Goal: Task Accomplishment & Management: Manage account settings

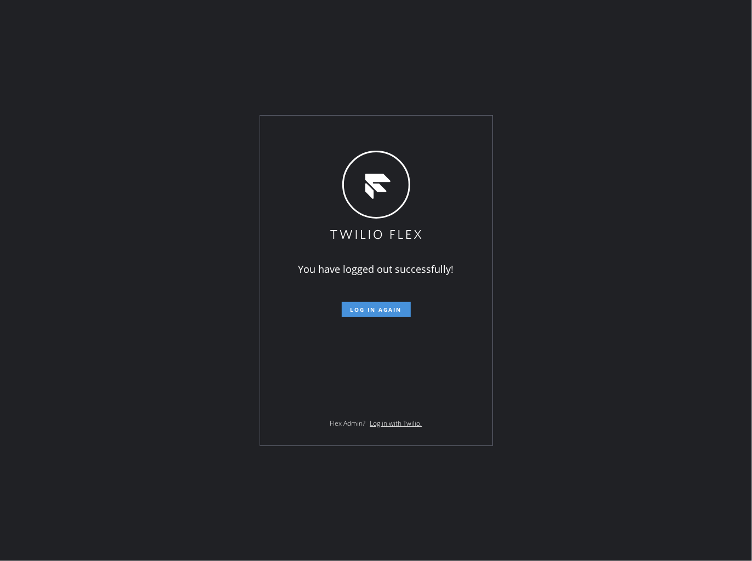
click at [353, 307] on span "Log in again" at bounding box center [375, 310] width 51 height 8
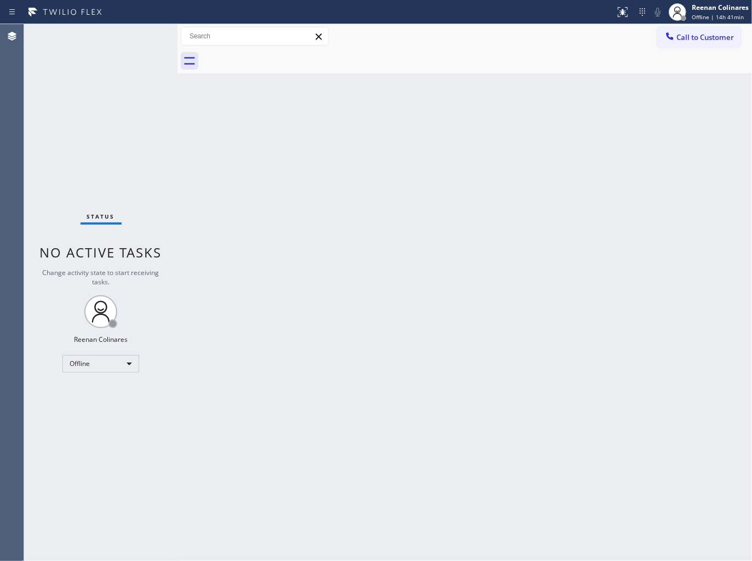
click at [423, 124] on div "Back to Dashboard Change Sender ID Customers Technicians Select a contact Outbo…" at bounding box center [464, 292] width 574 height 537
click at [431, 89] on div "Back to Dashboard Change Sender ID Customers Technicians Select a contact Outbo…" at bounding box center [464, 292] width 574 height 537
click at [703, 10] on div "Reenan Colinares" at bounding box center [720, 7] width 57 height 9
click at [681, 59] on button "Available" at bounding box center [697, 58] width 110 height 14
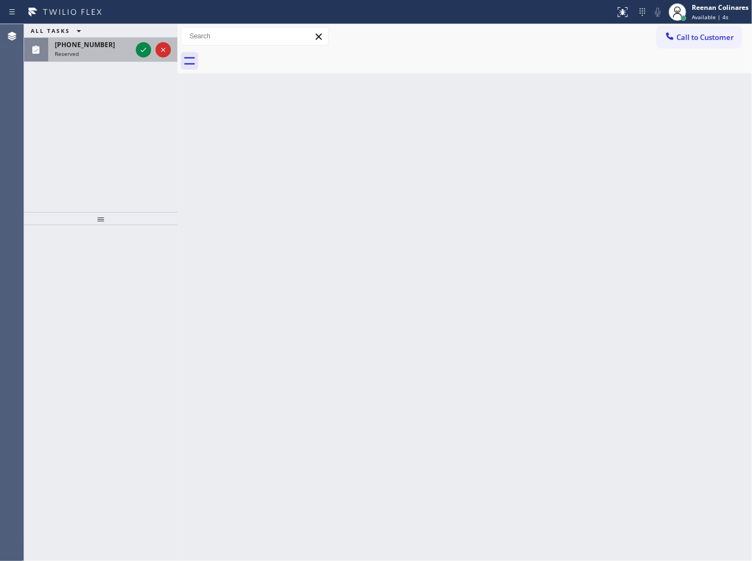
drag, startPoint x: 75, startPoint y: 35, endPoint x: 81, endPoint y: 42, distance: 9.0
click at [81, 42] on div "ALL TASKS ALL TASKS ACTIVE TASKS TASKS IN WRAP UP [PHONE_NUMBER] Reserved" at bounding box center [100, 43] width 153 height 38
click at [177, 31] on div at bounding box center [177, 292] width 0 height 537
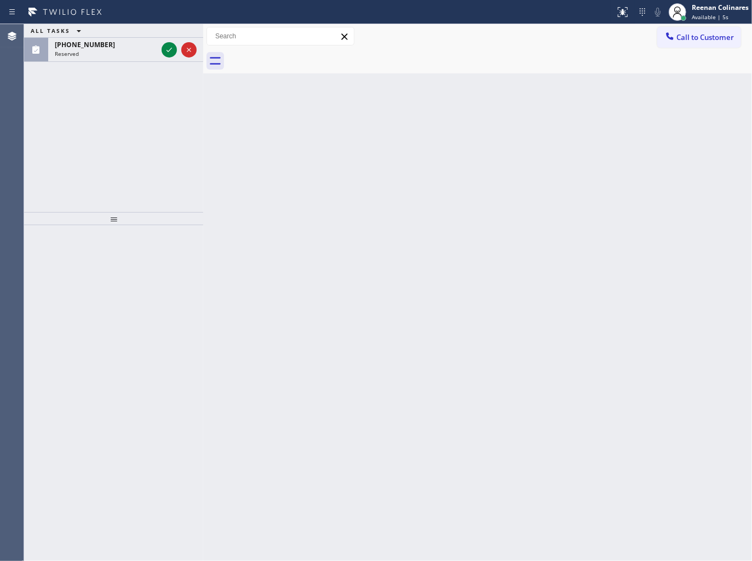
drag, startPoint x: 176, startPoint y: 31, endPoint x: 203, endPoint y: 32, distance: 27.4
click at [203, 32] on div at bounding box center [203, 292] width 0 height 537
click at [100, 55] on div "Reserved" at bounding box center [107, 54] width 104 height 8
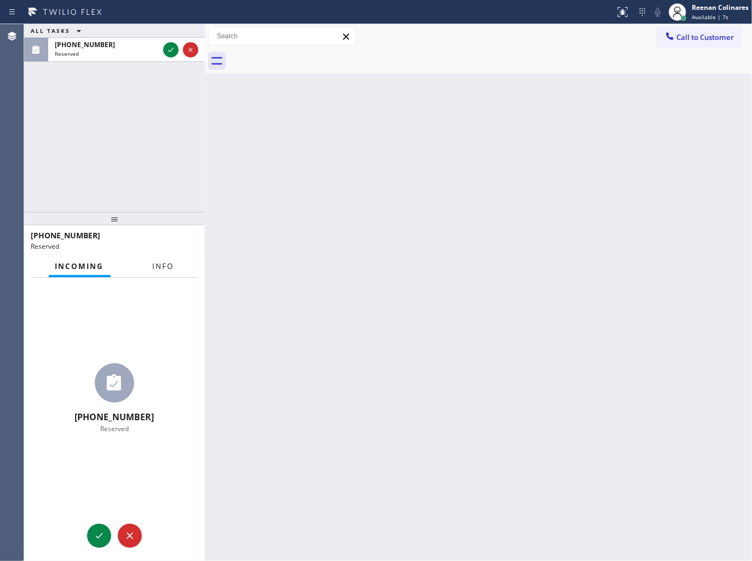
click at [162, 265] on span "Info" at bounding box center [163, 266] width 21 height 10
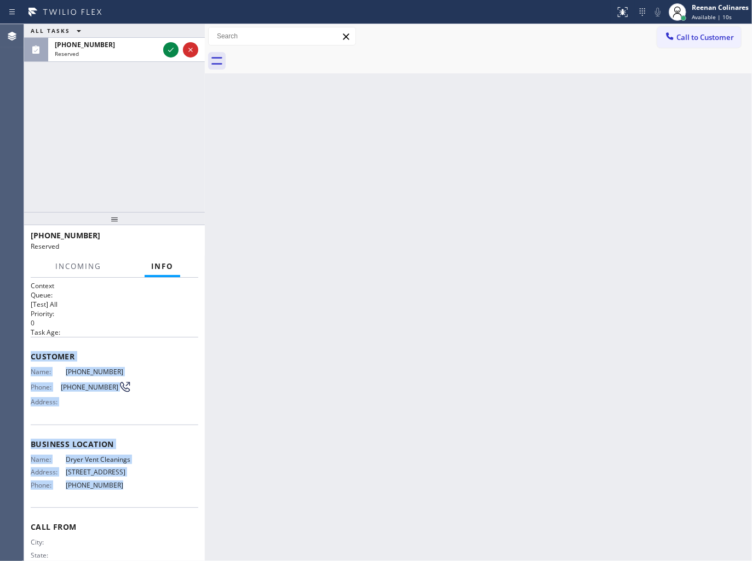
drag, startPoint x: 33, startPoint y: 351, endPoint x: 156, endPoint y: 501, distance: 193.8
click at [156, 501] on div "Context Queue: [Test] All Priority: 0 Task Age: Customer Name: [PHONE_NUMBER] P…" at bounding box center [115, 435] width 168 height 309
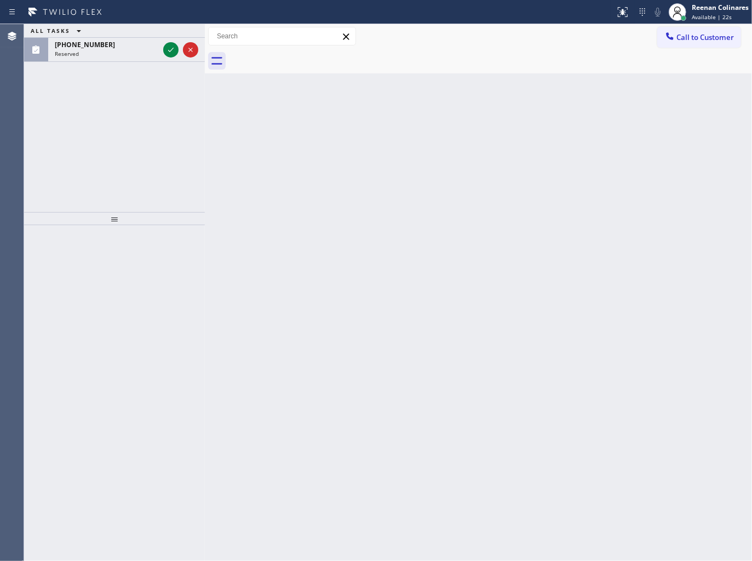
click at [94, 33] on div "ALL TASKS ALL TASKS ACTIVE TASKS TASKS IN WRAP UP" at bounding box center [114, 31] width 181 height 14
click at [94, 43] on span "[PHONE_NUMBER]" at bounding box center [85, 44] width 60 height 9
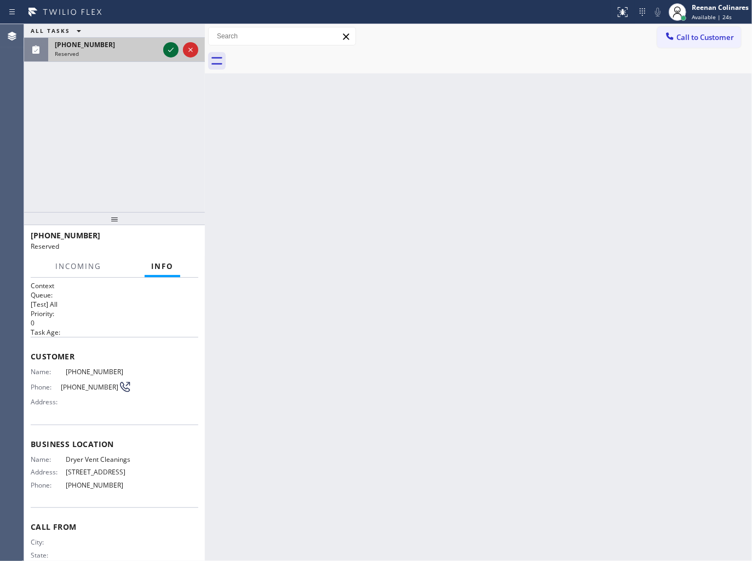
click at [170, 48] on icon at bounding box center [170, 49] width 13 height 13
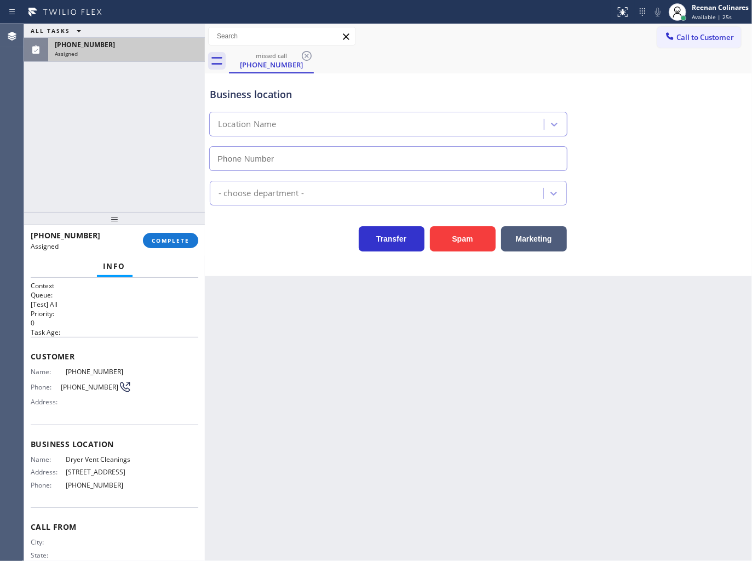
type input "[PHONE_NUMBER]"
click at [187, 237] on span "COMPLETE" at bounding box center [171, 241] width 38 height 8
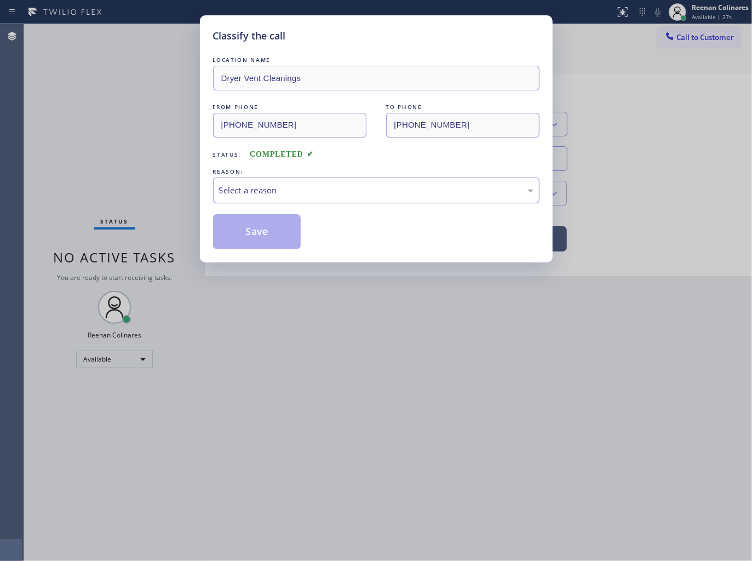
click at [255, 192] on div "Select a reason" at bounding box center [376, 190] width 314 height 13
click at [242, 235] on button "Save" at bounding box center [257, 231] width 88 height 35
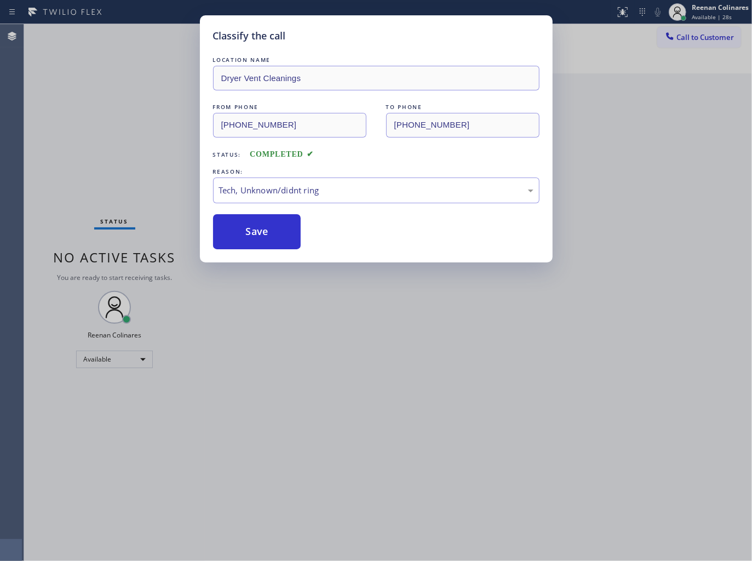
click at [136, 184] on div "Classify the call LOCATION NAME Dryer Vent Cleanings FROM PHONE [PHONE_NUMBER] …" at bounding box center [376, 280] width 752 height 561
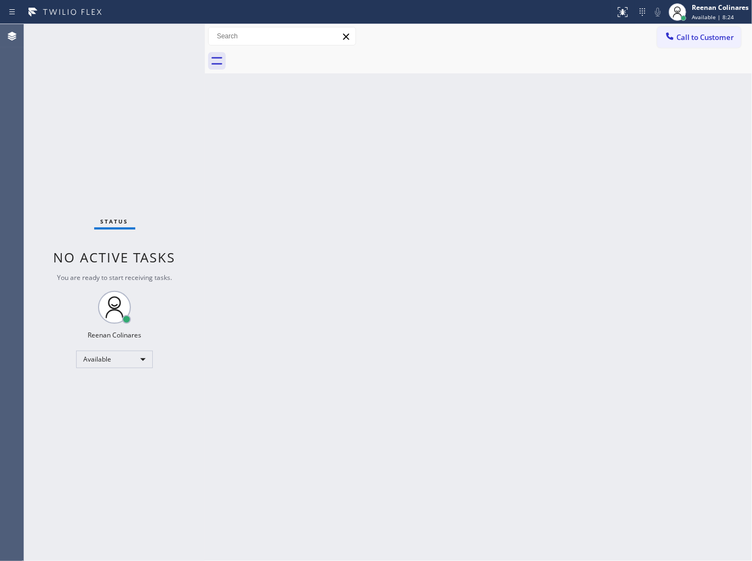
click at [490, 137] on div "Back to Dashboard Change Sender ID Customers Technicians Select a contact Outbo…" at bounding box center [478, 292] width 547 height 537
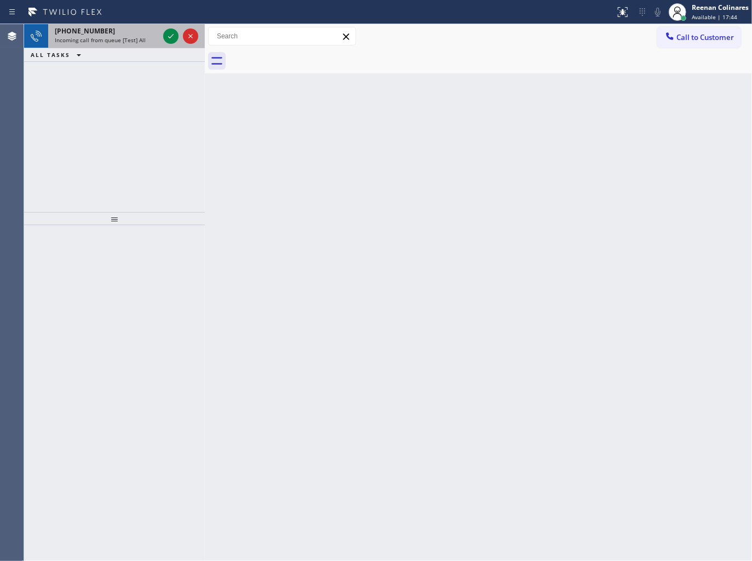
click at [124, 44] on span "Incoming call from queue [Test] All" at bounding box center [100, 40] width 91 height 8
click at [129, 36] on span "Incoming call from queue [Test] All" at bounding box center [100, 40] width 91 height 8
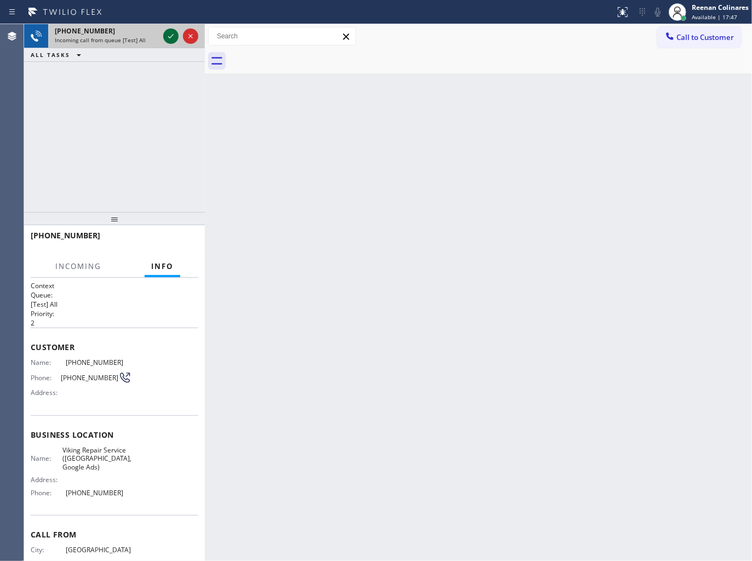
click at [170, 35] on icon at bounding box center [170, 36] width 13 height 13
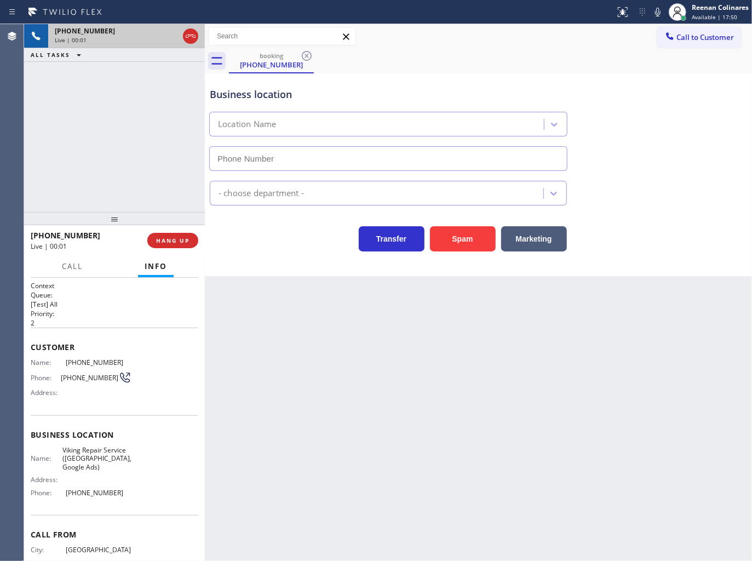
type input "[PHONE_NUMBER]"
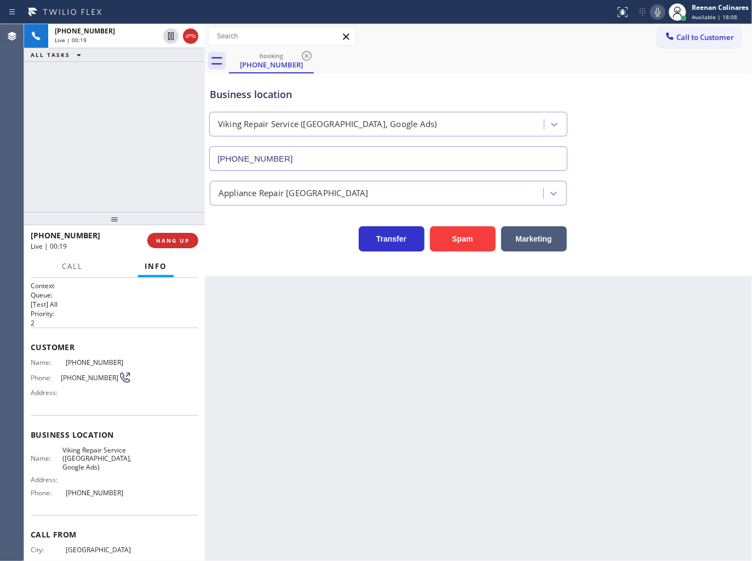
click at [656, 14] on icon at bounding box center [657, 11] width 13 height 13
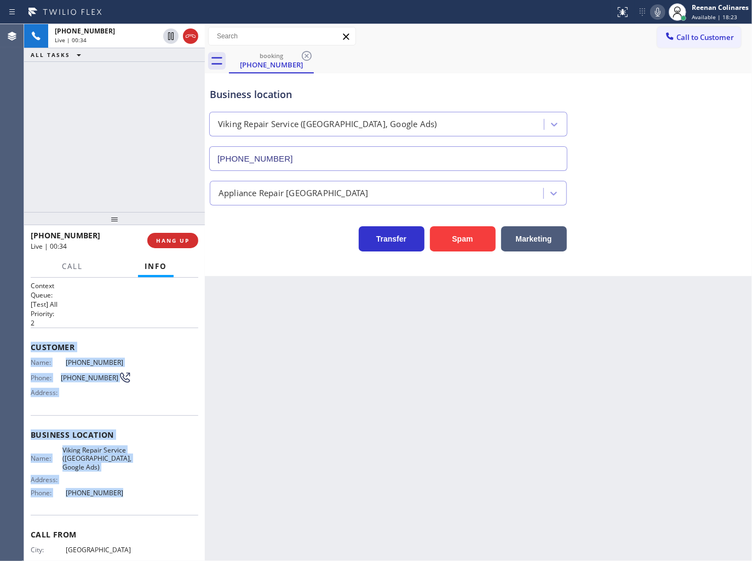
drag, startPoint x: 33, startPoint y: 344, endPoint x: 151, endPoint y: 494, distance: 190.7
click at [151, 494] on div "Context Queue: [Test] All Priority: 2 Customer Name: [PHONE_NUMBER] Phone: [PHO…" at bounding box center [115, 439] width 168 height 317
copy div "Customer Name: [PHONE_NUMBER] Phone: [PHONE_NUMBER] Address: Business location …"
click at [657, 7] on button at bounding box center [657, 11] width 15 height 15
click at [64, 265] on span "Call" at bounding box center [72, 266] width 21 height 10
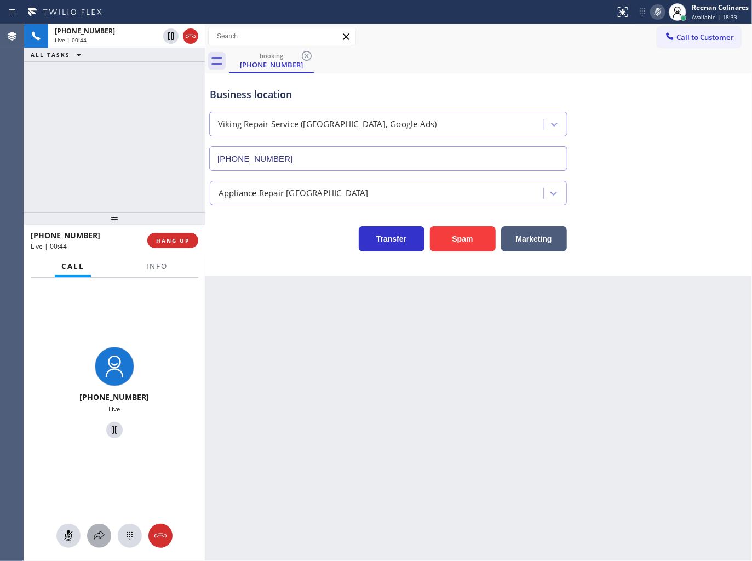
click at [102, 533] on icon at bounding box center [99, 535] width 11 height 9
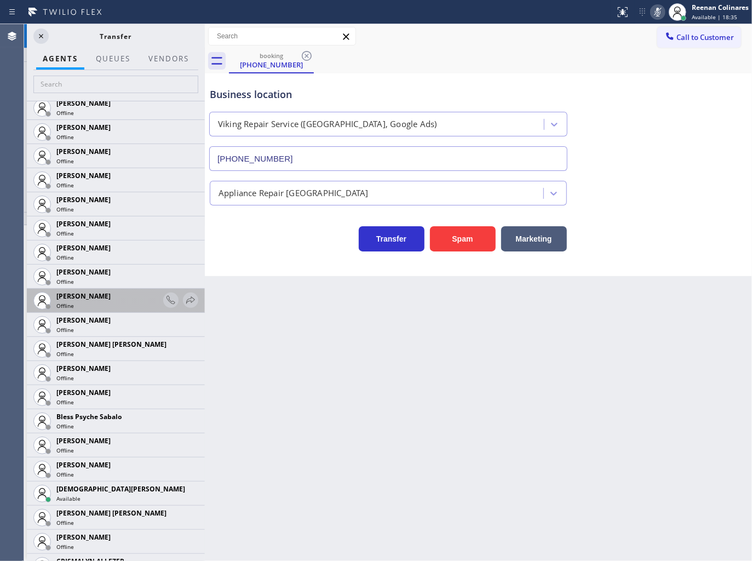
scroll to position [182, 0]
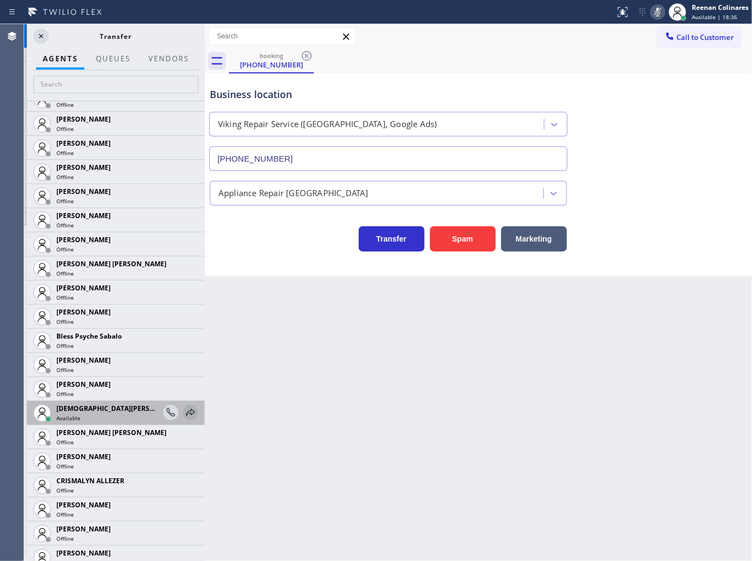
click at [185, 417] on icon at bounding box center [190, 412] width 13 height 13
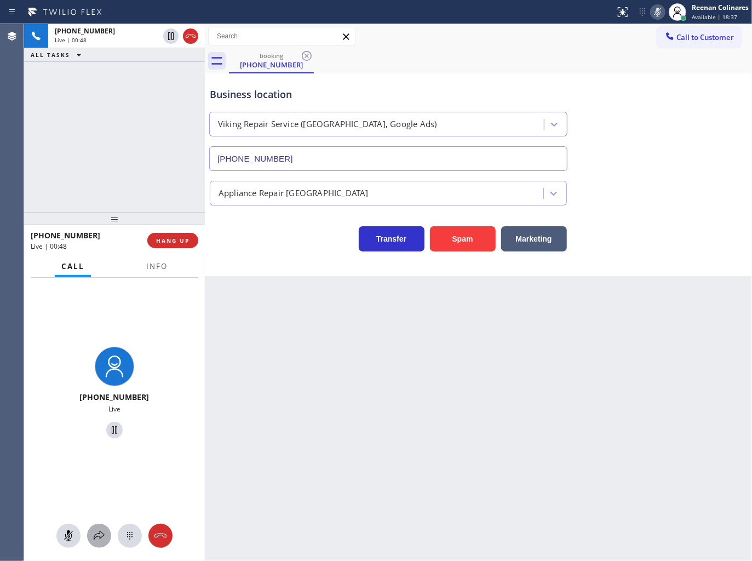
click at [102, 536] on icon at bounding box center [99, 535] width 11 height 9
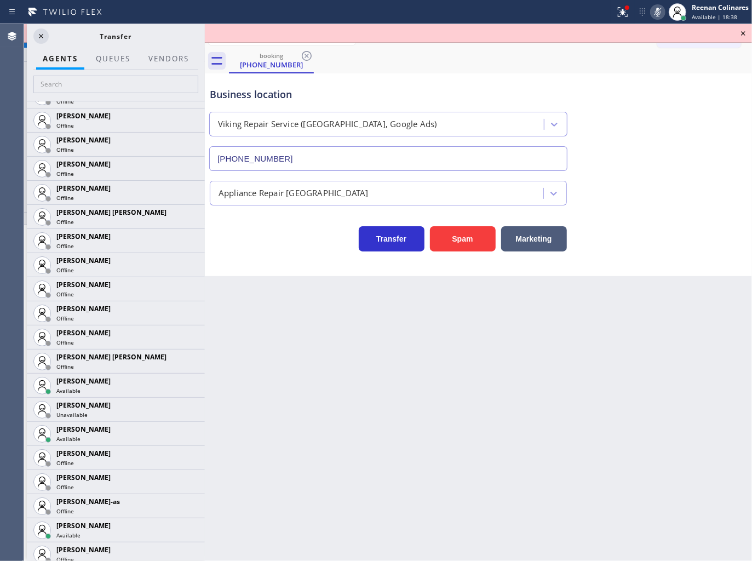
scroll to position [779, 0]
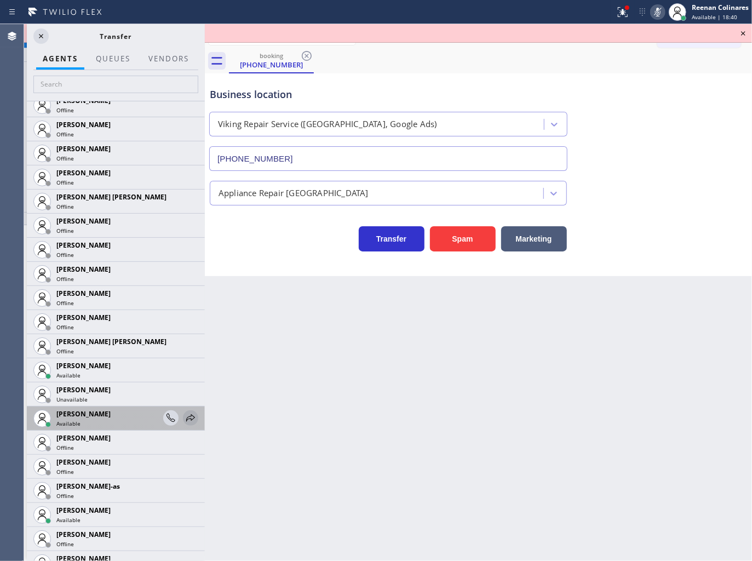
click at [184, 420] on icon at bounding box center [190, 417] width 13 height 13
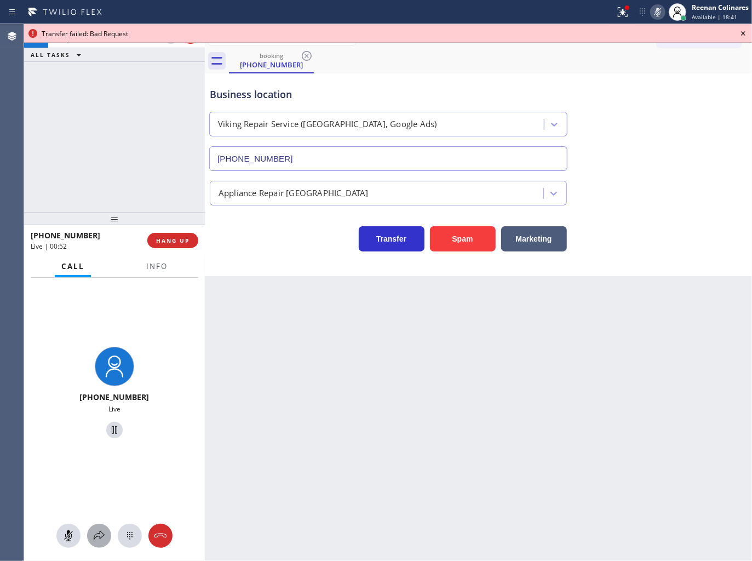
click at [91, 539] on div at bounding box center [99, 535] width 24 height 13
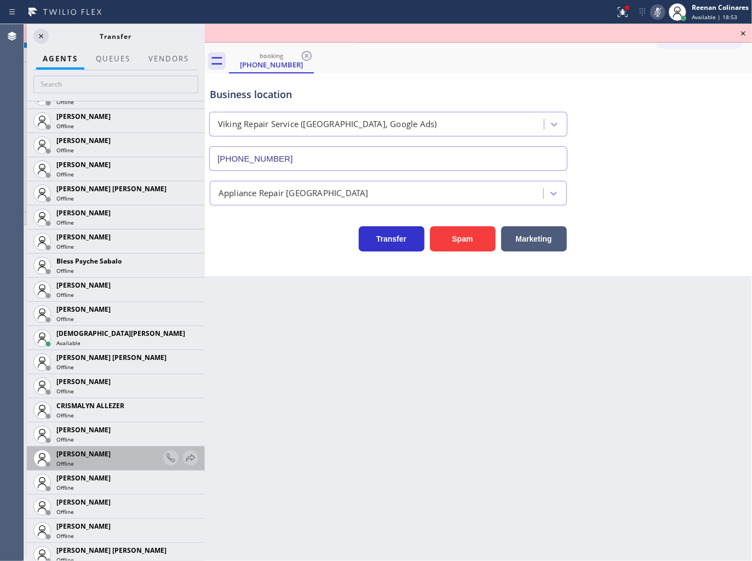
scroll to position [365, 0]
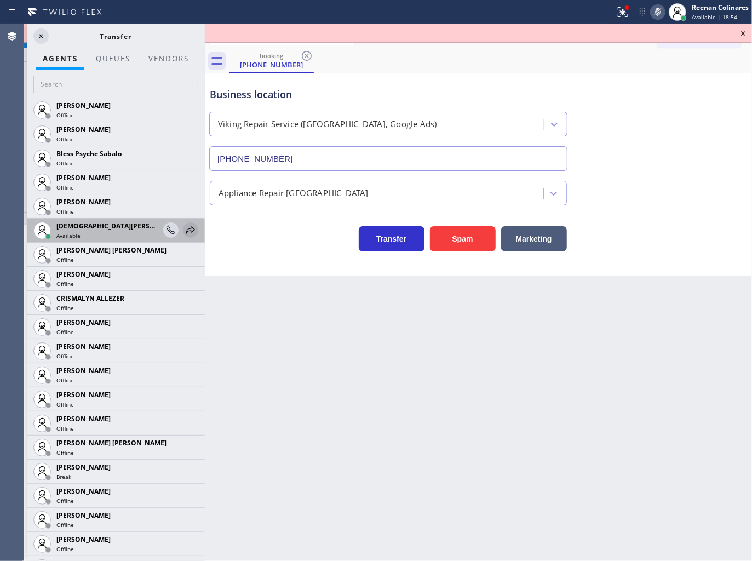
click at [186, 230] on icon at bounding box center [190, 229] width 9 height 7
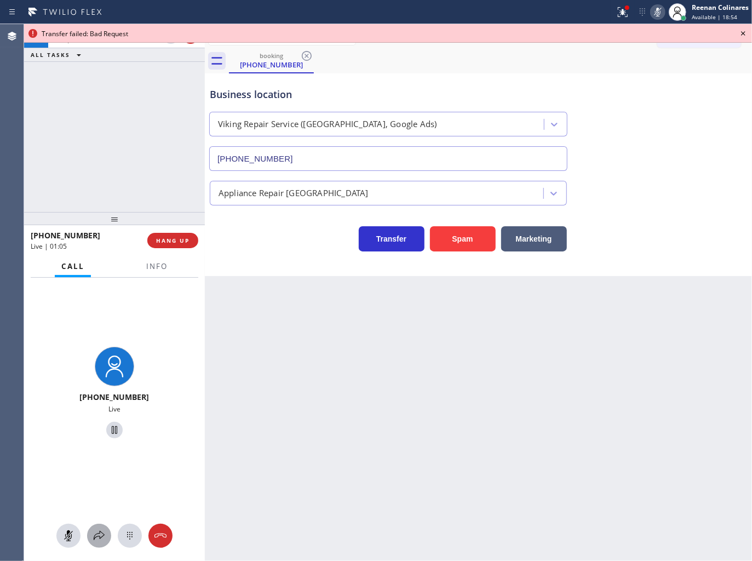
click at [100, 530] on button at bounding box center [99, 536] width 24 height 24
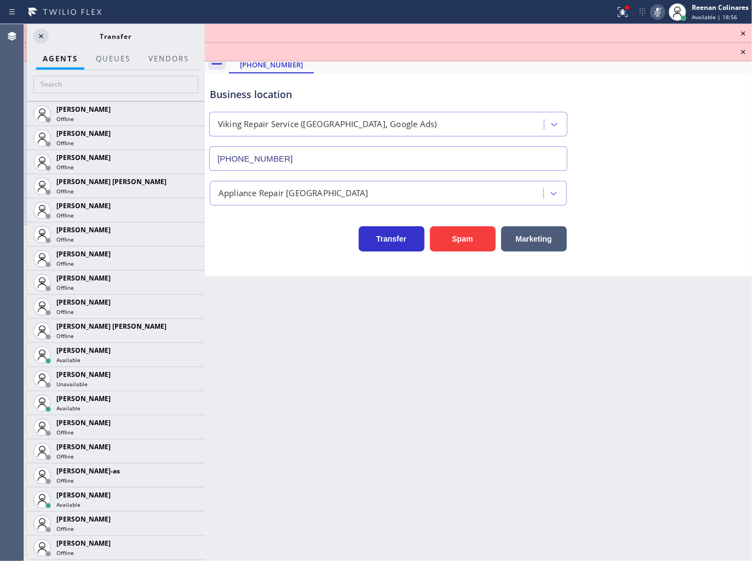
scroll to position [893, 0]
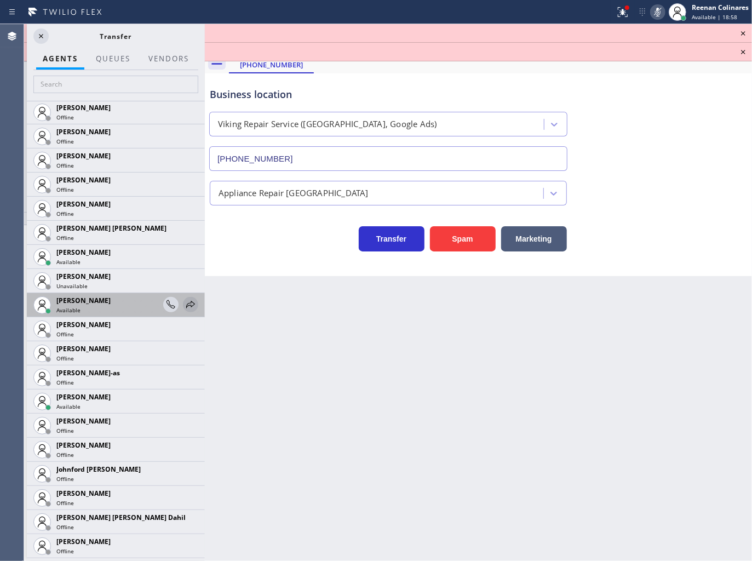
click at [184, 302] on icon at bounding box center [190, 304] width 13 height 13
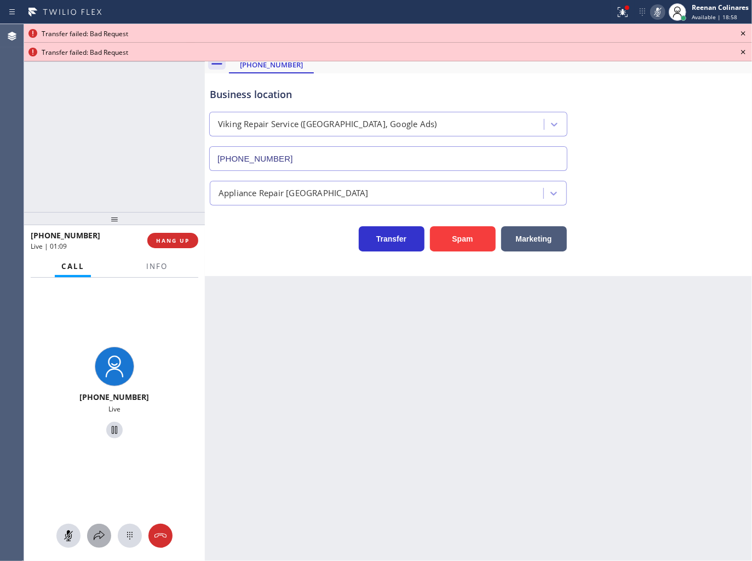
click at [96, 535] on icon at bounding box center [99, 535] width 13 height 13
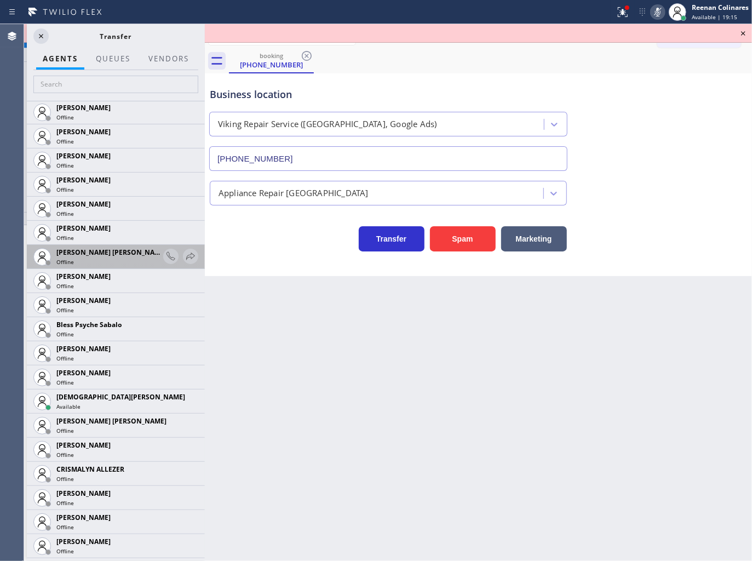
scroll to position [193, 0]
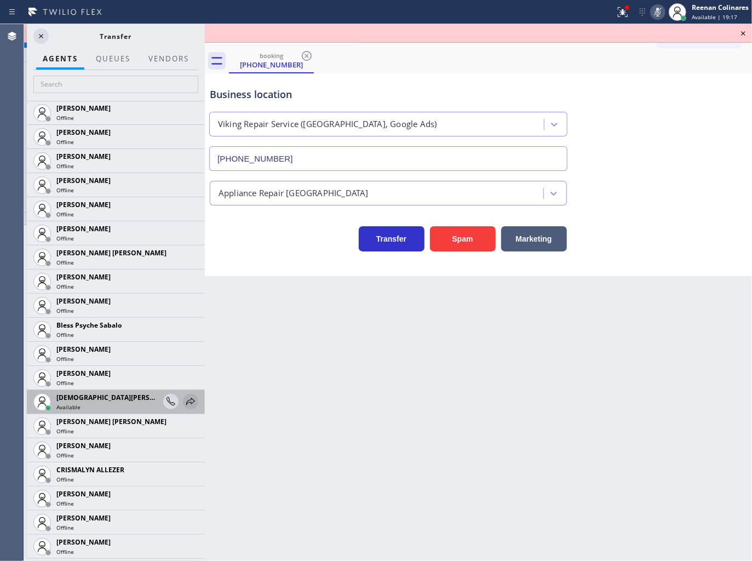
click at [186, 399] on icon at bounding box center [190, 401] width 9 height 7
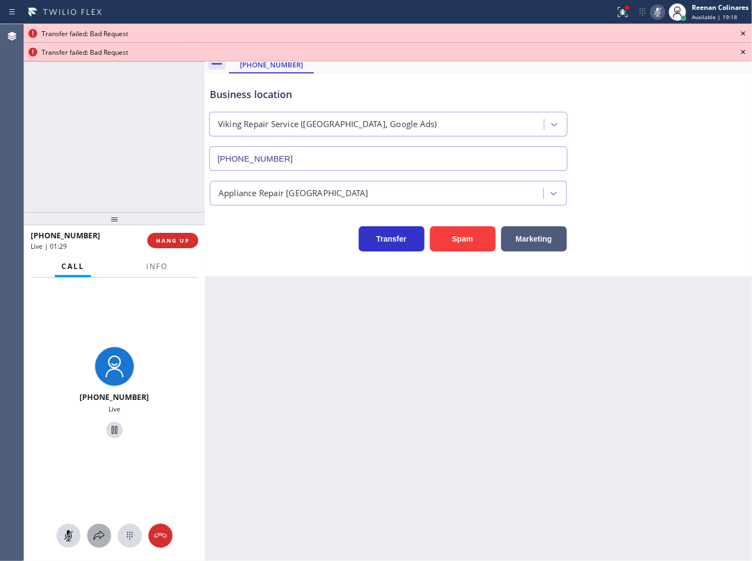
click at [96, 534] on icon at bounding box center [99, 535] width 13 height 13
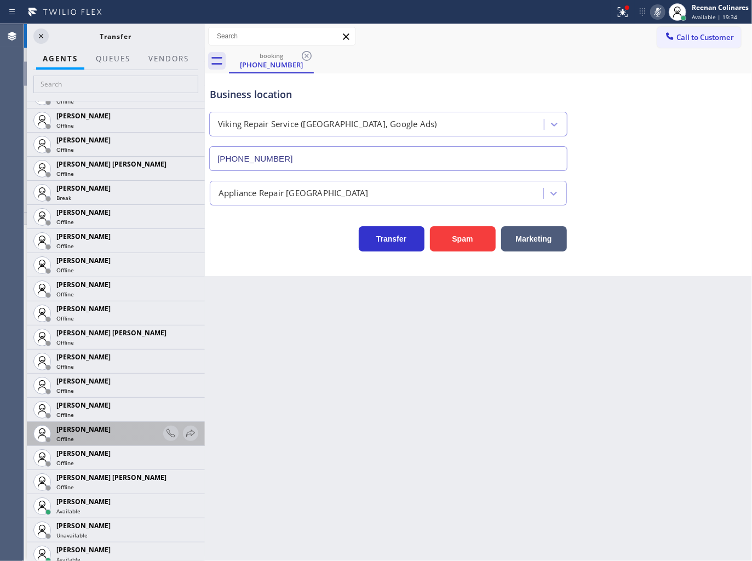
scroll to position [791, 0]
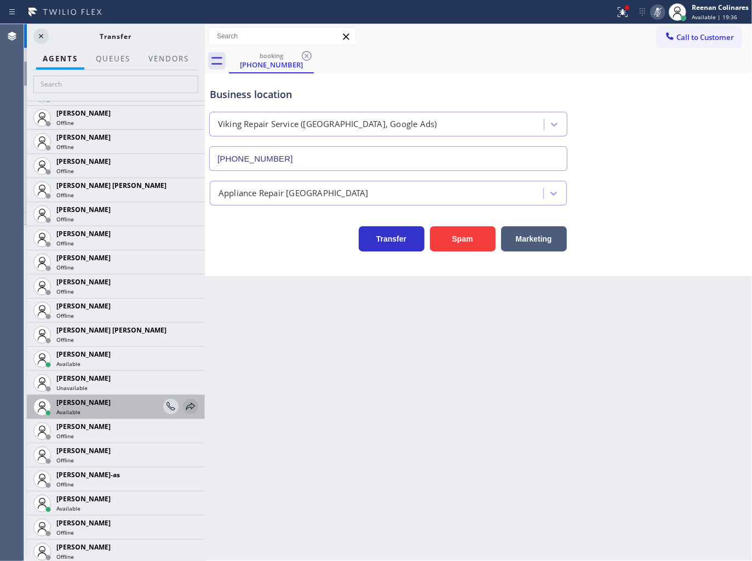
click at [184, 407] on icon at bounding box center [190, 406] width 13 height 13
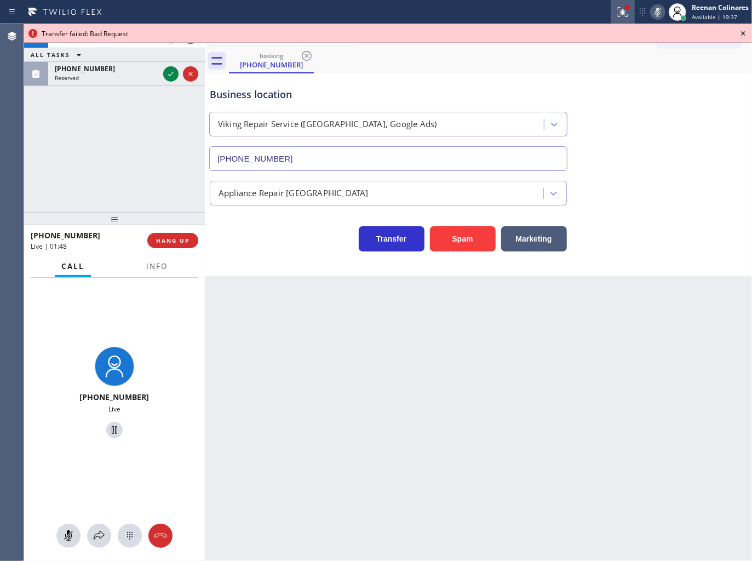
click at [625, 13] on icon at bounding box center [622, 11] width 13 height 13
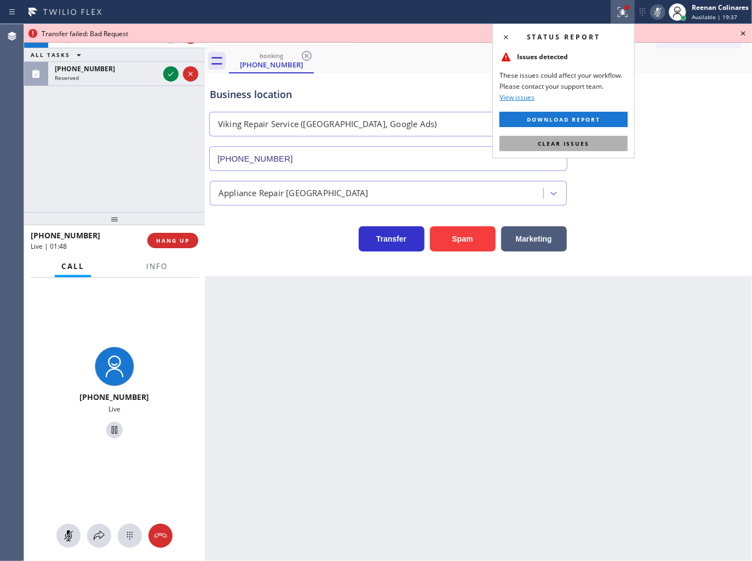
click at [613, 143] on button "Clear issues" at bounding box center [563, 143] width 128 height 15
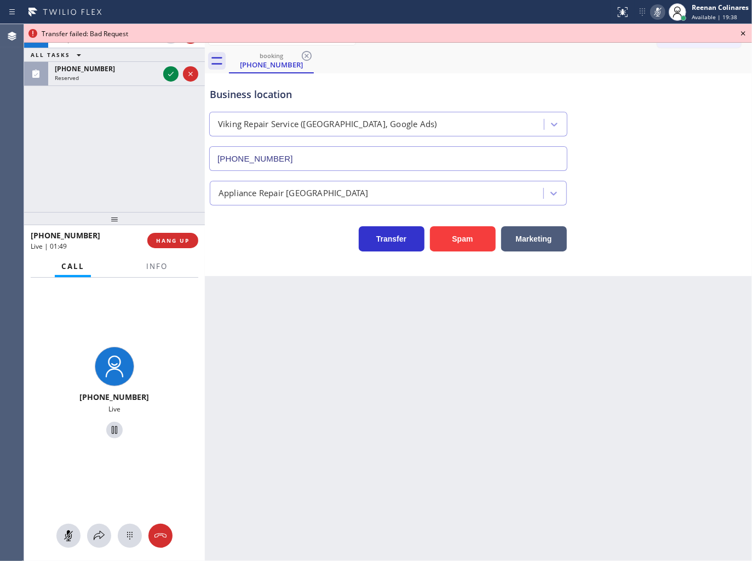
click at [660, 11] on icon at bounding box center [657, 12] width 5 height 9
click at [110, 86] on div "[PHONE_NUMBER] Live | 01:51 ALL TASKS ALL TASKS ACTIVE TASKS TASKS IN WRAP UP […" at bounding box center [114, 118] width 181 height 188
drag, startPoint x: 112, startPoint y: 74, endPoint x: 111, endPoint y: 89, distance: 14.3
click at [113, 74] on div "Reserved" at bounding box center [107, 78] width 104 height 8
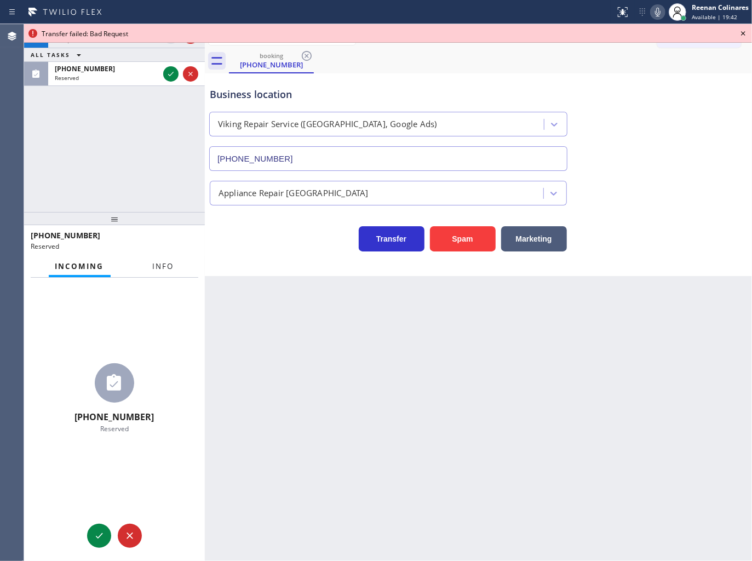
click at [168, 266] on span "Info" at bounding box center [163, 266] width 21 height 10
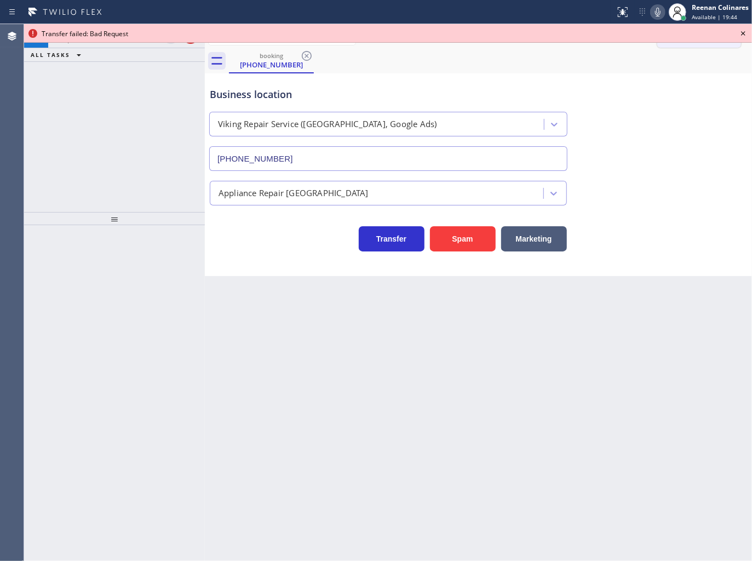
drag, startPoint x: 743, startPoint y: 33, endPoint x: 736, endPoint y: 35, distance: 7.4
click at [743, 32] on icon at bounding box center [743, 33] width 13 height 13
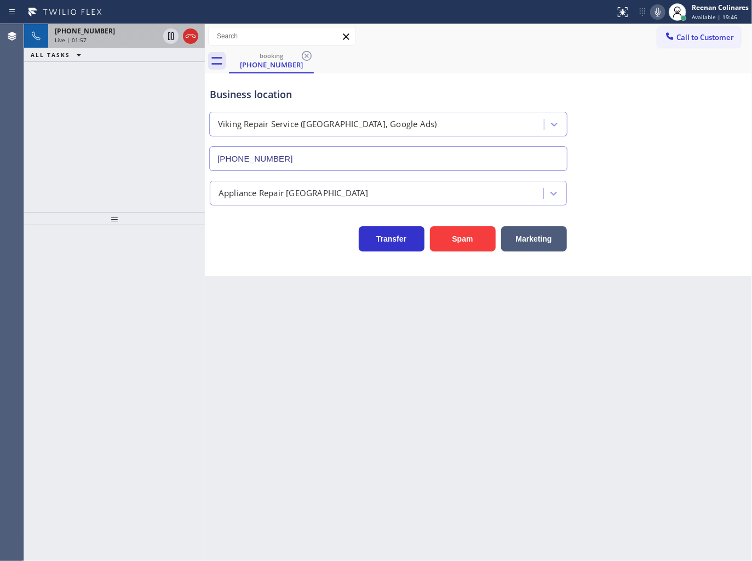
click at [100, 36] on div "Live | 01:57" at bounding box center [107, 40] width 104 height 8
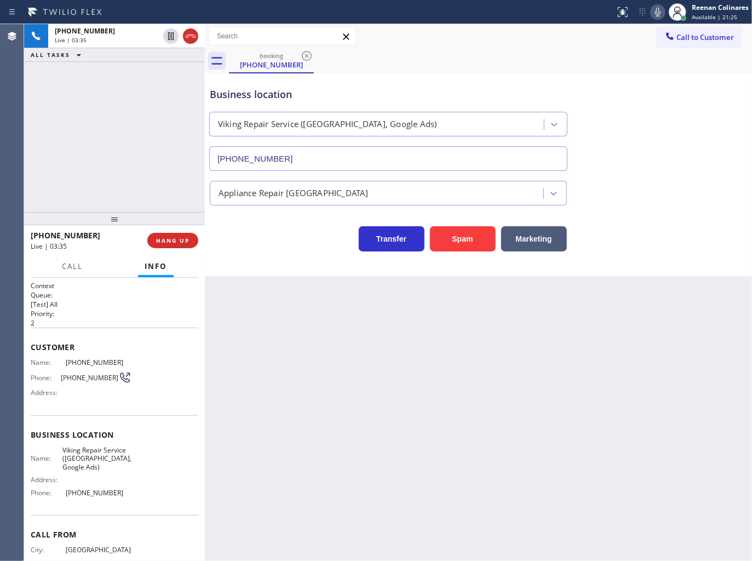
click at [659, 12] on icon at bounding box center [657, 11] width 13 height 13
click at [172, 245] on button "HANG UP" at bounding box center [172, 240] width 51 height 15
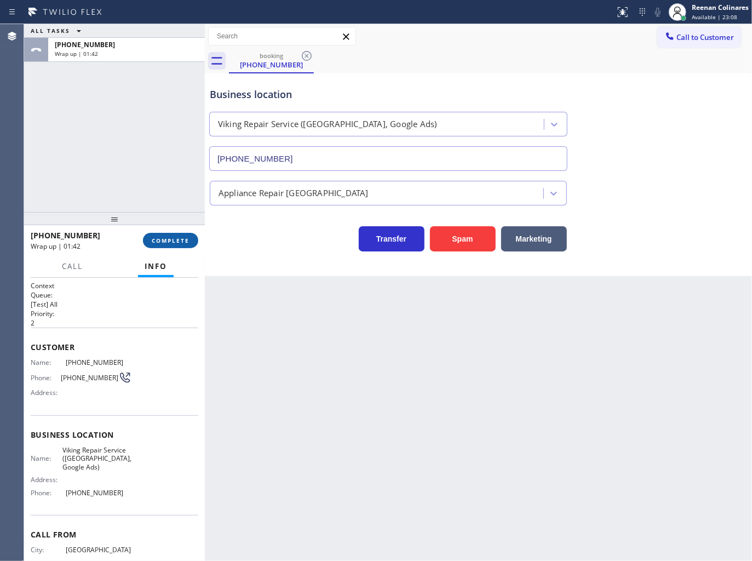
click at [180, 237] on span "COMPLETE" at bounding box center [171, 241] width 38 height 8
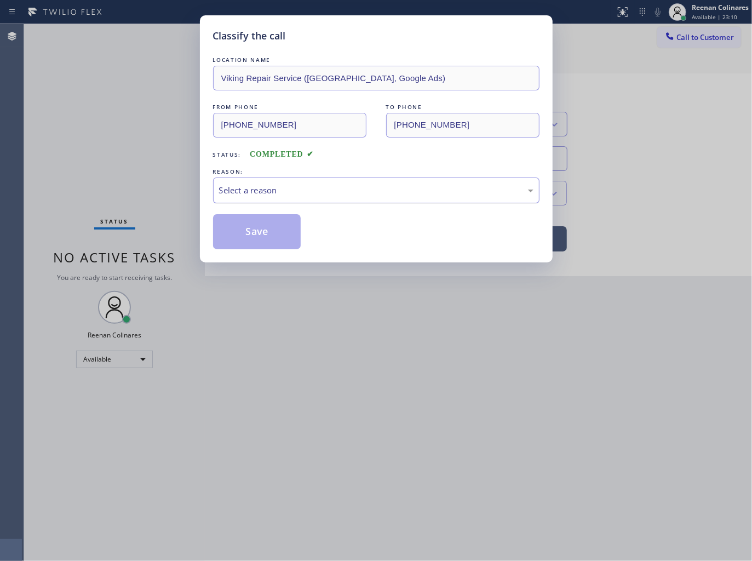
click at [241, 192] on div "Select a reason" at bounding box center [376, 190] width 314 height 13
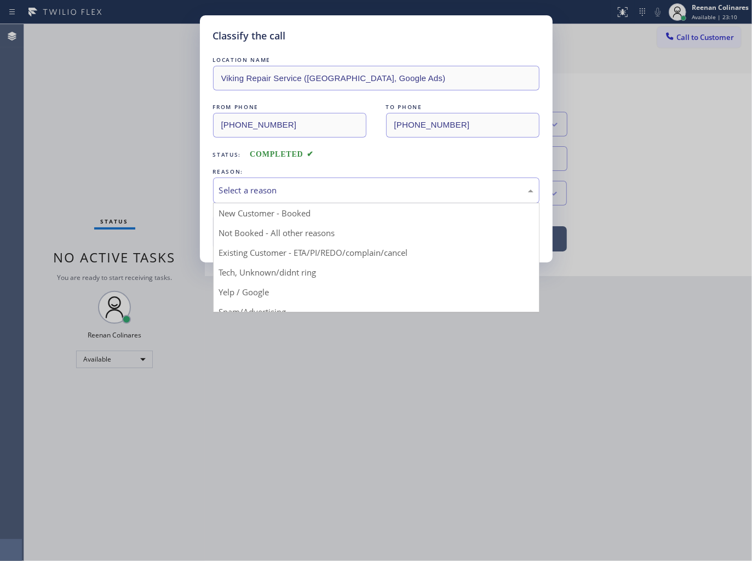
drag, startPoint x: 231, startPoint y: 270, endPoint x: 237, endPoint y: 239, distance: 31.3
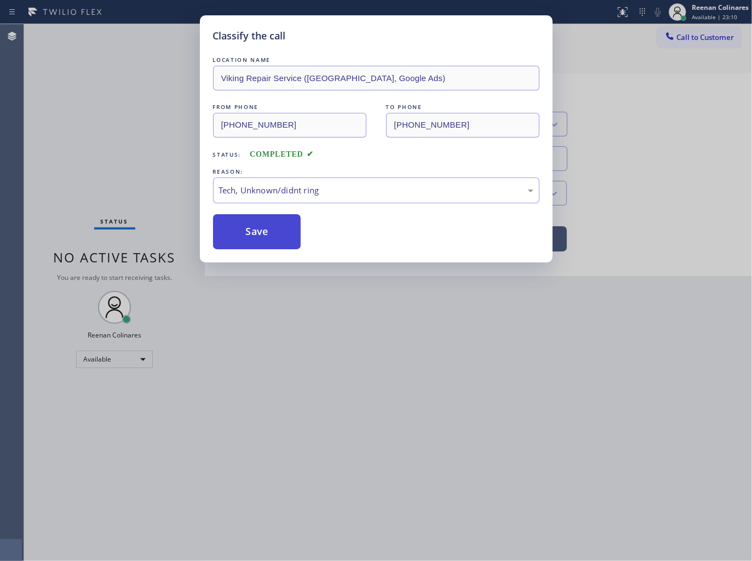
click at [239, 234] on button "Save" at bounding box center [257, 231] width 88 height 35
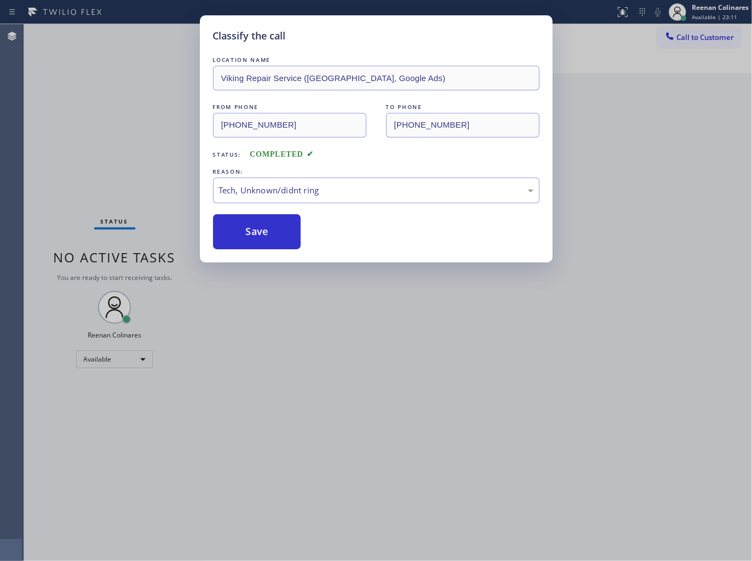
click at [73, 152] on div "Classify the call LOCATION NAME Viking Repair Service ([GEOGRAPHIC_DATA], Googl…" at bounding box center [376, 280] width 752 height 561
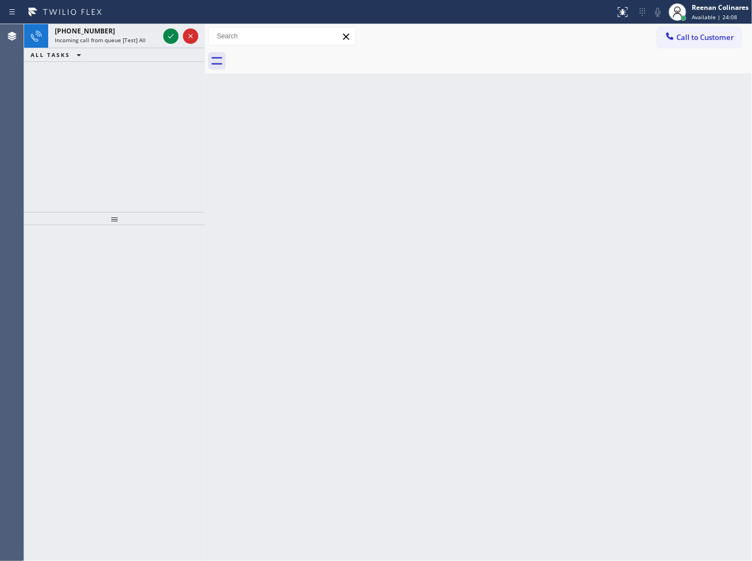
click at [129, 50] on div "ALL TASKS ALL TASKS ACTIVE TASKS TASKS IN WRAP UP" at bounding box center [114, 55] width 181 height 14
click at [129, 48] on div "ALL TASKS ALL TASKS ACTIVE TASKS TASKS IN WRAP UP" at bounding box center [114, 55] width 181 height 14
click at [131, 43] on span "Incoming call from queue [Test] All" at bounding box center [100, 40] width 91 height 8
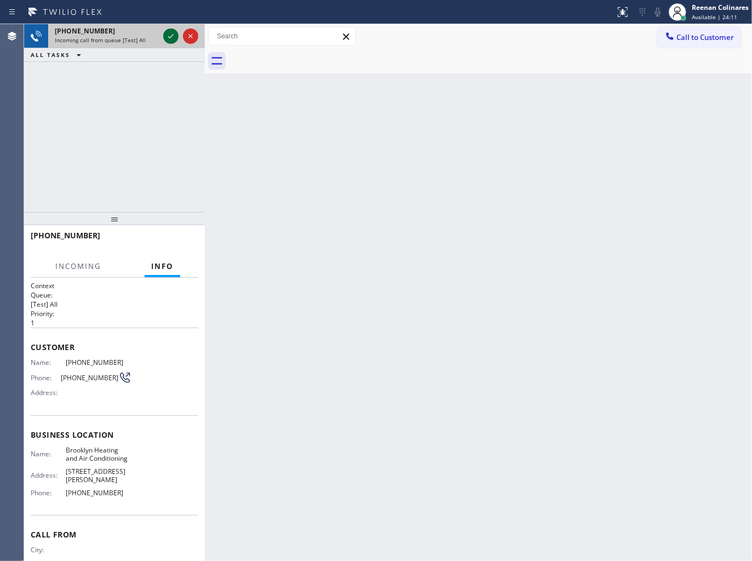
click at [166, 35] on icon at bounding box center [170, 36] width 13 height 13
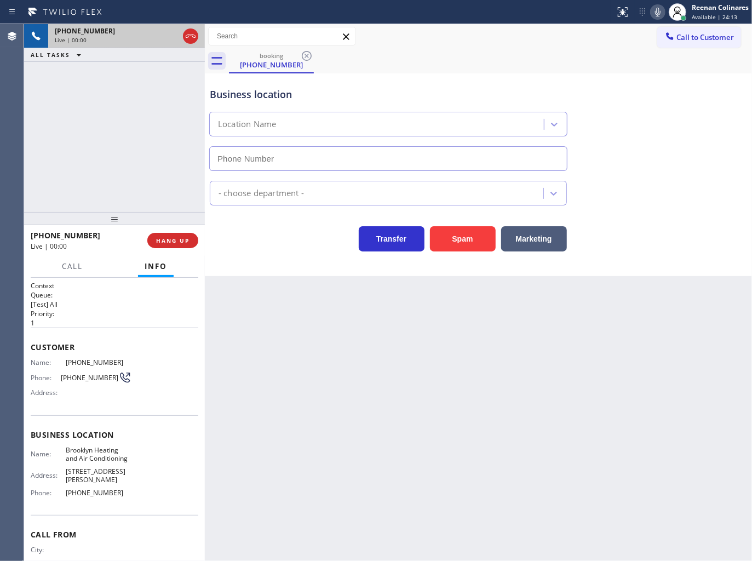
type input "[PHONE_NUMBER]"
click at [654, 12] on icon at bounding box center [657, 11] width 13 height 13
click at [183, 239] on span "HANG UP" at bounding box center [172, 241] width 33 height 8
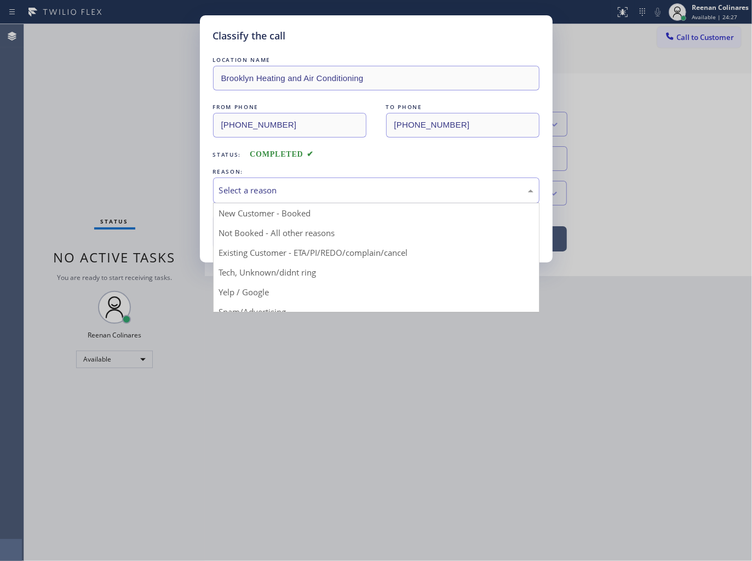
click at [250, 194] on div "Select a reason" at bounding box center [376, 190] width 314 height 13
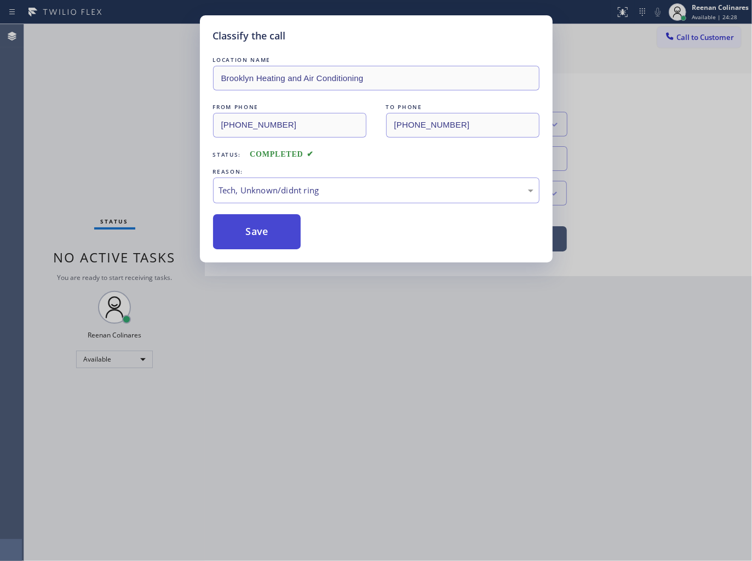
click at [239, 234] on button "Save" at bounding box center [257, 231] width 88 height 35
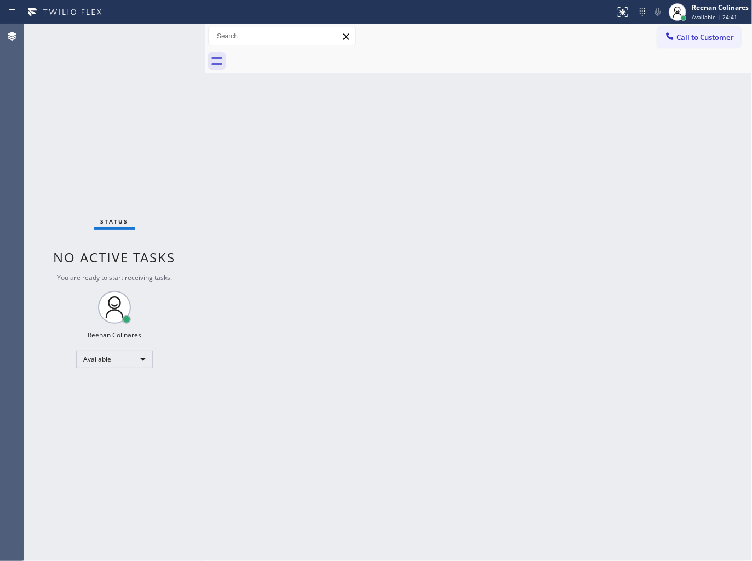
click at [444, 160] on div "Back to Dashboard Change Sender ID Customers Technicians Select a contact Outbo…" at bounding box center [478, 292] width 547 height 537
click at [476, 159] on div "Back to Dashboard Change Sender ID Customers Technicians Select a contact Outbo…" at bounding box center [478, 292] width 547 height 537
click at [559, 129] on div "Back to Dashboard Change Sender ID Customers Technicians Select a contact Outbo…" at bounding box center [478, 292] width 547 height 537
click at [435, 253] on div "Back to Dashboard Change Sender ID Customers Technicians Select a contact Outbo…" at bounding box center [478, 292] width 547 height 537
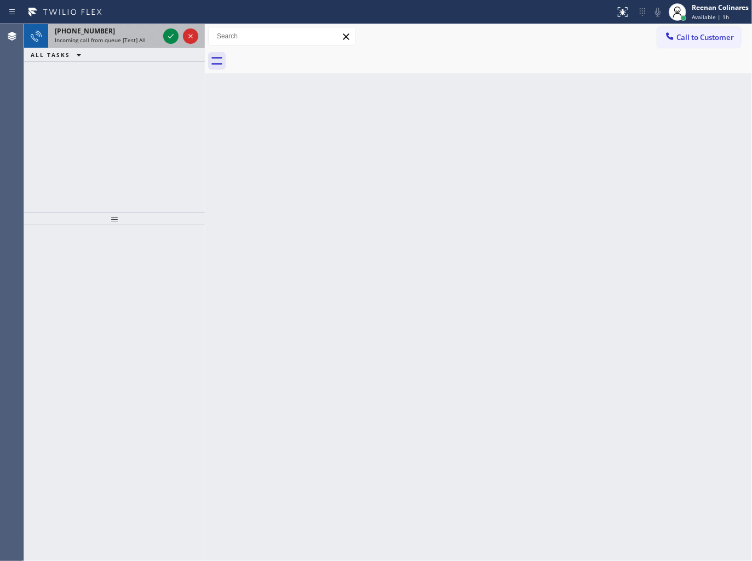
click at [129, 44] on div "[PHONE_NUMBER] Incoming call from queue [Test] All" at bounding box center [104, 36] width 113 height 24
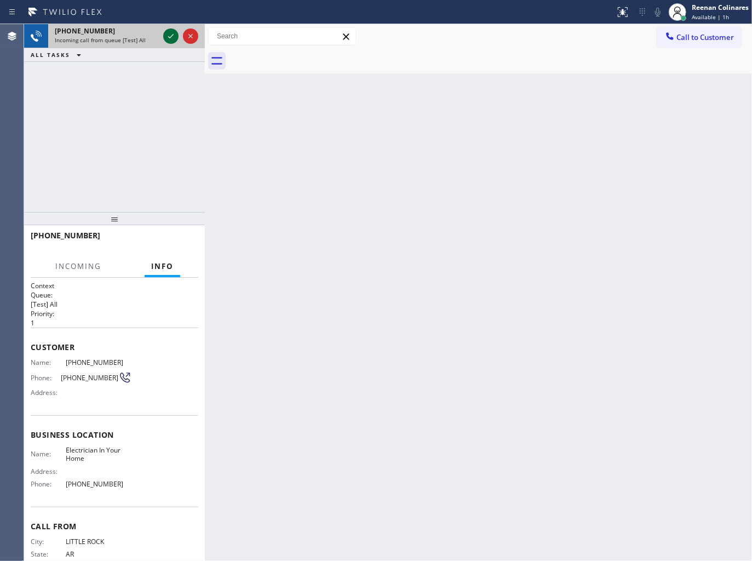
click at [166, 37] on icon at bounding box center [170, 36] width 13 height 13
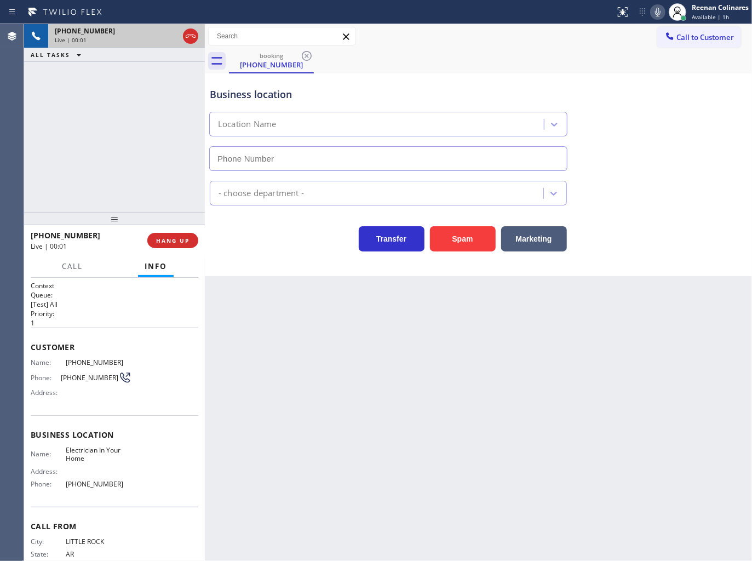
type input "[PHONE_NUMBER]"
click at [464, 248] on button "Spam" at bounding box center [463, 238] width 66 height 25
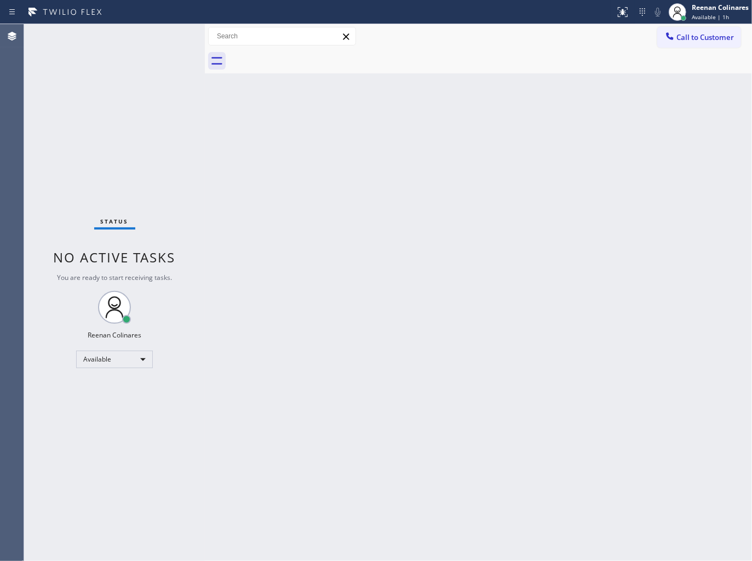
click at [314, 187] on div "Back to Dashboard Change Sender ID Customers Technicians Select a contact Outbo…" at bounding box center [478, 292] width 547 height 537
click at [272, 219] on div "Back to Dashboard Change Sender ID Customers Technicians Select a contact Outbo…" at bounding box center [478, 292] width 547 height 537
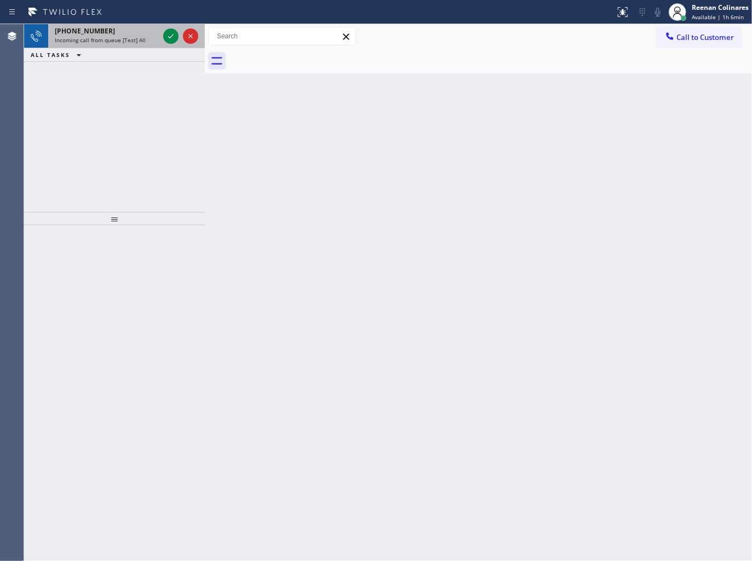
click at [137, 36] on span "Incoming call from queue [Test] All" at bounding box center [100, 40] width 91 height 8
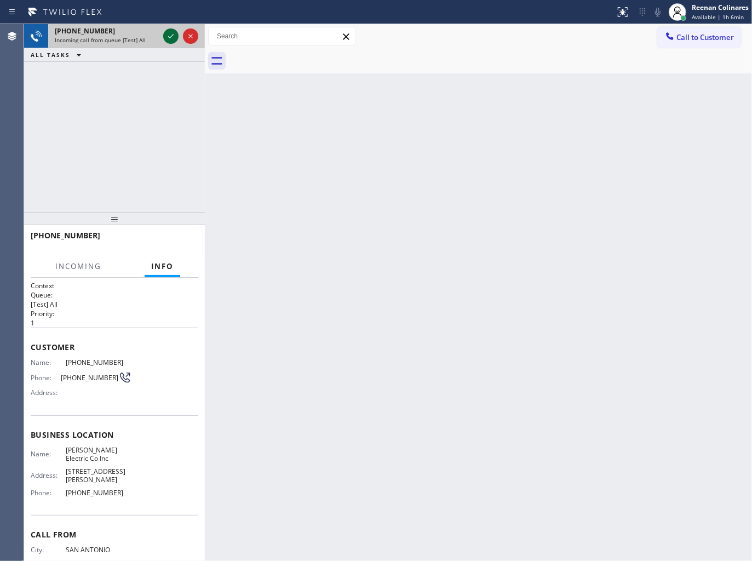
click at [170, 37] on icon at bounding box center [170, 36] width 13 height 13
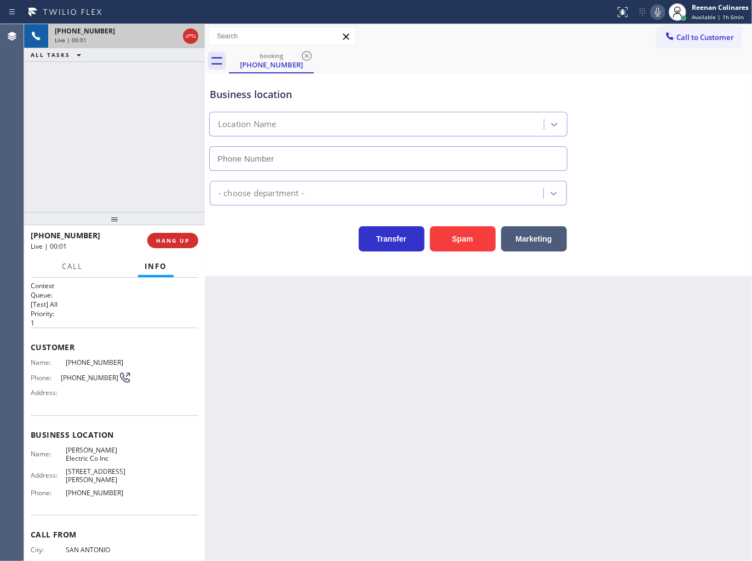
type input "[PHONE_NUMBER]"
drag, startPoint x: 466, startPoint y: 231, endPoint x: 493, endPoint y: 215, distance: 31.7
click at [467, 231] on button "Spam" at bounding box center [463, 238] width 66 height 25
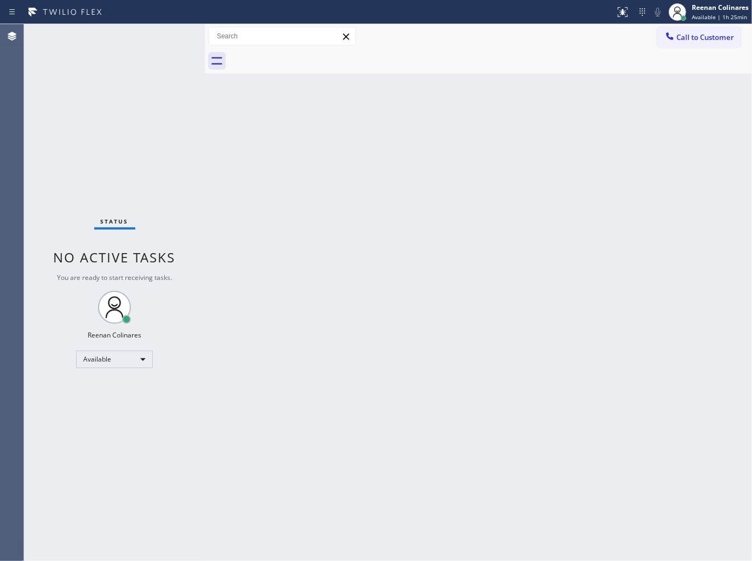
click at [392, 188] on div "Back to Dashboard Change Sender ID Customers Technicians Select a contact Outbo…" at bounding box center [478, 292] width 547 height 537
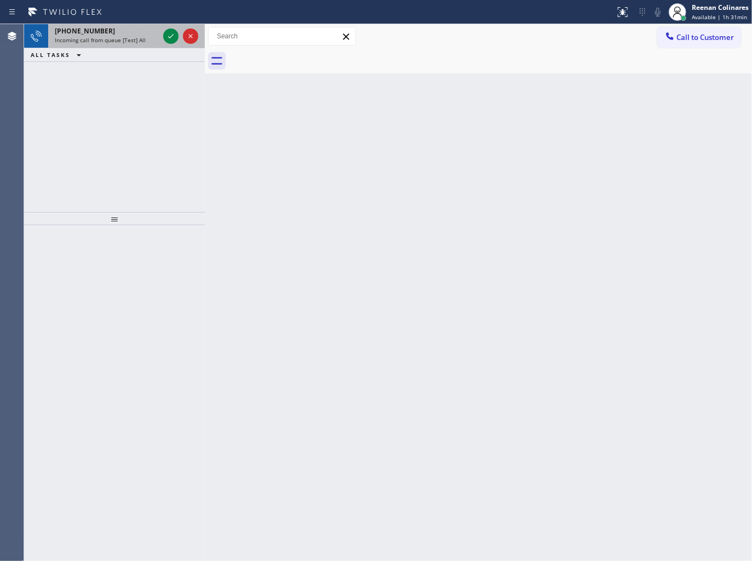
click at [90, 26] on span "[PHONE_NUMBER]" at bounding box center [85, 30] width 60 height 9
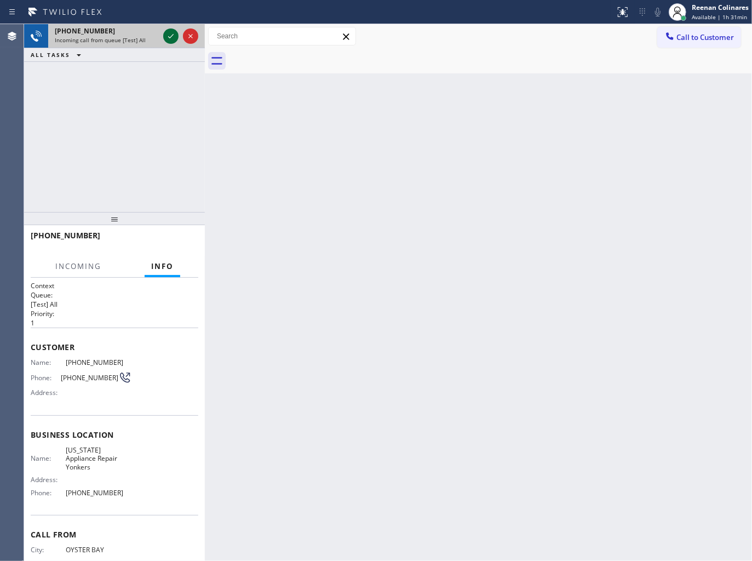
click at [172, 38] on icon at bounding box center [170, 36] width 13 height 13
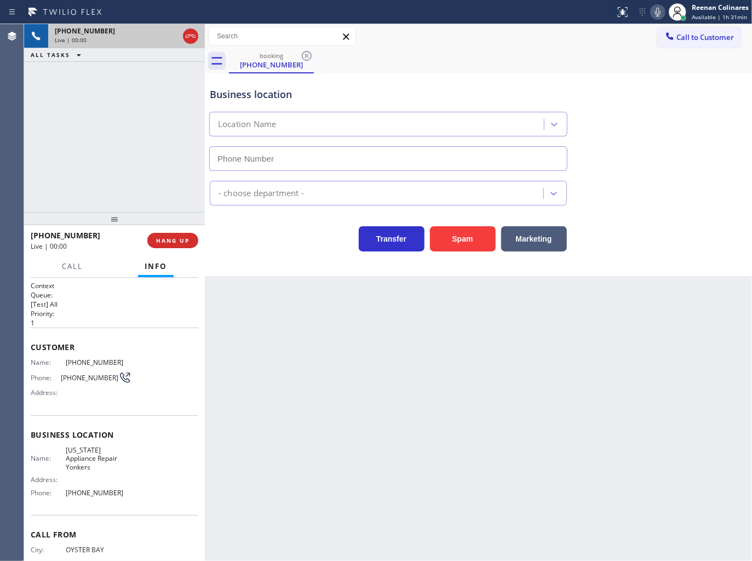
type input "[PHONE_NUMBER]"
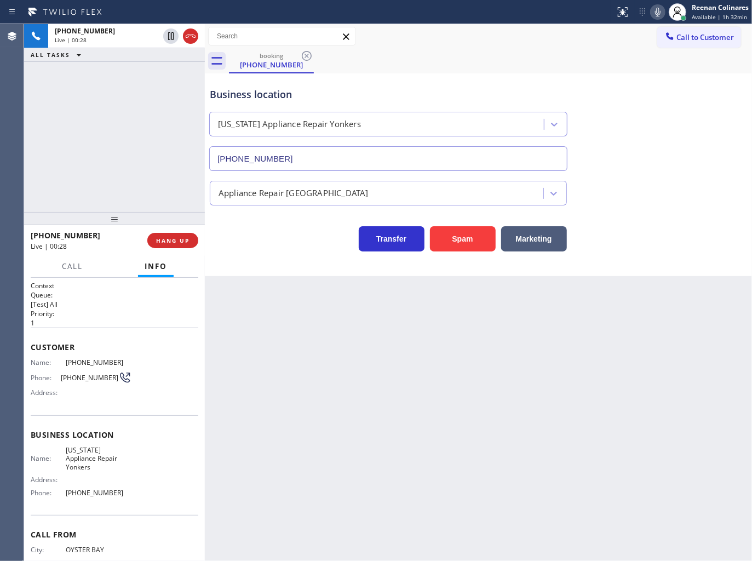
click at [656, 10] on icon at bounding box center [657, 11] width 13 height 13
click at [72, 265] on span "Call" at bounding box center [72, 266] width 21 height 10
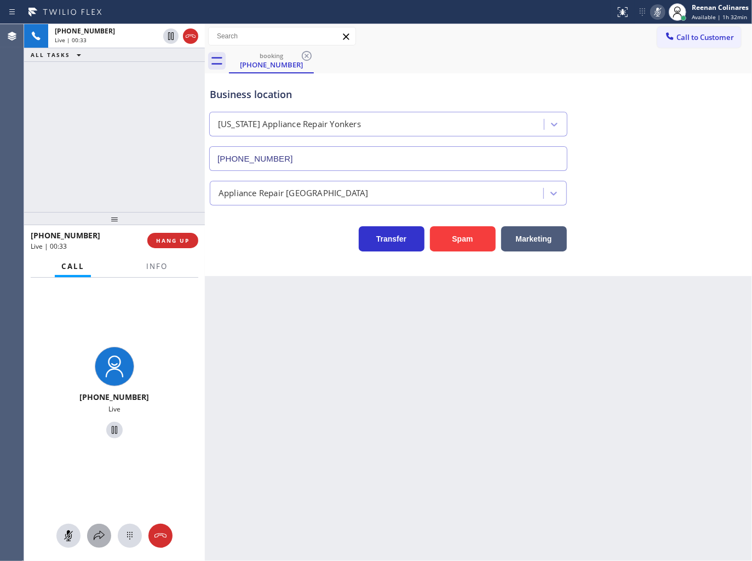
click at [100, 544] on button at bounding box center [99, 536] width 24 height 24
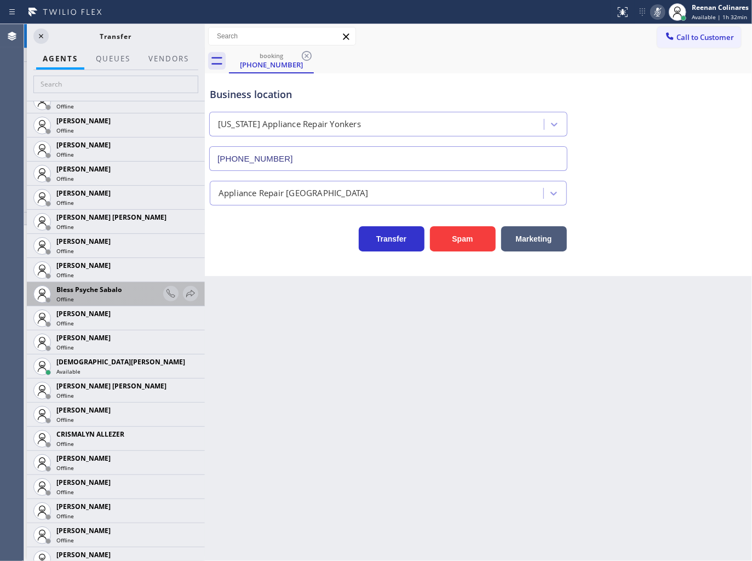
scroll to position [243, 0]
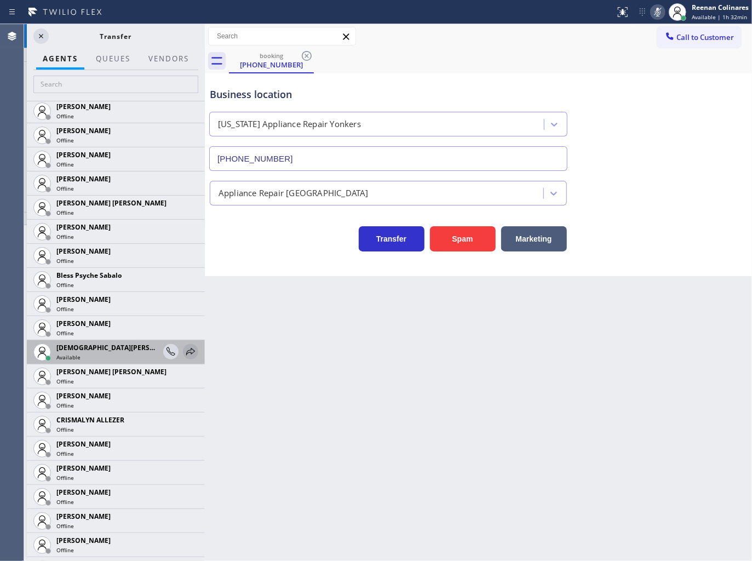
click at [184, 348] on icon at bounding box center [190, 351] width 13 height 13
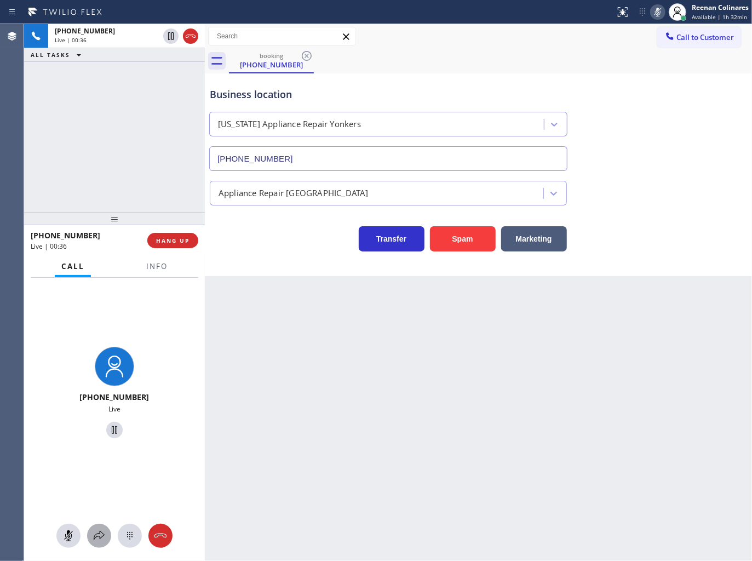
click at [97, 530] on icon at bounding box center [99, 535] width 13 height 13
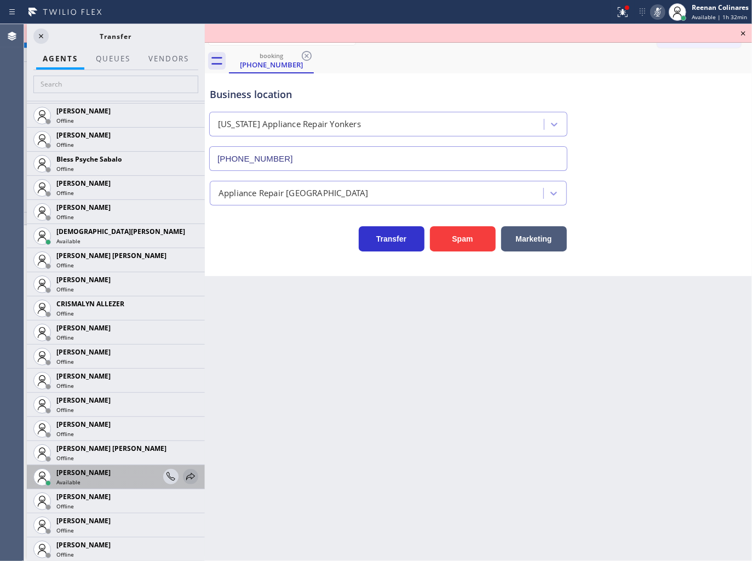
scroll to position [365, 0]
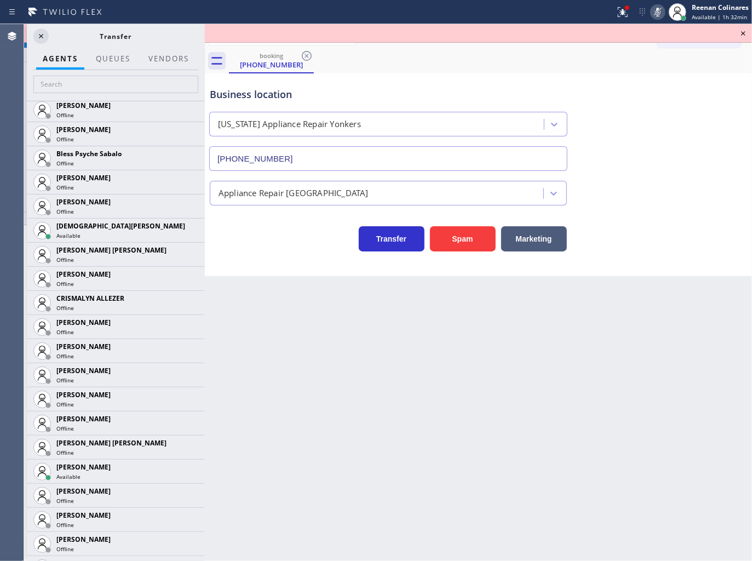
click at [0, 0] on icon at bounding box center [0, 0] width 0 height 0
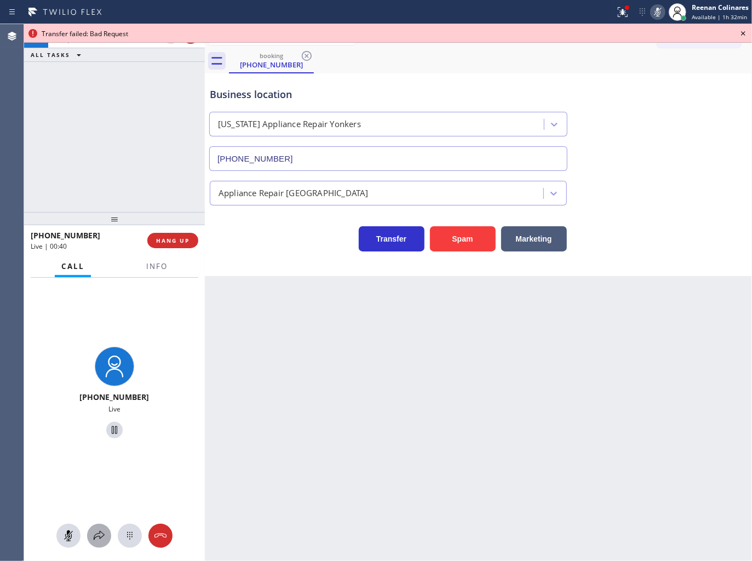
click at [101, 541] on icon at bounding box center [99, 535] width 13 height 13
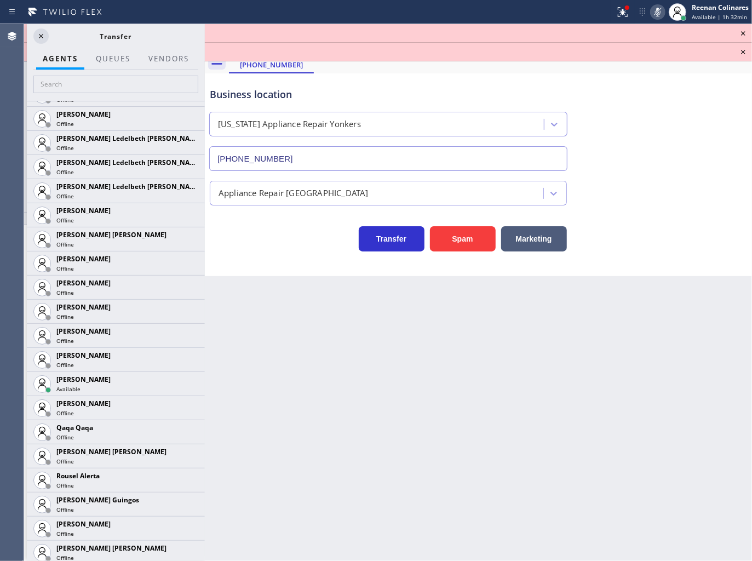
scroll to position [2001, 0]
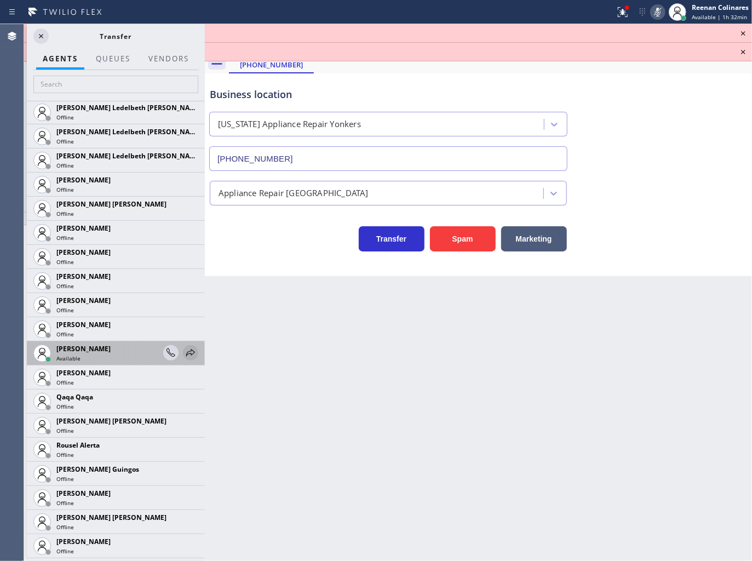
click at [184, 354] on icon at bounding box center [190, 352] width 13 height 13
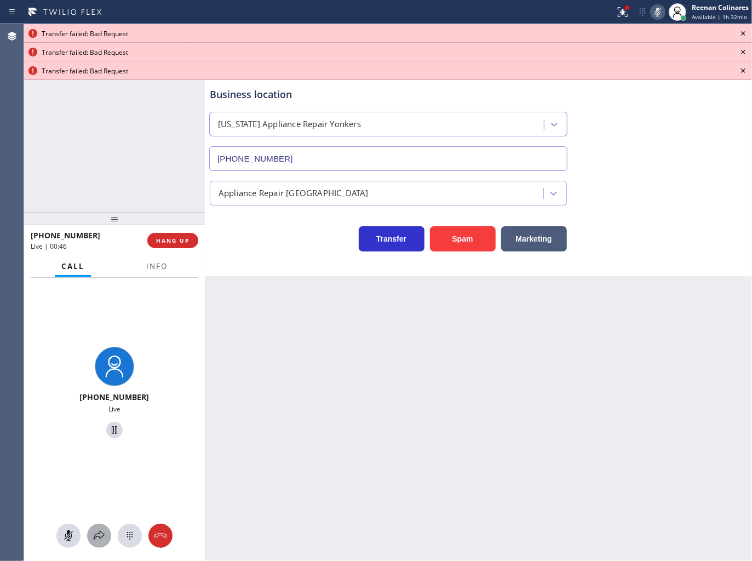
click at [99, 533] on icon at bounding box center [99, 535] width 11 height 9
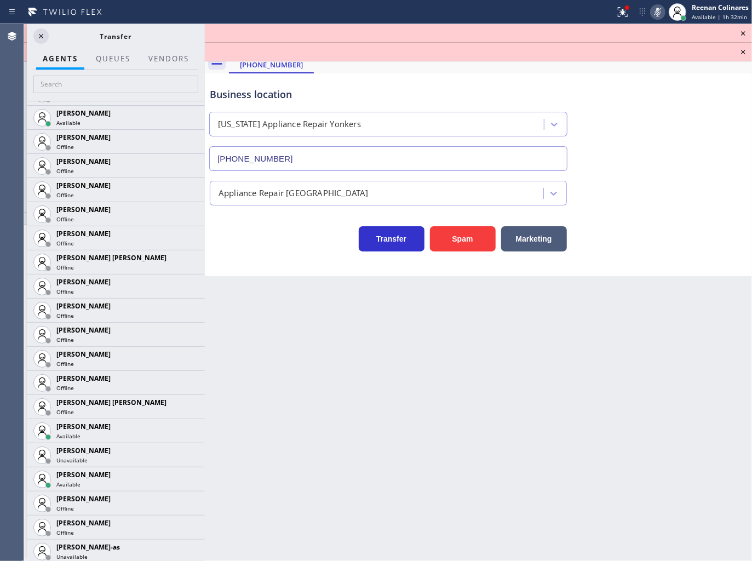
scroll to position [726, 0]
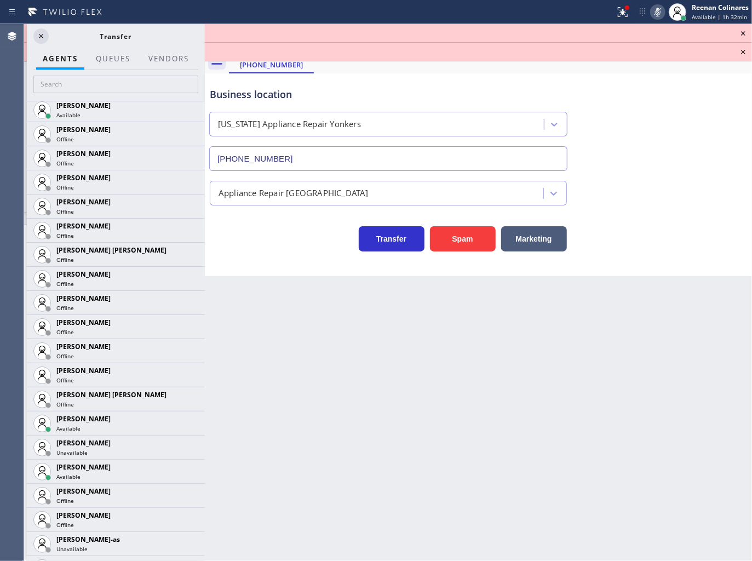
click at [0, 0] on icon at bounding box center [0, 0] width 0 height 0
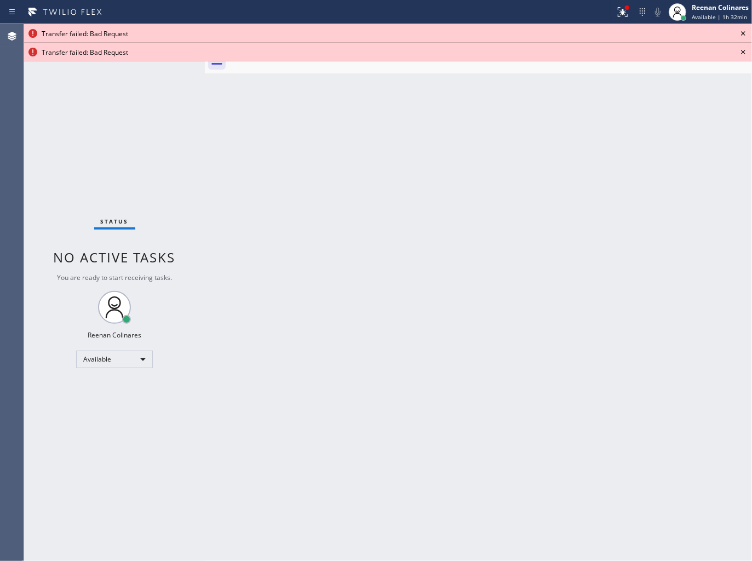
click at [743, 32] on icon at bounding box center [743, 33] width 13 height 13
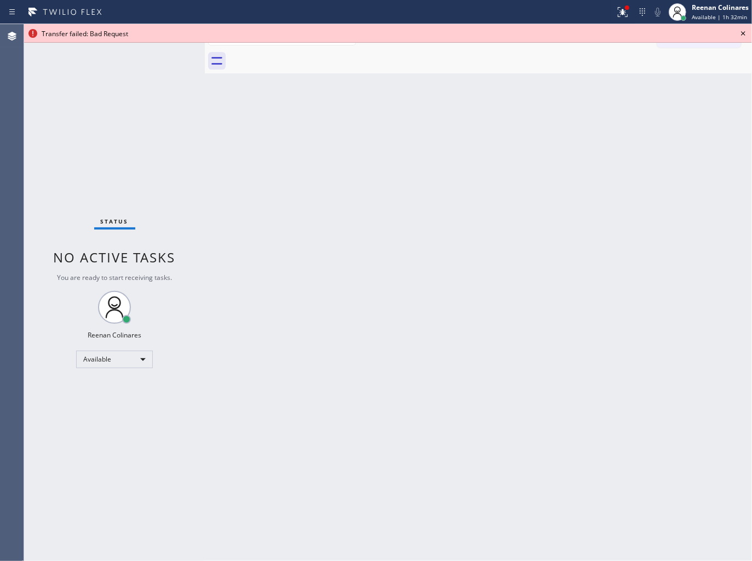
click at [743, 32] on icon at bounding box center [743, 33] width 13 height 13
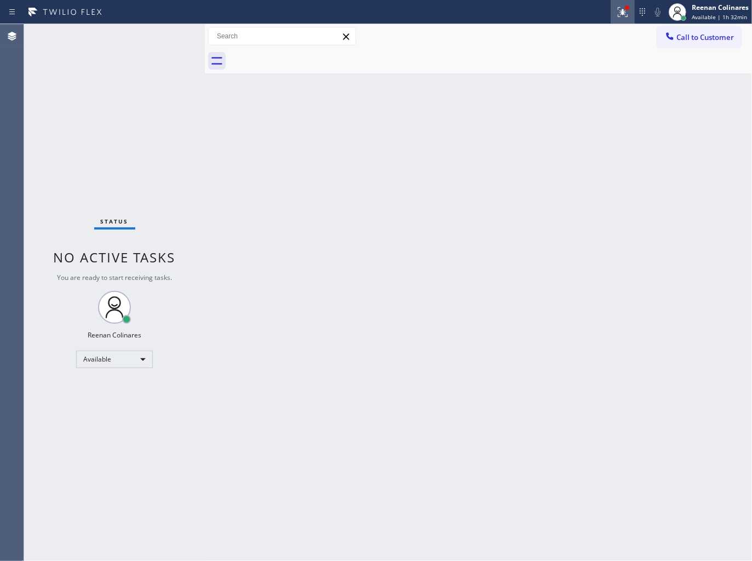
click at [619, 6] on icon at bounding box center [622, 11] width 13 height 13
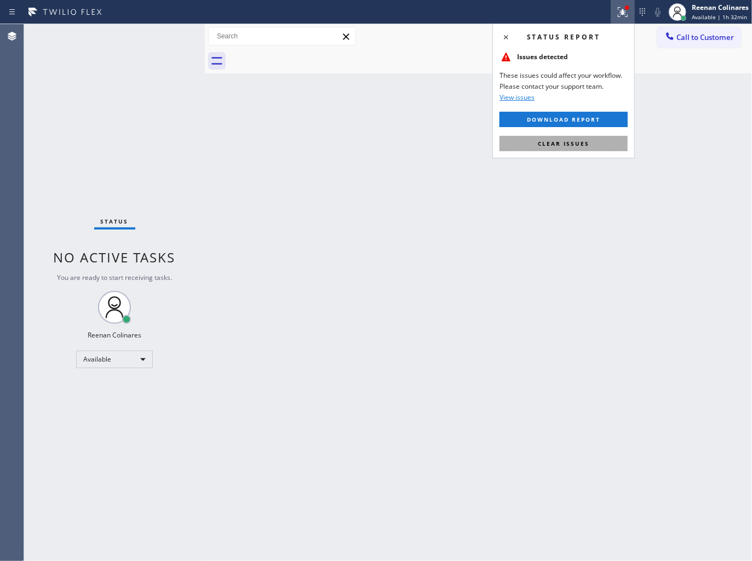
click at [576, 144] on span "Clear issues" at bounding box center [563, 144] width 51 height 8
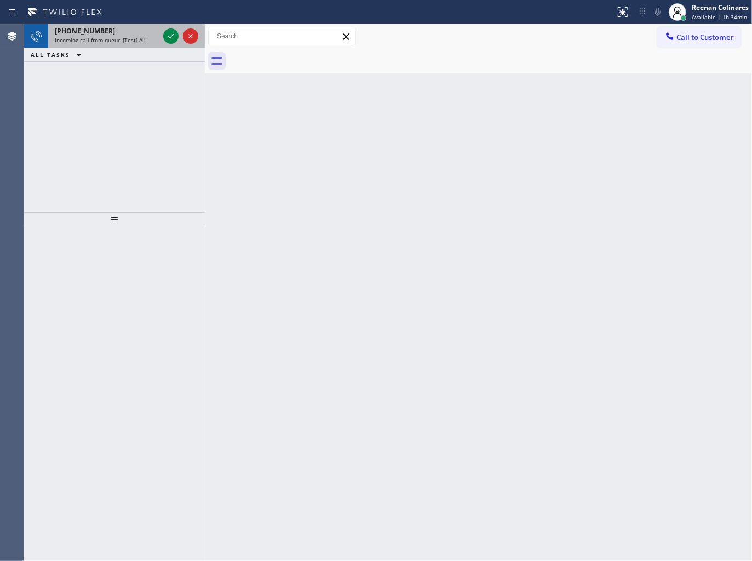
click at [112, 26] on div "[PHONE_NUMBER]" at bounding box center [107, 30] width 104 height 9
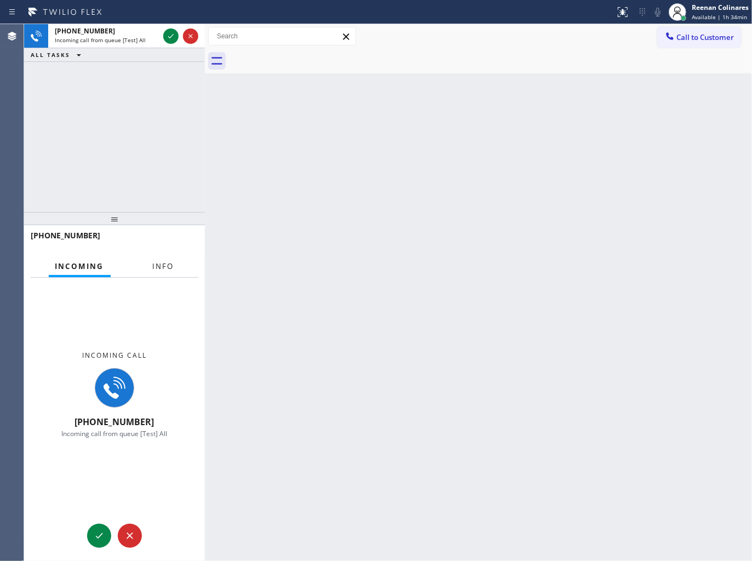
click at [173, 267] on span "Info" at bounding box center [163, 266] width 21 height 10
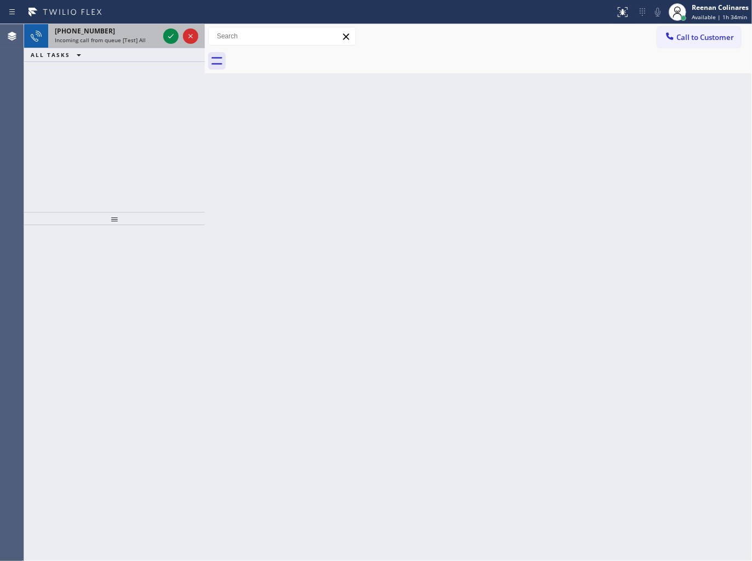
click at [135, 37] on span "Incoming call from queue [Test] All" at bounding box center [100, 40] width 91 height 8
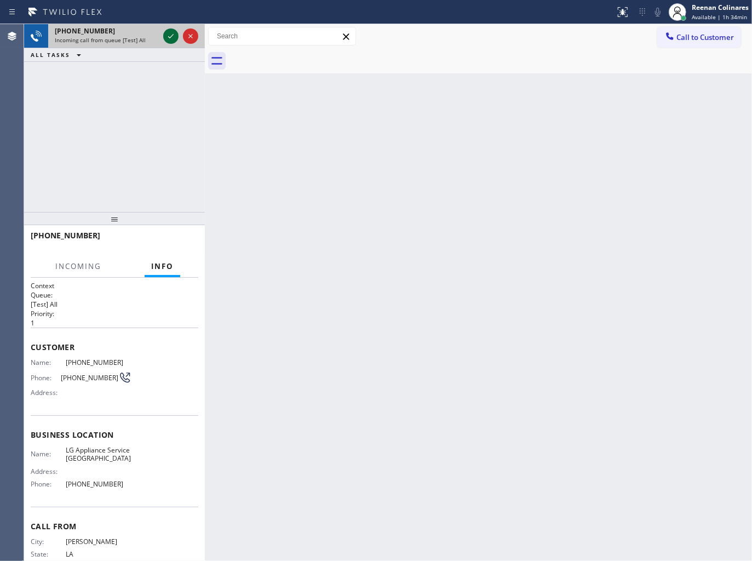
click at [167, 36] on icon at bounding box center [170, 36] width 13 height 13
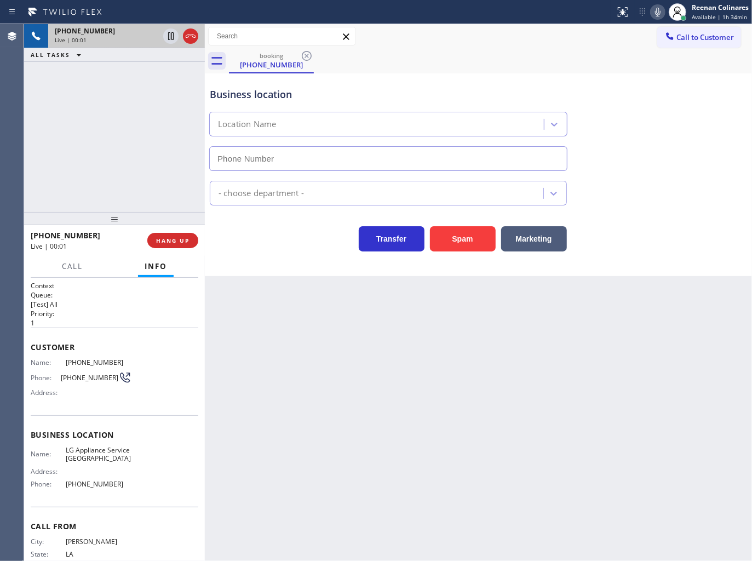
type input "[PHONE_NUMBER]"
click at [464, 244] on button "Spam" at bounding box center [463, 238] width 66 height 25
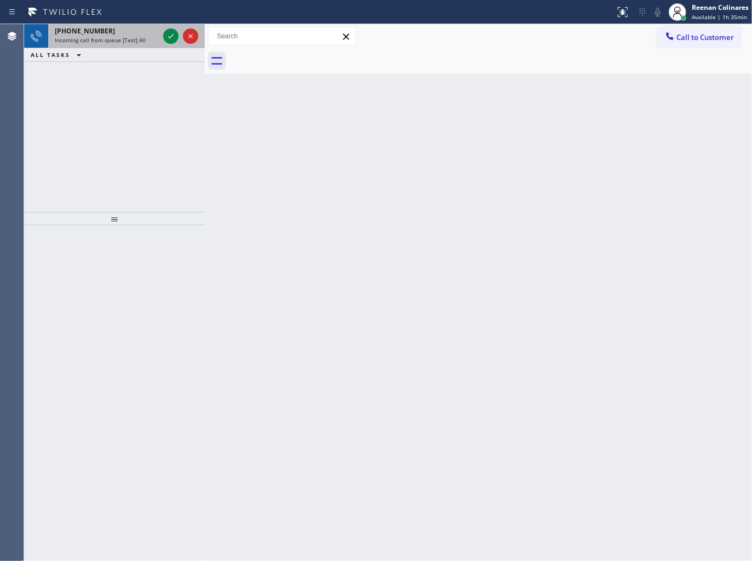
drag, startPoint x: 129, startPoint y: 36, endPoint x: 154, endPoint y: 35, distance: 24.7
click at [129, 36] on span "Incoming call from queue [Test] All" at bounding box center [100, 40] width 91 height 8
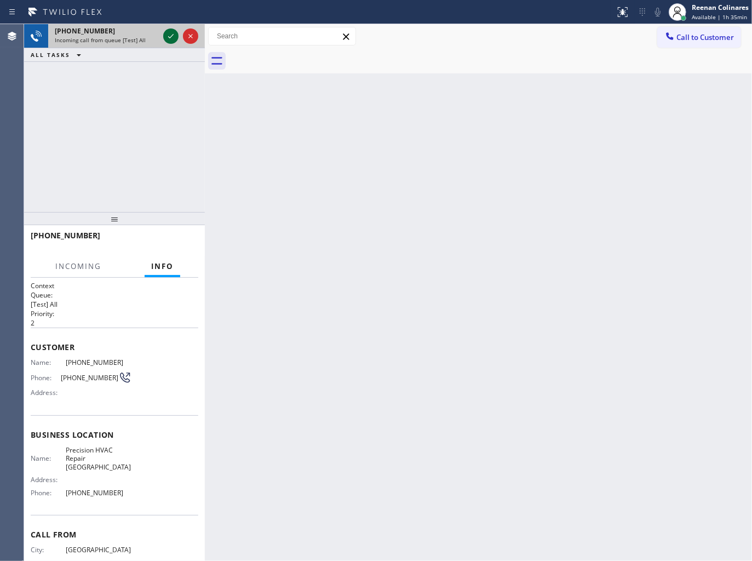
click at [166, 37] on icon at bounding box center [170, 36] width 13 height 13
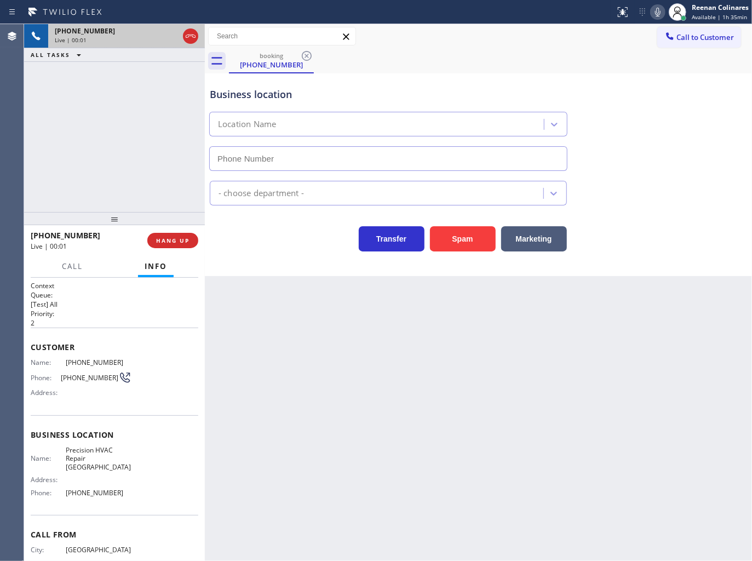
type input "[PHONE_NUMBER]"
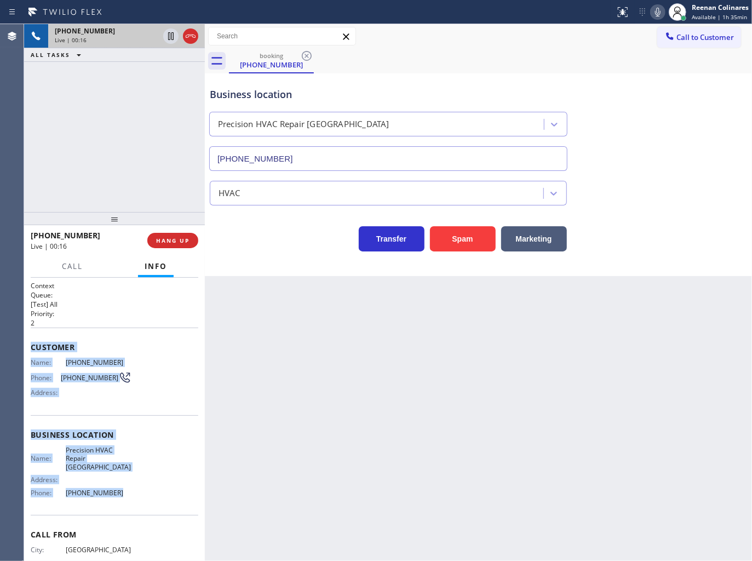
drag, startPoint x: 31, startPoint y: 345, endPoint x: 154, endPoint y: 493, distance: 192.9
click at [154, 493] on div "Context Queue: [Test] All Priority: 2 Customer Name: [PHONE_NUMBER] Phone: [PHO…" at bounding box center [115, 439] width 168 height 317
copy div "Customer Name: [PHONE_NUMBER] Phone: [PHONE_NUMBER] Address: Business location …"
click at [657, 12] on icon at bounding box center [657, 11] width 13 height 13
click at [193, 239] on button "HANG UP" at bounding box center [172, 240] width 51 height 15
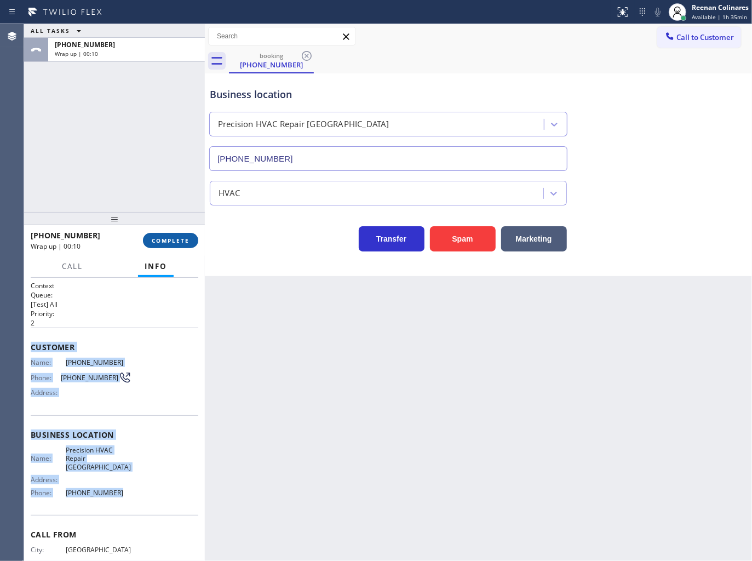
click at [176, 240] on span "COMPLETE" at bounding box center [171, 241] width 38 height 8
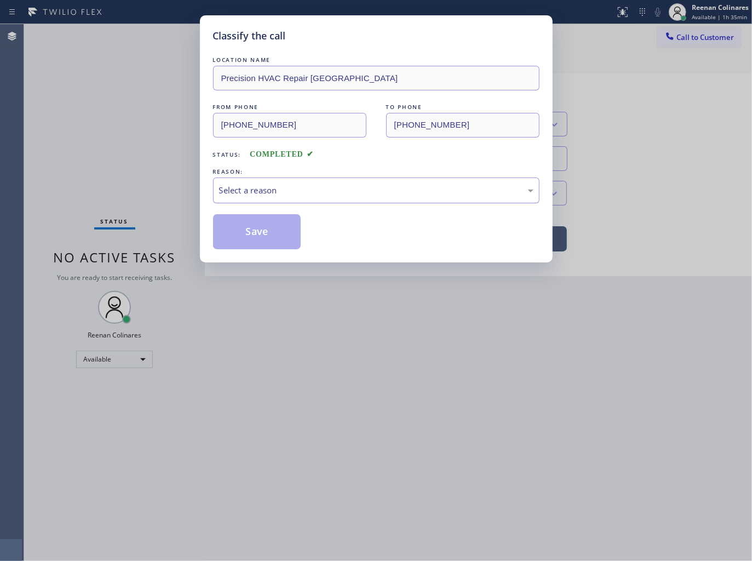
click at [261, 190] on div "Select a reason" at bounding box center [376, 190] width 314 height 13
click at [250, 231] on button "Save" at bounding box center [257, 231] width 88 height 35
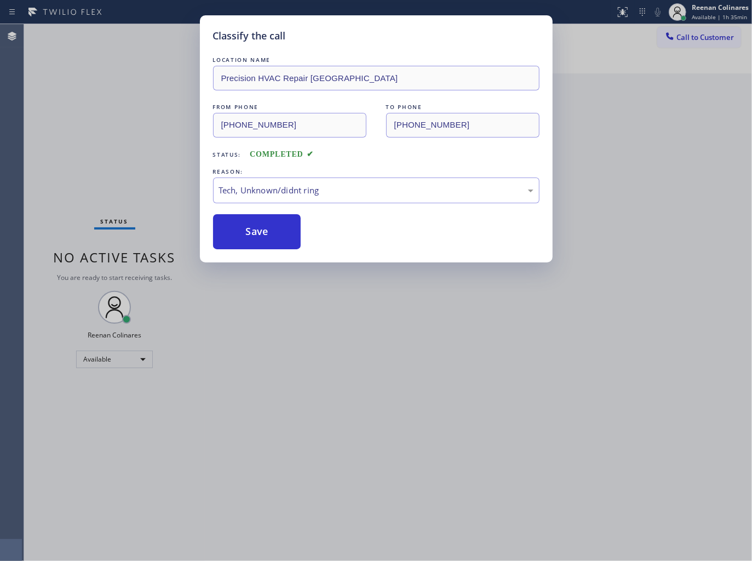
click at [34, 119] on div "Classify the call LOCATION NAME Precision HVAC Repair [GEOGRAPHIC_DATA] FROM PH…" at bounding box center [376, 280] width 752 height 561
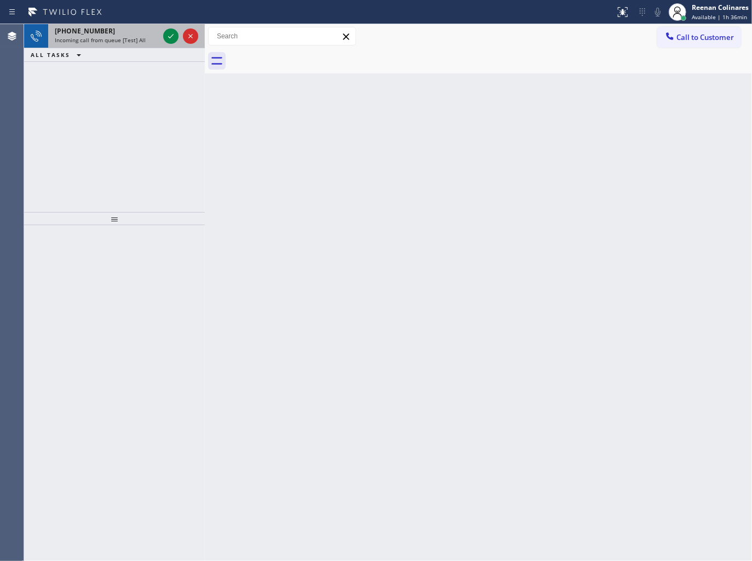
click at [135, 36] on span "Incoming call from queue [Test] All" at bounding box center [100, 40] width 91 height 8
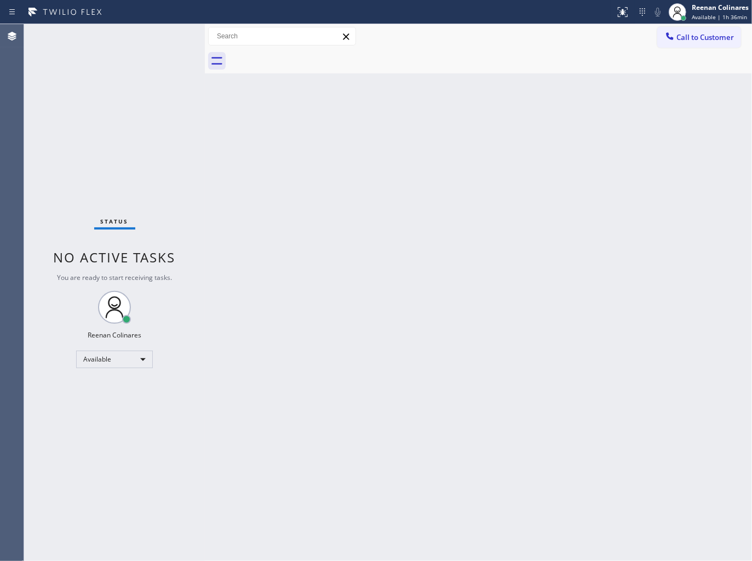
click at [136, 51] on div "Status No active tasks You are ready to start receiving tasks. Reenan Colinares…" at bounding box center [114, 292] width 181 height 537
click at [107, 56] on div "Status No active tasks You are ready to start receiving tasks. Reenan Colinares…" at bounding box center [114, 292] width 181 height 537
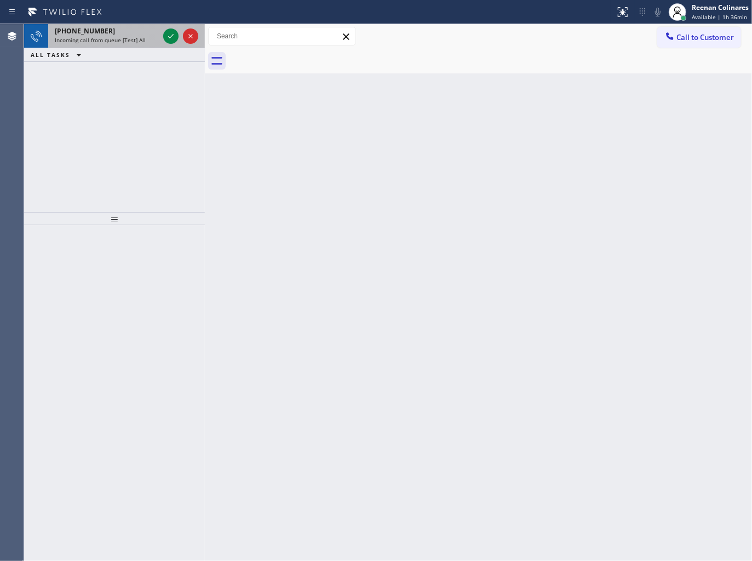
click at [117, 42] on span "Incoming call from queue [Test] All" at bounding box center [100, 40] width 91 height 8
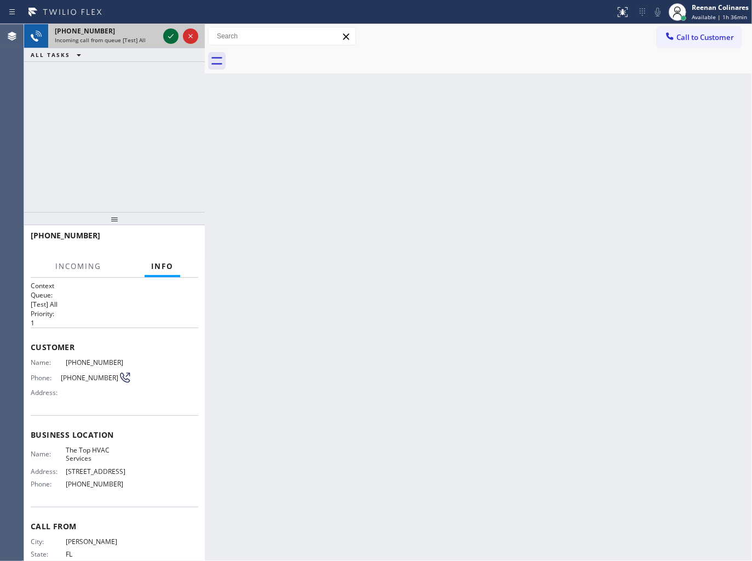
click at [171, 37] on icon at bounding box center [170, 36] width 13 height 13
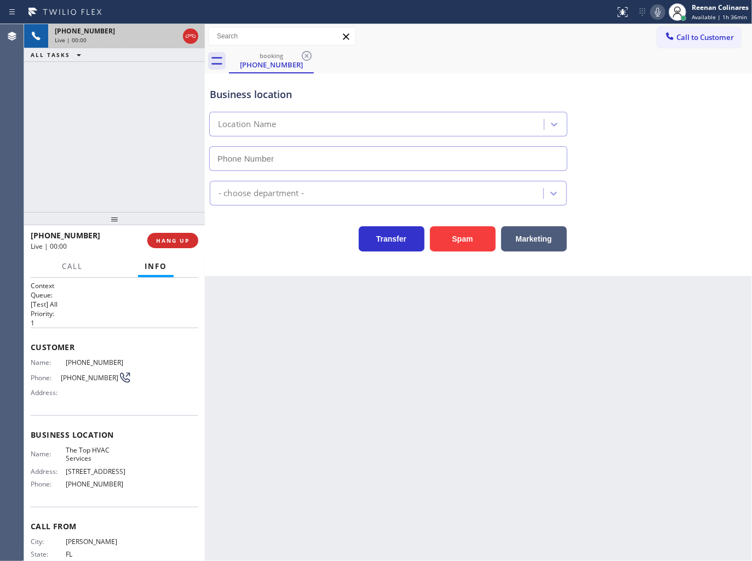
type input "[PHONE_NUMBER]"
click at [656, 14] on icon at bounding box center [657, 11] width 13 height 13
click at [544, 243] on button "Marketing" at bounding box center [534, 238] width 66 height 25
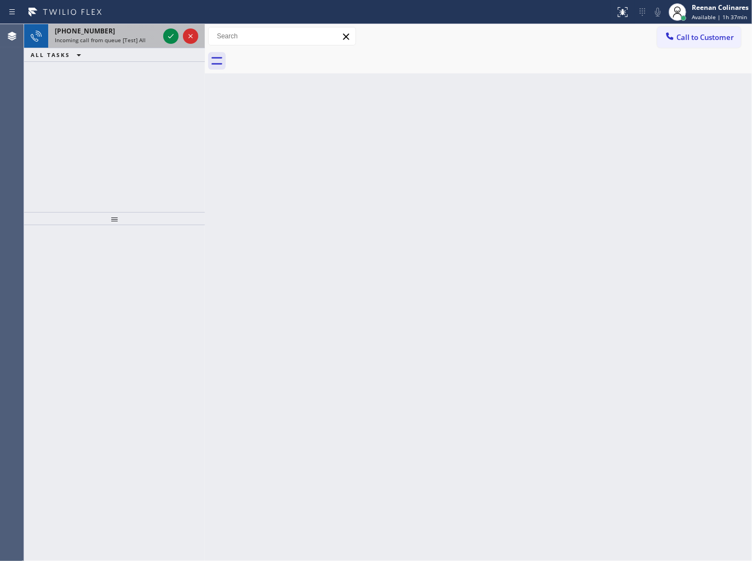
click at [139, 36] on span "Incoming call from queue [Test] All" at bounding box center [100, 40] width 91 height 8
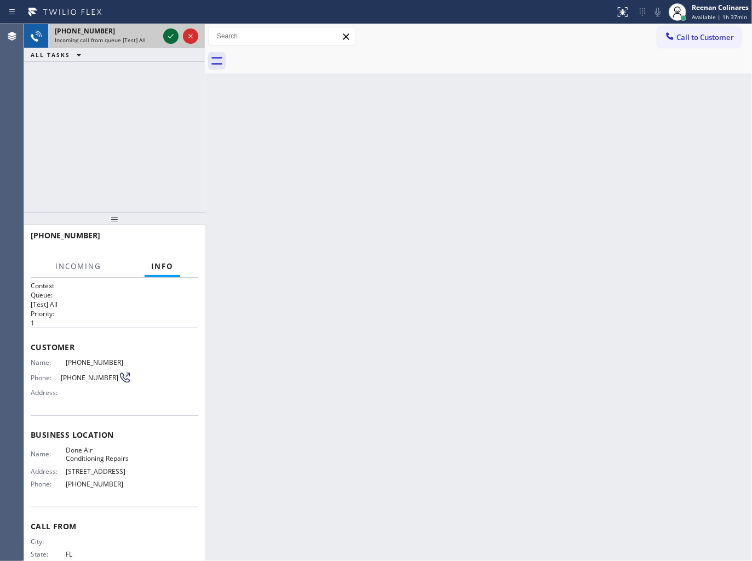
click at [171, 37] on icon at bounding box center [170, 36] width 13 height 13
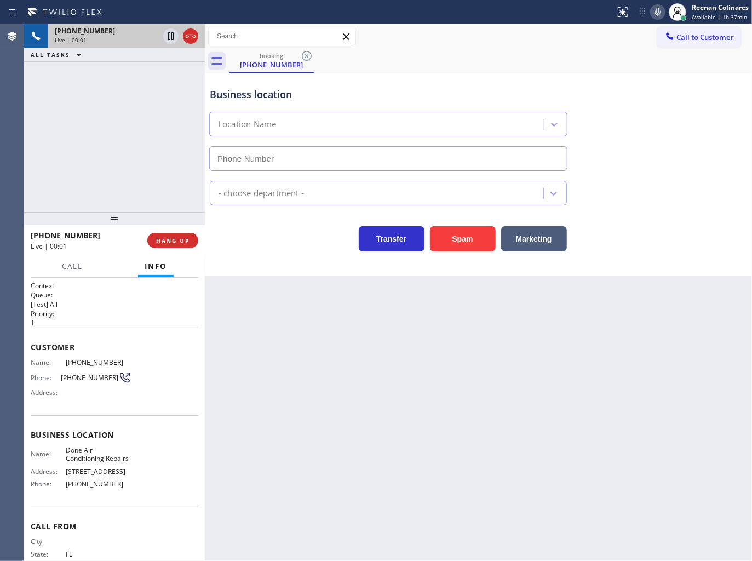
type input "[PHONE_NUMBER]"
click at [659, 15] on icon at bounding box center [657, 12] width 5 height 9
click at [659, 16] on icon at bounding box center [657, 11] width 13 height 13
click at [656, 12] on icon at bounding box center [657, 12] width 5 height 9
click at [548, 238] on button "Marketing" at bounding box center [534, 238] width 66 height 25
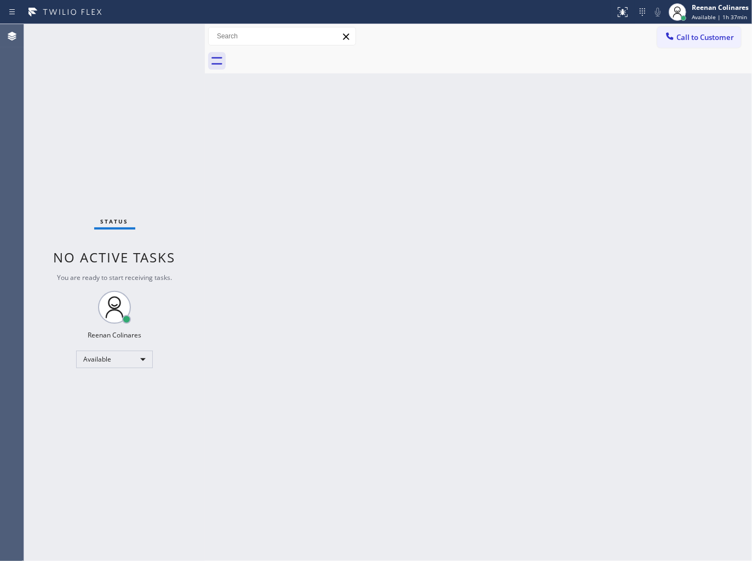
click at [552, 135] on div "Back to Dashboard Change Sender ID Customers Technicians Select a contact Outbo…" at bounding box center [478, 292] width 547 height 537
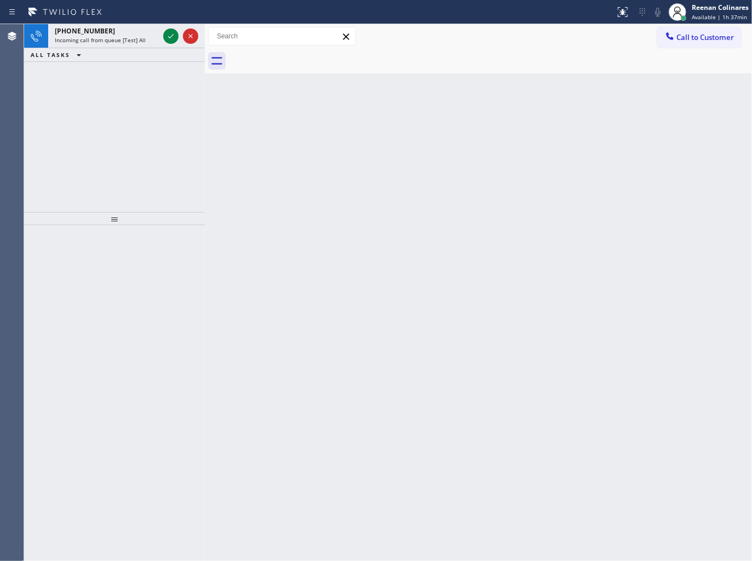
click at [119, 50] on div "ALL TASKS ALL TASKS ACTIVE TASKS TASKS IN WRAP UP" at bounding box center [114, 55] width 181 height 14
click at [124, 45] on div "[PHONE_NUMBER] Incoming call from queue [Test] All" at bounding box center [104, 36] width 113 height 24
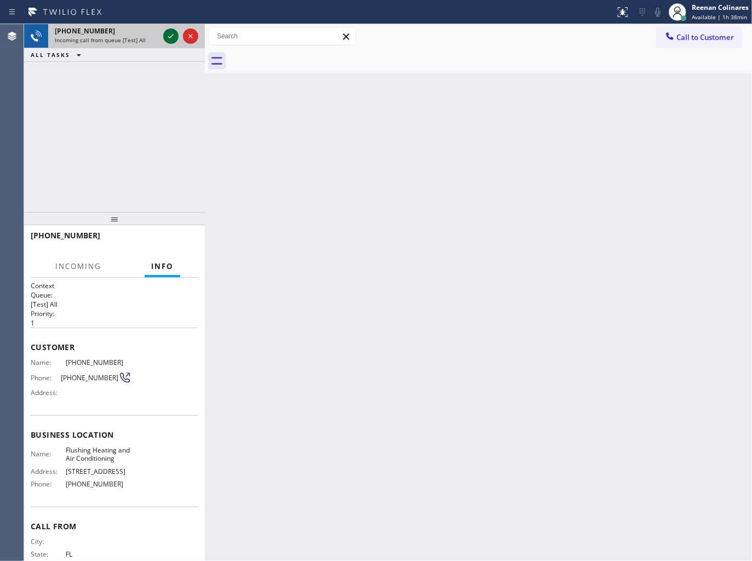
click at [173, 36] on icon at bounding box center [170, 36] width 13 height 13
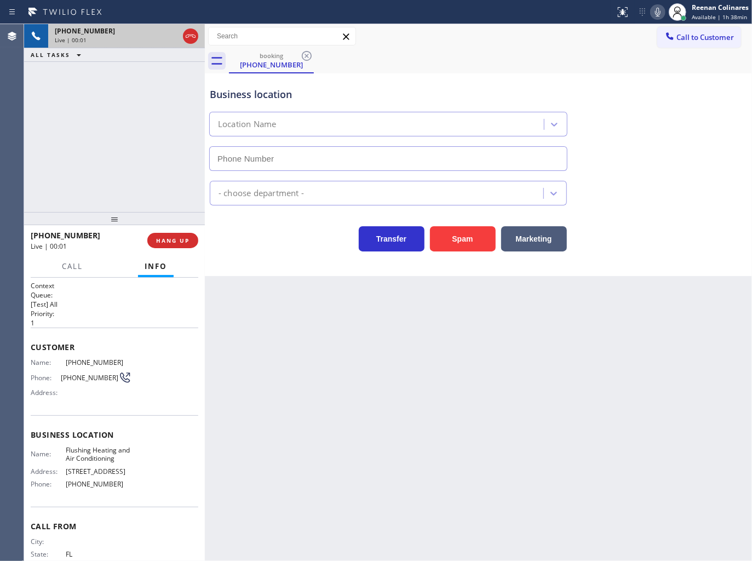
type input "[PHONE_NUMBER]"
click at [658, 15] on icon at bounding box center [657, 11] width 13 height 13
click at [656, 14] on icon at bounding box center [657, 11] width 13 height 13
click at [658, 11] on icon at bounding box center [657, 11] width 13 height 13
click at [535, 242] on button "Marketing" at bounding box center [534, 238] width 66 height 25
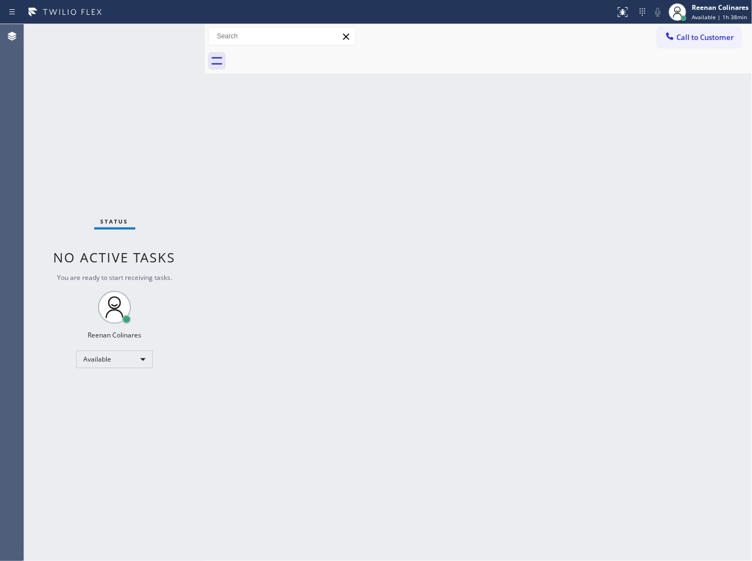
click at [441, 181] on div "Back to Dashboard Change Sender ID Customers Technicians Select a contact Outbo…" at bounding box center [478, 292] width 547 height 537
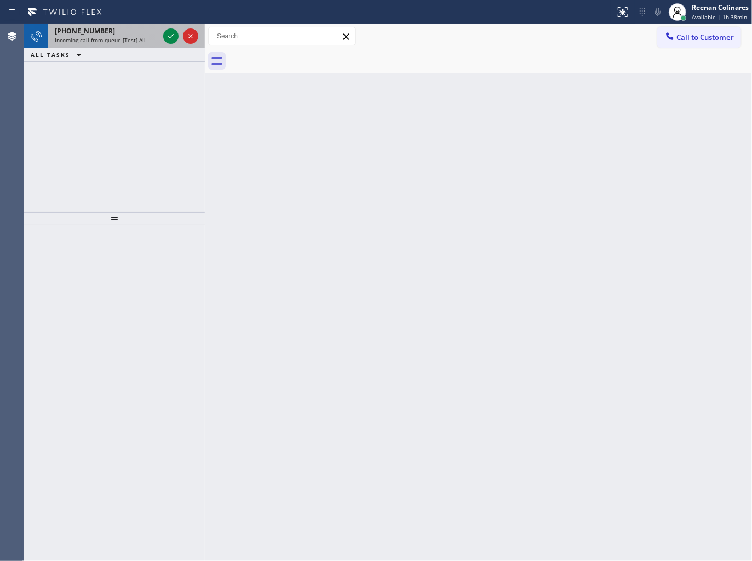
click at [133, 41] on span "Incoming call from queue [Test] All" at bounding box center [100, 40] width 91 height 8
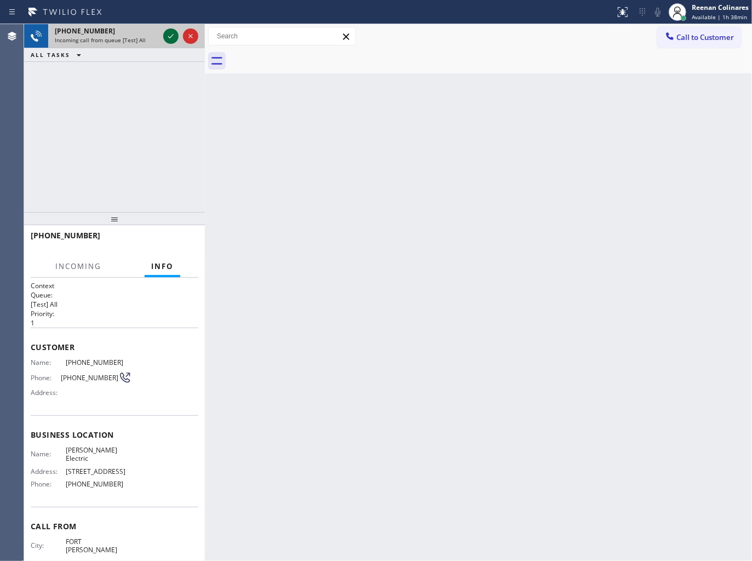
click at [170, 38] on icon at bounding box center [170, 36] width 13 height 13
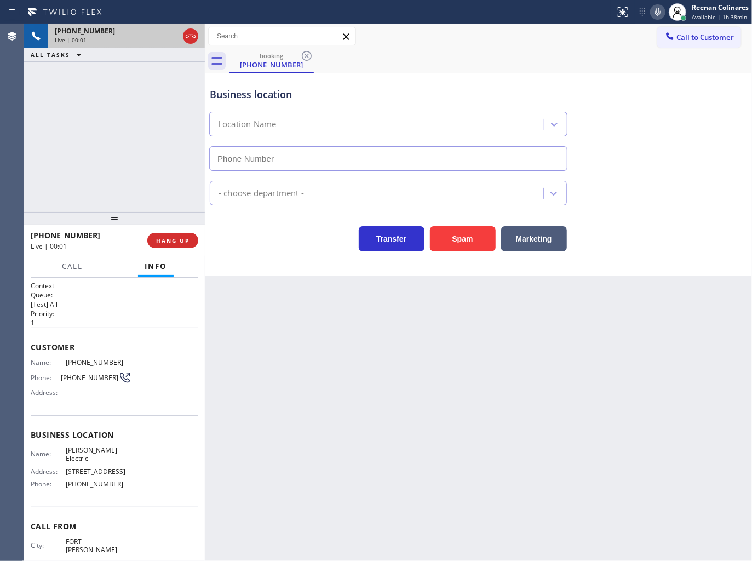
type input "[PHONE_NUMBER]"
drag, startPoint x: 460, startPoint y: 243, endPoint x: 475, endPoint y: 237, distance: 16.0
click at [467, 242] on button "Spam" at bounding box center [463, 238] width 66 height 25
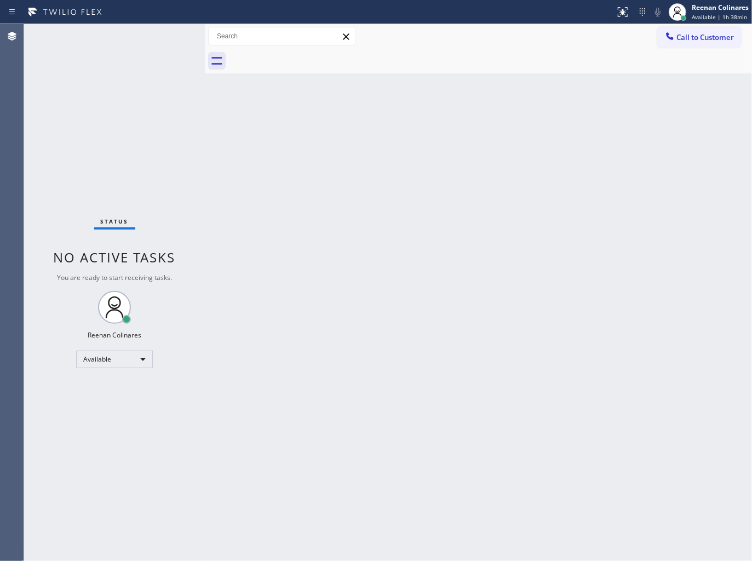
click at [467, 214] on div "Back to Dashboard Change Sender ID Customers Technicians Select a contact Outbo…" at bounding box center [478, 292] width 547 height 537
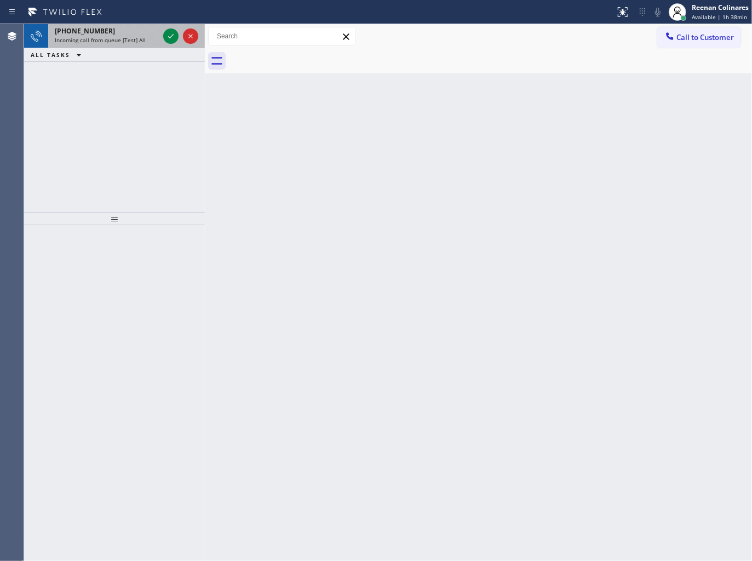
click at [102, 30] on div "[PHONE_NUMBER]" at bounding box center [107, 30] width 104 height 9
drag, startPoint x: 139, startPoint y: 28, endPoint x: 173, endPoint y: 31, distance: 34.7
click at [139, 28] on div "[PHONE_NUMBER]" at bounding box center [107, 30] width 104 height 9
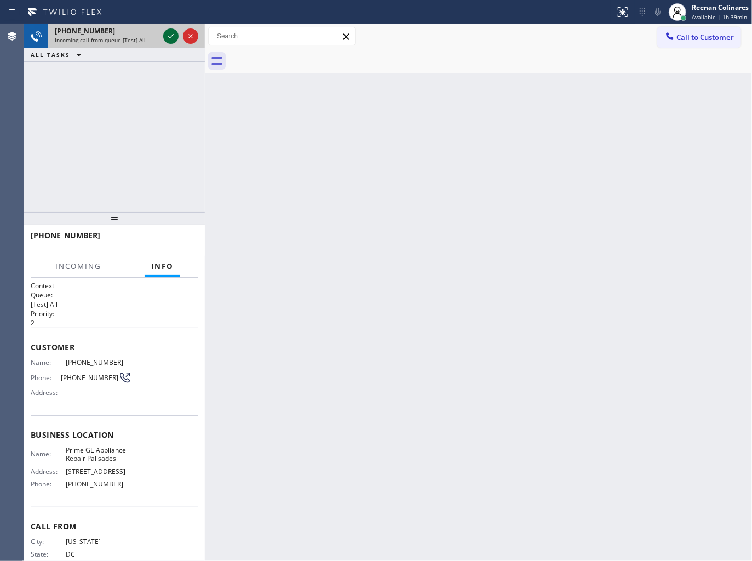
click at [168, 35] on icon at bounding box center [170, 36] width 13 height 13
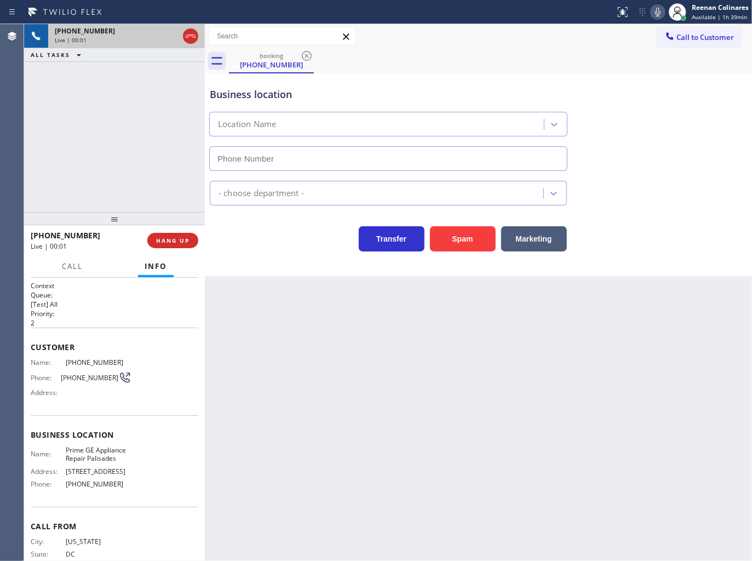
type input "[PHONE_NUMBER]"
click at [658, 13] on icon at bounding box center [657, 11] width 13 height 13
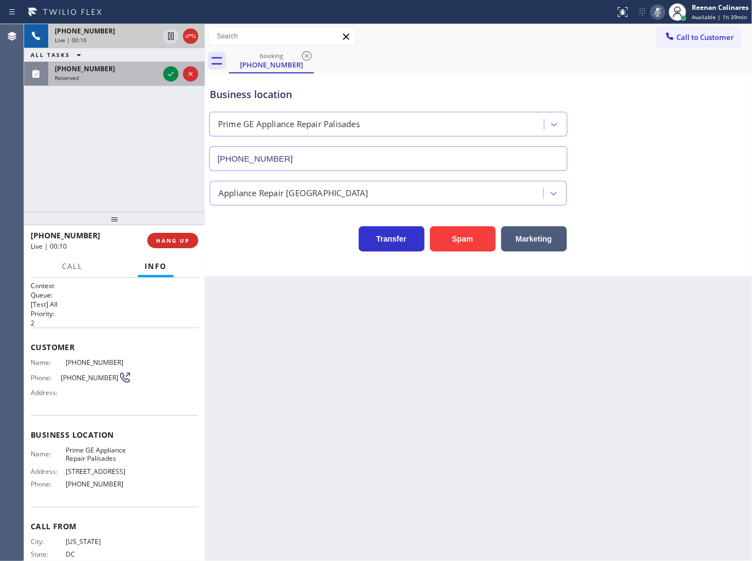
click at [96, 78] on div "Reserved" at bounding box center [107, 78] width 104 height 8
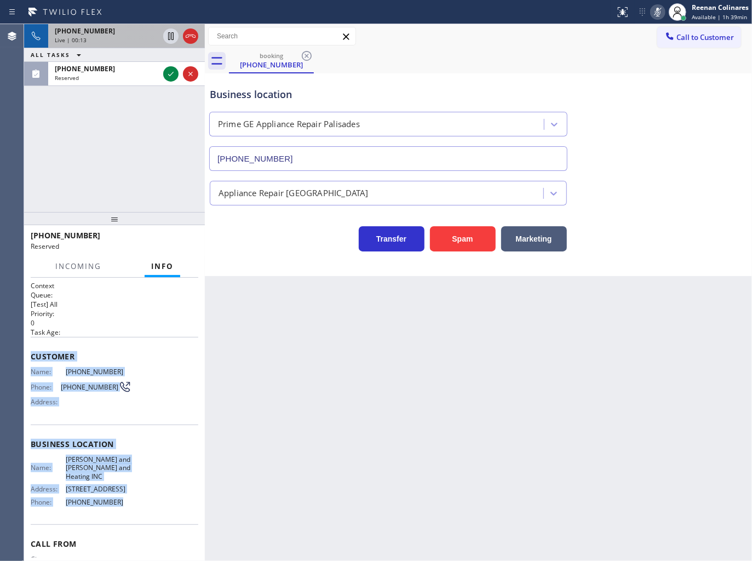
drag, startPoint x: 53, startPoint y: 392, endPoint x: 165, endPoint y: 497, distance: 153.4
click at [147, 512] on div "Context Queue: [Test] All Priority: 0 Task Age: Customer Name: [PHONE_NUMBER] P…" at bounding box center [114, 420] width 181 height 284
copy div "Customer Name: [PHONE_NUMBER] Phone: [PHONE_NUMBER] Address: Business location …"
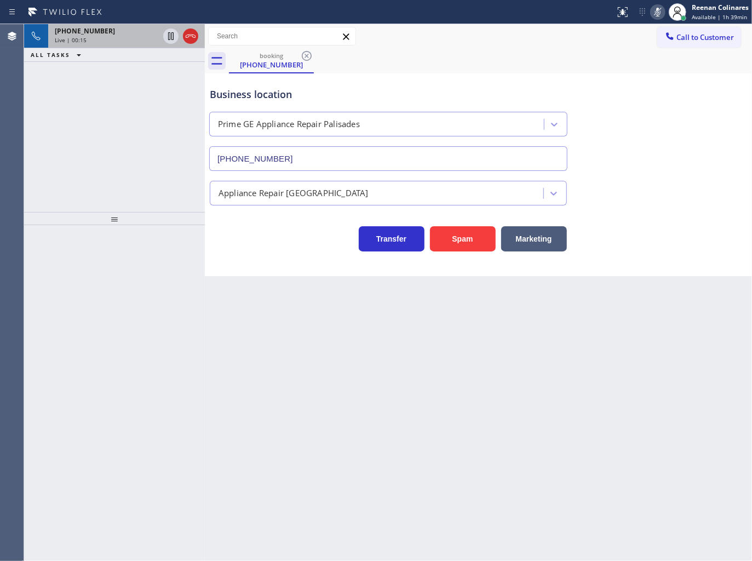
click at [652, 13] on icon at bounding box center [657, 11] width 13 height 13
click at [145, 39] on div "Live | 00:16" at bounding box center [107, 40] width 104 height 8
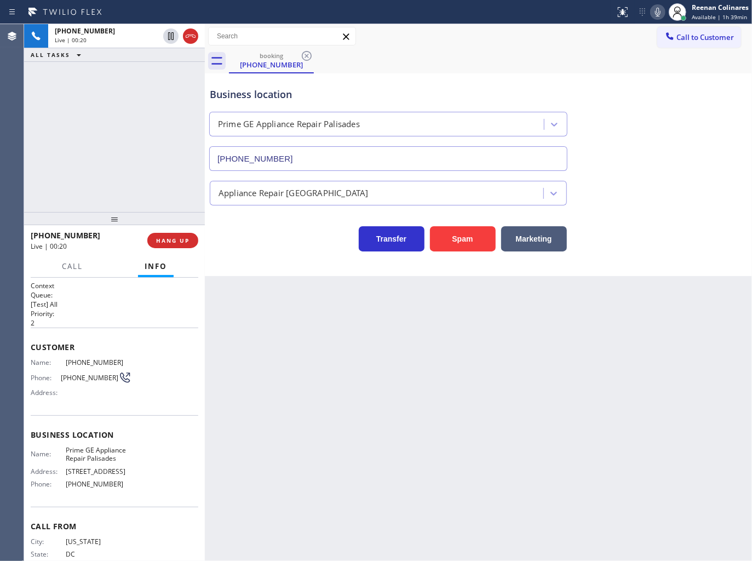
click at [650, 13] on div "Status report No issues detected If you experience an issue, please download th…" at bounding box center [681, 12] width 141 height 24
click at [655, 12] on icon at bounding box center [657, 12] width 5 height 9
click at [652, 13] on icon at bounding box center [657, 11] width 13 height 13
click at [659, 15] on icon at bounding box center [657, 12] width 5 height 9
click at [74, 263] on span "Call" at bounding box center [72, 266] width 21 height 10
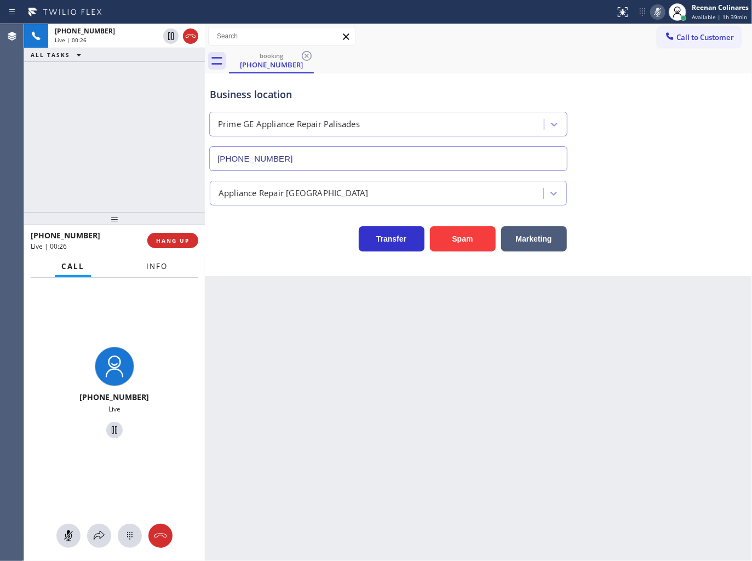
click at [156, 264] on span "Info" at bounding box center [156, 266] width 21 height 10
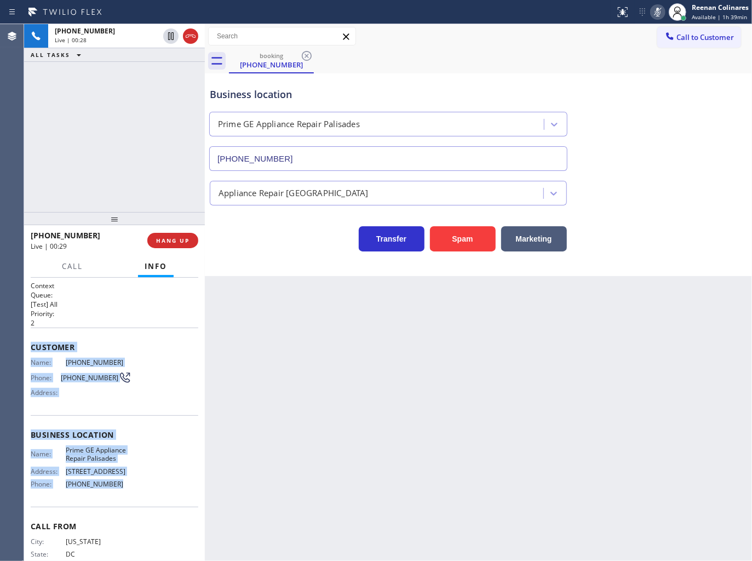
drag, startPoint x: 30, startPoint y: 338, endPoint x: 141, endPoint y: 484, distance: 182.9
click at [141, 484] on div "Context Queue: [Test] All Priority: 2 Customer Name: [PHONE_NUMBER] Phone: [PHO…" at bounding box center [114, 420] width 181 height 284
copy div "Customer Name: [PHONE_NUMBER] Phone: [PHONE_NUMBER] Address: Business location …"
click at [658, 14] on icon at bounding box center [657, 11] width 13 height 13
click at [655, 14] on icon at bounding box center [657, 11] width 13 height 13
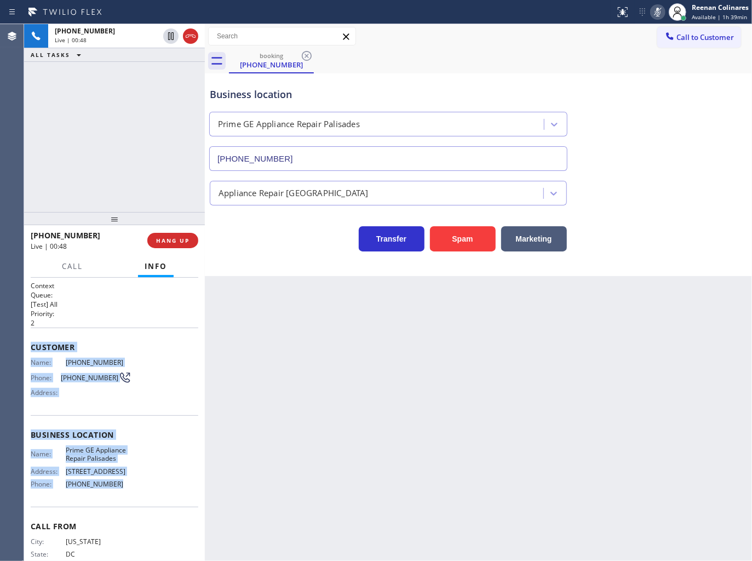
click at [660, 13] on icon at bounding box center [657, 11] width 13 height 13
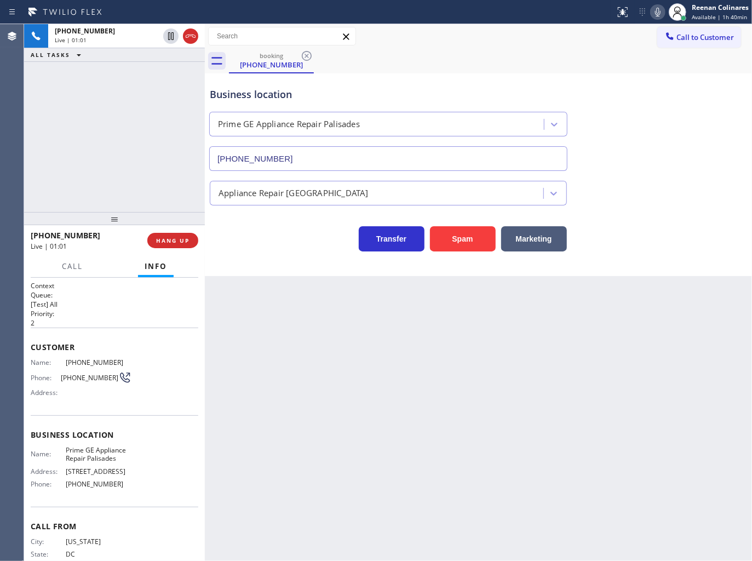
click at [630, 112] on div "Business location Prime GE Appliance Repair Palisades [PHONE_NUMBER]" at bounding box center [479, 121] width 542 height 99
click at [656, 9] on icon at bounding box center [657, 11] width 13 height 13
click at [655, 13] on icon at bounding box center [657, 12] width 5 height 9
click at [74, 260] on button "Call" at bounding box center [72, 266] width 34 height 21
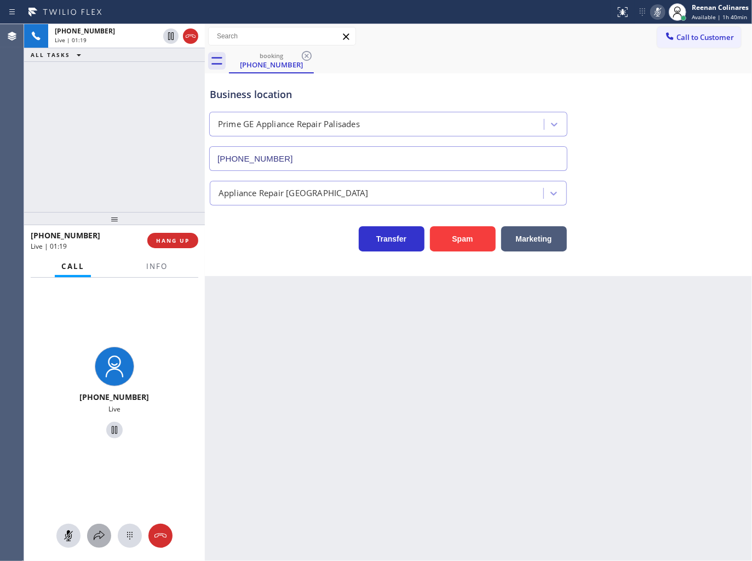
click at [100, 540] on icon at bounding box center [99, 535] width 13 height 13
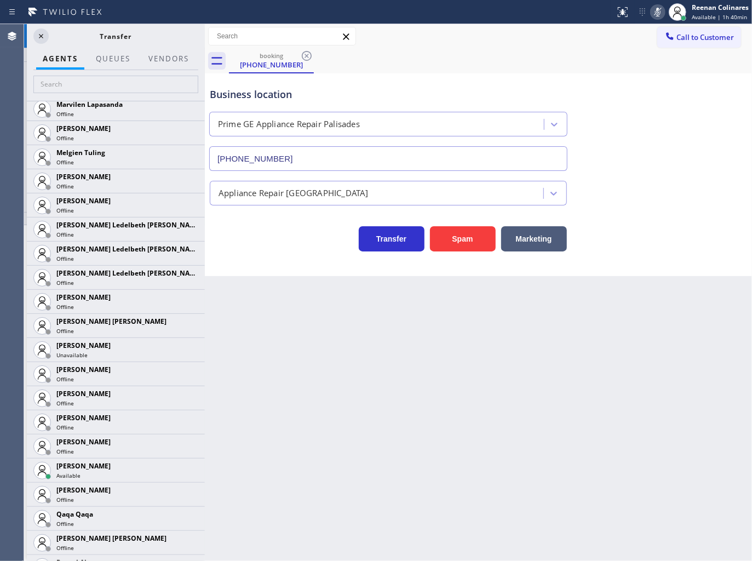
scroll to position [1895, 0]
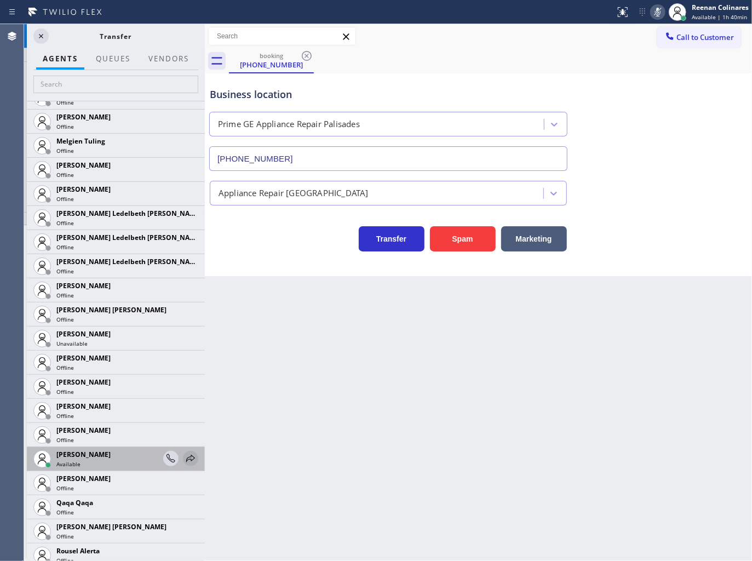
click at [184, 460] on icon at bounding box center [190, 458] width 13 height 13
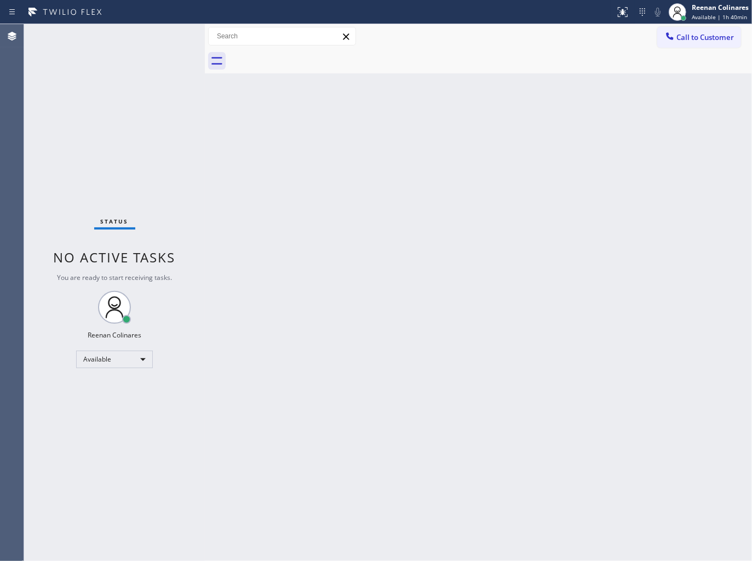
click at [573, 404] on div "Back to Dashboard Change Sender ID Customers Technicians Select a contact Outbo…" at bounding box center [478, 292] width 547 height 537
click at [691, 18] on div "Reenan Colinares Available | 1h 40min" at bounding box center [720, 11] width 62 height 19
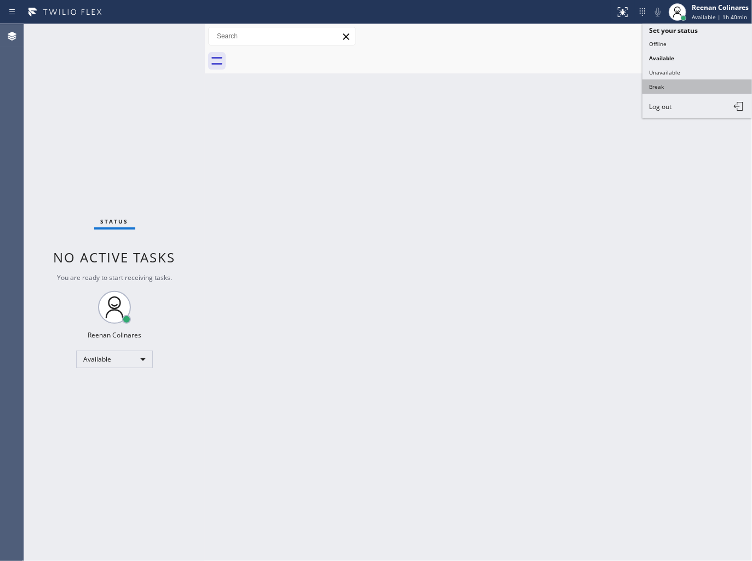
click at [670, 88] on button "Break" at bounding box center [697, 86] width 110 height 14
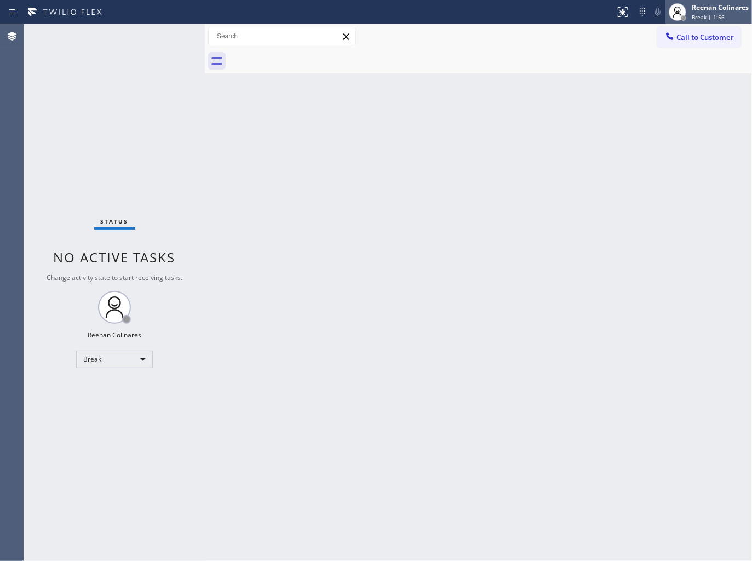
click at [708, 14] on span "Break | 1:56" at bounding box center [708, 17] width 33 height 8
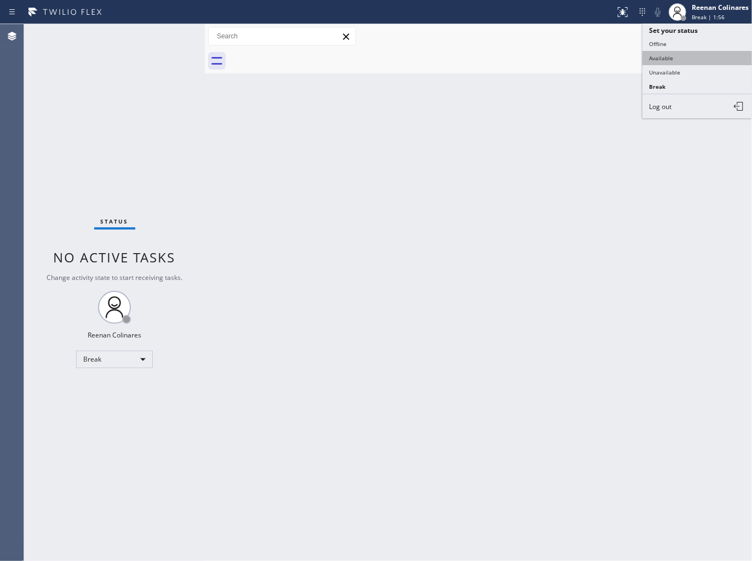
click at [663, 57] on button "Available" at bounding box center [697, 58] width 110 height 14
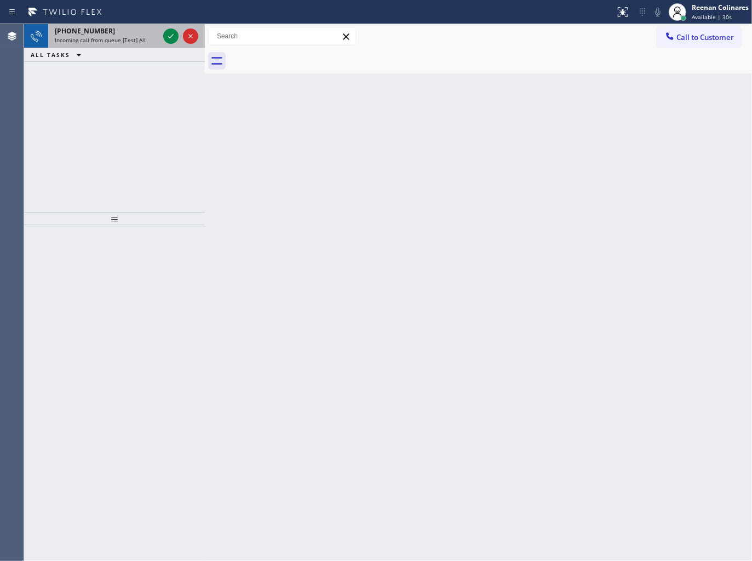
click at [118, 43] on span "Incoming call from queue [Test] All" at bounding box center [100, 40] width 91 height 8
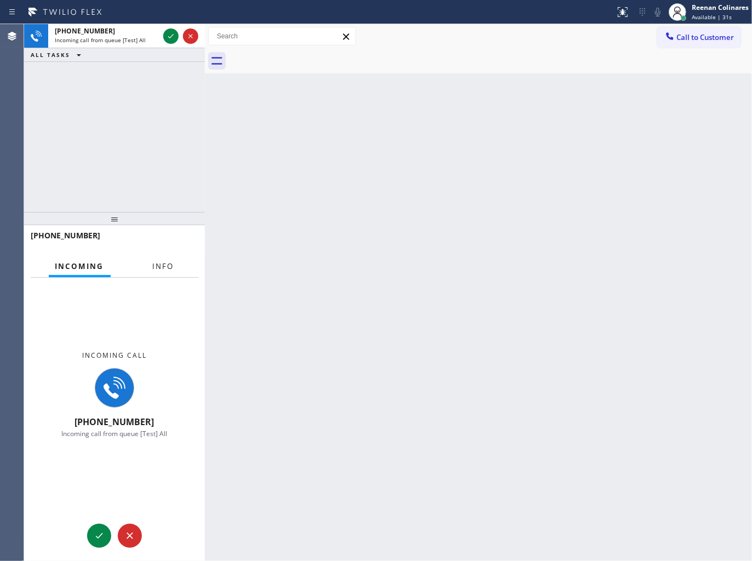
click at [174, 266] on button "Info" at bounding box center [163, 266] width 35 height 21
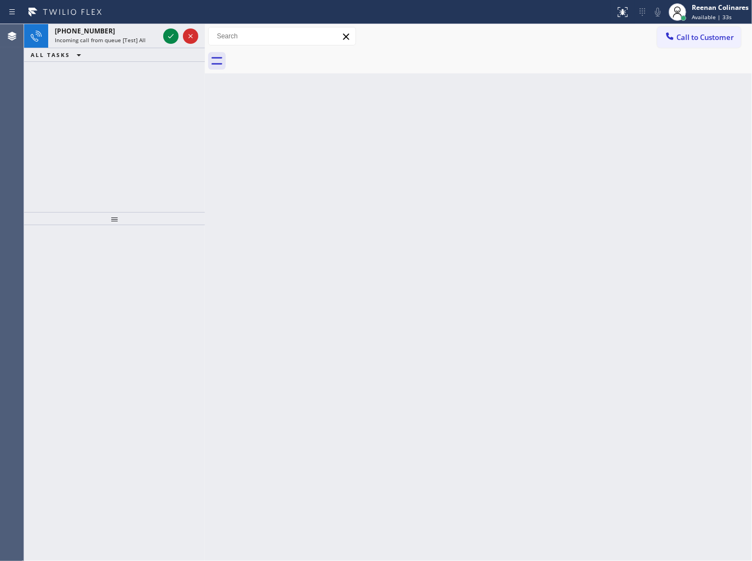
click at [169, 38] on icon at bounding box center [170, 36] width 13 height 13
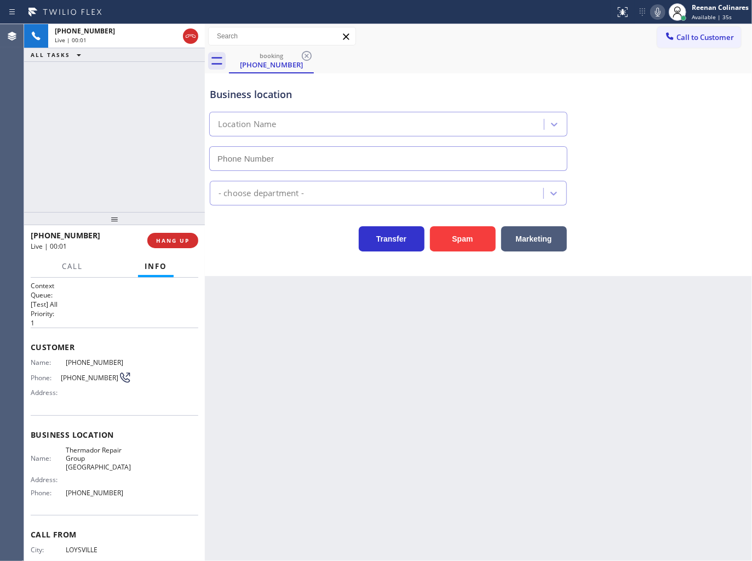
type input "[PHONE_NUMBER]"
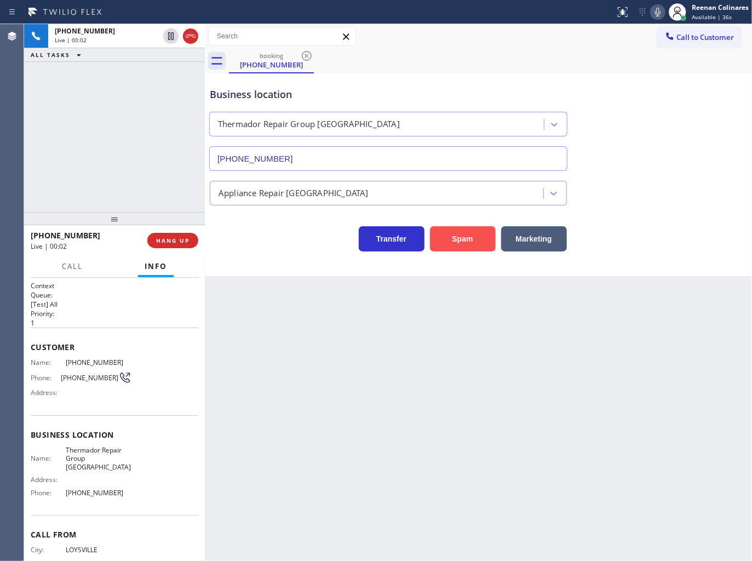
drag, startPoint x: 457, startPoint y: 239, endPoint x: 598, endPoint y: 135, distance: 175.1
click at [460, 238] on button "Spam" at bounding box center [463, 238] width 66 height 25
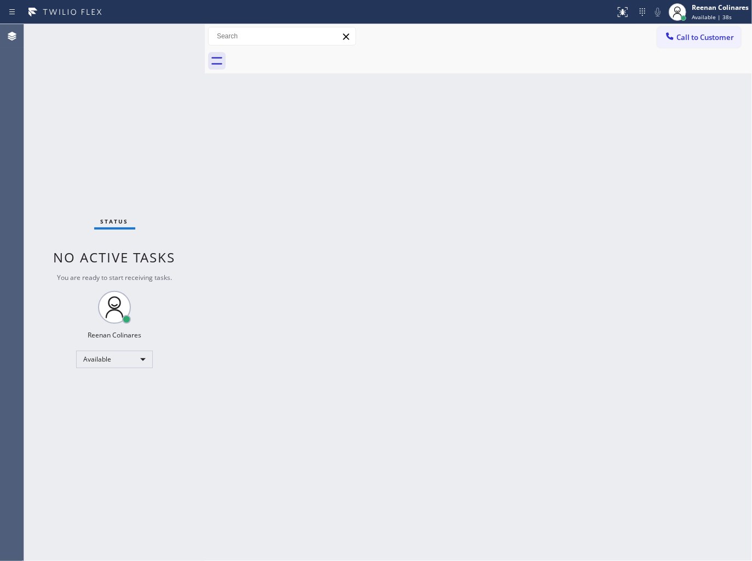
click at [438, 217] on div "Back to Dashboard Change Sender ID Customers Technicians Select a contact Outbo…" at bounding box center [478, 292] width 547 height 537
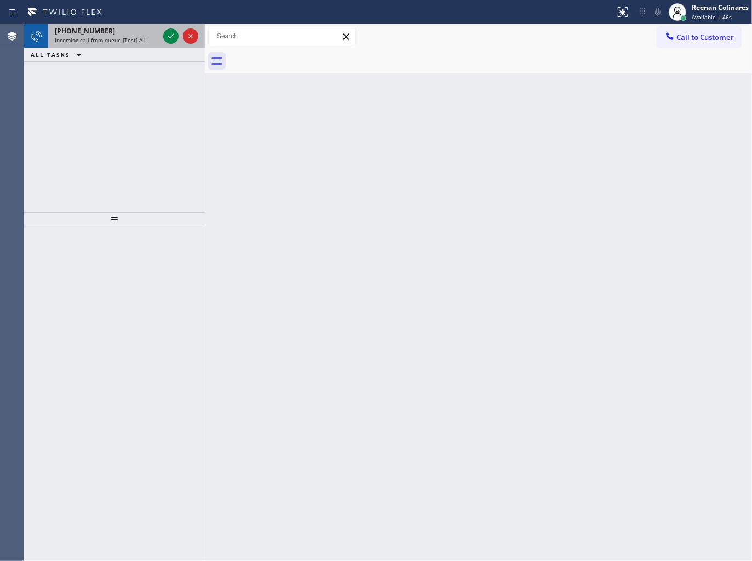
click at [134, 41] on span "Incoming call from queue [Test] All" at bounding box center [100, 40] width 91 height 8
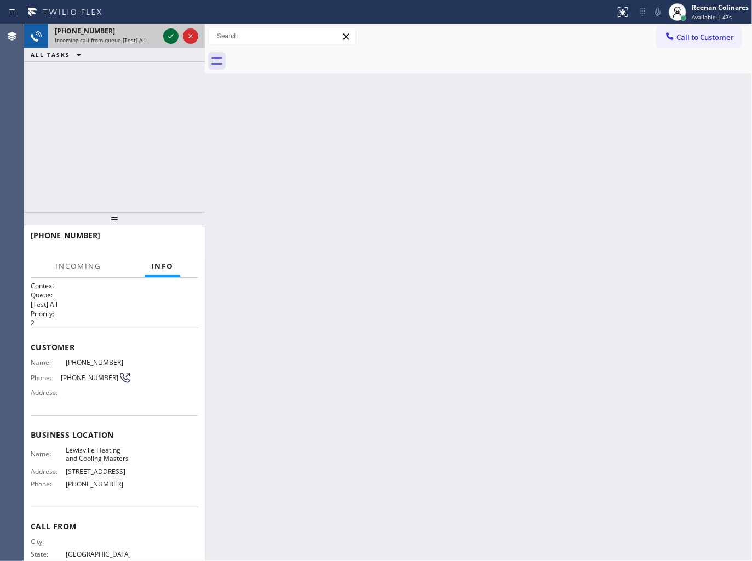
click at [169, 33] on icon at bounding box center [170, 36] width 13 height 13
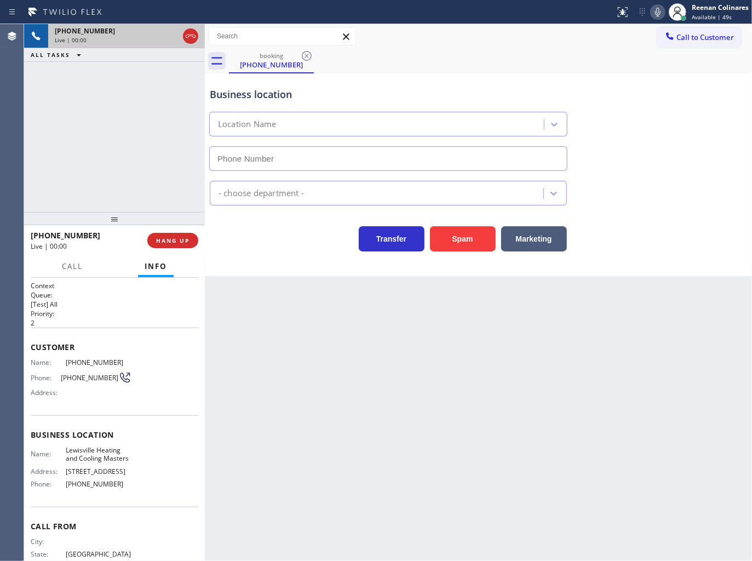
type input "[PHONE_NUMBER]"
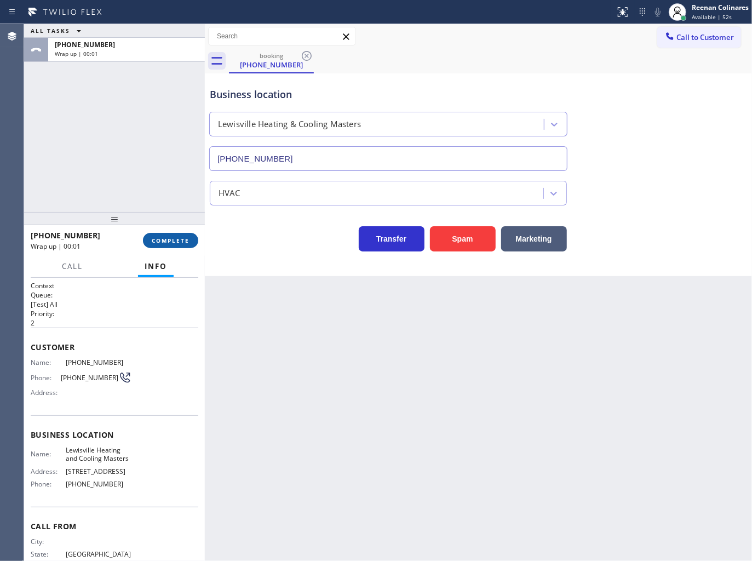
click at [172, 234] on button "COMPLETE" at bounding box center [170, 240] width 55 height 15
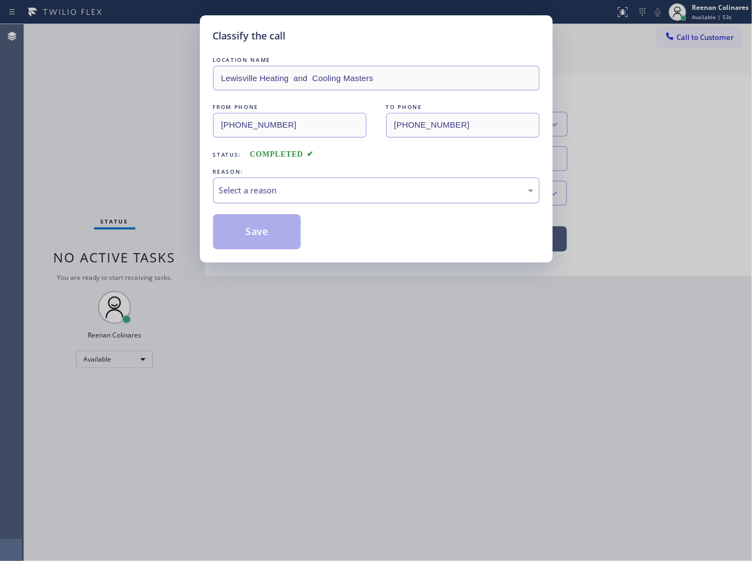
click at [260, 191] on div "Select a reason" at bounding box center [376, 190] width 314 height 13
click at [260, 241] on button "Save" at bounding box center [257, 231] width 88 height 35
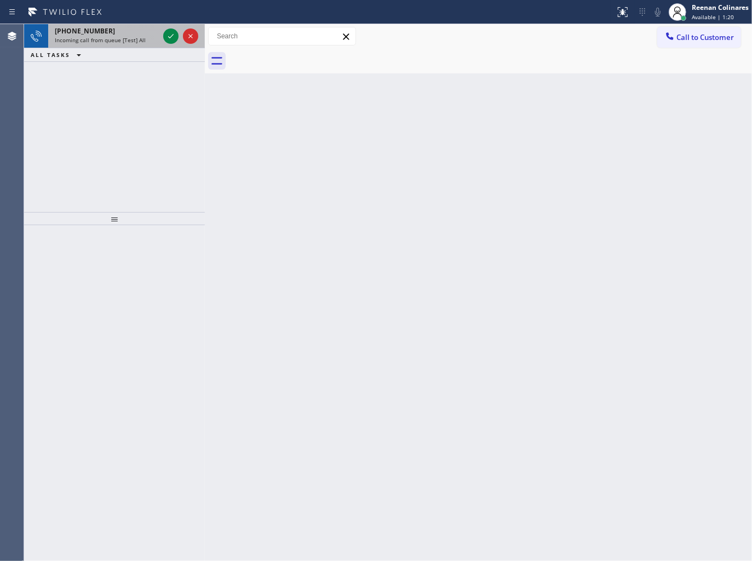
click at [139, 42] on span "Incoming call from queue [Test] All" at bounding box center [100, 40] width 91 height 8
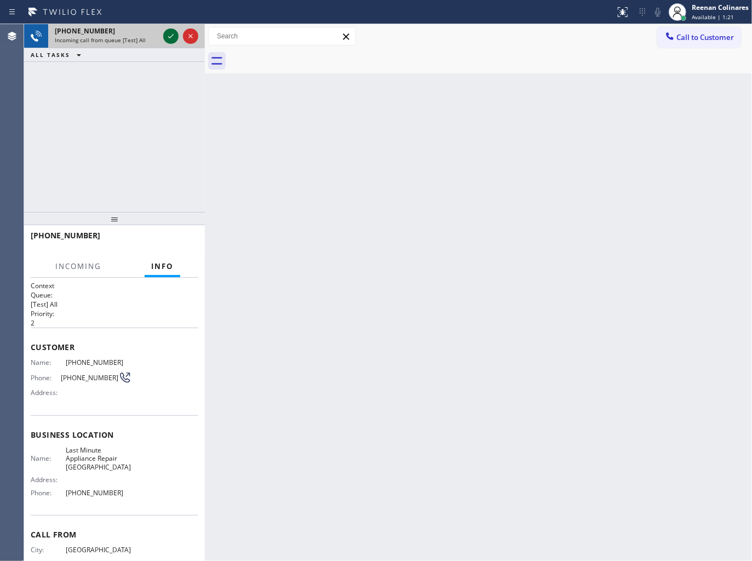
click at [167, 36] on icon at bounding box center [170, 36] width 13 height 13
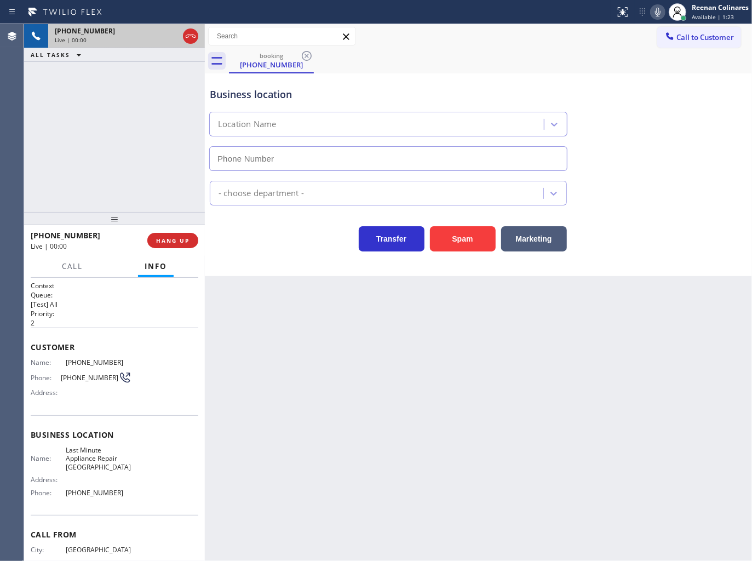
type input "[PHONE_NUMBER]"
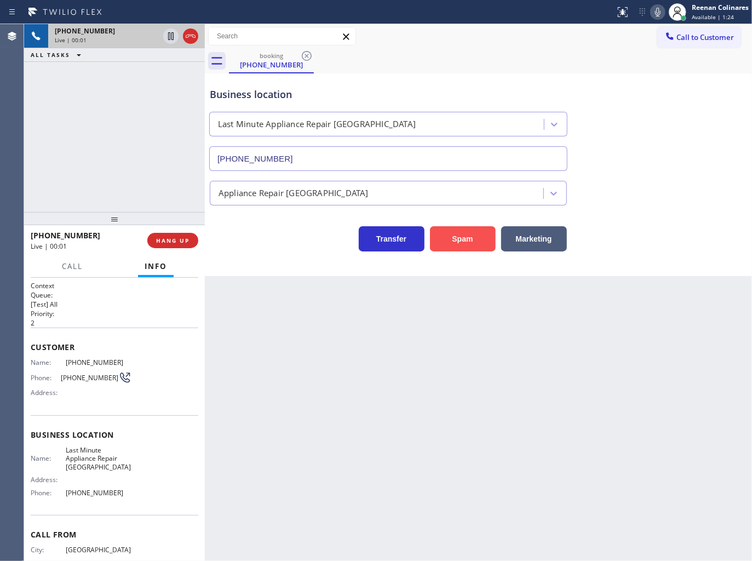
click at [472, 242] on button "Spam" at bounding box center [463, 238] width 66 height 25
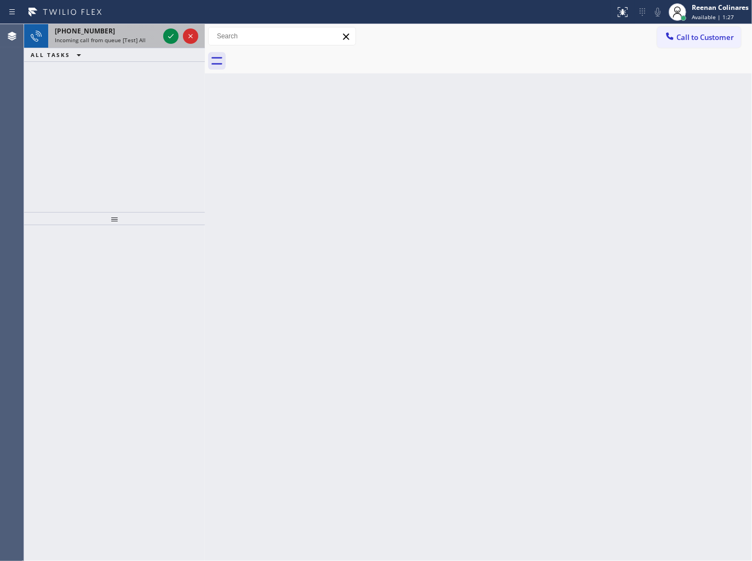
click at [129, 40] on span "Incoming call from queue [Test] All" at bounding box center [100, 40] width 91 height 8
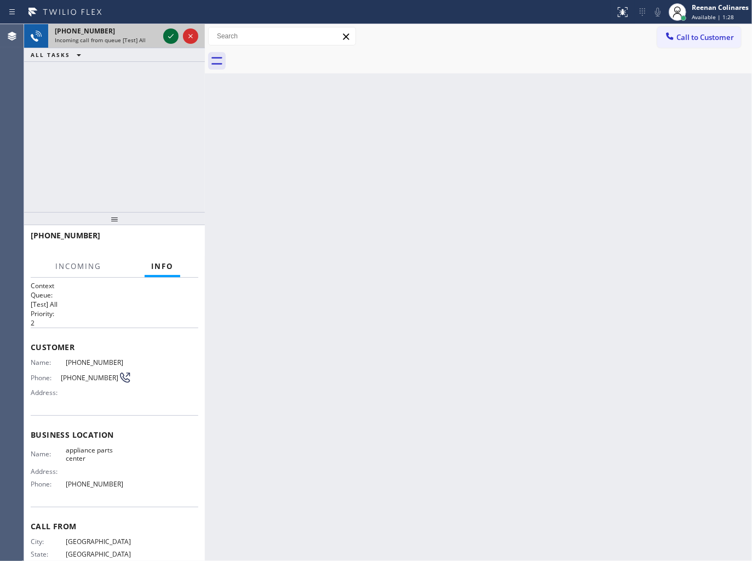
click at [166, 38] on icon at bounding box center [170, 36] width 13 height 13
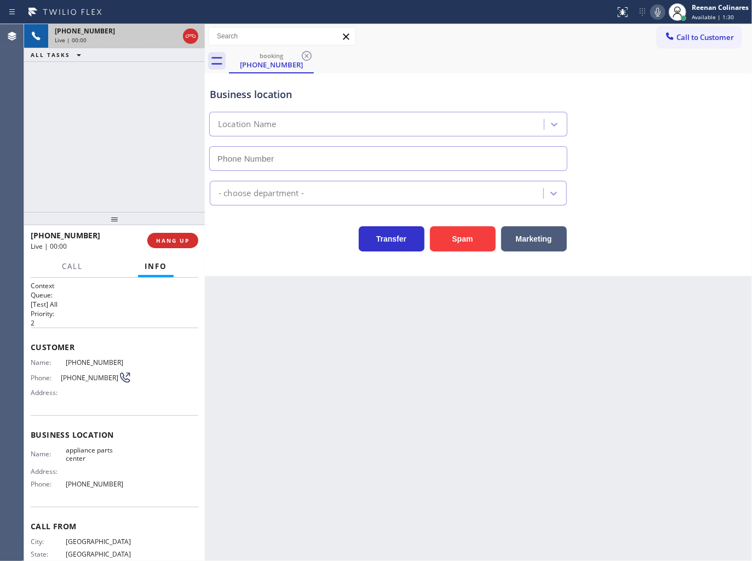
type input "[PHONE_NUMBER]"
click at [658, 11] on icon at bounding box center [657, 11] width 13 height 13
click at [658, 11] on rect at bounding box center [658, 11] width 8 height 8
click at [658, 12] on icon at bounding box center [657, 11] width 13 height 13
click at [658, 12] on rect at bounding box center [658, 11] width 8 height 8
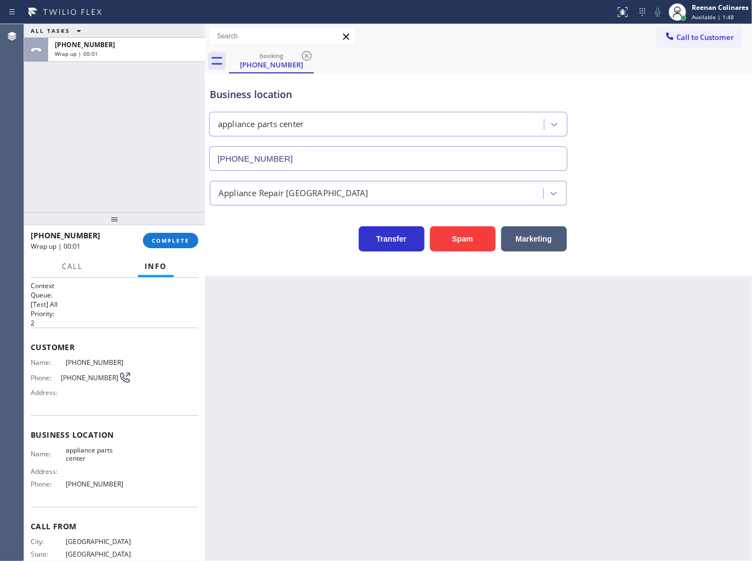
click at [177, 248] on div "[PHONE_NUMBER] Wrap up | 00:01 COMPLETE" at bounding box center [115, 240] width 168 height 28
click at [173, 241] on span "COMPLETE" at bounding box center [171, 241] width 38 height 8
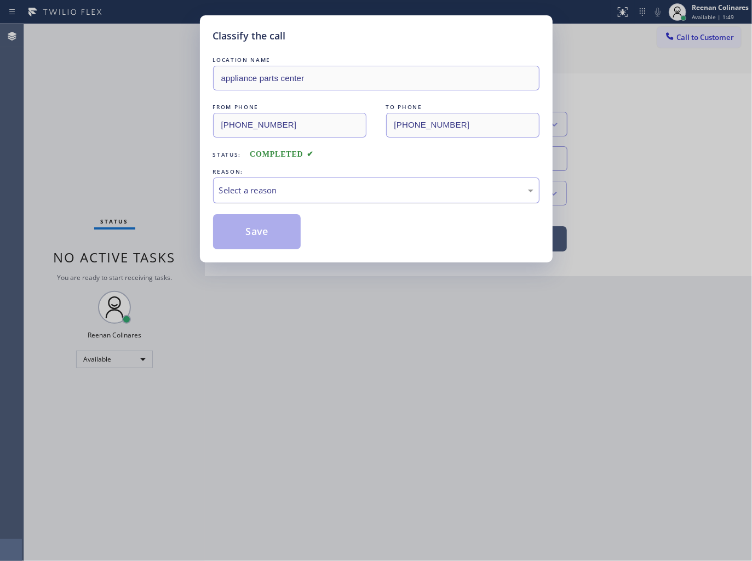
click at [280, 185] on div "Select a reason" at bounding box center [376, 190] width 314 height 13
click at [264, 231] on button "Save" at bounding box center [257, 231] width 88 height 35
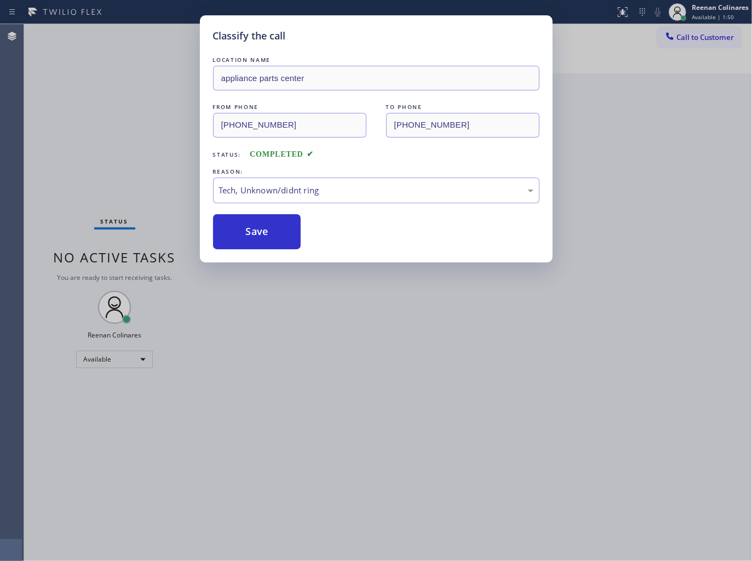
click at [86, 106] on div "Classify the call LOCATION NAME appliance parts center FROM PHONE [PHONE_NUMBER…" at bounding box center [376, 280] width 752 height 561
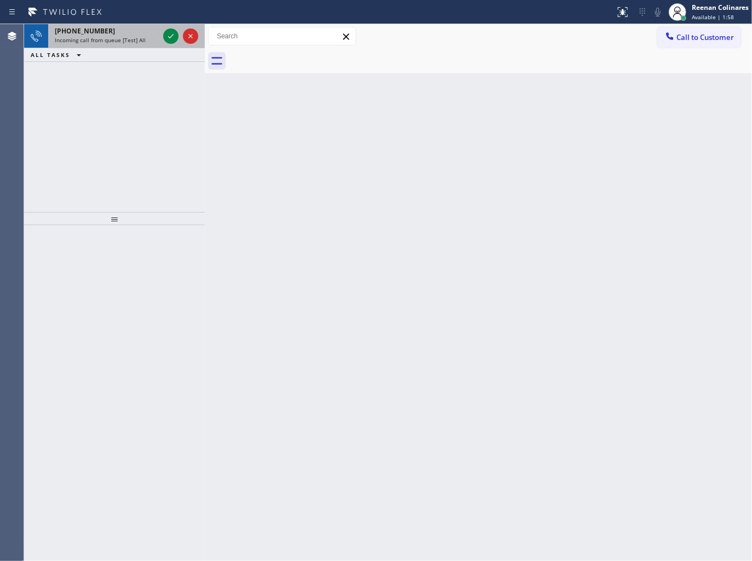
click at [89, 34] on span "[PHONE_NUMBER]" at bounding box center [85, 30] width 60 height 9
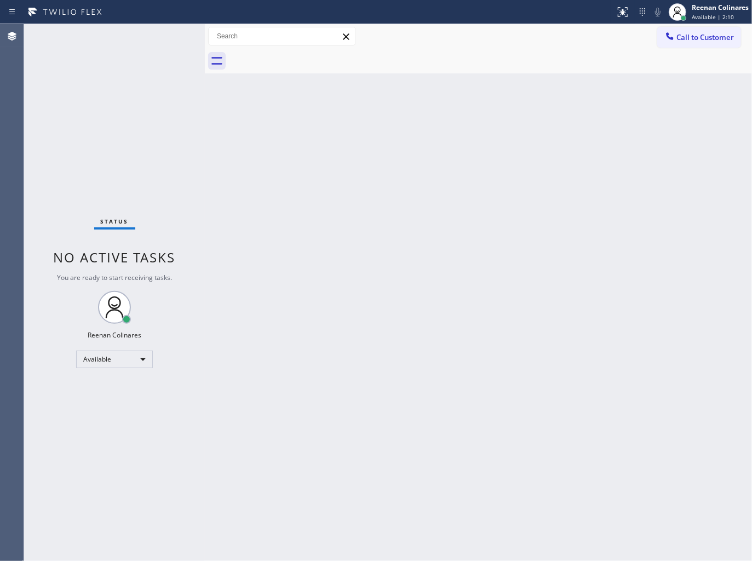
click at [450, 127] on div "Back to Dashboard Change Sender ID Customers Technicians Select a contact Outbo…" at bounding box center [478, 292] width 547 height 537
click at [281, 210] on div "Back to Dashboard Change Sender ID Customers Technicians Select a contact Outbo…" at bounding box center [478, 292] width 547 height 537
click at [332, 188] on div "Back to Dashboard Change Sender ID Customers Technicians Select a contact Outbo…" at bounding box center [478, 292] width 547 height 537
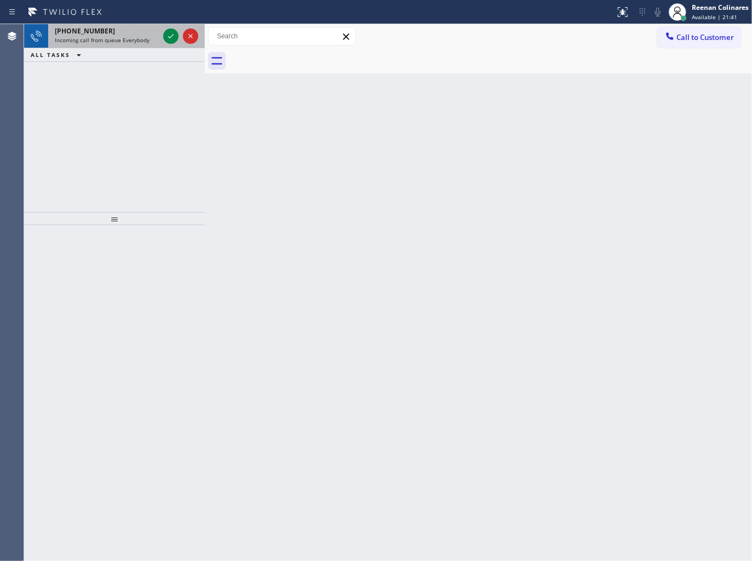
click at [134, 47] on div "[PHONE_NUMBER] Incoming call from queue Everybody" at bounding box center [104, 36] width 113 height 24
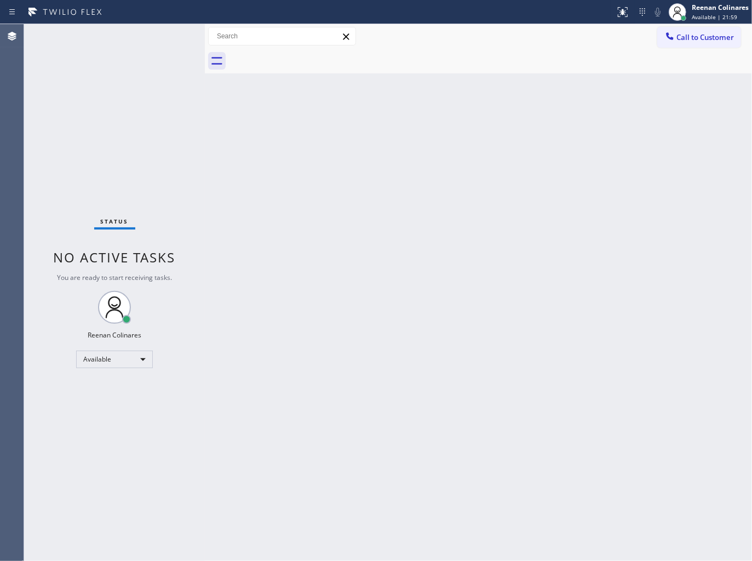
click at [360, 382] on div "Back to Dashboard Change Sender ID Customers Technicians Select a contact Outbo…" at bounding box center [478, 292] width 547 height 537
click at [444, 266] on div "Back to Dashboard Change Sender ID Customers Technicians Select a contact Outbo…" at bounding box center [478, 292] width 547 height 537
click at [625, 86] on div "Back to Dashboard Change Sender ID Customers Technicians Select a contact Outbo…" at bounding box center [478, 292] width 547 height 537
click at [532, 146] on div "Back to Dashboard Change Sender ID Customers Technicians Select a contact Outbo…" at bounding box center [478, 292] width 547 height 537
click at [130, 34] on div "Status No active tasks You are ready to start receiving tasks. Reenan Colinares…" at bounding box center [114, 292] width 181 height 537
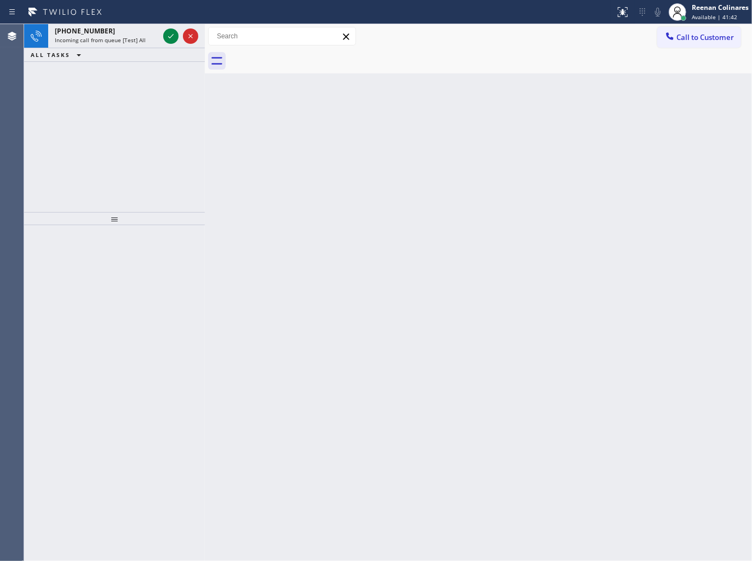
click at [124, 48] on div "ALL TASKS ALL TASKS ACTIVE TASKS TASKS IN WRAP UP" at bounding box center [114, 55] width 181 height 14
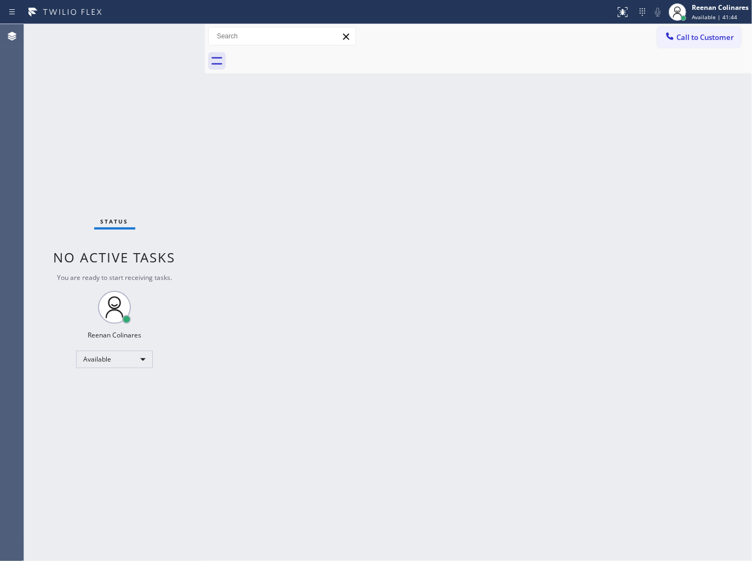
click at [130, 40] on div "Status No active tasks You are ready to start receiving tasks. Reenan Colinares…" at bounding box center [114, 292] width 181 height 537
click at [322, 196] on div "Back to Dashboard Change Sender ID Customers Technicians Select a contact Outbo…" at bounding box center [478, 292] width 547 height 537
click at [406, 392] on div "Back to Dashboard Change Sender ID Customers Technicians Select a contact Outbo…" at bounding box center [478, 292] width 547 height 537
click at [507, 123] on div "Back to Dashboard Change Sender ID Customers Technicians Select a contact Outbo…" at bounding box center [478, 292] width 547 height 537
drag, startPoint x: 464, startPoint y: 245, endPoint x: 464, endPoint y: 288, distance: 42.7
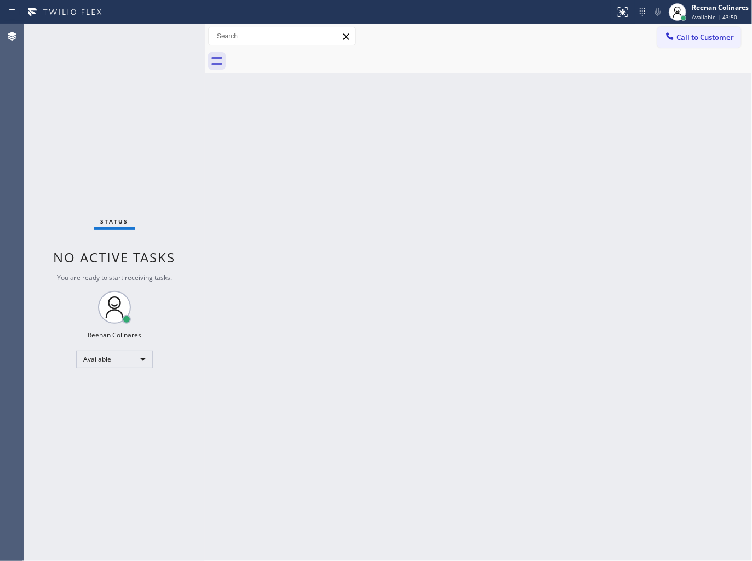
click at [464, 246] on div "Back to Dashboard Change Sender ID Customers Technicians Select a contact Outbo…" at bounding box center [478, 292] width 547 height 537
click at [594, 184] on div "Back to Dashboard Change Sender ID Customers Technicians Select a contact Outbo…" at bounding box center [478, 292] width 547 height 537
click at [639, 263] on div "Back to Dashboard Change Sender ID Customers Technicians Select a contact Outbo…" at bounding box center [478, 292] width 547 height 537
drag, startPoint x: 417, startPoint y: 243, endPoint x: 402, endPoint y: 221, distance: 26.3
click at [406, 225] on div "Back to Dashboard Change Sender ID Customers Technicians Select a contact Outbo…" at bounding box center [478, 292] width 547 height 537
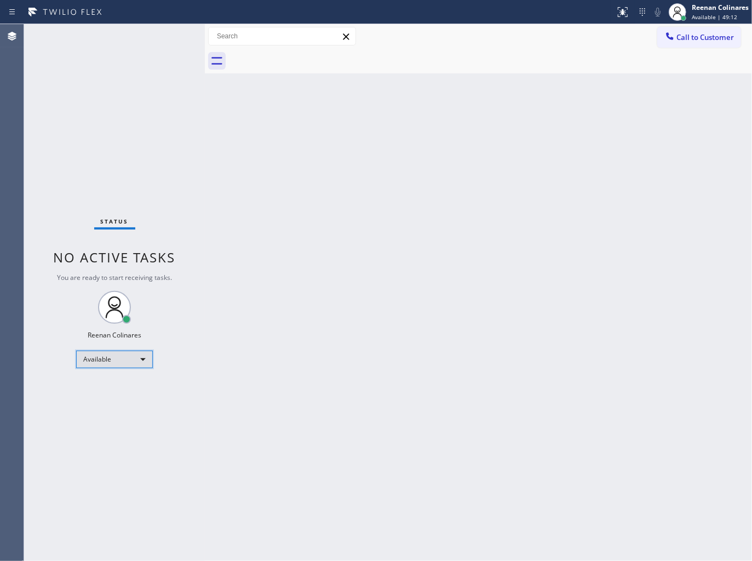
click at [128, 360] on div "Available" at bounding box center [114, 359] width 77 height 18
click at [103, 413] on li "Break" at bounding box center [114, 415] width 74 height 13
click at [713, 17] on span "Break | 18:21" at bounding box center [710, 17] width 36 height 8
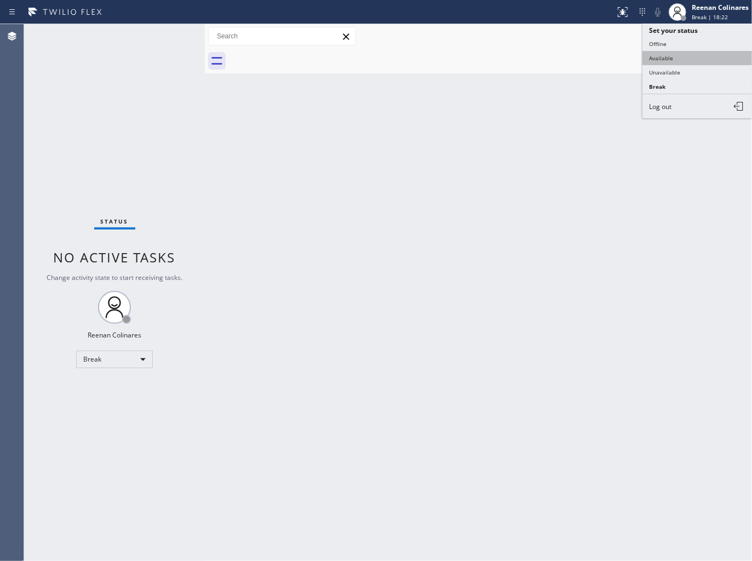
click at [666, 58] on button "Available" at bounding box center [697, 58] width 110 height 14
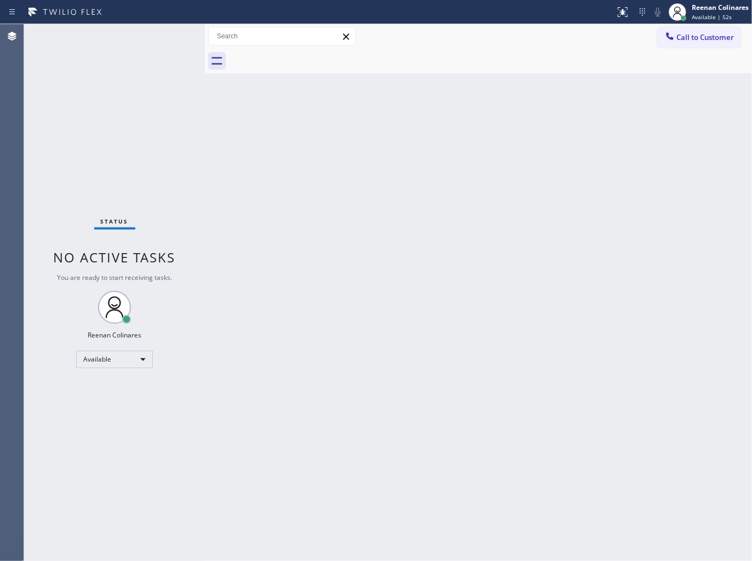
click at [508, 108] on div "Back to Dashboard Change Sender ID Customers Technicians Select a contact Outbo…" at bounding box center [478, 292] width 547 height 537
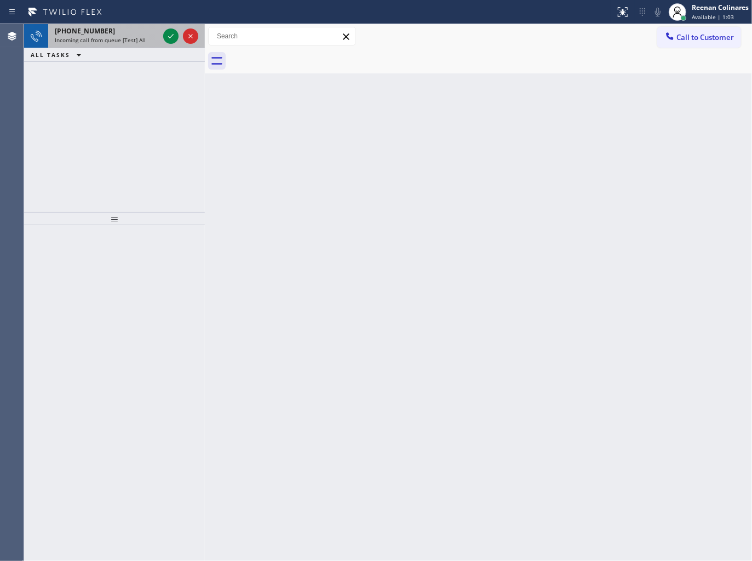
click at [128, 30] on div "[PHONE_NUMBER]" at bounding box center [107, 30] width 104 height 9
click at [127, 34] on div "[PHONE_NUMBER]" at bounding box center [107, 30] width 104 height 9
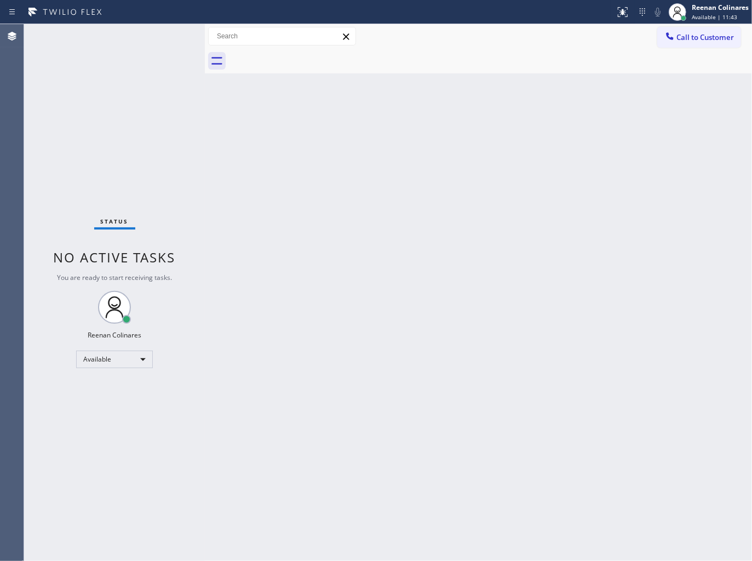
click at [418, 143] on div "Back to Dashboard Change Sender ID Customers Technicians Select a contact Outbo…" at bounding box center [478, 292] width 547 height 537
click at [357, 223] on div "Back to Dashboard Change Sender ID Customers Technicians Select a contact Outbo…" at bounding box center [478, 292] width 547 height 537
click at [115, 68] on div "Status No active tasks You are ready to start receiving tasks. Reenan Colinares…" at bounding box center [114, 292] width 181 height 537
click at [518, 210] on div "Back to Dashboard Change Sender ID Customers Technicians Select a contact Outbo…" at bounding box center [478, 292] width 547 height 537
drag, startPoint x: 413, startPoint y: 153, endPoint x: 411, endPoint y: 141, distance: 12.7
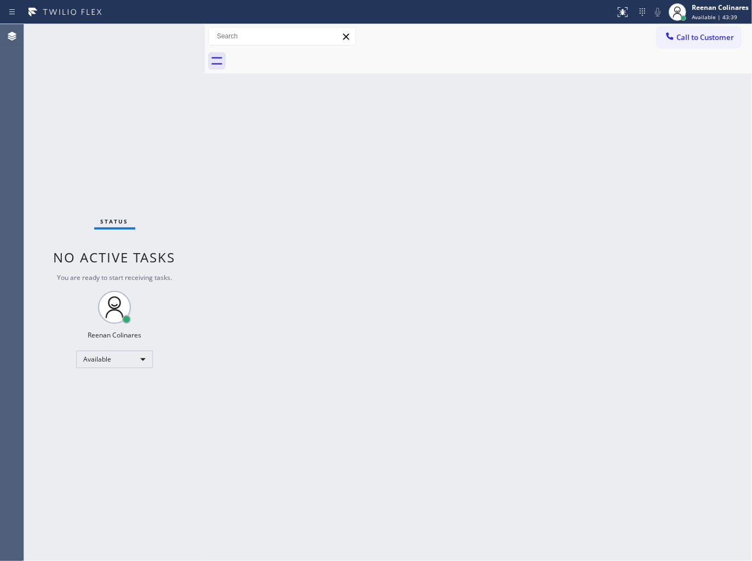
click at [413, 151] on div "Back to Dashboard Change Sender ID Customers Technicians Select a contact Outbo…" at bounding box center [478, 292] width 547 height 537
click at [380, 285] on div "Back to Dashboard Change Sender ID Customers Technicians Select a contact Outbo…" at bounding box center [478, 292] width 547 height 537
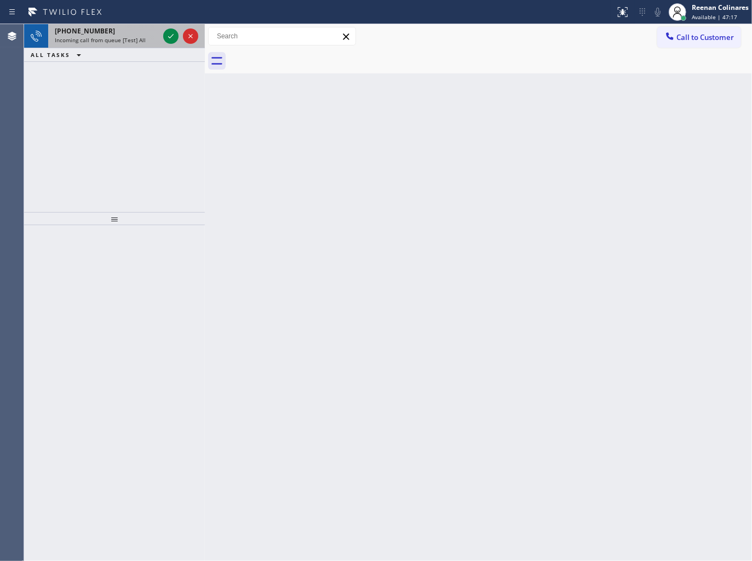
click at [146, 44] on div "Incoming call from queue [Test] All" at bounding box center [107, 40] width 104 height 8
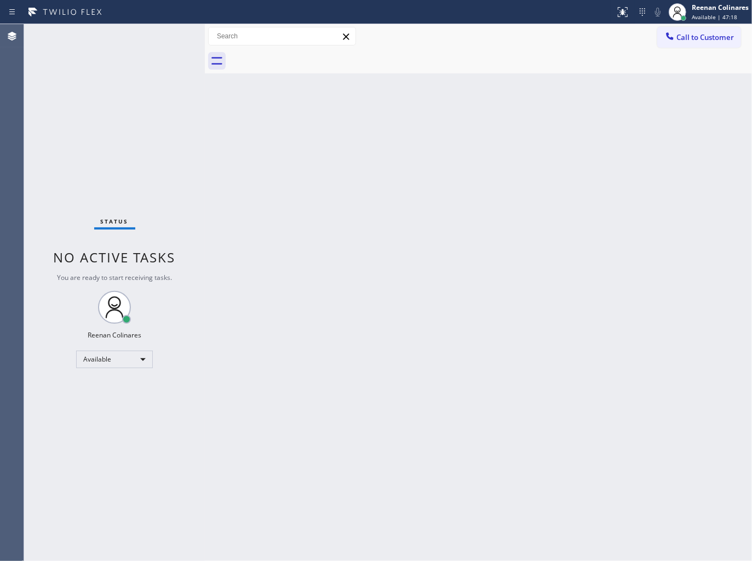
click at [176, 99] on div "Status No active tasks You are ready to start receiving tasks. Reenan Colinares…" at bounding box center [114, 292] width 181 height 537
click at [389, 165] on div "Back to Dashboard Change Sender ID Customers Technicians Select a contact Outbo…" at bounding box center [478, 292] width 547 height 537
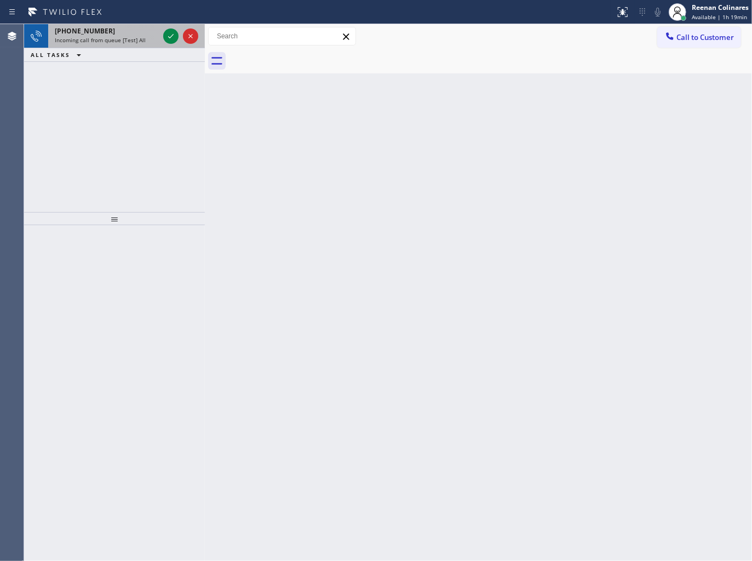
click at [130, 28] on div "[PHONE_NUMBER]" at bounding box center [107, 30] width 104 height 9
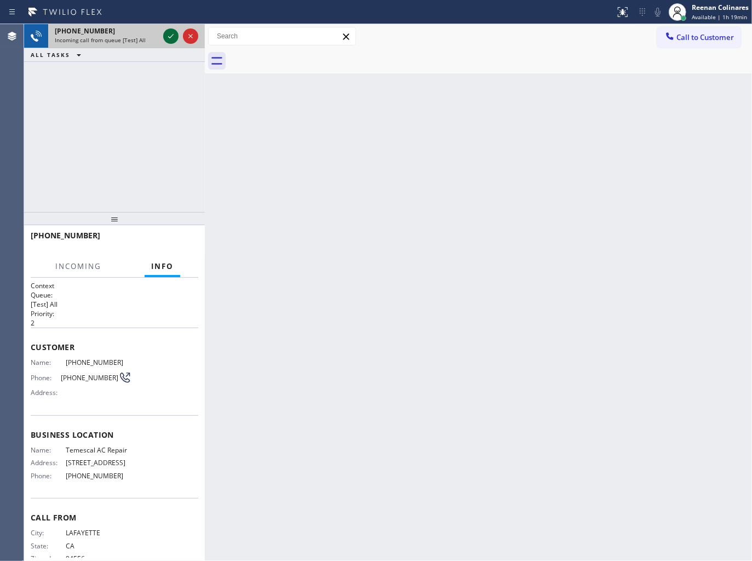
click at [168, 41] on icon at bounding box center [170, 36] width 13 height 13
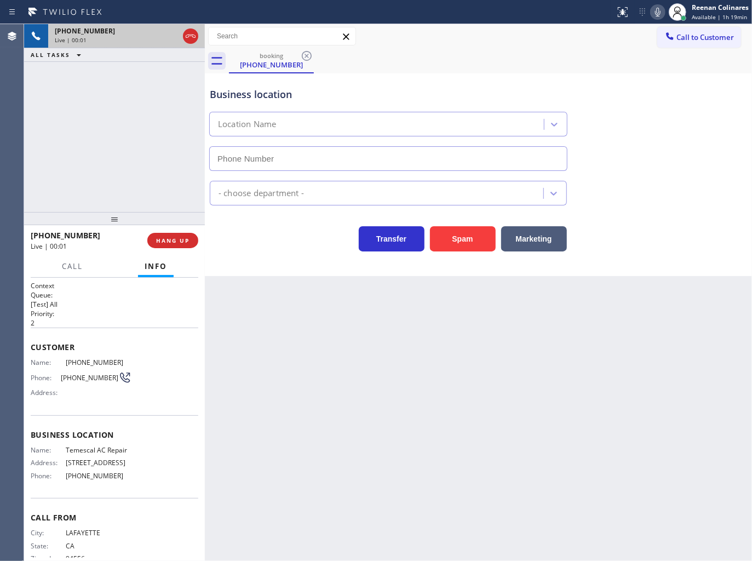
type input "[PHONE_NUMBER]"
click at [633, 106] on div "Business location [GEOGRAPHIC_DATA] AC Repair [PHONE_NUMBER]" at bounding box center [479, 121] width 542 height 99
click at [164, 241] on span "HANG UP" at bounding box center [172, 241] width 33 height 8
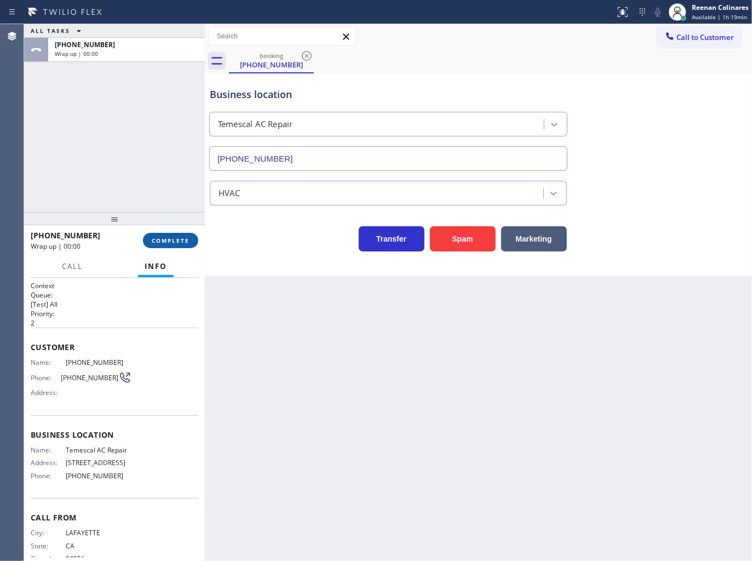
click at [179, 237] on span "COMPLETE" at bounding box center [171, 241] width 38 height 8
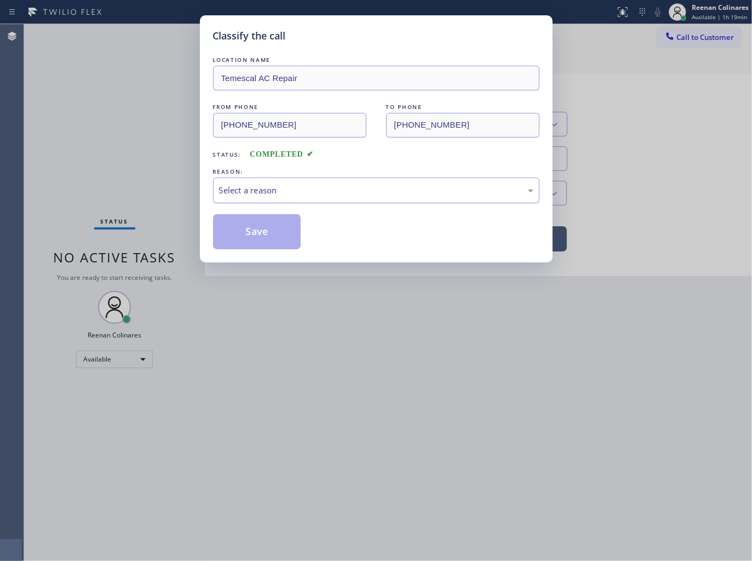
drag, startPoint x: 217, startPoint y: 194, endPoint x: 233, endPoint y: 194, distance: 15.9
click at [227, 194] on div "Select a reason" at bounding box center [376, 190] width 326 height 26
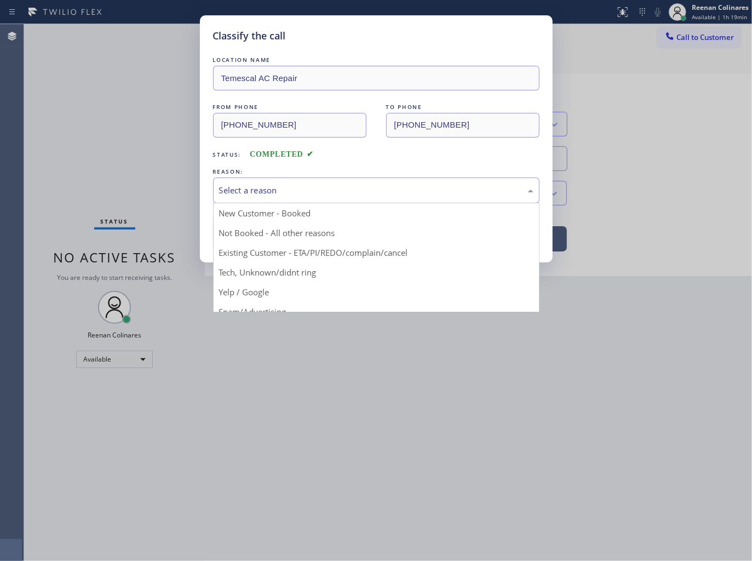
drag, startPoint x: 229, startPoint y: 273, endPoint x: 238, endPoint y: 246, distance: 27.9
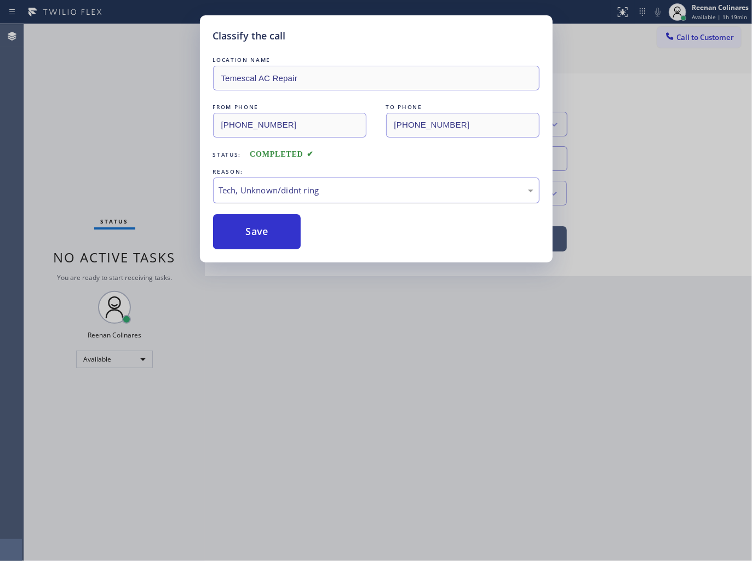
drag, startPoint x: 241, startPoint y: 239, endPoint x: 315, endPoint y: 203, distance: 82.3
click at [242, 238] on button "Save" at bounding box center [257, 231] width 88 height 35
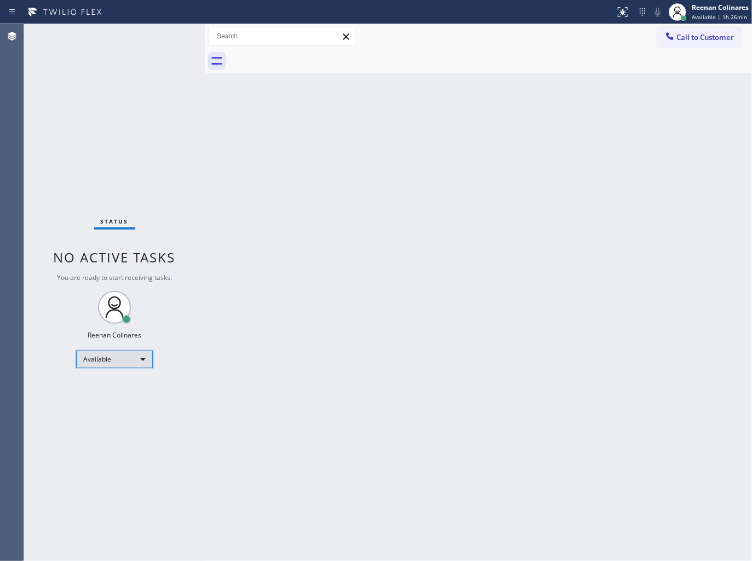
click at [94, 354] on div "Available" at bounding box center [114, 359] width 77 height 18
click at [95, 413] on li "Break" at bounding box center [114, 415] width 74 height 13
click at [451, 96] on div "Back to Dashboard Change Sender ID Customers Technicians Select a contact Outbo…" at bounding box center [478, 292] width 547 height 537
click at [487, 72] on div at bounding box center [490, 61] width 523 height 25
click at [393, 101] on div "Back to Dashboard Change Sender ID Customers Technicians Select a contact Outbo…" at bounding box center [478, 292] width 547 height 537
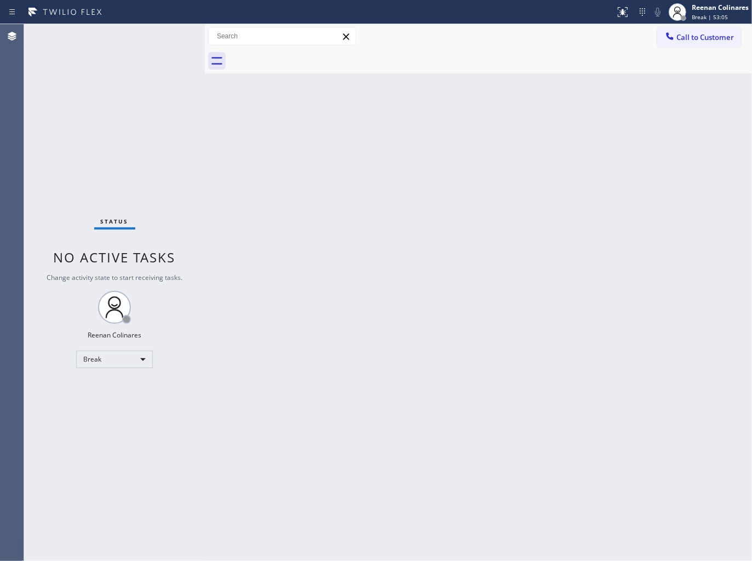
click at [519, 148] on div "Back to Dashboard Change Sender ID Customers Technicians Select a contact Outbo…" at bounding box center [478, 292] width 547 height 537
click at [538, 133] on div "Back to Dashboard Change Sender ID Customers Technicians Select a contact Outbo…" at bounding box center [478, 292] width 547 height 537
click at [523, 191] on div "Back to Dashboard Change Sender ID Customers Technicians Select a contact Outbo…" at bounding box center [478, 292] width 547 height 537
click at [129, 357] on div "Break" at bounding box center [114, 359] width 77 height 18
click at [116, 386] on li "Available" at bounding box center [114, 387] width 74 height 13
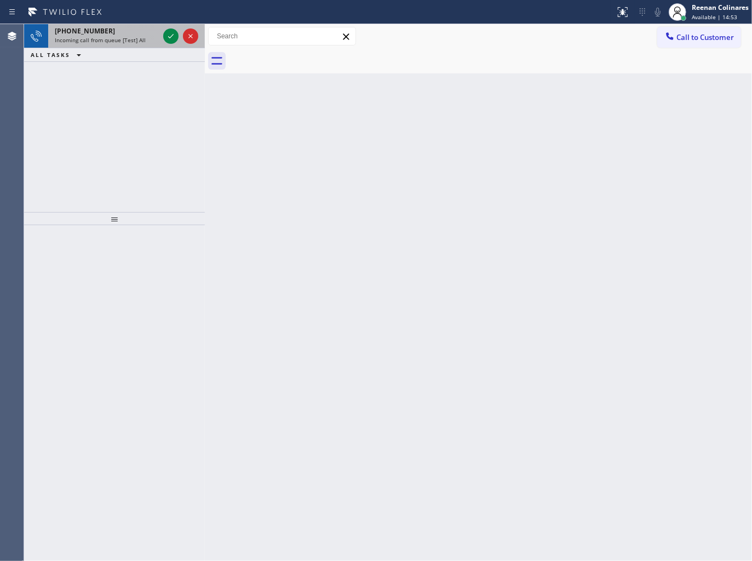
click at [121, 43] on div "[PHONE_NUMBER] Incoming call from queue [Test] All" at bounding box center [104, 36] width 113 height 24
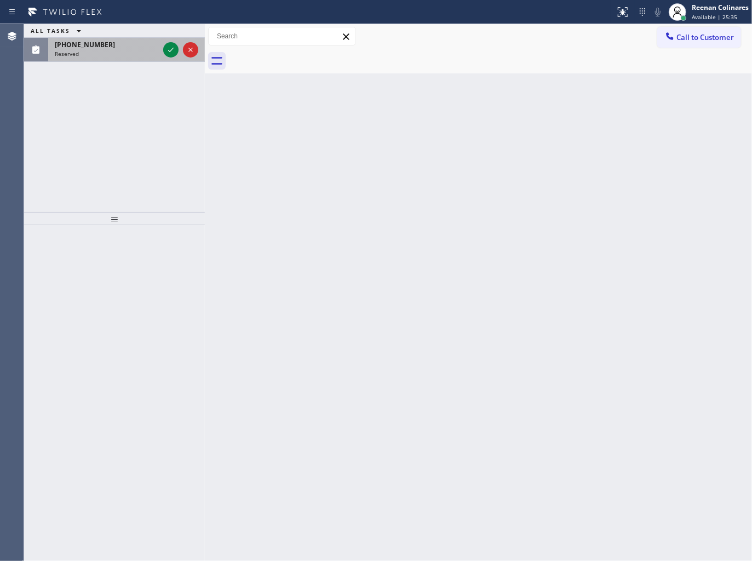
click at [81, 48] on span "[PHONE_NUMBER]" at bounding box center [85, 44] width 60 height 9
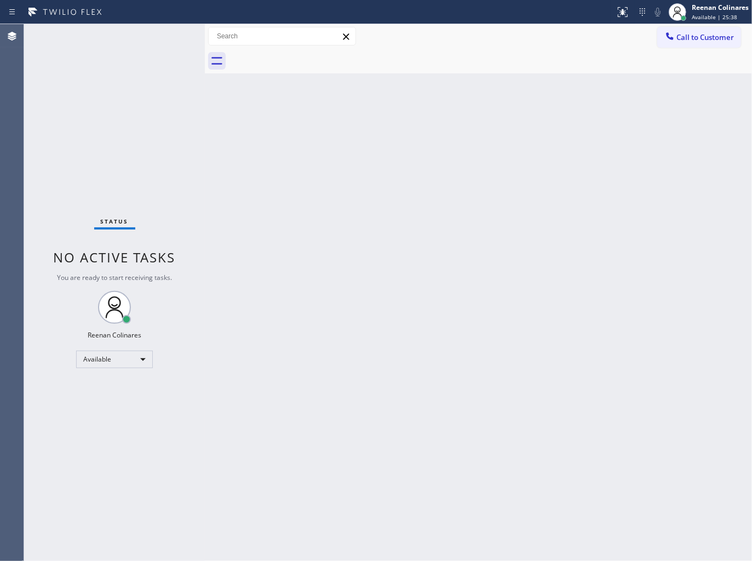
drag, startPoint x: 36, startPoint y: 350, endPoint x: 179, endPoint y: 516, distance: 219.0
click at [321, 360] on div "Back to Dashboard Change Sender ID Customers Technicians Select a contact Outbo…" at bounding box center [478, 292] width 547 height 537
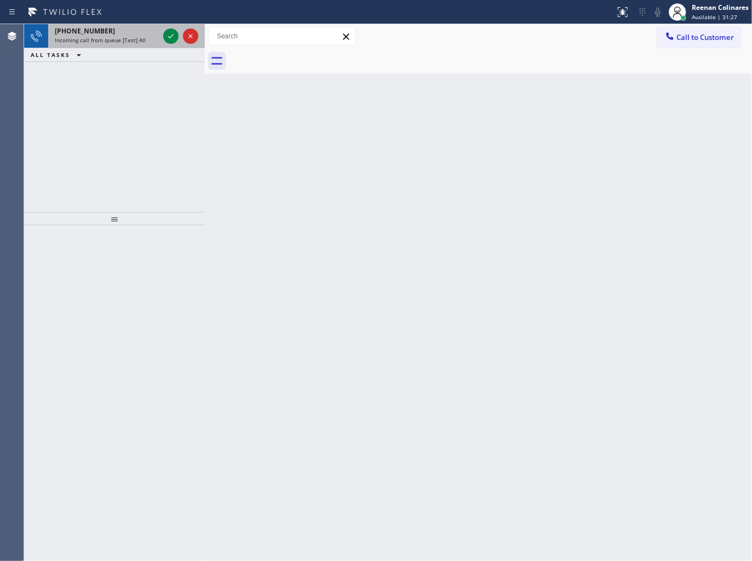
click at [118, 44] on span "Incoming call from queue [Test] All" at bounding box center [100, 40] width 91 height 8
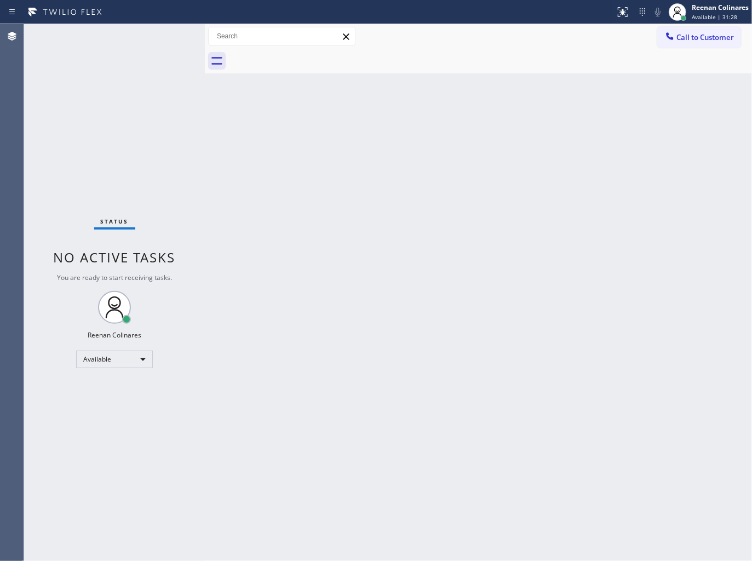
drag, startPoint x: 134, startPoint y: 47, endPoint x: 217, endPoint y: 118, distance: 109.5
click at [171, 79] on div "Status No active tasks You are ready to start receiving tasks. Reenan Colinares…" at bounding box center [114, 292] width 181 height 537
click at [484, 131] on div "Back to Dashboard Change Sender ID Customers Technicians Select a contact Outbo…" at bounding box center [478, 292] width 547 height 537
click at [127, 41] on div "Status No active tasks You are ready to start receiving tasks. Reenan Colinares…" at bounding box center [114, 292] width 181 height 537
click at [466, 143] on div "Back to Dashboard Change Sender ID Customers Technicians Select a contact Outbo…" at bounding box center [478, 292] width 547 height 537
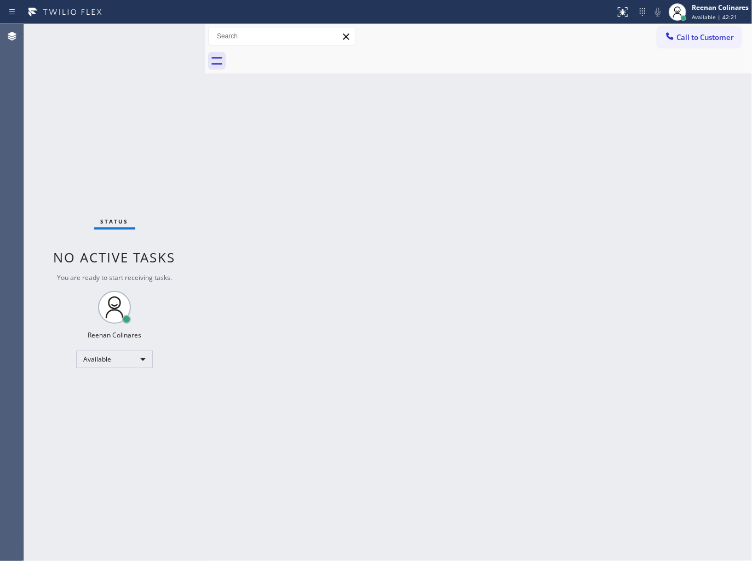
click at [576, 134] on div "Back to Dashboard Change Sender ID Customers Technicians Select a contact Outbo…" at bounding box center [478, 292] width 547 height 537
click at [453, 157] on div "Back to Dashboard Change Sender ID Customers Technicians Select a contact Outbo…" at bounding box center [478, 292] width 547 height 537
click at [561, 133] on div "Back to Dashboard Change Sender ID Customers Technicians Select a contact Outbo…" at bounding box center [478, 292] width 547 height 537
click at [455, 435] on div "Back to Dashboard Change Sender ID Customers Technicians Select a contact Outbo…" at bounding box center [478, 292] width 547 height 537
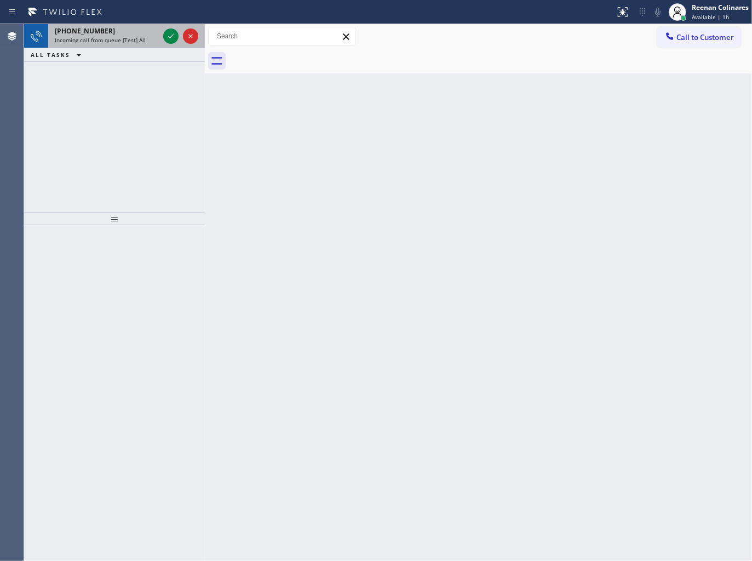
click at [125, 38] on span "Incoming call from queue [Test] All" at bounding box center [100, 40] width 91 height 8
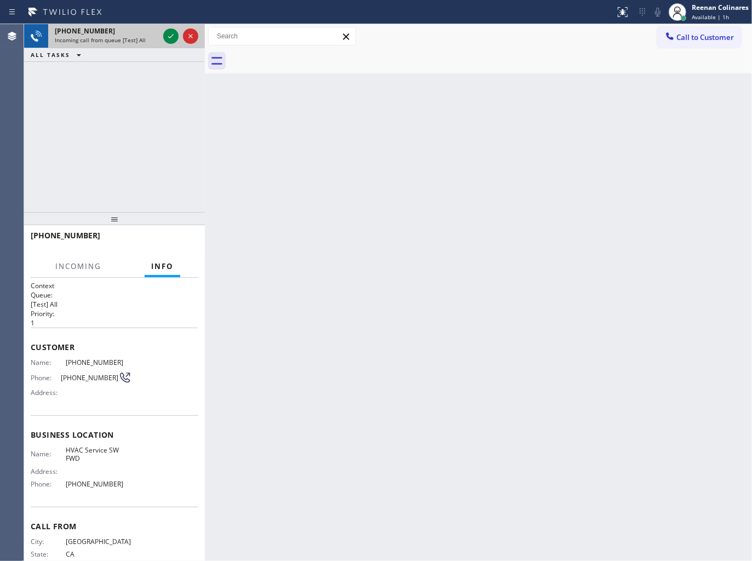
click at [125, 38] on span "Incoming call from queue [Test] All" at bounding box center [100, 40] width 91 height 8
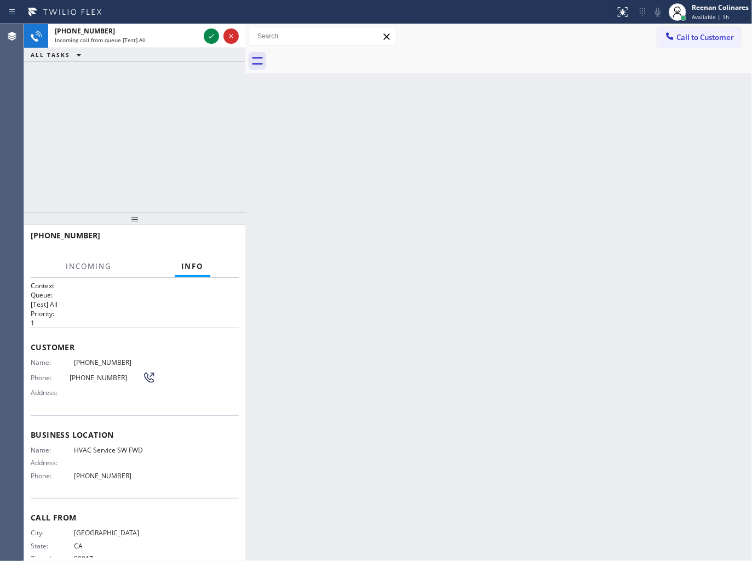
drag, startPoint x: 207, startPoint y: 47, endPoint x: 248, endPoint y: 41, distance: 40.9
click at [245, 41] on div at bounding box center [245, 292] width 0 height 537
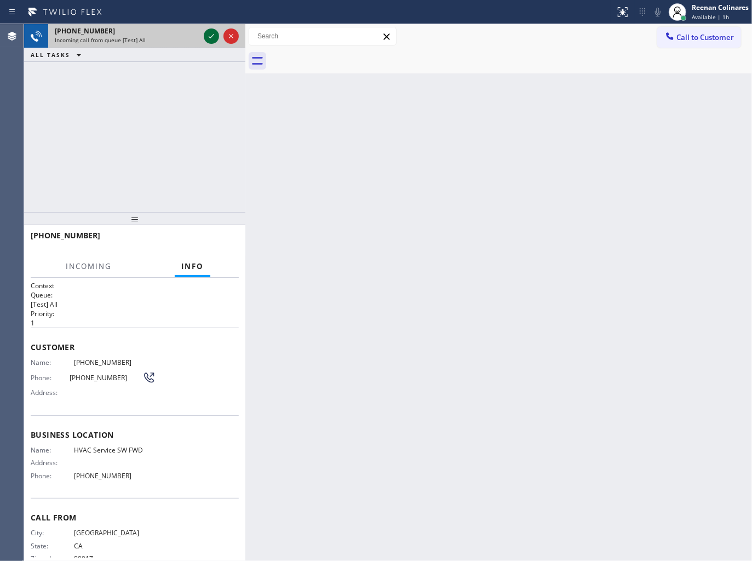
drag, startPoint x: 174, startPoint y: 30, endPoint x: 219, endPoint y: 33, distance: 45.1
click at [189, 30] on div "[PHONE_NUMBER]" at bounding box center [127, 30] width 145 height 9
drag, startPoint x: 171, startPoint y: 35, endPoint x: 189, endPoint y: 36, distance: 17.6
click at [185, 35] on div "[PHONE_NUMBER]" at bounding box center [127, 30] width 145 height 9
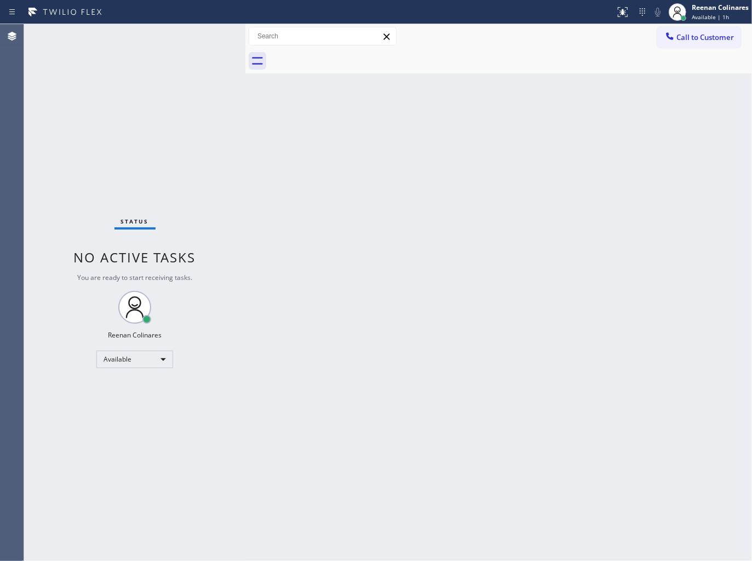
click at [197, 35] on div "Status No active tasks You are ready to start receiving tasks. Reenan Colinares…" at bounding box center [134, 292] width 221 height 537
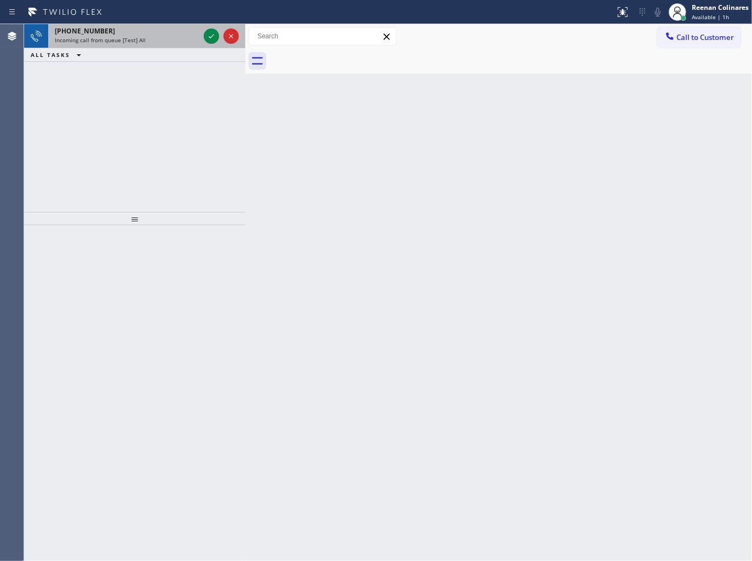
click at [164, 37] on div "Incoming call from queue [Test] All" at bounding box center [127, 40] width 145 height 8
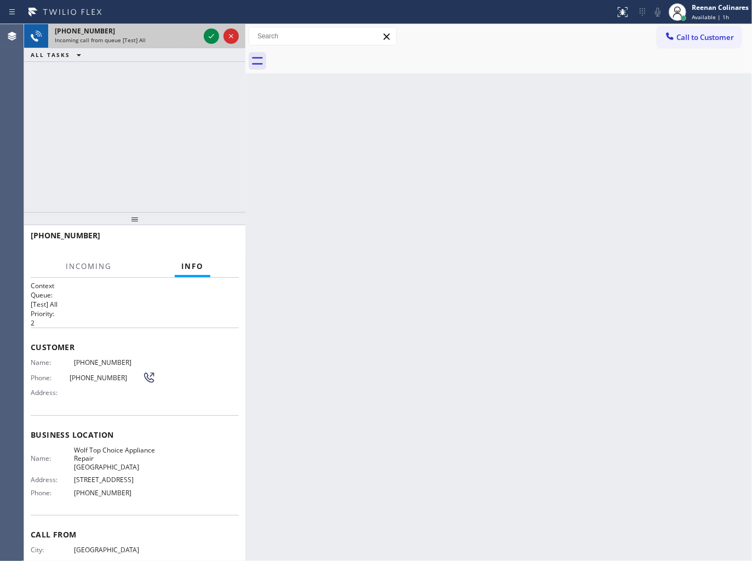
click at [164, 37] on div "Incoming call from queue [Test] All" at bounding box center [127, 40] width 145 height 8
click at [205, 36] on icon at bounding box center [211, 36] width 13 height 13
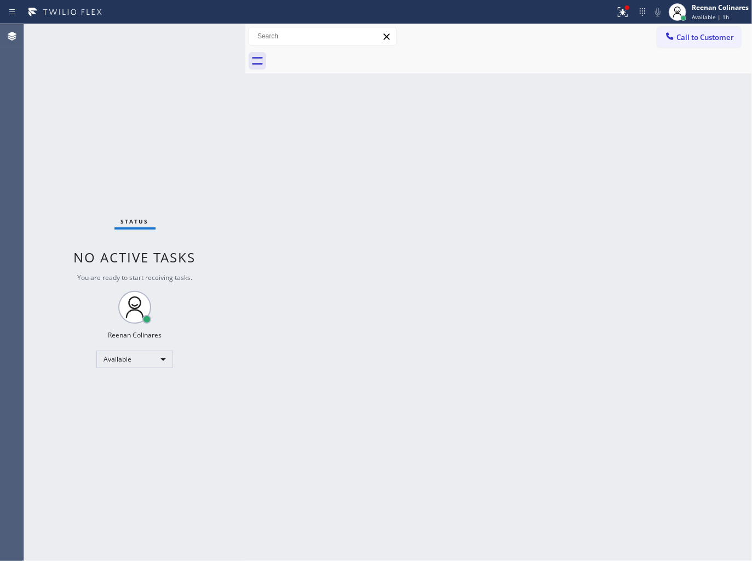
click at [204, 112] on div "Status No active tasks You are ready to start receiving tasks. Reenan Colinares…" at bounding box center [134, 292] width 221 height 537
click at [126, 41] on div "Status No active tasks You are ready to start receiving tasks. Reenan Colinares…" at bounding box center [134, 292] width 221 height 537
click at [623, 10] on icon at bounding box center [622, 11] width 7 height 4
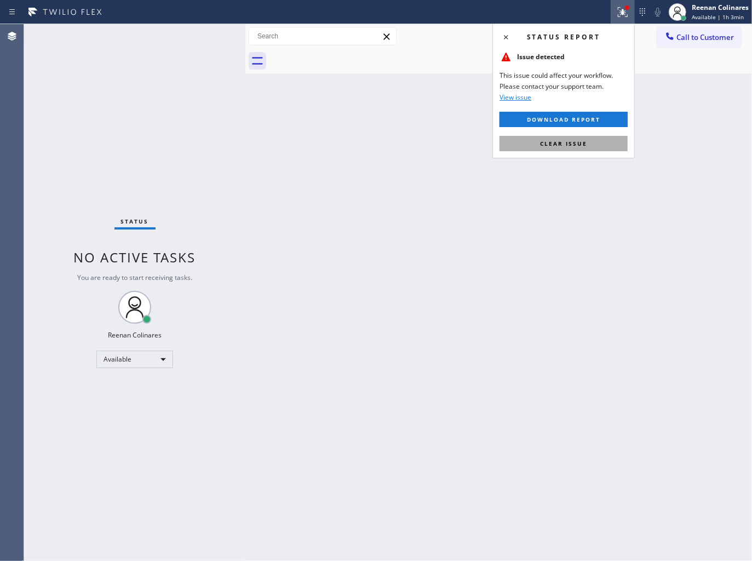
click at [577, 141] on span "Clear issue" at bounding box center [563, 144] width 47 height 8
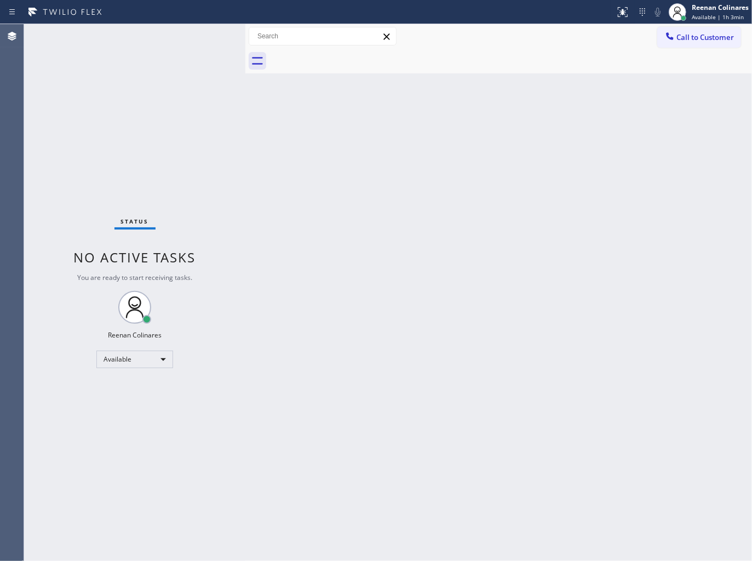
drag, startPoint x: 472, startPoint y: 152, endPoint x: 479, endPoint y: 146, distance: 9.8
click at [473, 150] on div "Back to Dashboard Change Sender ID Customers Technicians Select a contact Outbo…" at bounding box center [498, 292] width 507 height 537
click at [558, 111] on div "Back to Dashboard Change Sender ID Customers Technicians Select a contact Outbo…" at bounding box center [498, 292] width 507 height 537
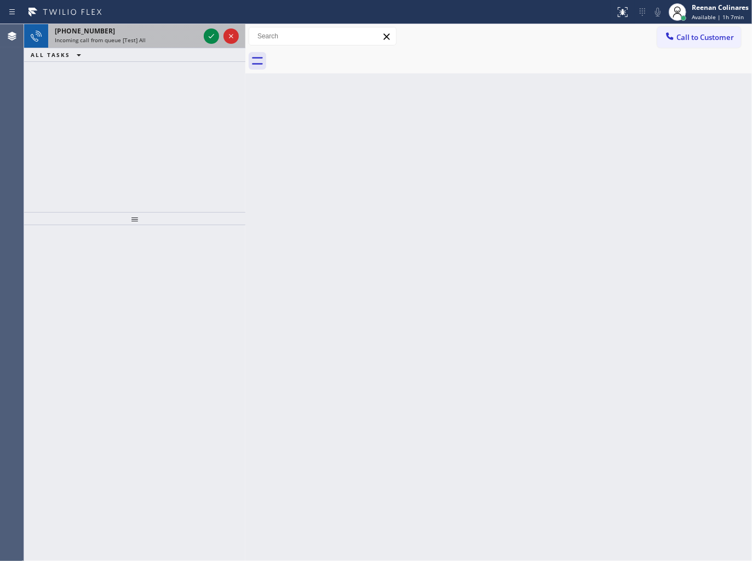
click at [149, 31] on div "[PHONE_NUMBER]" at bounding box center [127, 30] width 145 height 9
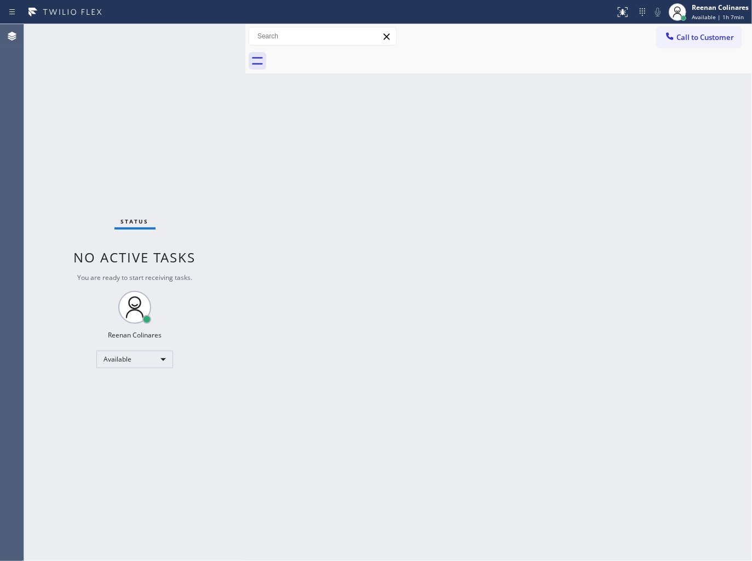
click at [167, 37] on div "Status No active tasks You are ready to start receiving tasks. Reenan Colinares…" at bounding box center [134, 292] width 221 height 537
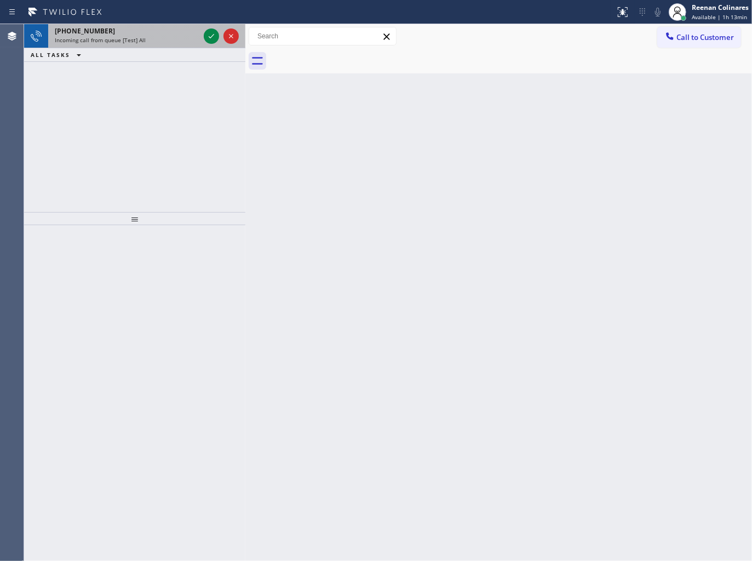
click at [165, 44] on div "[PHONE_NUMBER] Incoming call from queue [Test] All" at bounding box center [124, 36] width 153 height 24
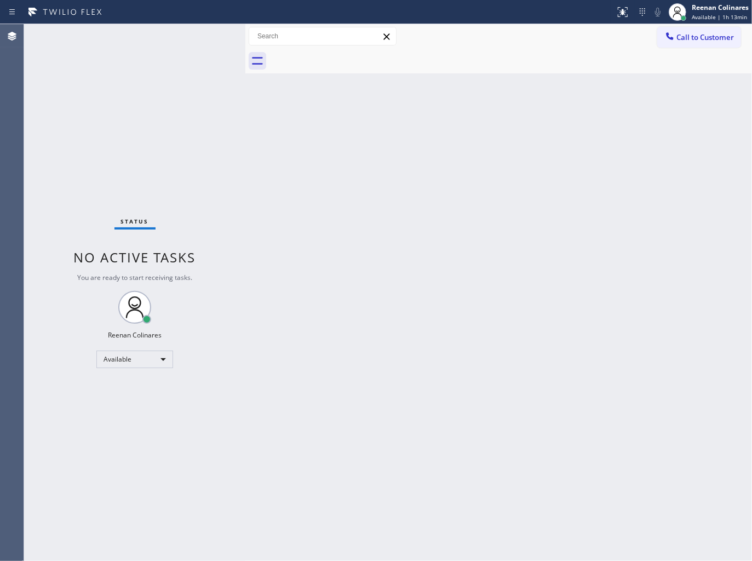
click at [200, 35] on div "Status No active tasks You are ready to start receiving tasks. Reenan Colinares…" at bounding box center [134, 292] width 221 height 537
click at [201, 35] on div "Status No active tasks You are ready to start receiving tasks. Reenan Colinares…" at bounding box center [134, 292] width 221 height 537
click at [203, 35] on div "Status No active tasks You are ready to start receiving tasks. Reenan Colinares…" at bounding box center [134, 292] width 221 height 537
click at [204, 36] on div "Status No active tasks You are ready to start receiving tasks. Reenan Colinares…" at bounding box center [134, 292] width 221 height 537
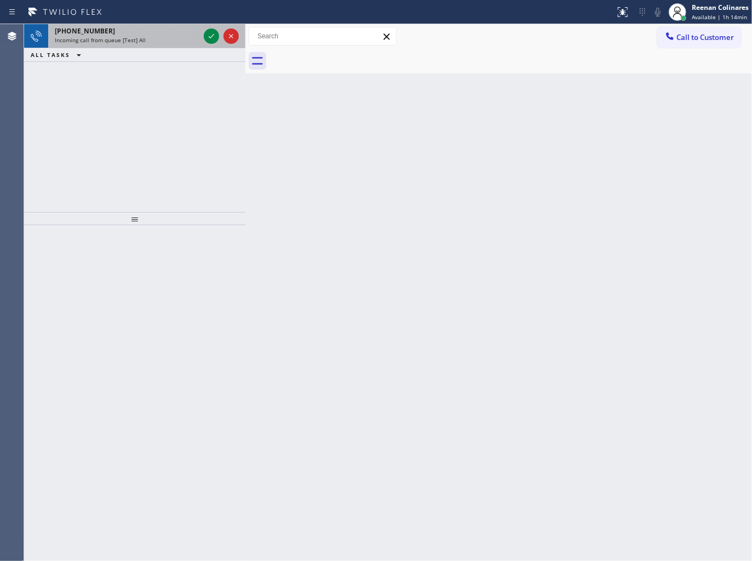
click at [159, 32] on div "[PHONE_NUMBER]" at bounding box center [127, 30] width 145 height 9
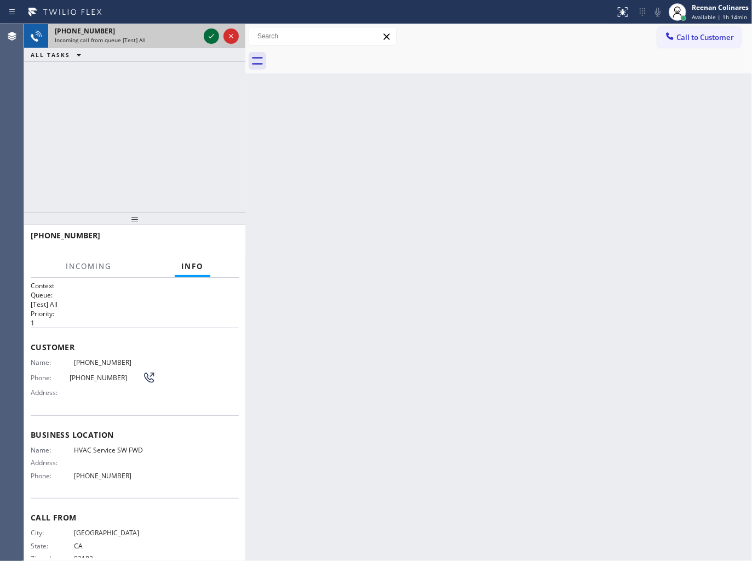
click at [210, 41] on icon at bounding box center [211, 36] width 13 height 13
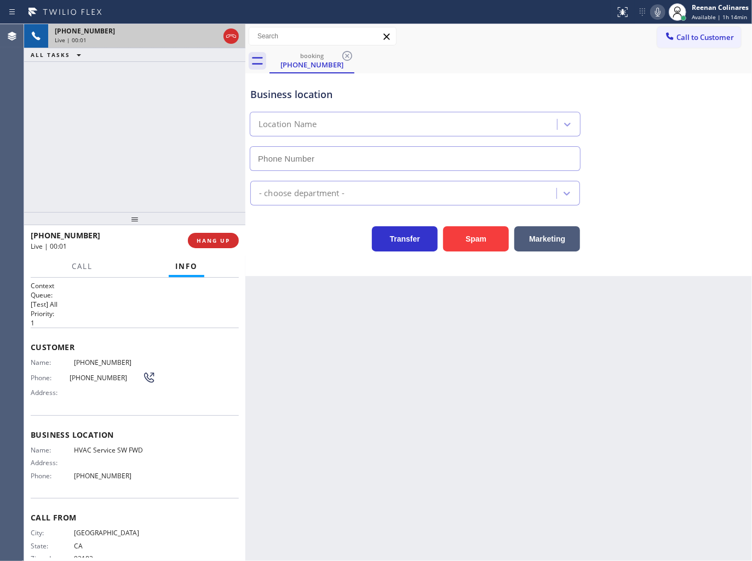
type input "[PHONE_NUMBER]"
click at [481, 244] on button "Spam" at bounding box center [476, 238] width 66 height 25
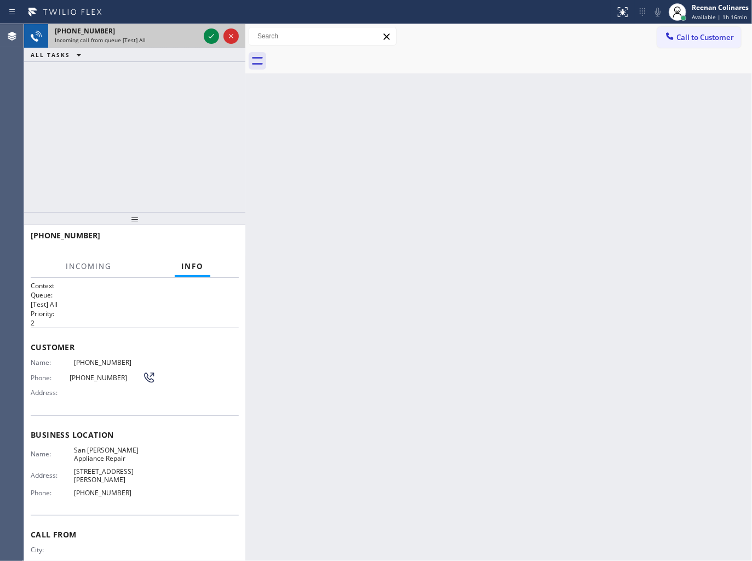
click at [186, 39] on div "Incoming call from queue [Test] All" at bounding box center [127, 40] width 145 height 8
click at [208, 36] on icon at bounding box center [211, 36] width 13 height 13
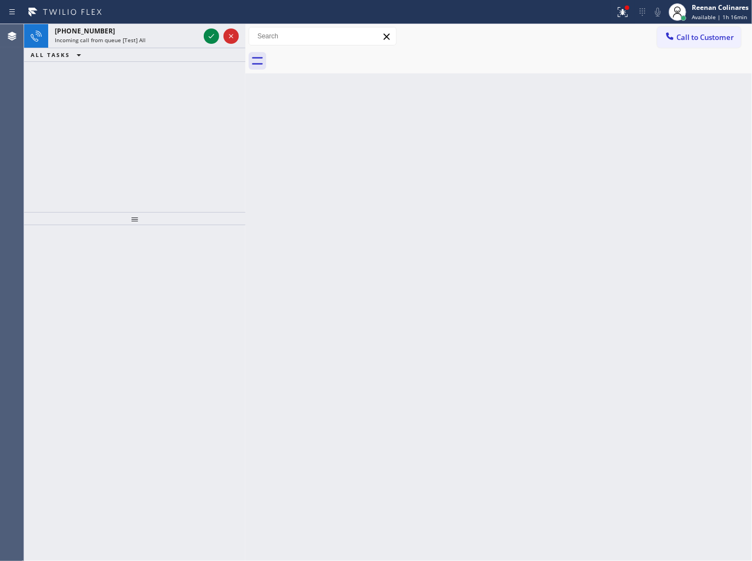
drag, startPoint x: 519, startPoint y: 165, endPoint x: 459, endPoint y: 139, distance: 65.7
click at [505, 154] on div "Back to Dashboard Change Sender ID Customers Technicians Select a contact Outbo…" at bounding box center [498, 292] width 507 height 537
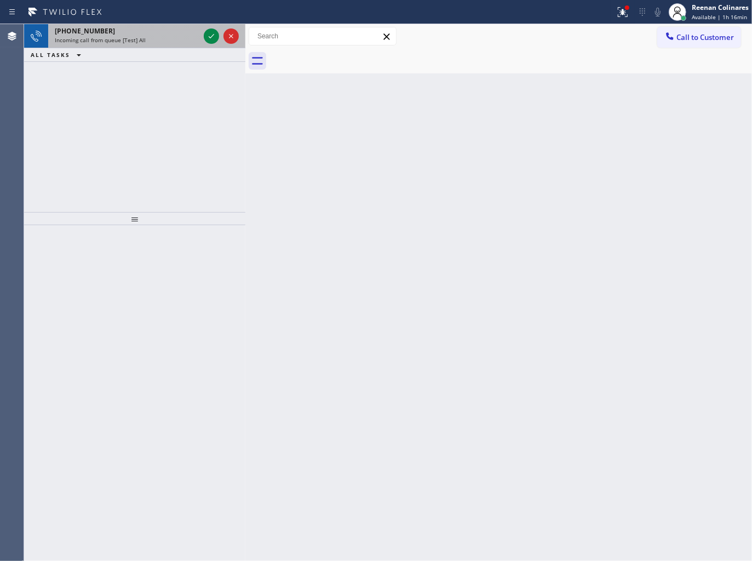
click at [164, 33] on div "[PHONE_NUMBER]" at bounding box center [127, 30] width 145 height 9
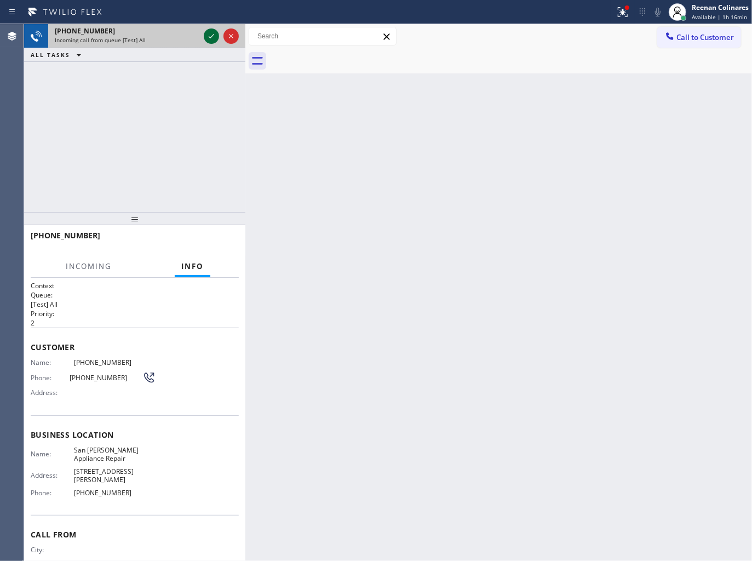
click at [210, 36] on icon at bounding box center [211, 36] width 13 height 13
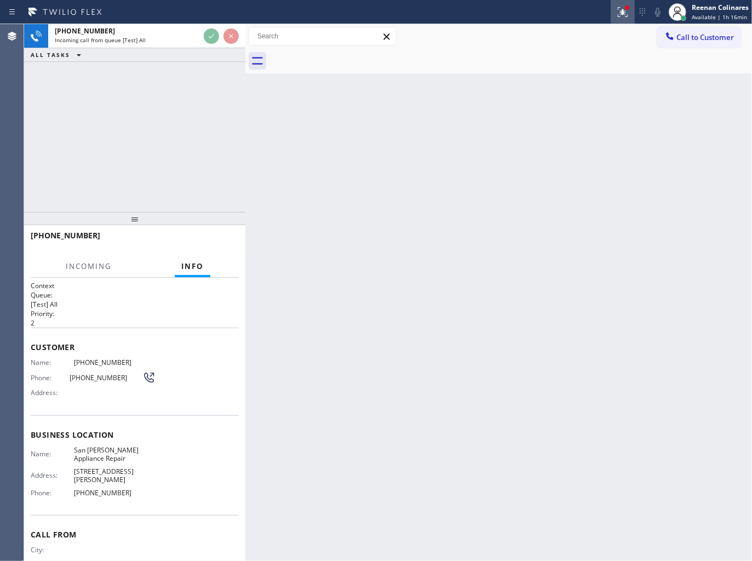
click at [627, 11] on icon at bounding box center [622, 11] width 13 height 13
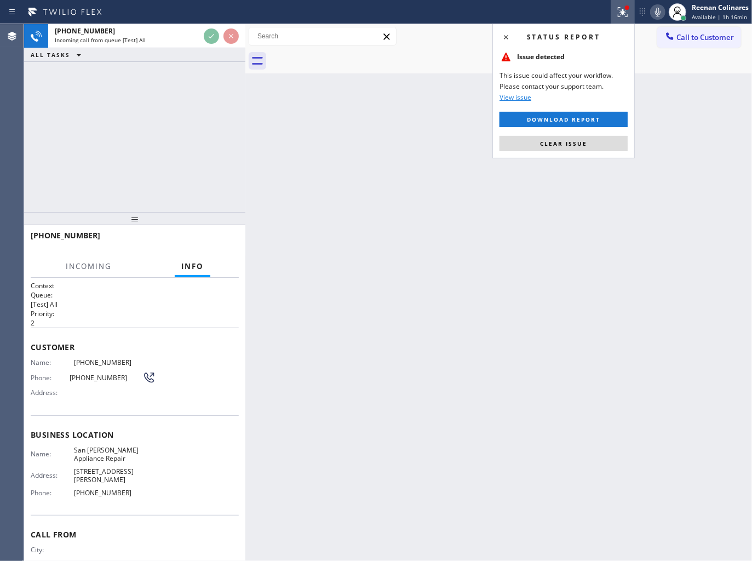
click at [581, 142] on span "Clear issue" at bounding box center [563, 144] width 47 height 8
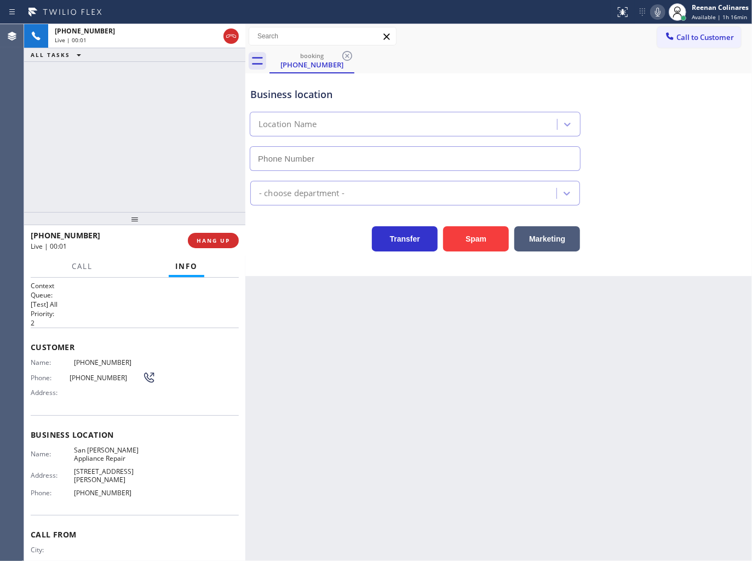
type input "[PHONE_NUMBER]"
click at [657, 9] on icon at bounding box center [657, 11] width 13 height 13
click at [655, 9] on icon at bounding box center [657, 11] width 13 height 13
click at [222, 237] on span "HANG UP" at bounding box center [213, 241] width 33 height 8
click at [226, 239] on span "HANG UP" at bounding box center [213, 241] width 33 height 8
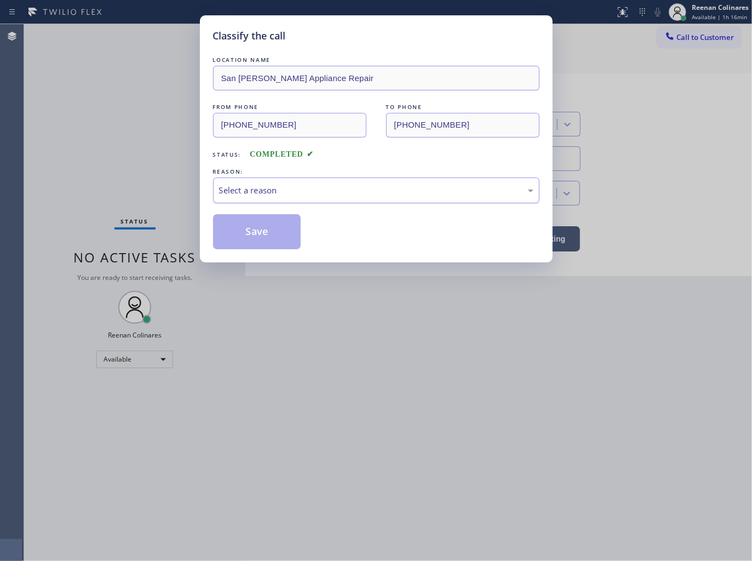
click at [294, 188] on div "Select a reason" at bounding box center [376, 190] width 314 height 13
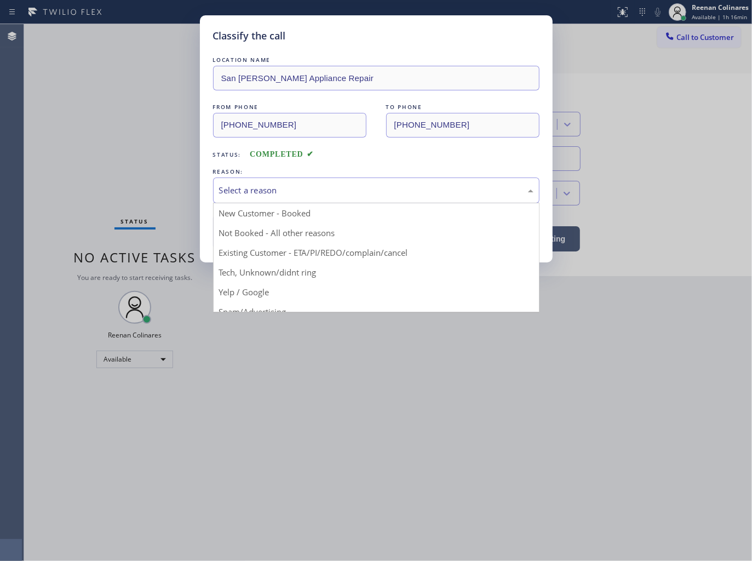
drag, startPoint x: 248, startPoint y: 271, endPoint x: 254, endPoint y: 236, distance: 35.5
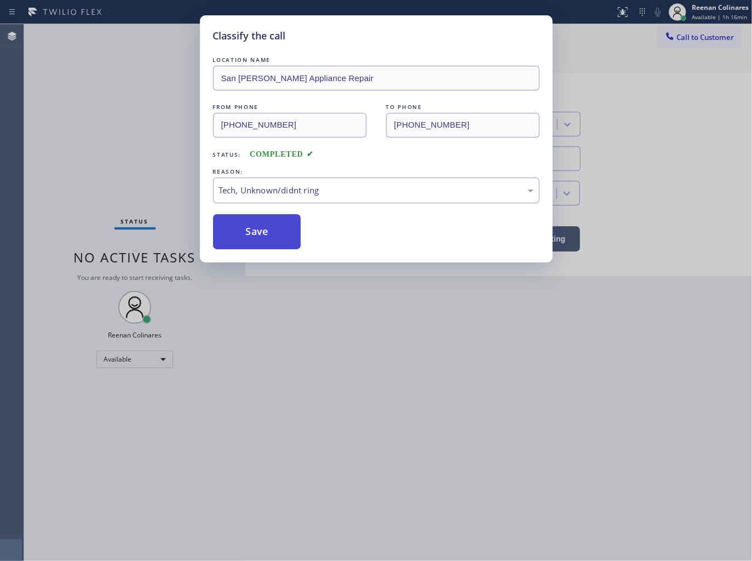
click at [256, 234] on button "Save" at bounding box center [257, 231] width 88 height 35
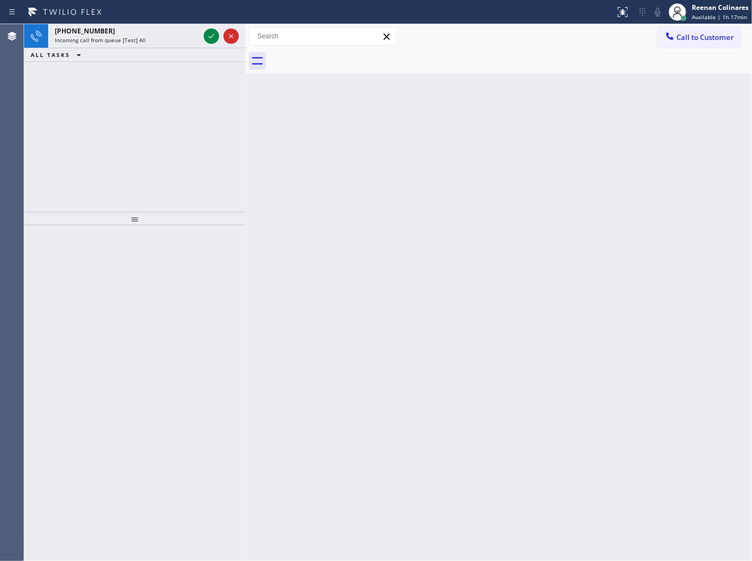
click at [170, 19] on div at bounding box center [307, 12] width 606 height 18
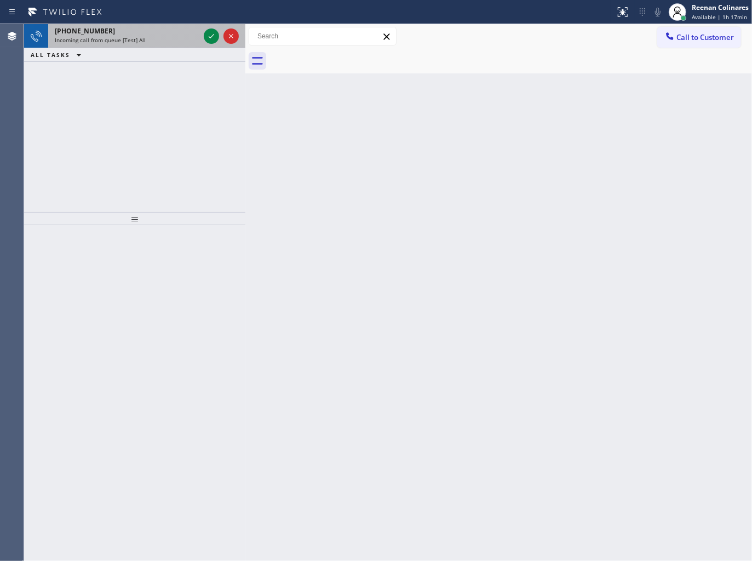
click at [184, 33] on div "[PHONE_NUMBER]" at bounding box center [127, 30] width 145 height 9
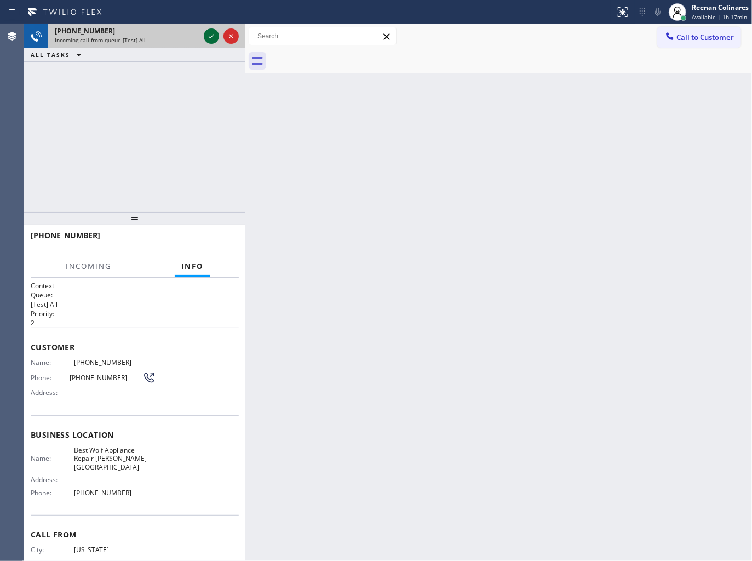
click at [205, 37] on icon at bounding box center [211, 36] width 13 height 13
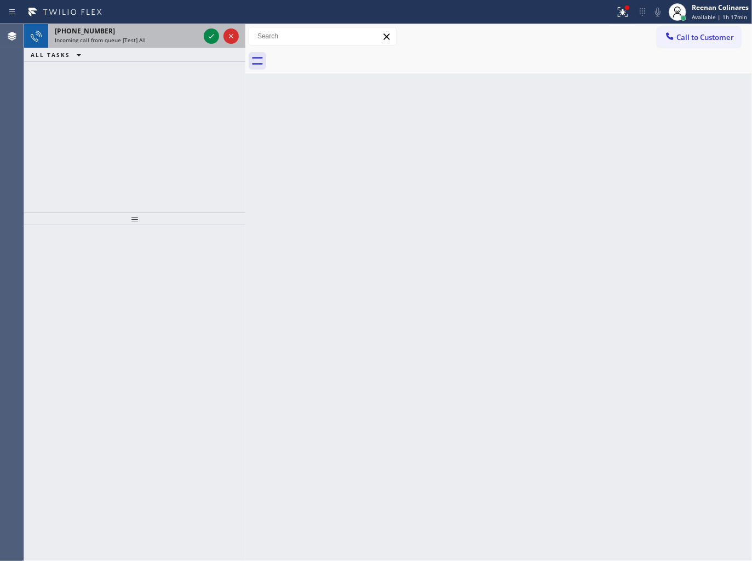
click at [134, 42] on span "Incoming call from queue [Test] All" at bounding box center [100, 40] width 91 height 8
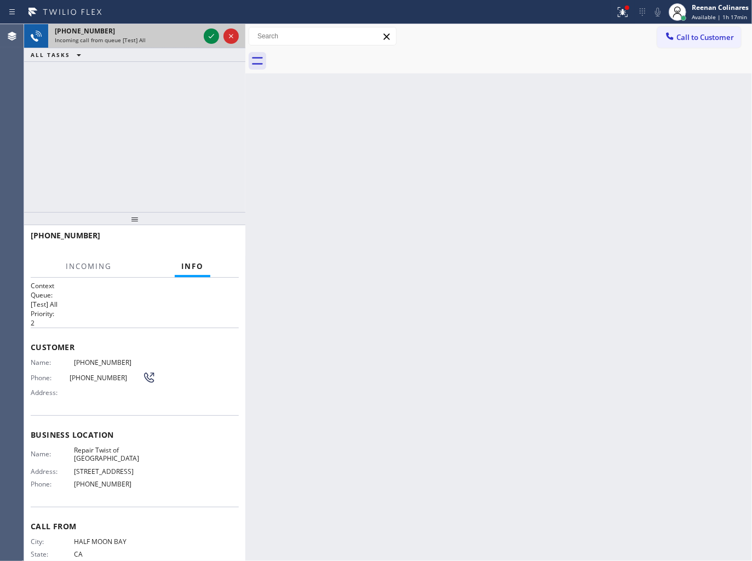
click at [182, 41] on div "Incoming call from queue [Test] All" at bounding box center [127, 40] width 145 height 8
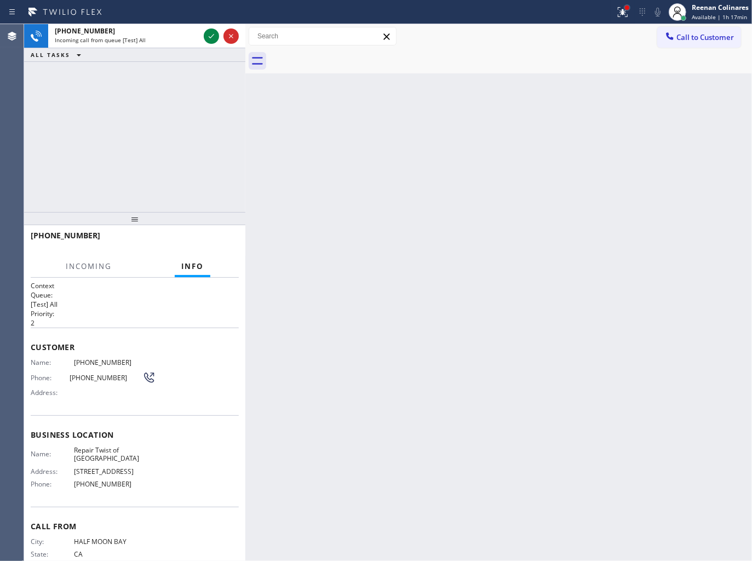
click at [629, 8] on div at bounding box center [627, 7] width 7 height 7
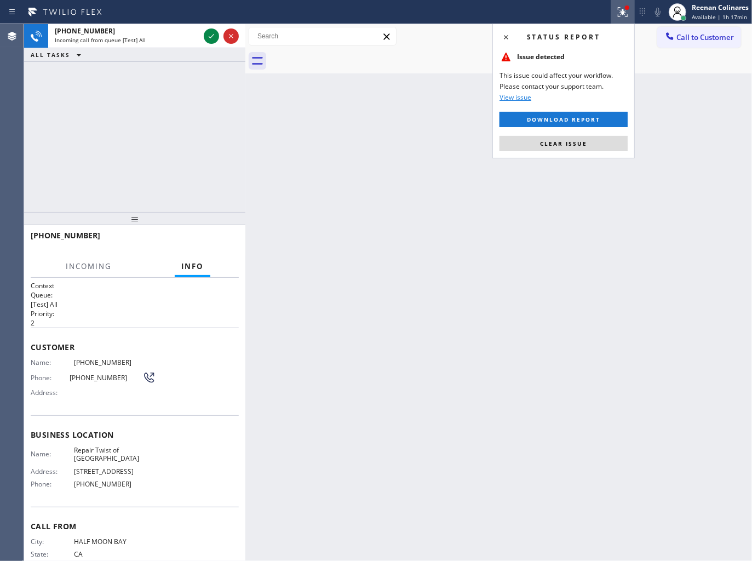
drag, startPoint x: 584, startPoint y: 150, endPoint x: 641, endPoint y: 74, distance: 94.7
click at [588, 145] on button "Clear issue" at bounding box center [563, 143] width 128 height 15
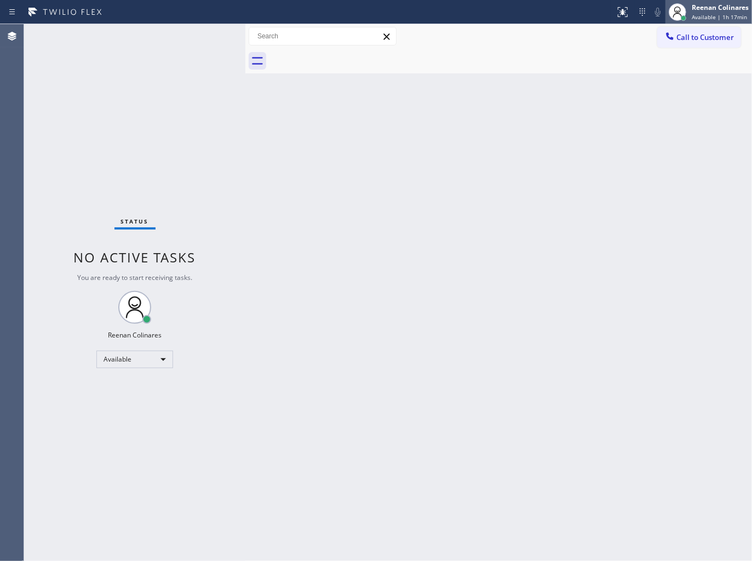
click at [697, 16] on span "Available | 1h 17min" at bounding box center [719, 17] width 55 height 8
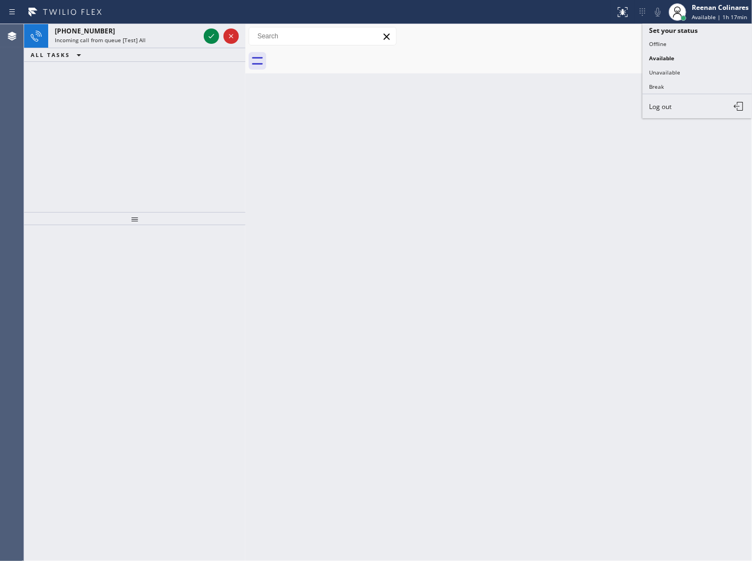
click at [585, 71] on div at bounding box center [510, 61] width 482 height 25
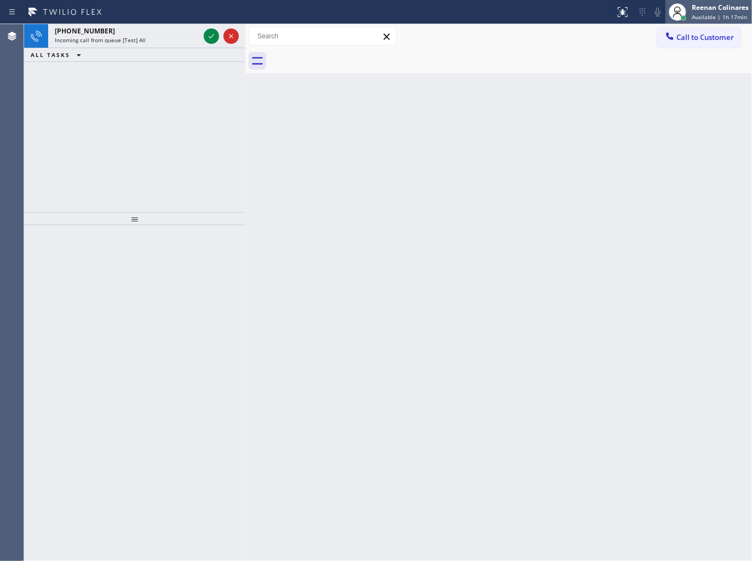
click at [698, 10] on div "Reenan Colinares" at bounding box center [720, 7] width 57 height 9
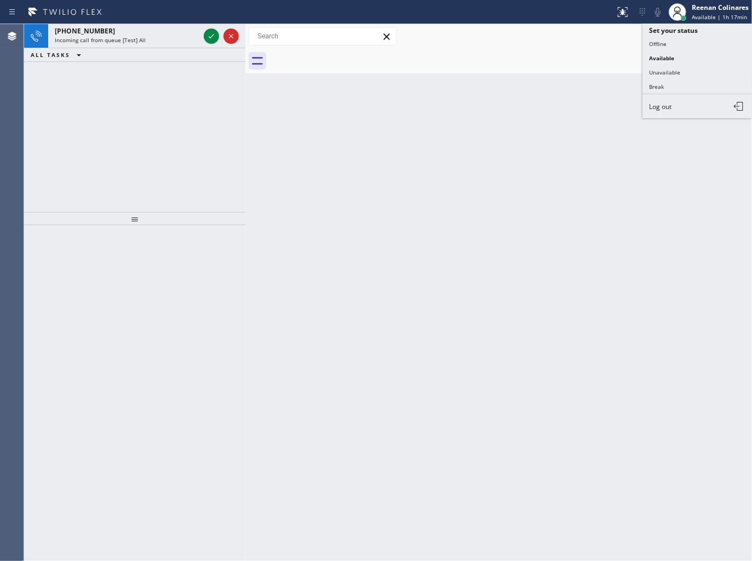
drag, startPoint x: 657, startPoint y: 68, endPoint x: 686, endPoint y: 24, distance: 53.2
click at [659, 64] on ul "Set your status Offline Available Unavailable Break Log out" at bounding box center [697, 71] width 110 height 95
drag, startPoint x: 701, startPoint y: 13, endPoint x: 691, endPoint y: 20, distance: 11.8
click at [700, 13] on span "Available | 1h 17min" at bounding box center [719, 17] width 55 height 8
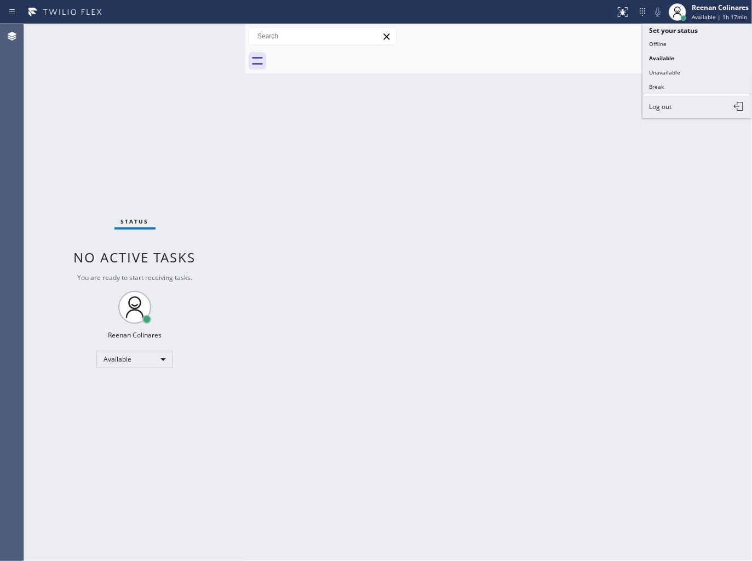
drag, startPoint x: 666, startPoint y: 58, endPoint x: 642, endPoint y: 58, distance: 24.1
click at [662, 58] on button "Available" at bounding box center [697, 58] width 110 height 14
click at [156, 44] on div "Status No active tasks You are ready to start receiving tasks. Reenan Colinares…" at bounding box center [134, 292] width 221 height 537
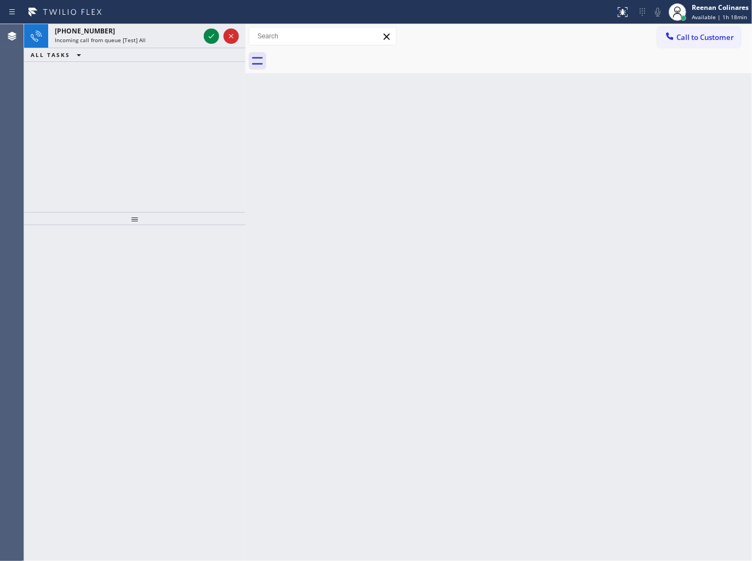
click at [164, 38] on div "Incoming call from queue [Test] All" at bounding box center [127, 40] width 145 height 8
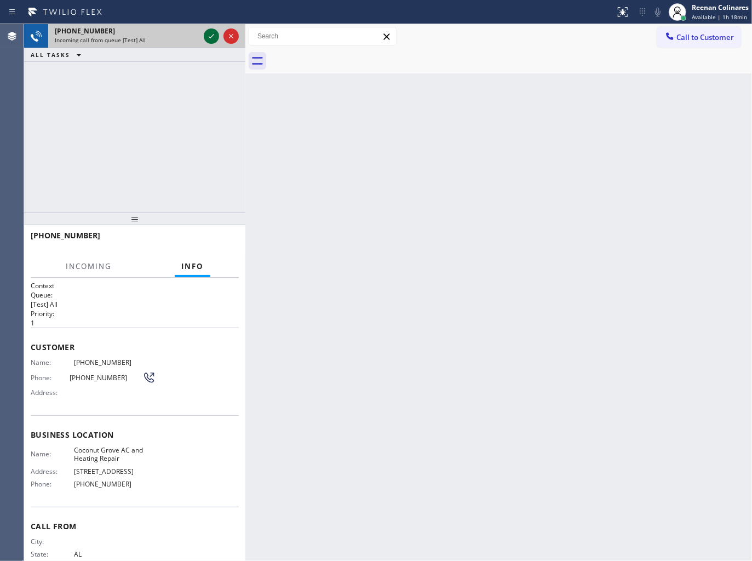
click at [214, 33] on icon at bounding box center [211, 36] width 13 height 13
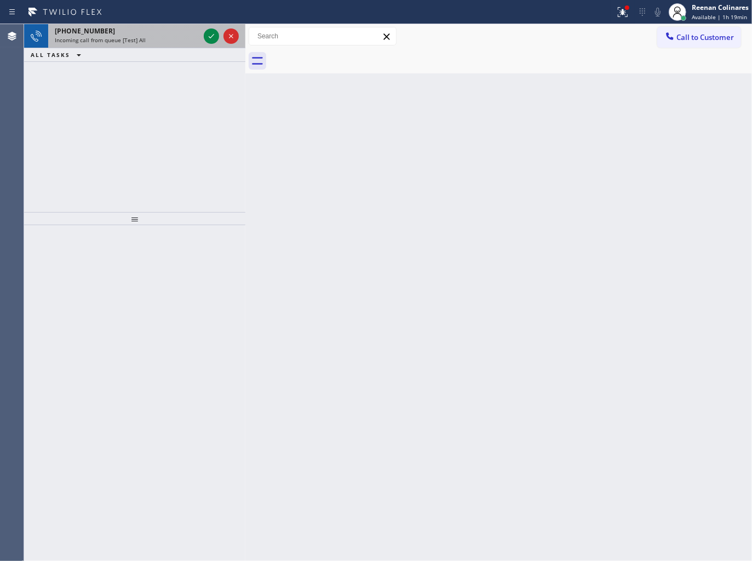
click at [168, 31] on div "[PHONE_NUMBER]" at bounding box center [127, 30] width 145 height 9
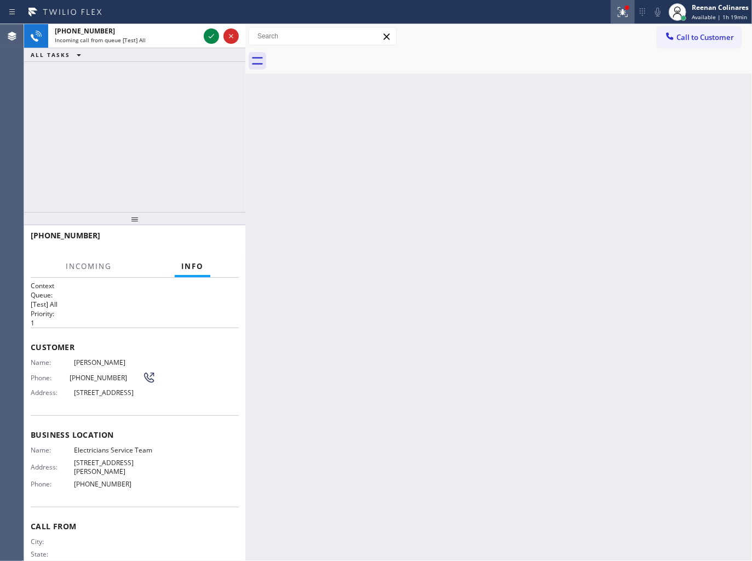
click at [623, 15] on icon at bounding box center [622, 11] width 13 height 13
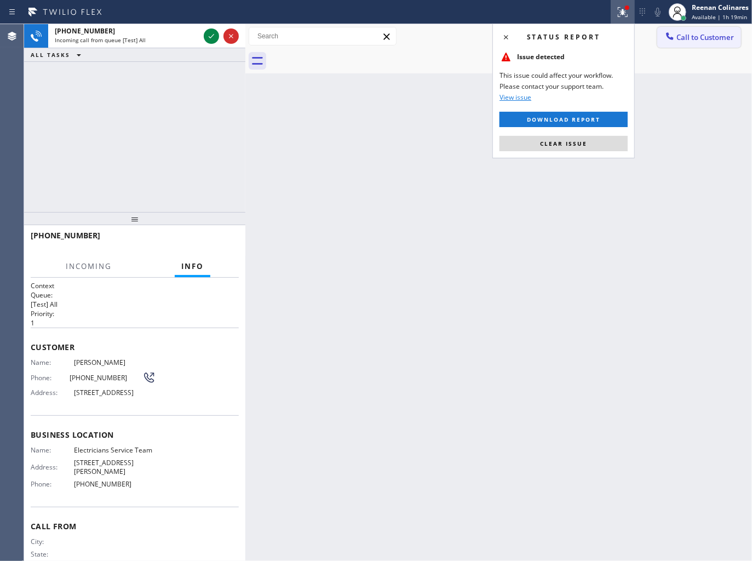
drag, startPoint x: 565, startPoint y: 139, endPoint x: 697, endPoint y: 29, distance: 171.9
click at [566, 136] on button "Clear issue" at bounding box center [563, 143] width 128 height 15
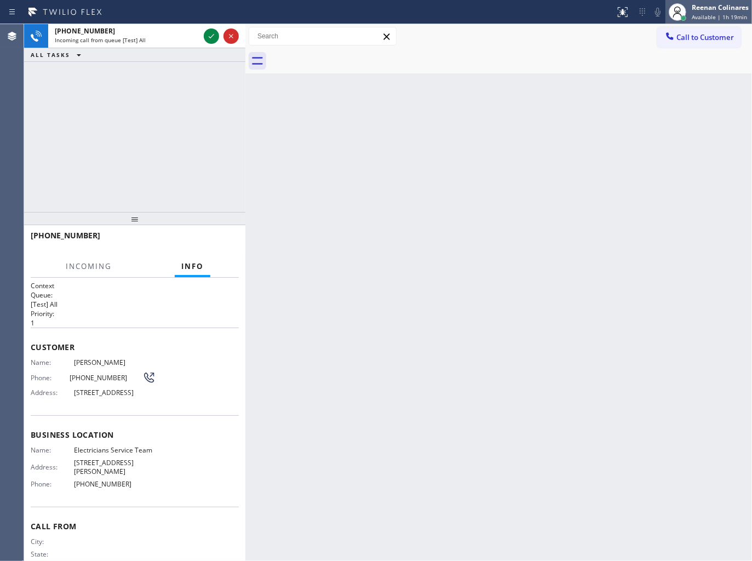
click at [714, 12] on div "Reenan Colinares" at bounding box center [720, 7] width 57 height 9
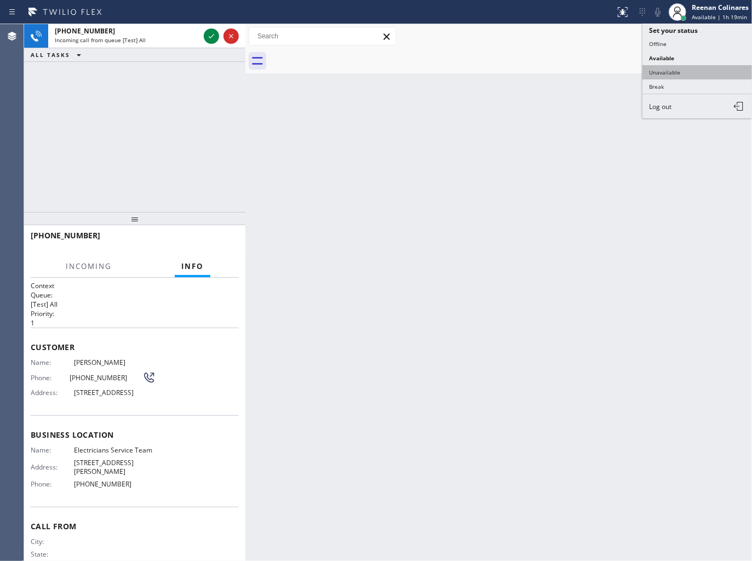
click at [671, 70] on button "Unavailable" at bounding box center [697, 72] width 110 height 14
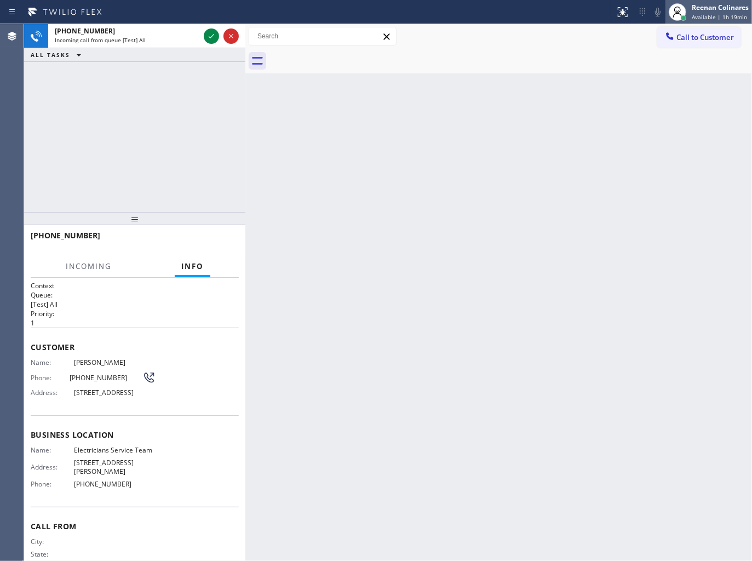
click at [709, 13] on span "Available | 1h 19min" at bounding box center [719, 17] width 55 height 8
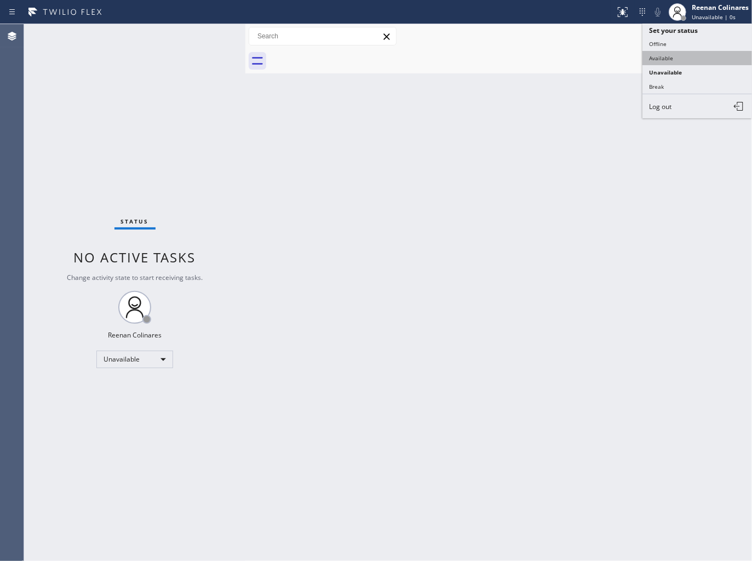
click at [669, 59] on button "Available" at bounding box center [697, 58] width 110 height 14
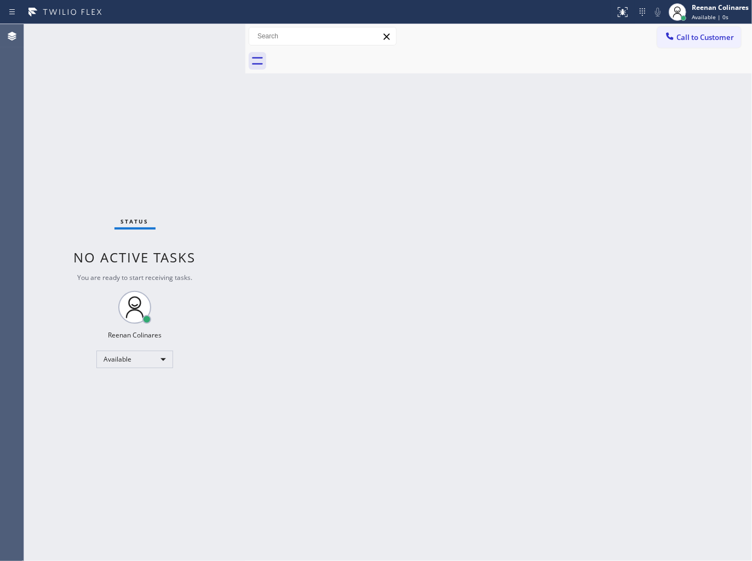
click at [419, 104] on div "Back to Dashboard Change Sender ID Customers Technicians Select a contact Outbo…" at bounding box center [498, 292] width 507 height 537
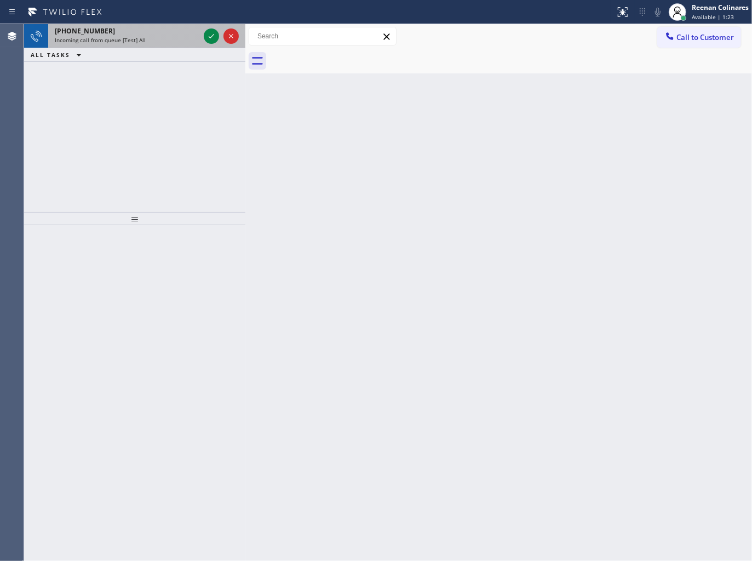
click at [159, 45] on div "[PHONE_NUMBER] Incoming call from queue [Test] All" at bounding box center [124, 36] width 153 height 24
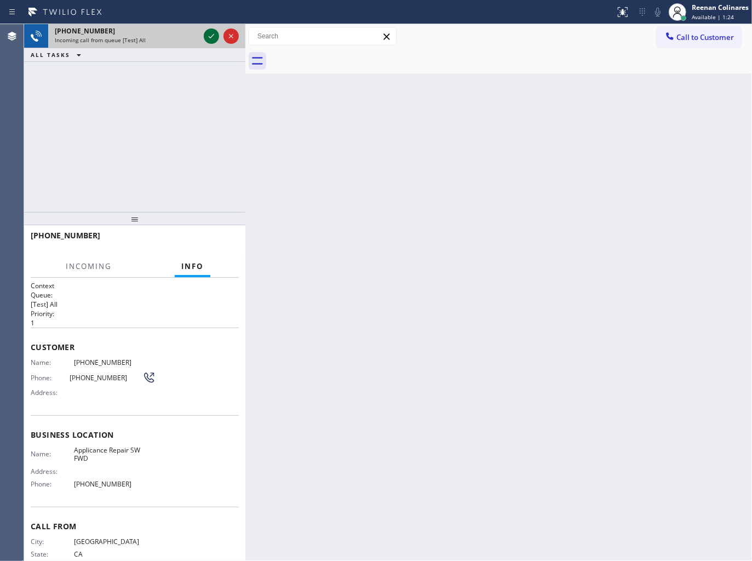
click at [209, 37] on icon at bounding box center [211, 36] width 13 height 13
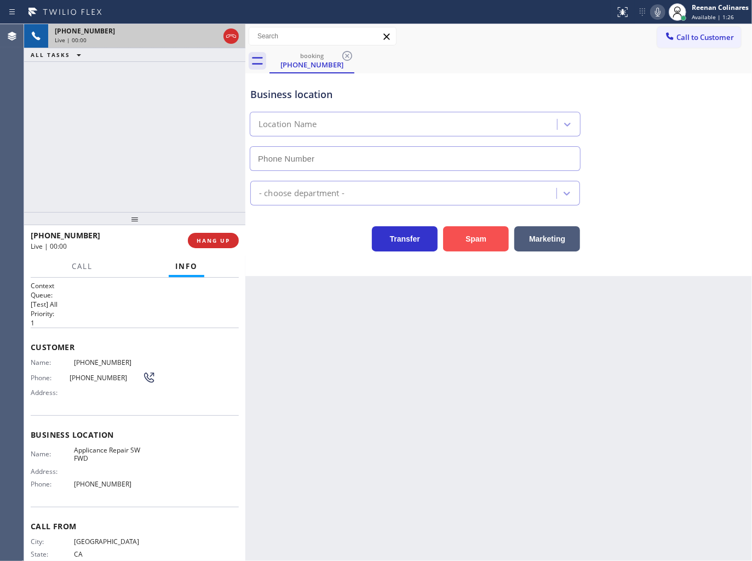
type input "[PHONE_NUMBER]"
click at [474, 239] on button "Spam" at bounding box center [476, 238] width 66 height 25
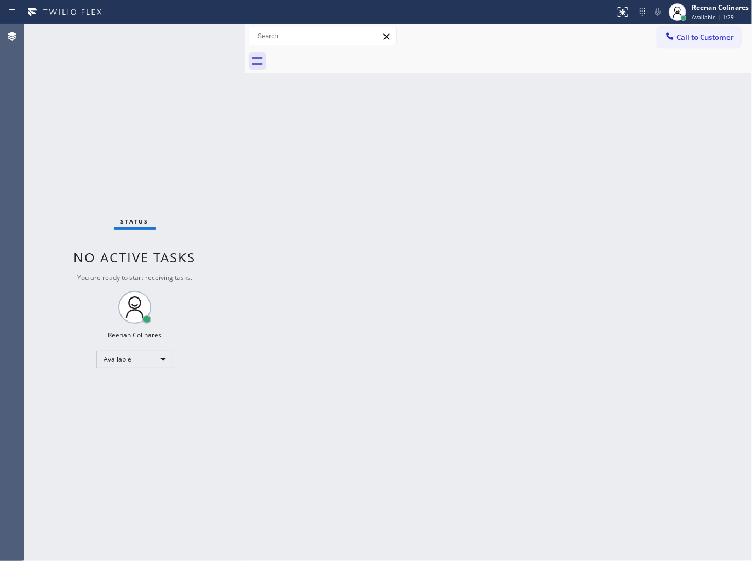
drag, startPoint x: 397, startPoint y: 173, endPoint x: 405, endPoint y: 160, distance: 15.0
click at [399, 170] on div "Back to Dashboard Change Sender ID Customers Technicians Select a contact Outbo…" at bounding box center [498, 292] width 507 height 537
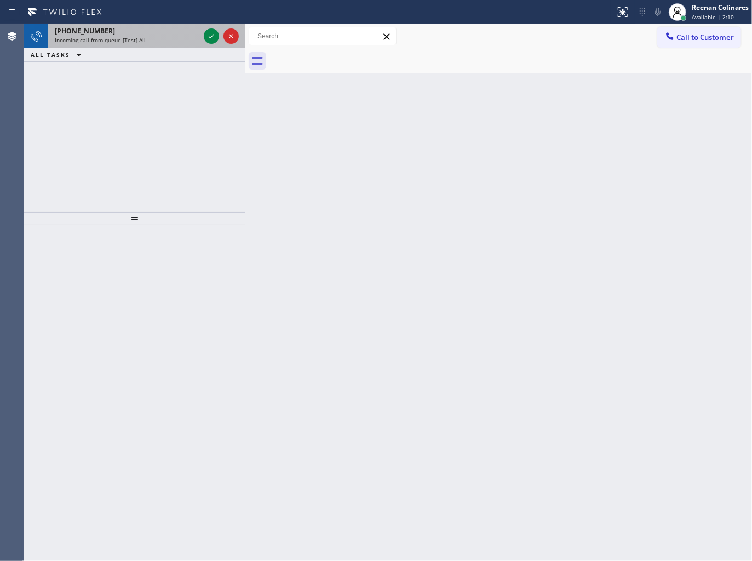
click at [171, 36] on div "Incoming call from queue [Test] All" at bounding box center [127, 40] width 145 height 8
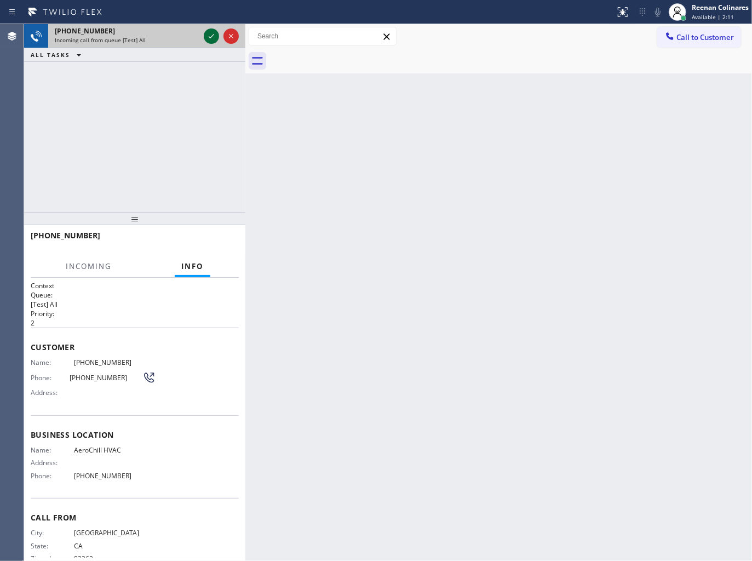
click at [206, 34] on icon at bounding box center [211, 36] width 13 height 13
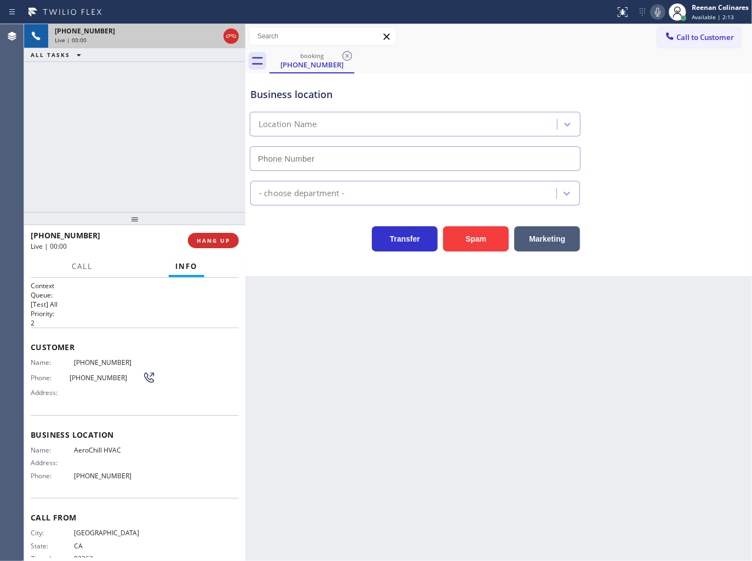
type input "[PHONE_NUMBER]"
drag, startPoint x: 456, startPoint y: 234, endPoint x: 619, endPoint y: 95, distance: 214.8
click at [464, 233] on button "Spam" at bounding box center [476, 238] width 66 height 25
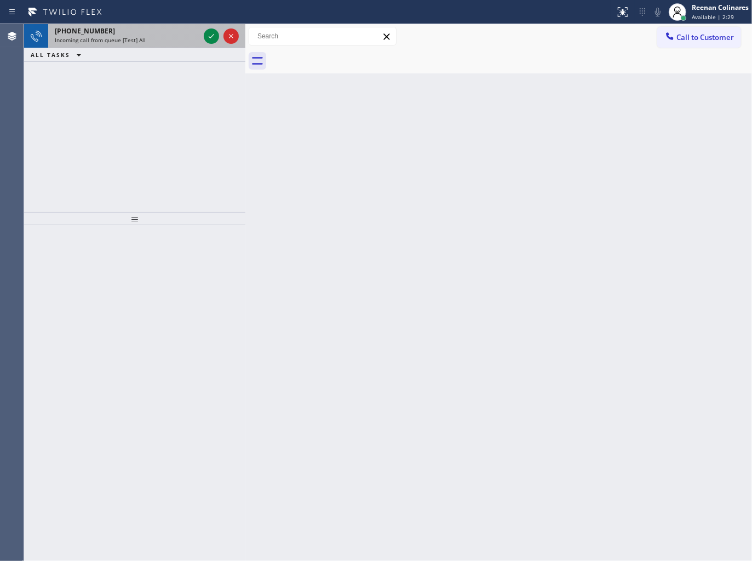
click at [145, 38] on div "Incoming call from queue [Test] All" at bounding box center [127, 40] width 145 height 8
drag, startPoint x: 168, startPoint y: 50, endPoint x: 194, endPoint y: 38, distance: 28.7
click at [174, 48] on div "ALL TASKS ALL TASKS ACTIVE TASKS TASKS IN WRAP UP" at bounding box center [134, 55] width 221 height 14
click at [198, 35] on div "[PHONE_NUMBER]" at bounding box center [127, 30] width 145 height 9
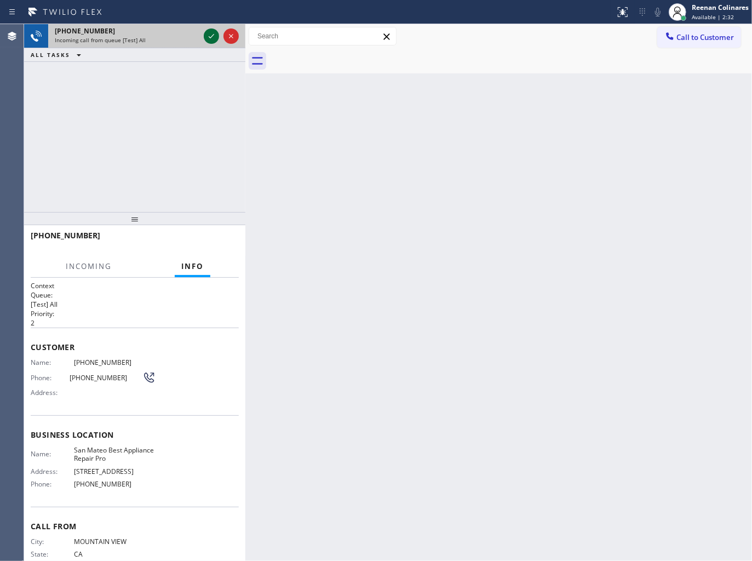
click at [212, 39] on icon at bounding box center [211, 36] width 13 height 13
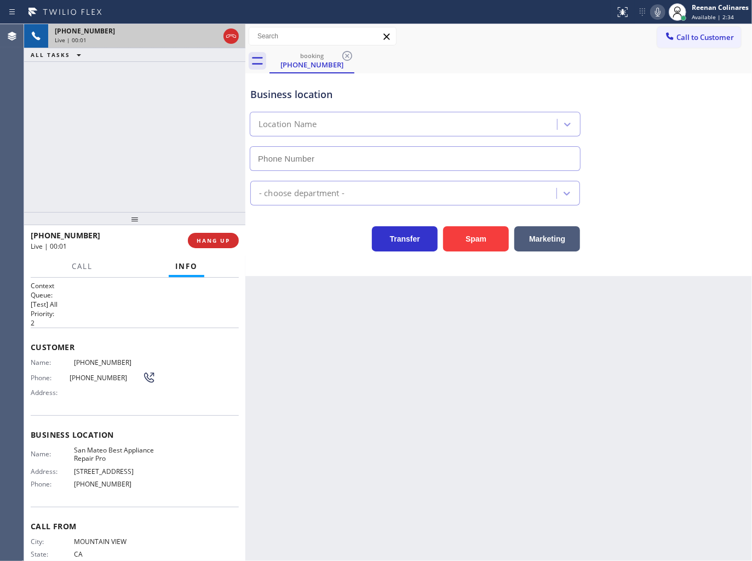
type input "[PHONE_NUMBER]"
click at [216, 235] on button "HANG UP" at bounding box center [213, 240] width 51 height 15
click at [216, 238] on span "HANG UP" at bounding box center [213, 241] width 33 height 8
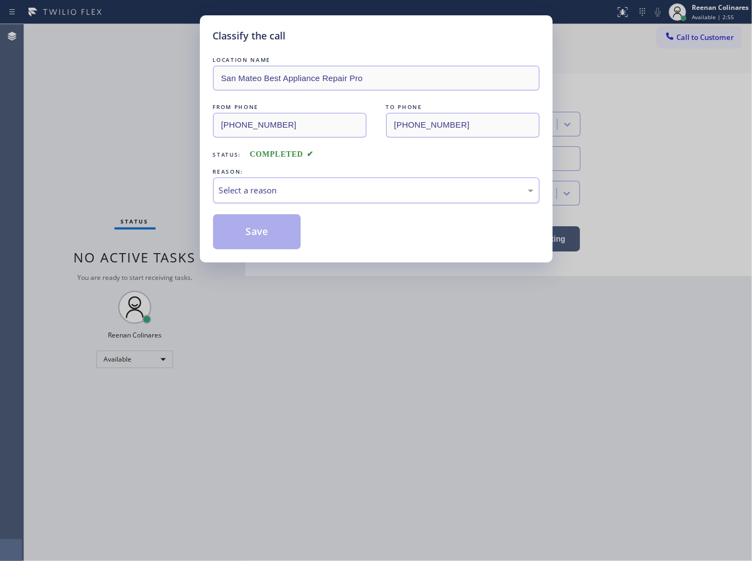
click at [300, 181] on div "Select a reason" at bounding box center [376, 190] width 326 height 26
drag, startPoint x: 265, startPoint y: 227, endPoint x: 721, endPoint y: 39, distance: 493.4
click at [298, 220] on button "Save" at bounding box center [257, 231] width 88 height 35
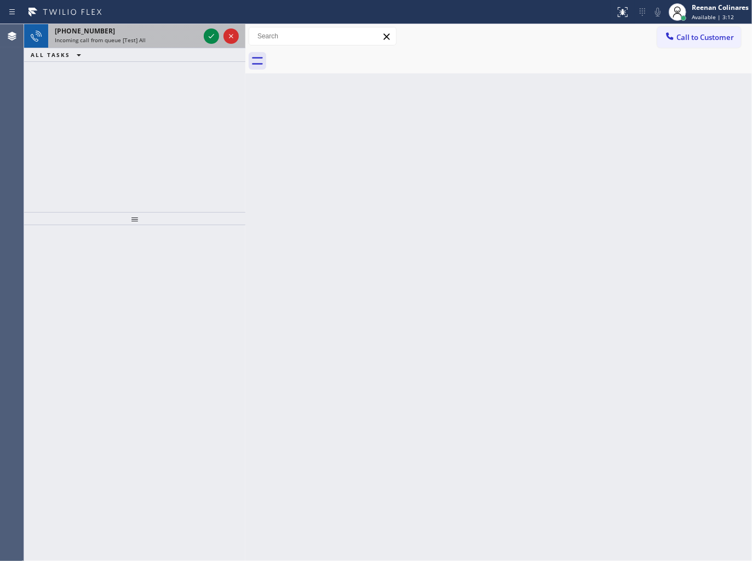
click at [112, 38] on span "Incoming call from queue [Test] All" at bounding box center [100, 40] width 91 height 8
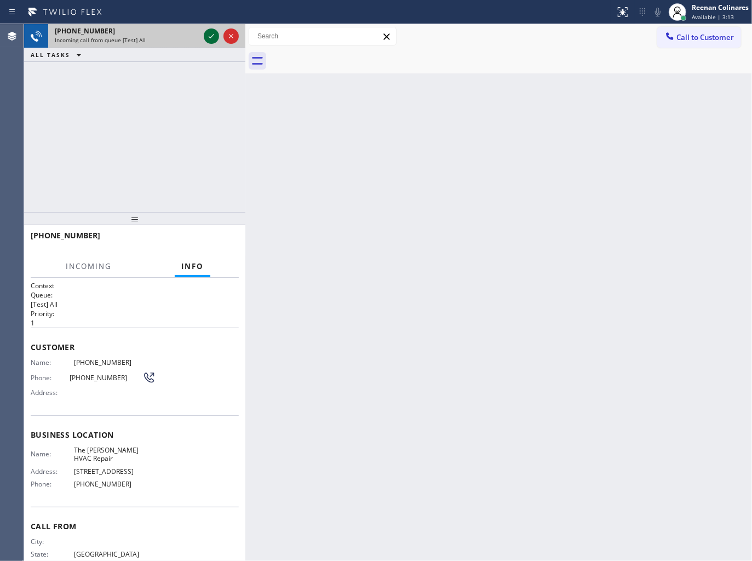
click at [209, 36] on icon at bounding box center [211, 36] width 5 height 4
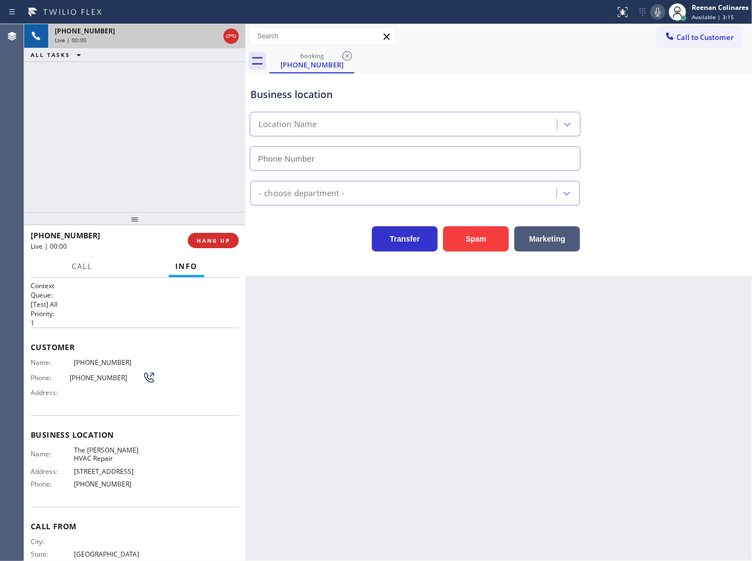
type input "[PHONE_NUMBER]"
click at [200, 242] on span "HANG UP" at bounding box center [213, 241] width 33 height 8
click at [201, 242] on span "HANG UP" at bounding box center [213, 241] width 33 height 8
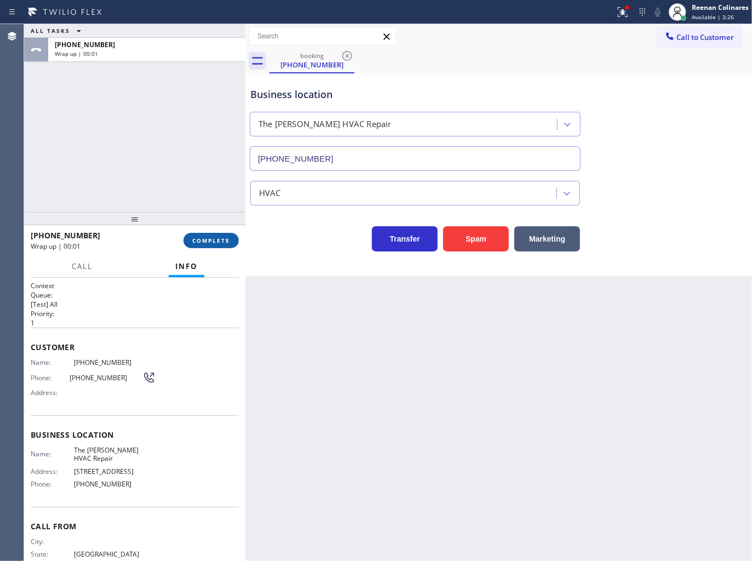
click at [206, 239] on span "COMPLETE" at bounding box center [211, 241] width 38 height 8
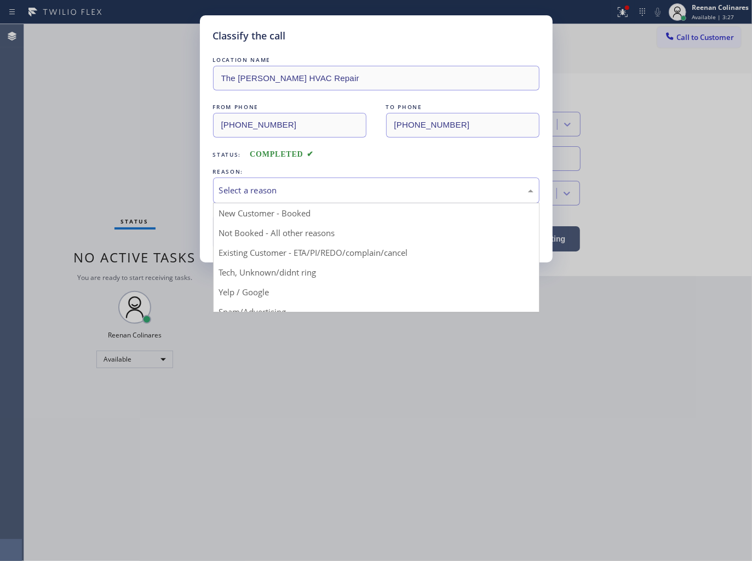
click at [268, 182] on div "Select a reason" at bounding box center [376, 190] width 326 height 26
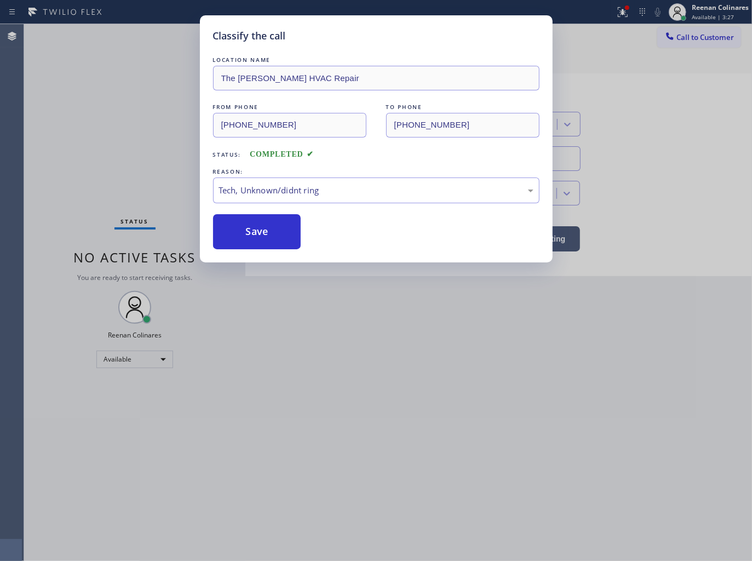
drag, startPoint x: 242, startPoint y: 268, endPoint x: 250, endPoint y: 233, distance: 36.7
drag, startPoint x: 255, startPoint y: 227, endPoint x: 323, endPoint y: 193, distance: 75.9
click at [261, 222] on button "Save" at bounding box center [257, 231] width 88 height 35
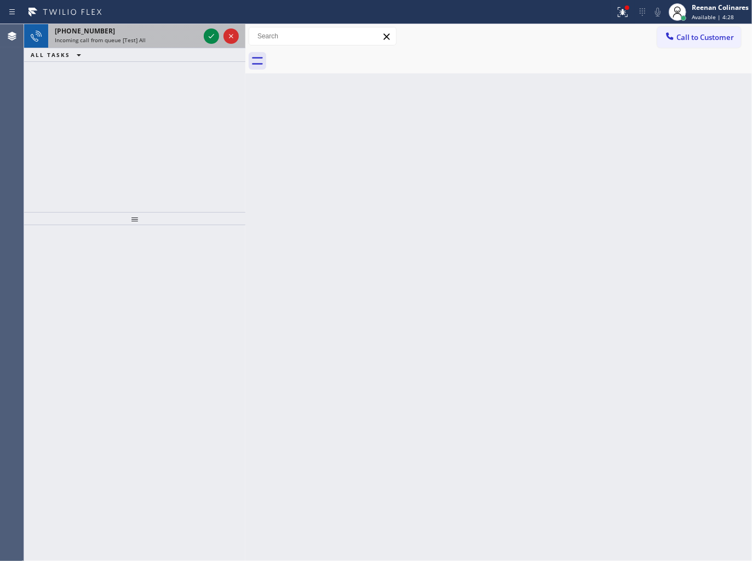
drag, startPoint x: 133, startPoint y: 41, endPoint x: 126, endPoint y: 39, distance: 6.9
click at [133, 41] on span "Incoming call from queue [Test] All" at bounding box center [100, 40] width 91 height 8
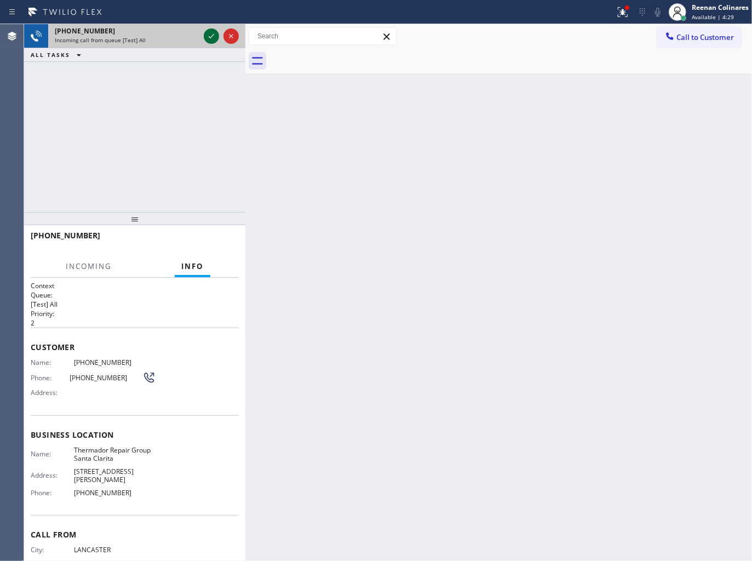
click at [212, 36] on icon at bounding box center [211, 36] width 5 height 4
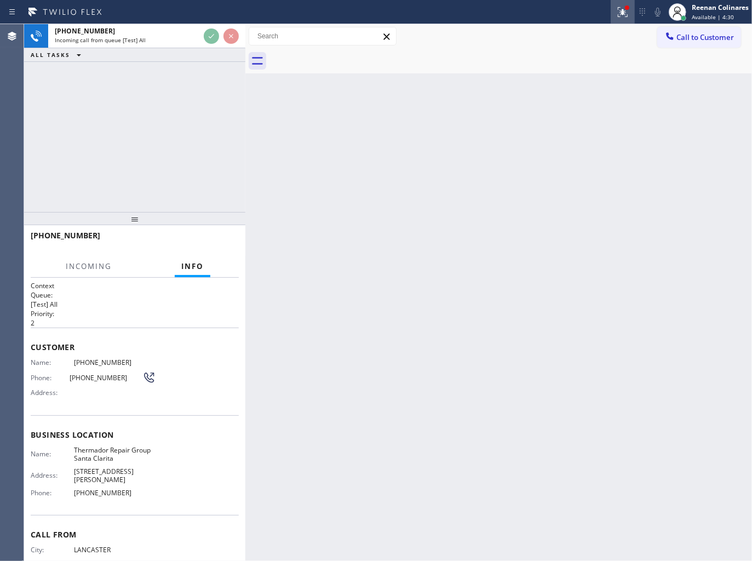
click at [630, 12] on div at bounding box center [623, 11] width 24 height 13
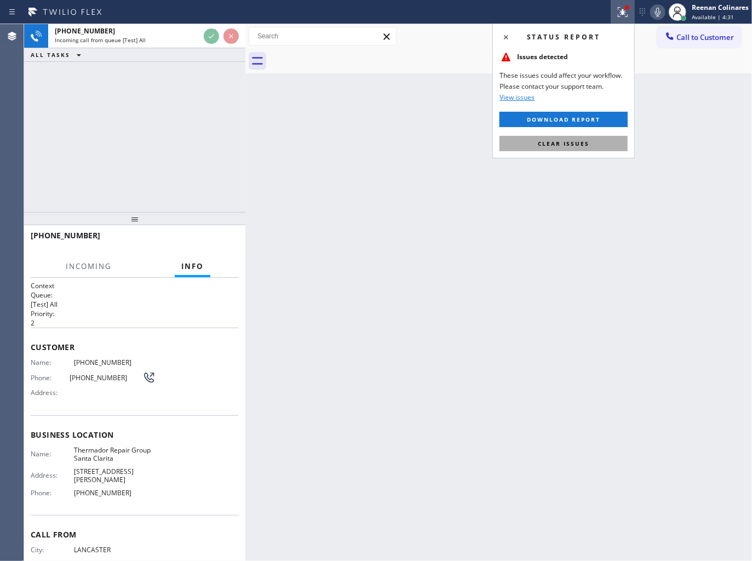
click at [571, 144] on span "Clear issues" at bounding box center [563, 144] width 51 height 8
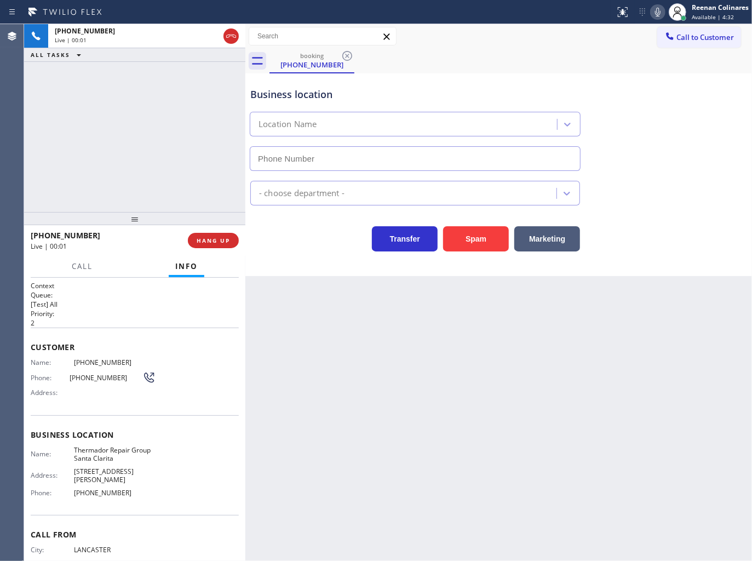
type input "[PHONE_NUMBER]"
click at [221, 238] on span "HANG UP" at bounding box center [213, 241] width 33 height 8
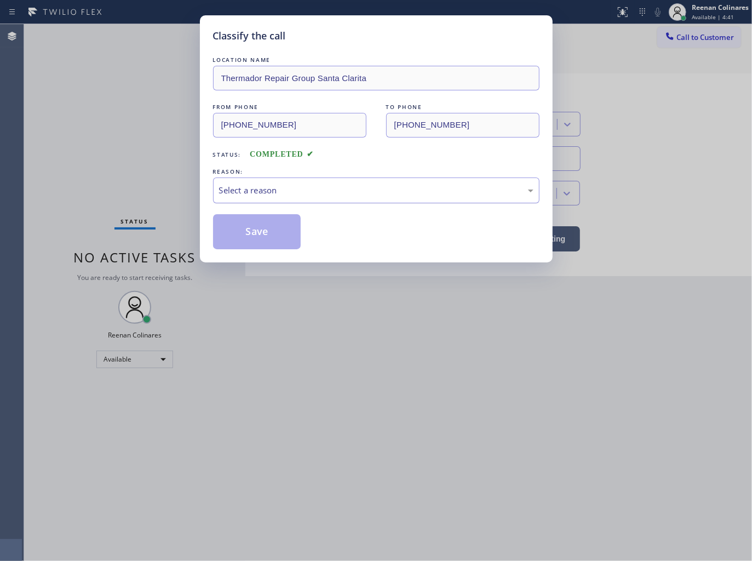
click at [266, 188] on div "Select a reason" at bounding box center [376, 190] width 314 height 13
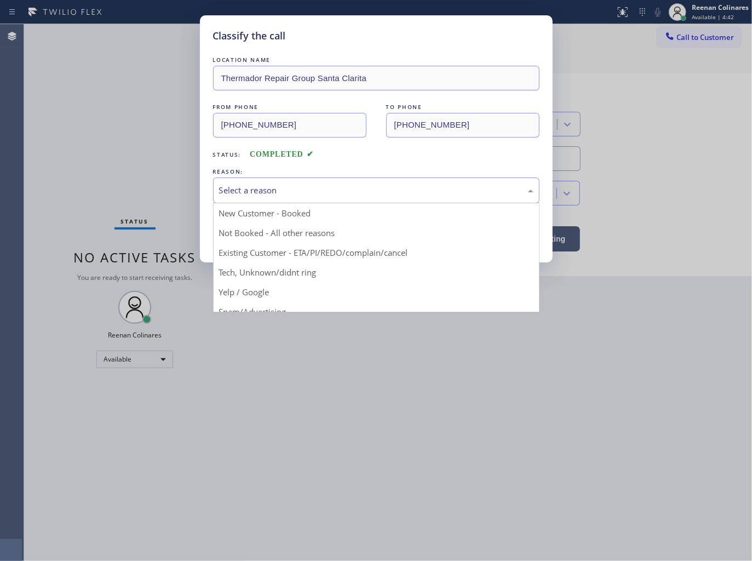
drag, startPoint x: 255, startPoint y: 272, endPoint x: 256, endPoint y: 236, distance: 35.6
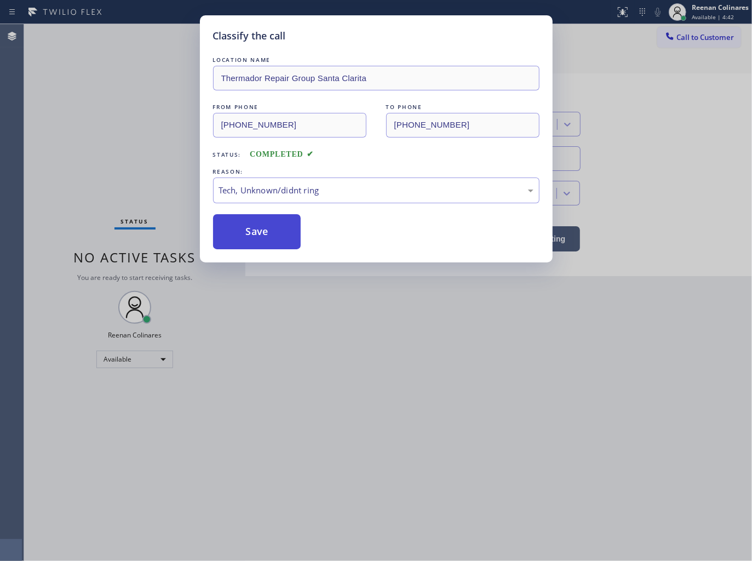
click at [258, 229] on button "Save" at bounding box center [257, 231] width 88 height 35
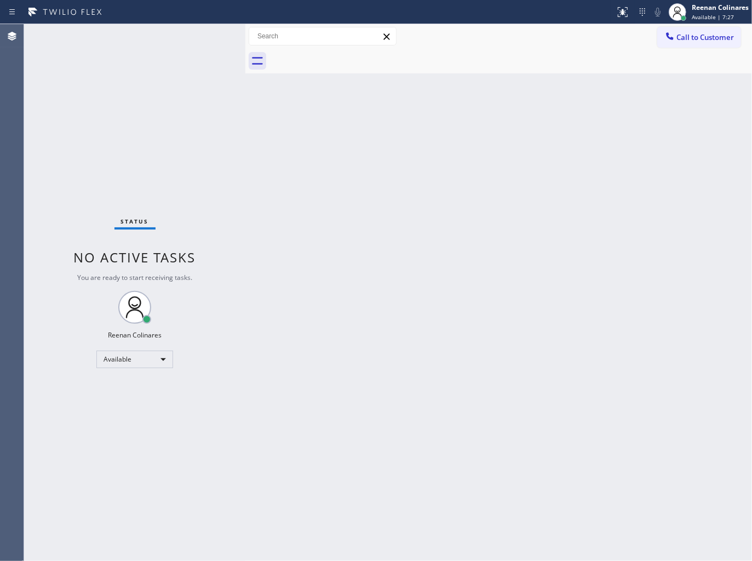
click at [419, 167] on div "Back to Dashboard Change Sender ID Customers Technicians Select a contact Outbo…" at bounding box center [498, 292] width 507 height 537
click at [308, 180] on div "Back to Dashboard Change Sender ID Customers Technicians Select a contact Outbo…" at bounding box center [498, 292] width 507 height 537
click at [482, 160] on div "Back to Dashboard Change Sender ID Customers Technicians Select a contact Outbo…" at bounding box center [498, 292] width 507 height 537
click at [148, 358] on div "Available" at bounding box center [134, 359] width 77 height 18
click at [130, 415] on li "Break" at bounding box center [134, 415] width 74 height 13
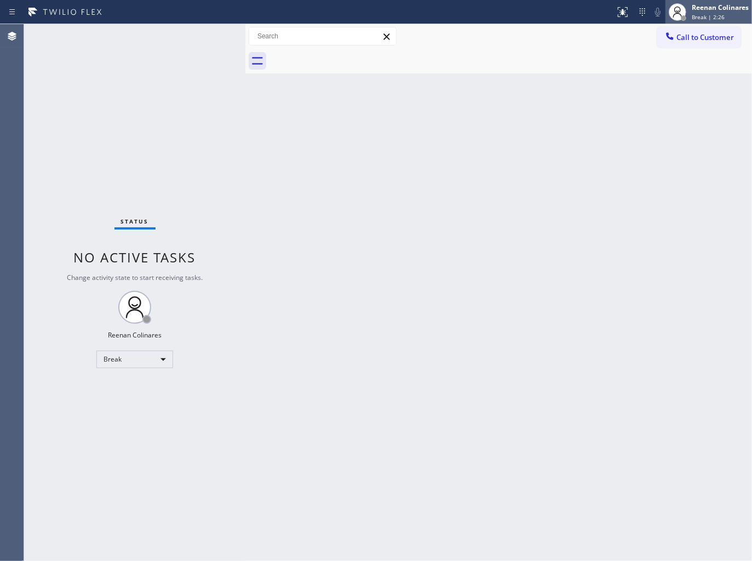
click at [717, 15] on span "Break | 2:26" at bounding box center [708, 17] width 33 height 8
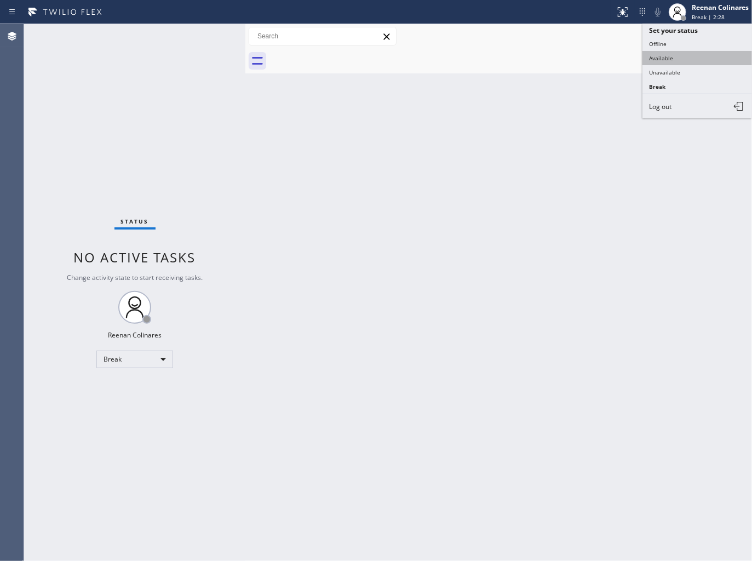
click at [667, 59] on button "Available" at bounding box center [697, 58] width 110 height 14
click at [660, 177] on div "Back to Dashboard Change Sender ID Customers Technicians Select a contact Outbo…" at bounding box center [498, 292] width 507 height 537
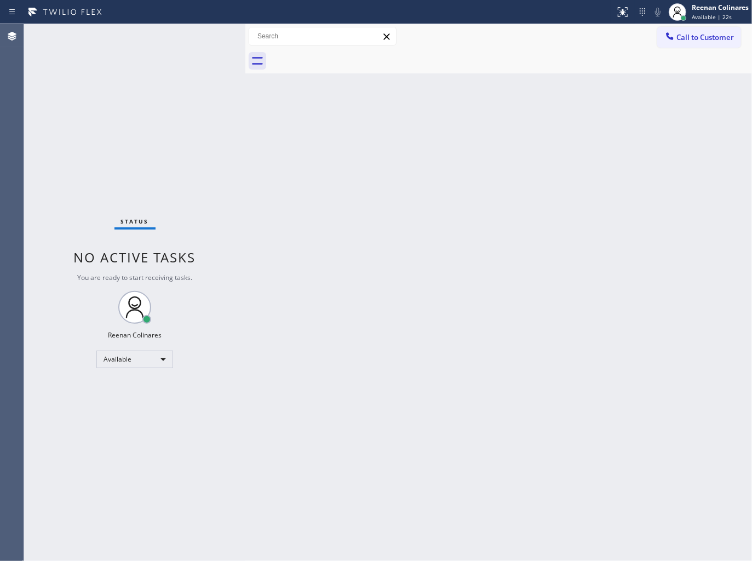
click at [135, 40] on div "Status No active tasks You are ready to start receiving tasks. Reenan Colinares…" at bounding box center [134, 292] width 221 height 537
click at [138, 40] on div "Status No active tasks You are ready to start receiving tasks. Reenan Colinares…" at bounding box center [134, 292] width 221 height 537
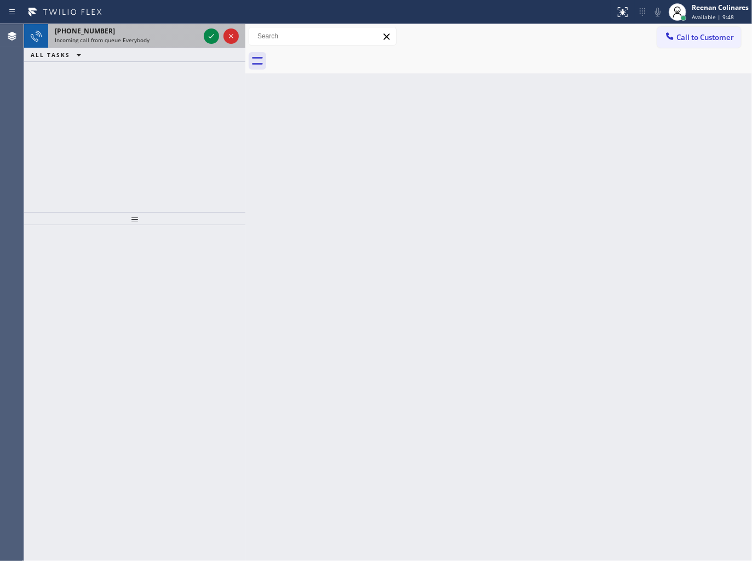
click at [124, 33] on div "+16502907339" at bounding box center [127, 30] width 145 height 9
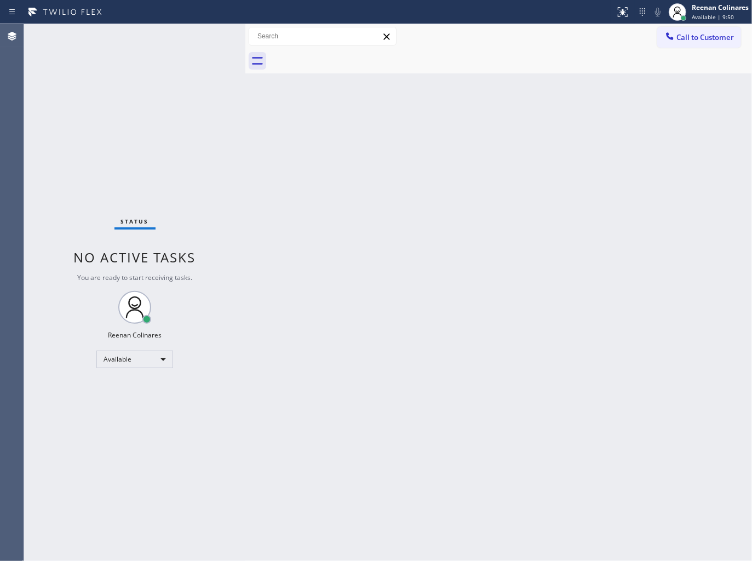
click at [170, 33] on div "Status No active tasks You are ready to start receiving tasks. Reenan Colinares…" at bounding box center [134, 292] width 221 height 537
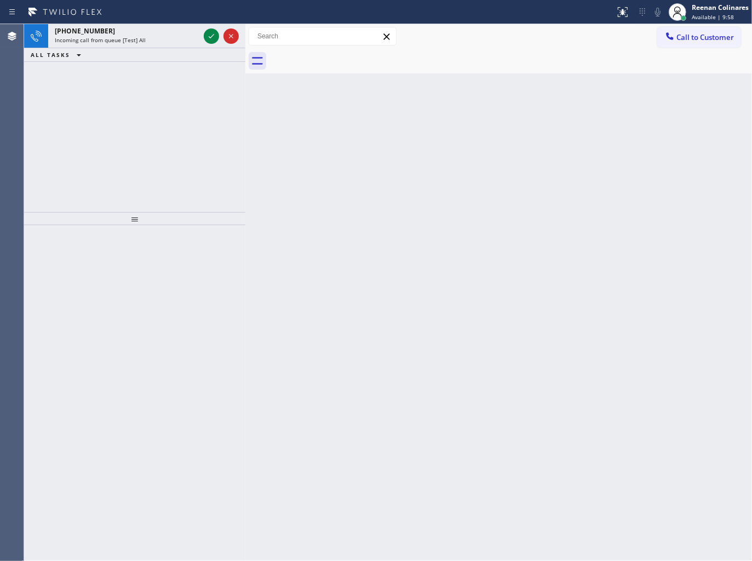
click at [148, 22] on div "Status report No issues detected If you experience an issue, please download th…" at bounding box center [376, 12] width 752 height 24
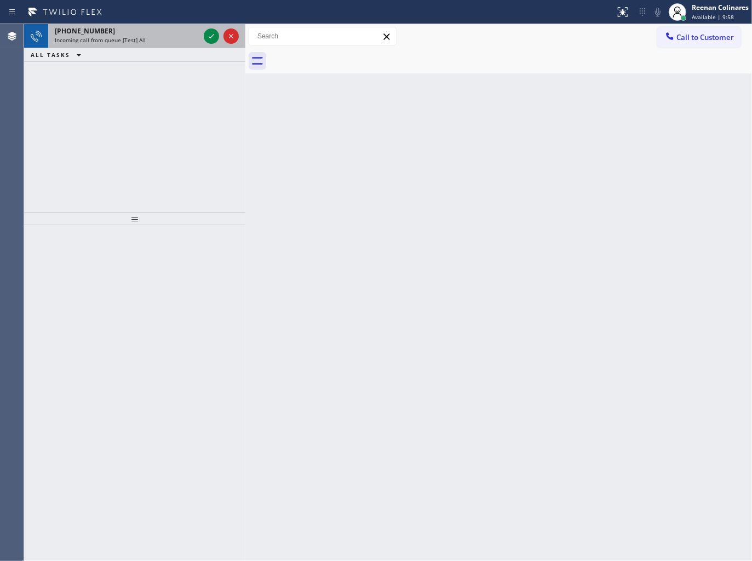
click at [188, 32] on div "+18555940609" at bounding box center [127, 30] width 145 height 9
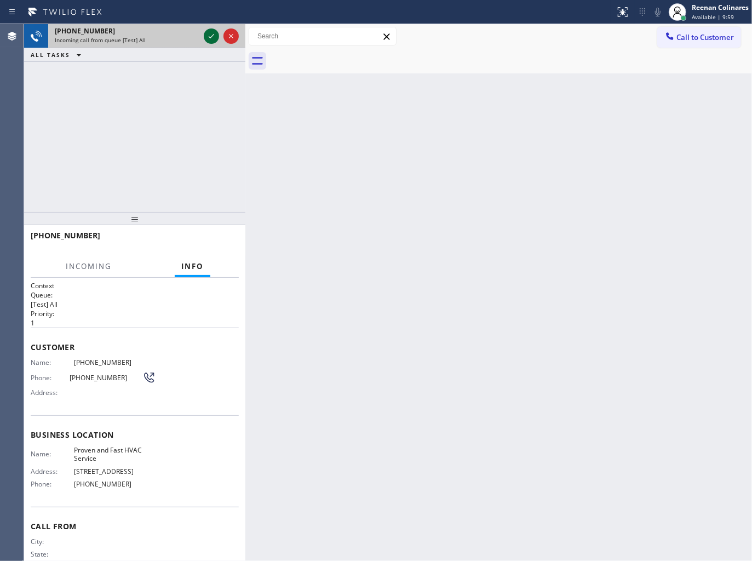
click at [207, 35] on icon at bounding box center [211, 36] width 13 height 13
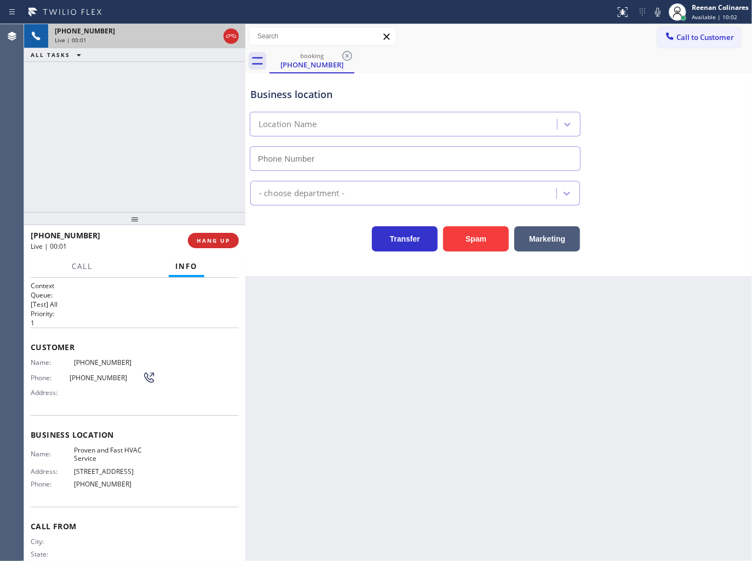
type input "(786) 361-0779"
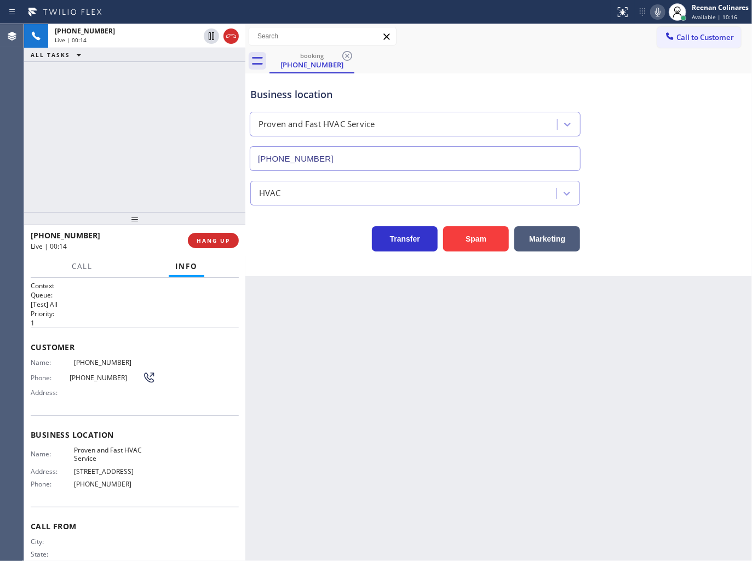
click at [660, 9] on icon at bounding box center [657, 11] width 13 height 13
click at [554, 236] on button "Marketing" at bounding box center [547, 238] width 66 height 25
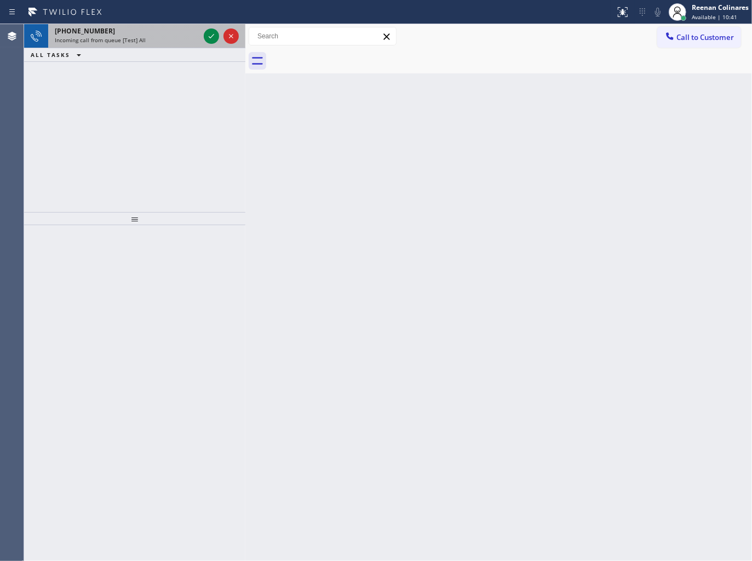
click at [130, 35] on div "+18555940609" at bounding box center [127, 30] width 145 height 9
drag, startPoint x: 170, startPoint y: 48, endPoint x: 199, endPoint y: 39, distance: 30.5
click at [174, 47] on div "+18555940609 Incoming call from queue [Test] All ALL TASKS ALL TASKS ACTIVE TAS…" at bounding box center [134, 43] width 221 height 38
click at [214, 37] on icon at bounding box center [211, 36] width 13 height 13
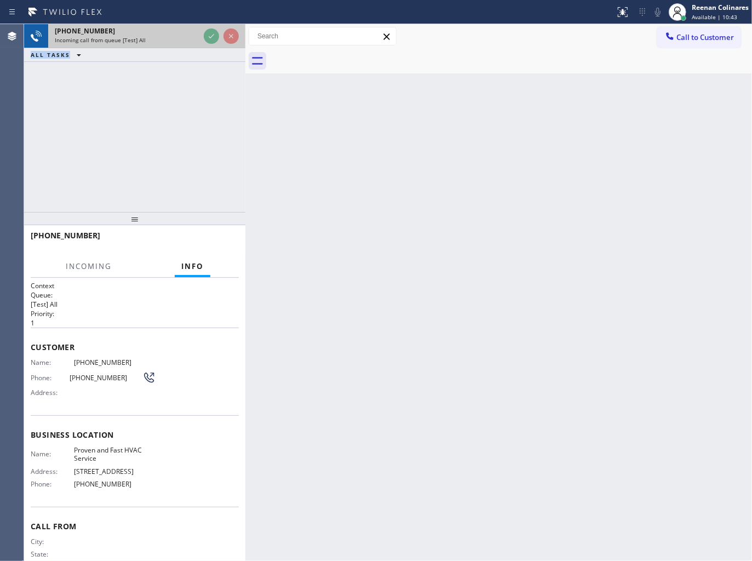
click at [175, 35] on div "+18555940609" at bounding box center [127, 30] width 145 height 9
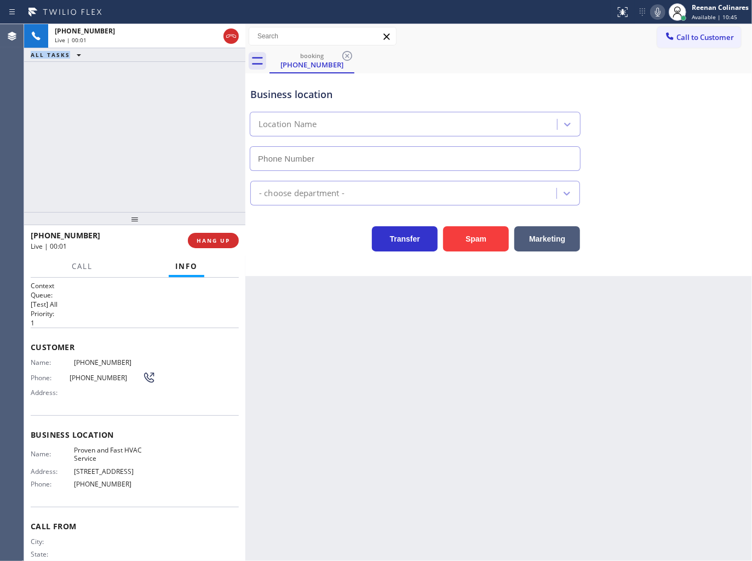
type input "(786) 361-0779"
click at [655, 10] on icon at bounding box center [657, 11] width 13 height 13
drag, startPoint x: 559, startPoint y: 236, endPoint x: 749, endPoint y: 95, distance: 236.5
click at [560, 235] on button "Marketing" at bounding box center [547, 238] width 66 height 25
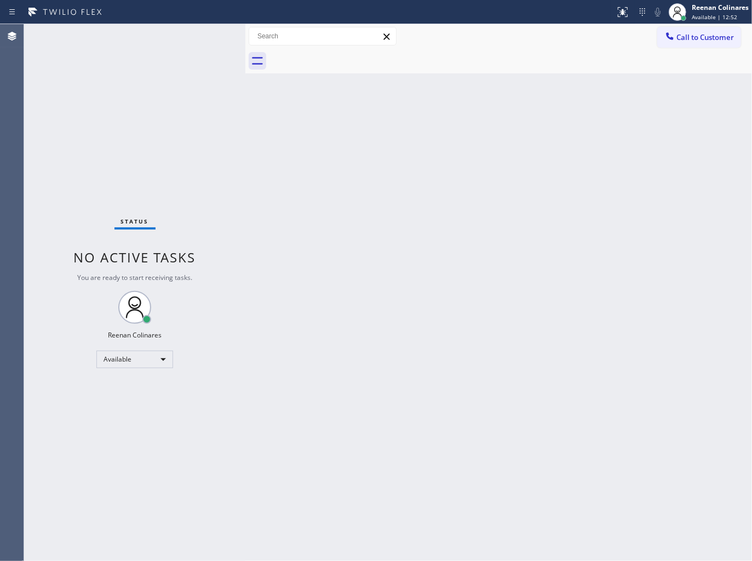
click at [453, 226] on div "Back to Dashboard Change Sender ID Customers Technicians Select a contact Outbo…" at bounding box center [498, 292] width 507 height 537
click at [460, 170] on div "Back to Dashboard Change Sender ID Customers Technicians Select a contact Outbo…" at bounding box center [498, 292] width 507 height 537
click at [701, 4] on div "Reenan Colinares" at bounding box center [720, 7] width 57 height 9
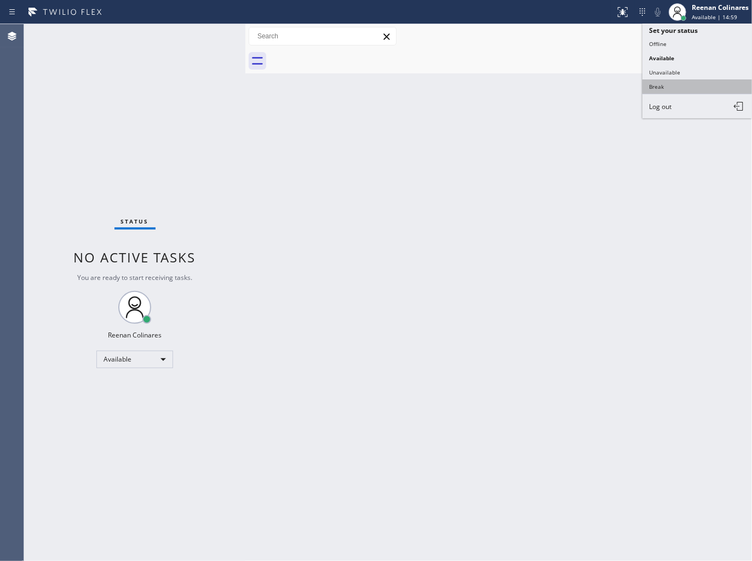
click at [661, 85] on button "Break" at bounding box center [697, 86] width 110 height 14
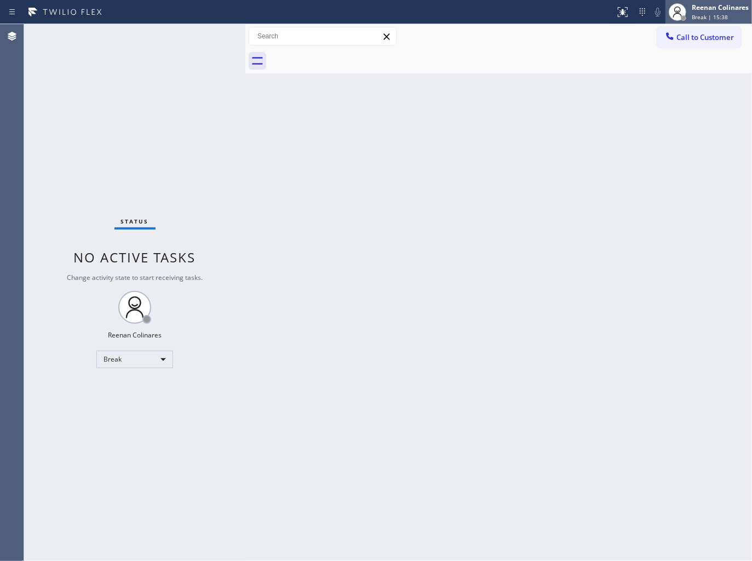
click at [723, 14] on span "Break | 15:38" at bounding box center [710, 17] width 36 height 8
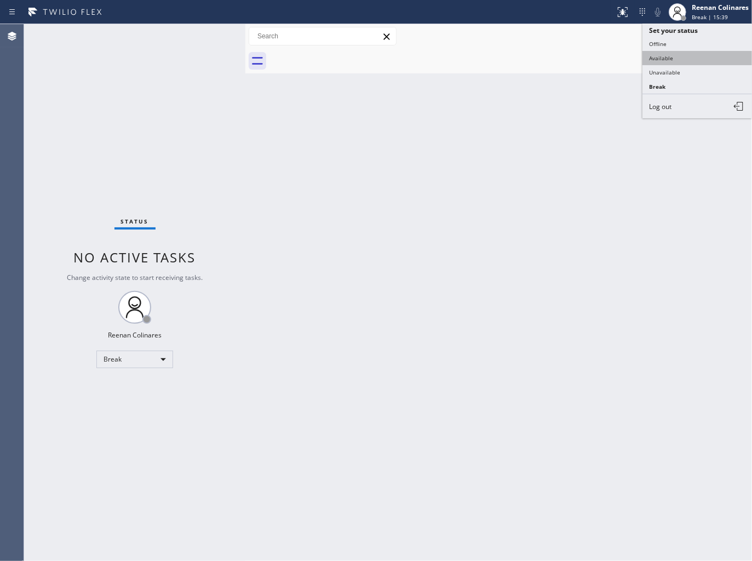
click at [672, 59] on button "Available" at bounding box center [697, 58] width 110 height 14
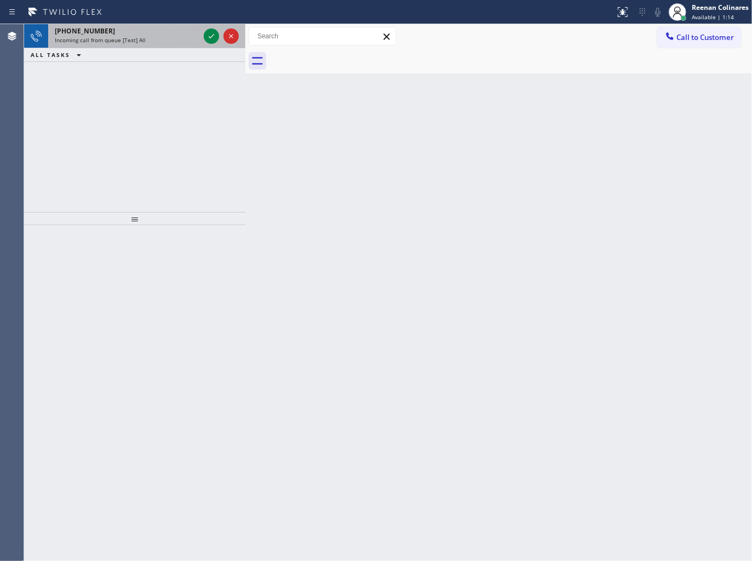
click at [113, 44] on div "+14153174195 Incoming call from queue [Test] All" at bounding box center [124, 36] width 153 height 24
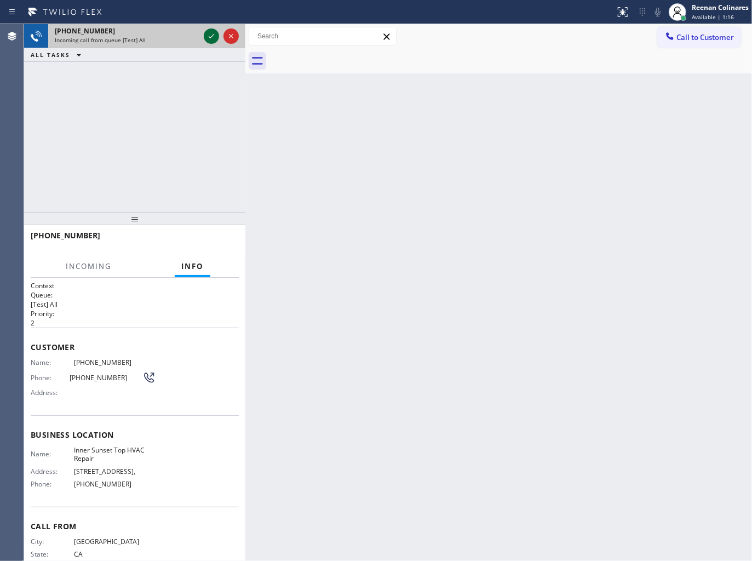
click at [208, 33] on icon at bounding box center [211, 36] width 13 height 13
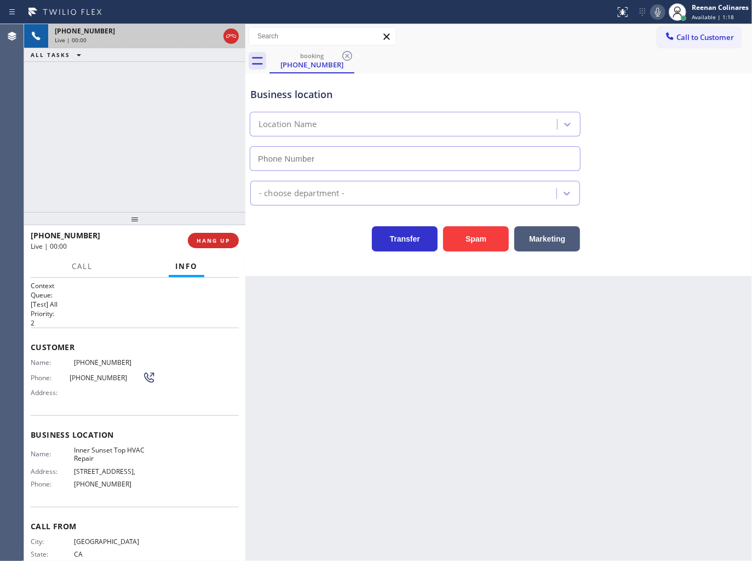
type input "(415) 592-6313"
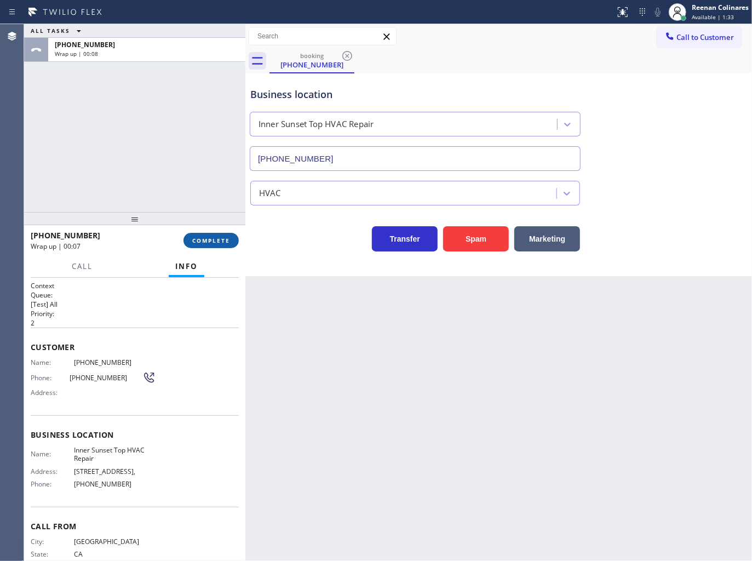
click at [220, 237] on span "COMPLETE" at bounding box center [211, 241] width 38 height 8
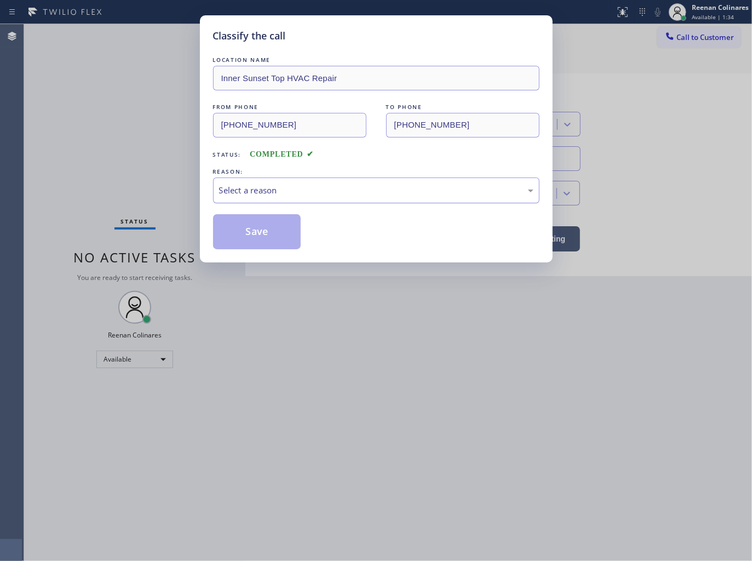
click at [291, 193] on div "Select a reason" at bounding box center [376, 190] width 314 height 13
click at [271, 227] on button "Save" at bounding box center [257, 231] width 88 height 35
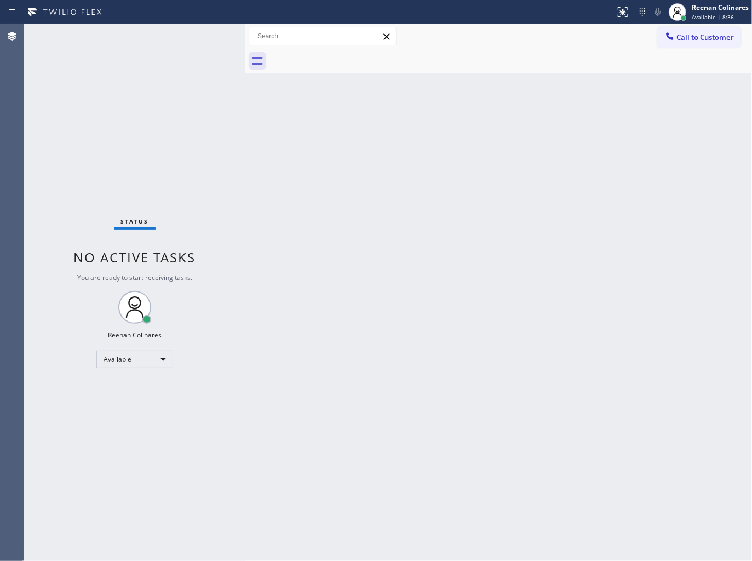
click at [524, 68] on div at bounding box center [510, 61] width 482 height 25
click at [501, 141] on div "Back to Dashboard Change Sender ID Customers Technicians Select a contact Outbo…" at bounding box center [498, 292] width 507 height 537
click at [455, 187] on div "Back to Dashboard Change Sender ID Customers Technicians Select a contact Outbo…" at bounding box center [498, 292] width 507 height 537
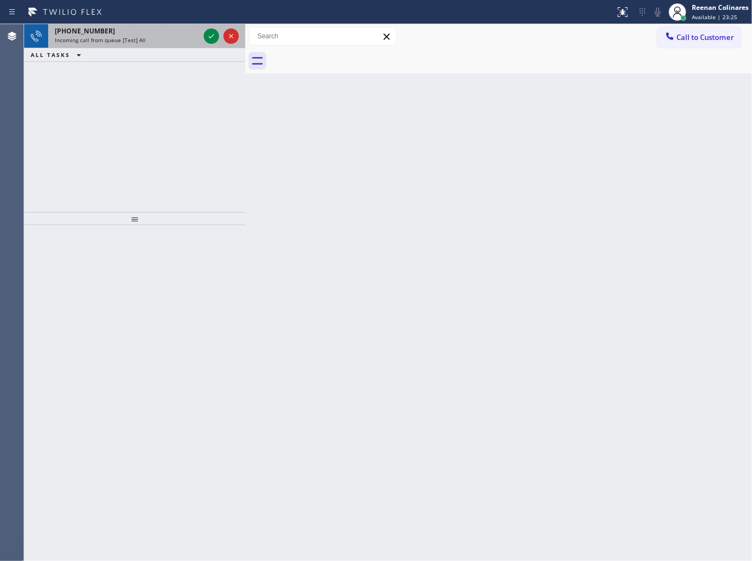
click at [157, 35] on div "+18886028296" at bounding box center [127, 30] width 145 height 9
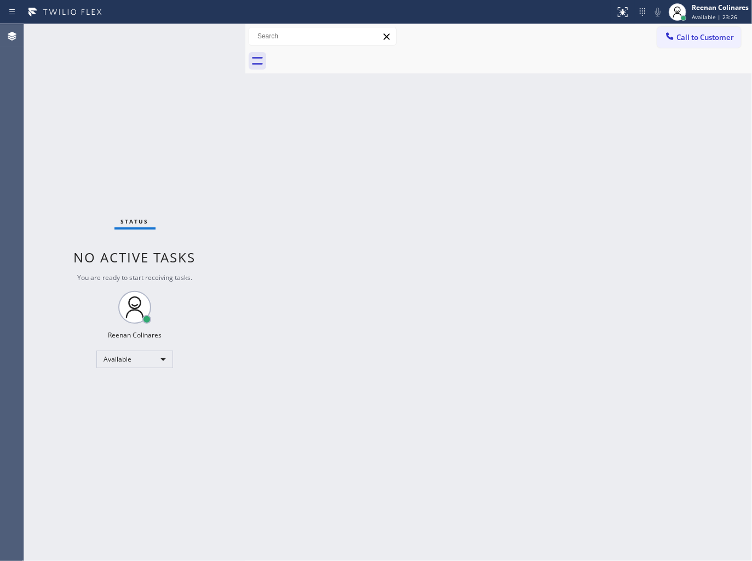
drag, startPoint x: 182, startPoint y: 22, endPoint x: 185, endPoint y: 29, distance: 7.4
click at [183, 24] on div "Status report No issues detected If you experience an issue, please download th…" at bounding box center [376, 280] width 752 height 561
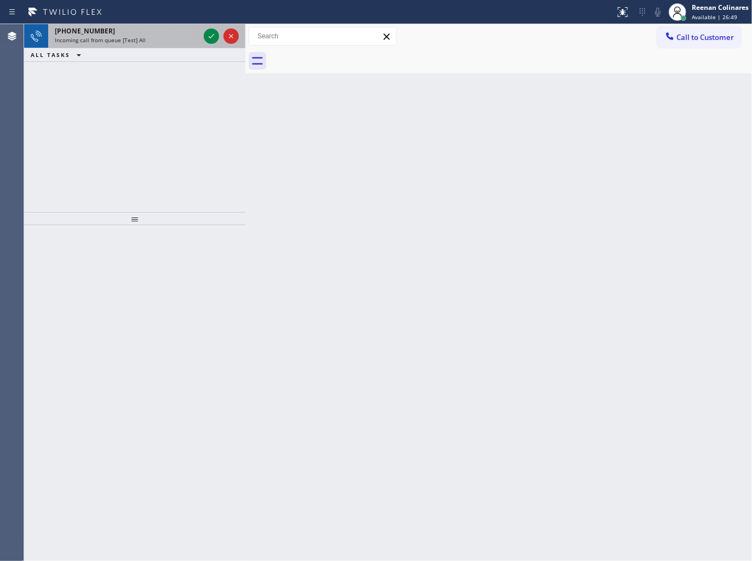
click at [153, 34] on div "[PHONE_NUMBER]" at bounding box center [127, 30] width 145 height 9
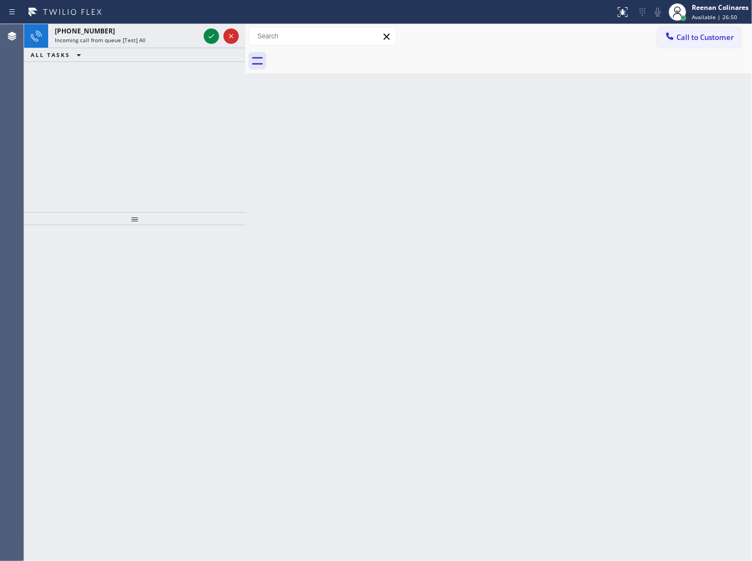
click at [122, 88] on div "+18773671737 Incoming call from queue [Test] All ALL TASKS ALL TASKS ACTIVE TAS…" at bounding box center [134, 118] width 221 height 188
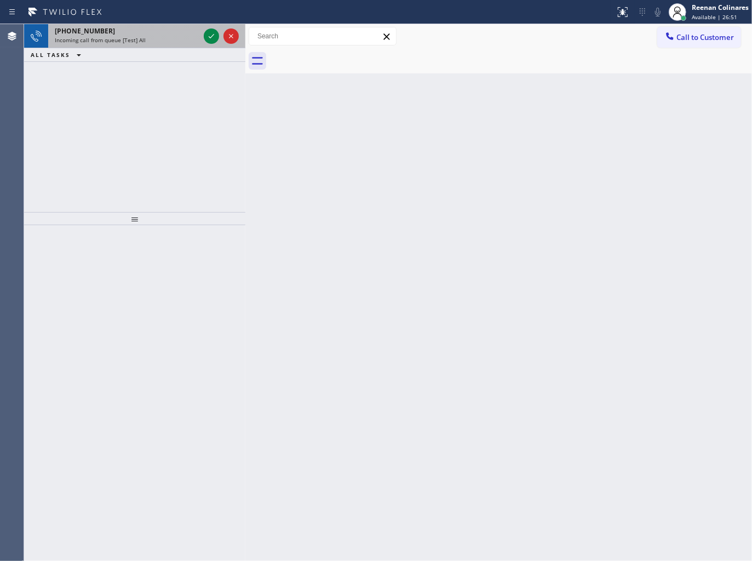
click at [143, 37] on div "Incoming call from queue [Test] All" at bounding box center [127, 40] width 145 height 8
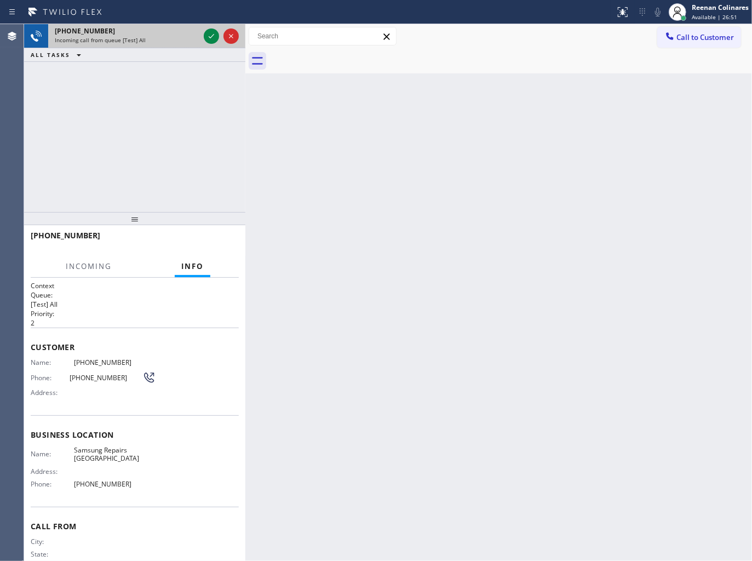
click at [143, 37] on div "Incoming call from queue [Test] All" at bounding box center [127, 40] width 145 height 8
click at [148, 38] on div "Incoming call from queue [Test] All" at bounding box center [127, 40] width 145 height 8
click at [160, 36] on div "Incoming call from queue [Test] All" at bounding box center [127, 40] width 145 height 8
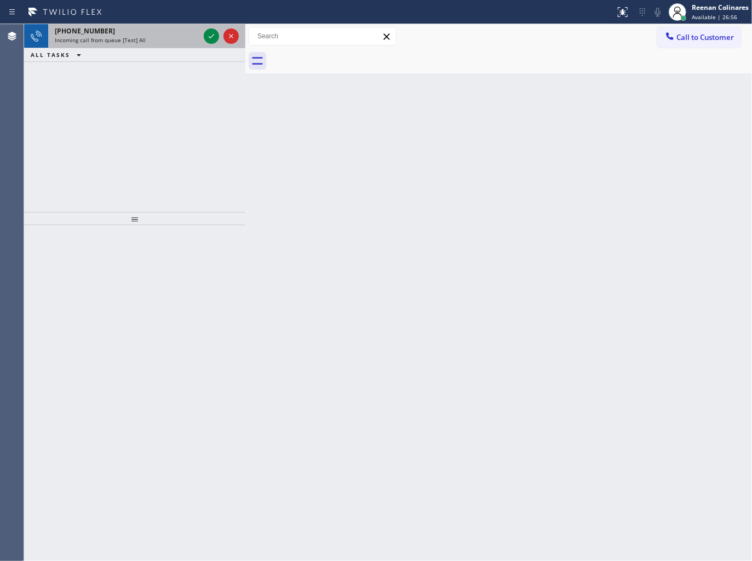
click at [187, 35] on div "[PHONE_NUMBER]" at bounding box center [127, 30] width 145 height 9
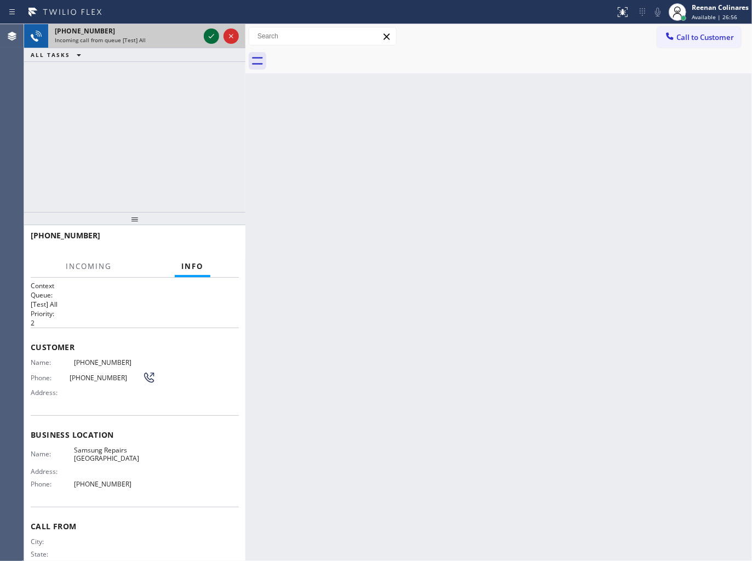
click at [209, 36] on icon at bounding box center [211, 36] width 13 height 13
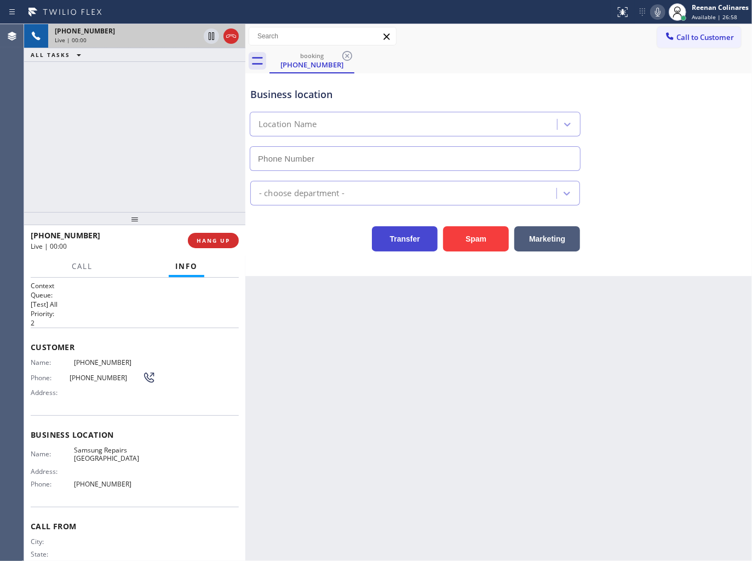
type input "(415) 687-2389"
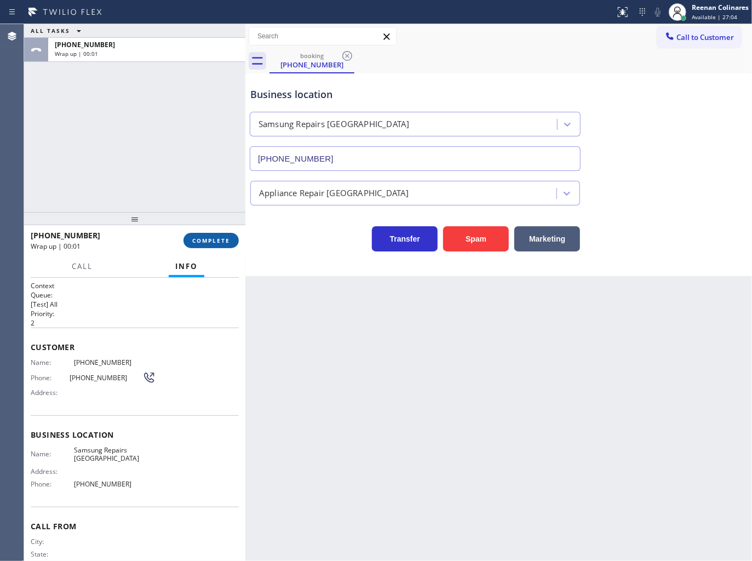
click at [199, 243] on span "COMPLETE" at bounding box center [211, 241] width 38 height 8
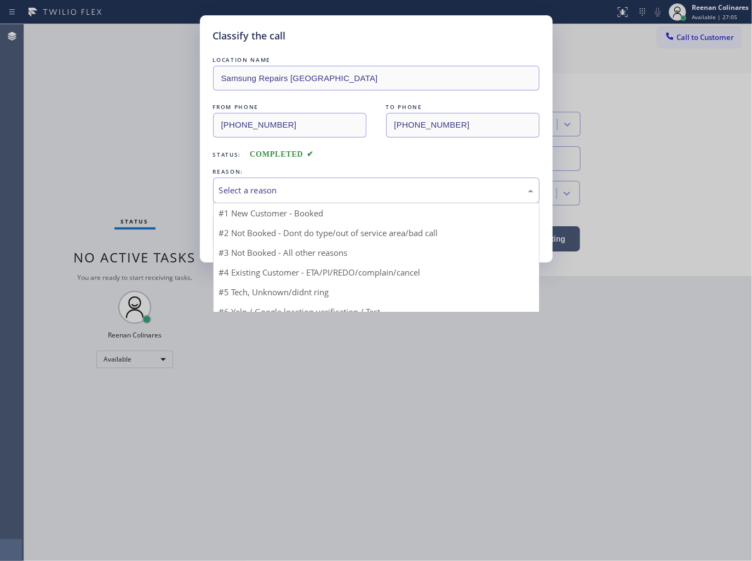
click at [265, 191] on div "Select a reason" at bounding box center [376, 190] width 314 height 13
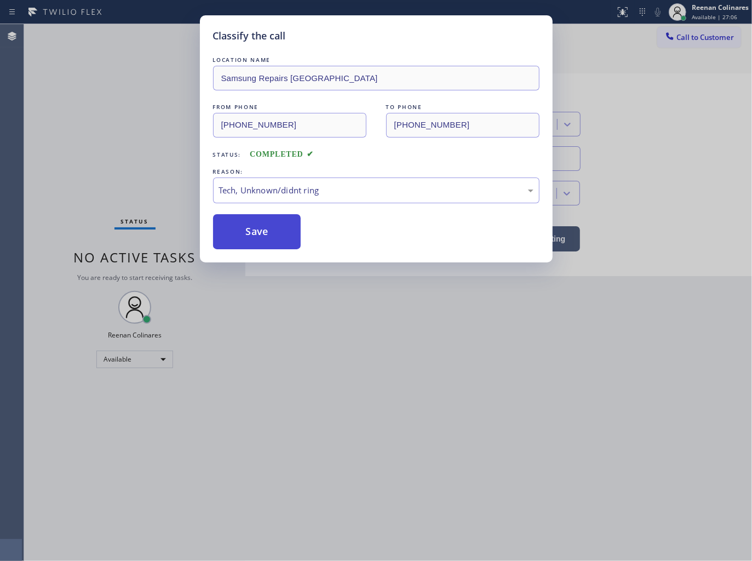
click at [254, 234] on button "Save" at bounding box center [257, 231] width 88 height 35
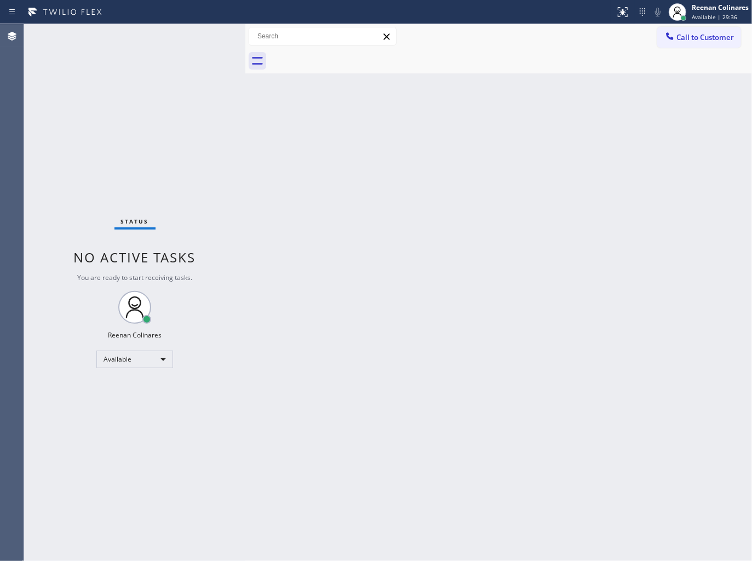
click at [401, 141] on div "Back to Dashboard Change Sender ID Customers Technicians Select a contact Outbo…" at bounding box center [498, 292] width 507 height 537
click at [387, 166] on div "Back to Dashboard Change Sender ID Customers Technicians Select a contact Outbo…" at bounding box center [498, 292] width 507 height 537
click at [462, 210] on div "Back to Dashboard Change Sender ID Customers Technicians Select a contact Outbo…" at bounding box center [498, 292] width 507 height 537
drag, startPoint x: 516, startPoint y: 158, endPoint x: 512, endPoint y: 152, distance: 7.0
click at [515, 157] on div "Back to Dashboard Change Sender ID Customers Technicians Select a contact Outbo…" at bounding box center [498, 292] width 507 height 537
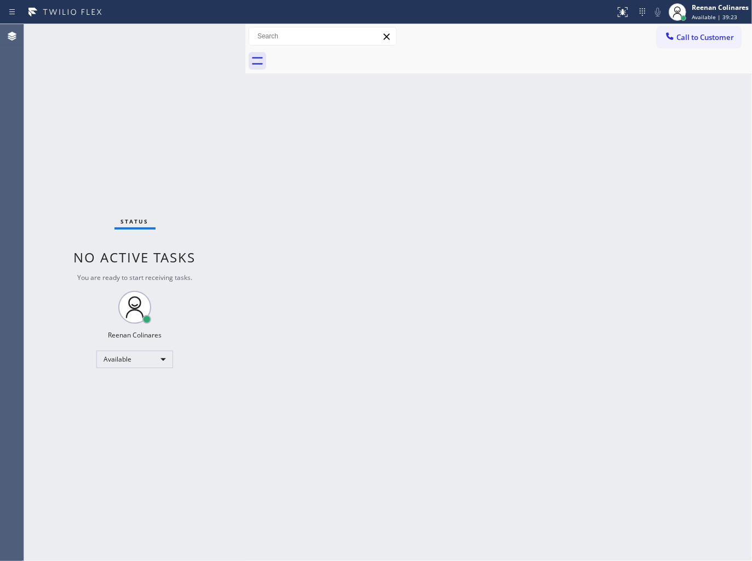
click at [449, 232] on div "Back to Dashboard Change Sender ID Customers Technicians Select a contact Outbo…" at bounding box center [498, 292] width 507 height 537
click at [467, 212] on div "Back to Dashboard Change Sender ID Customers Technicians Select a contact Outbo…" at bounding box center [498, 292] width 507 height 537
click at [480, 199] on div "Back to Dashboard Change Sender ID Customers Technicians Select a contact Outbo…" at bounding box center [498, 292] width 507 height 537
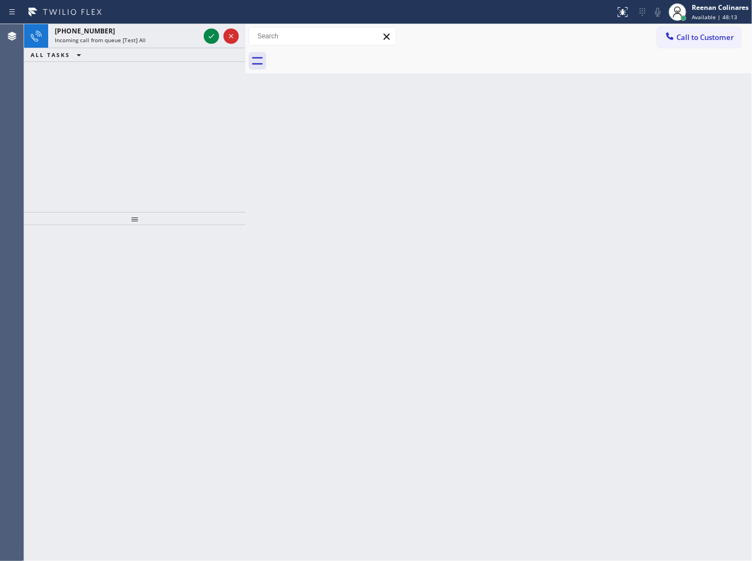
click at [155, 53] on div "ALL TASKS ALL TASKS ACTIVE TASKS TASKS IN WRAP UP" at bounding box center [134, 55] width 221 height 14
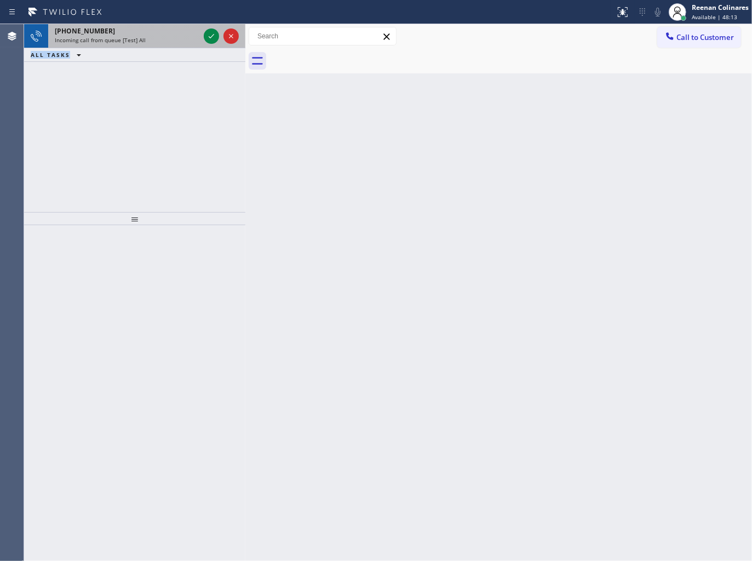
click at [162, 45] on div "+17607078395 Incoming call from queue [Test] All ALL TASKS ALL TASKS ACTIVE TAS…" at bounding box center [134, 43] width 221 height 38
click at [162, 45] on div "+17607078395 Incoming call from queue [Test] All" at bounding box center [124, 36] width 153 height 24
click at [123, 45] on div "+13057716197 Incoming call from queue [Test] All" at bounding box center [124, 36] width 153 height 24
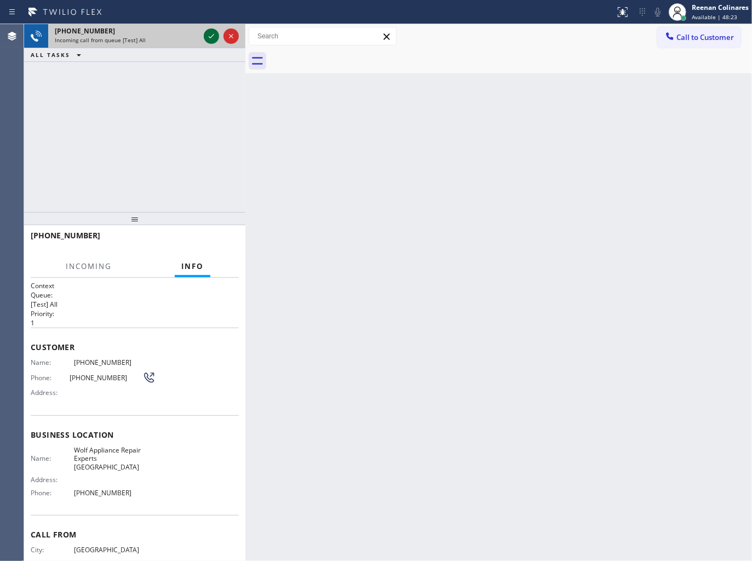
click at [206, 37] on icon at bounding box center [211, 36] width 13 height 13
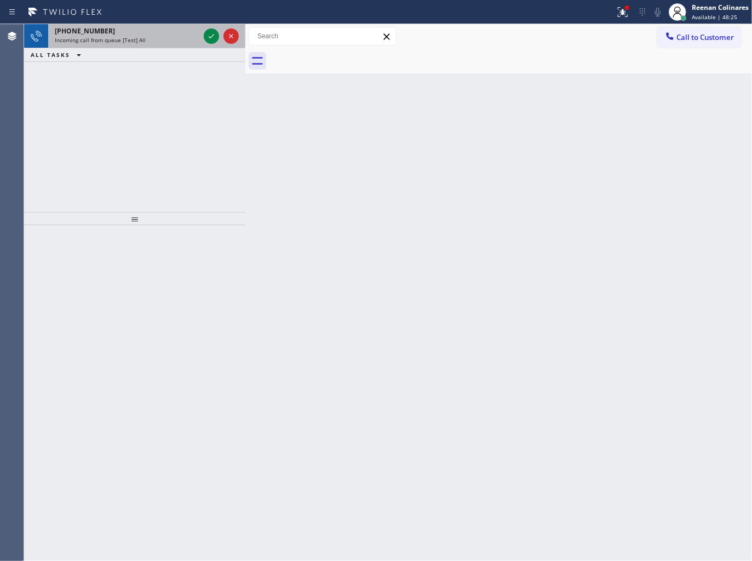
click at [192, 36] on div "Incoming call from queue [Test] All" at bounding box center [127, 40] width 145 height 8
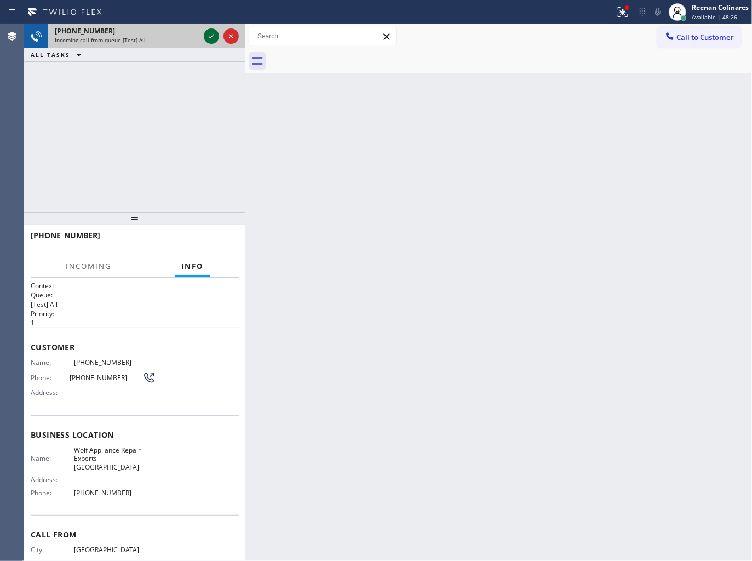
click at [207, 35] on icon at bounding box center [211, 36] width 13 height 13
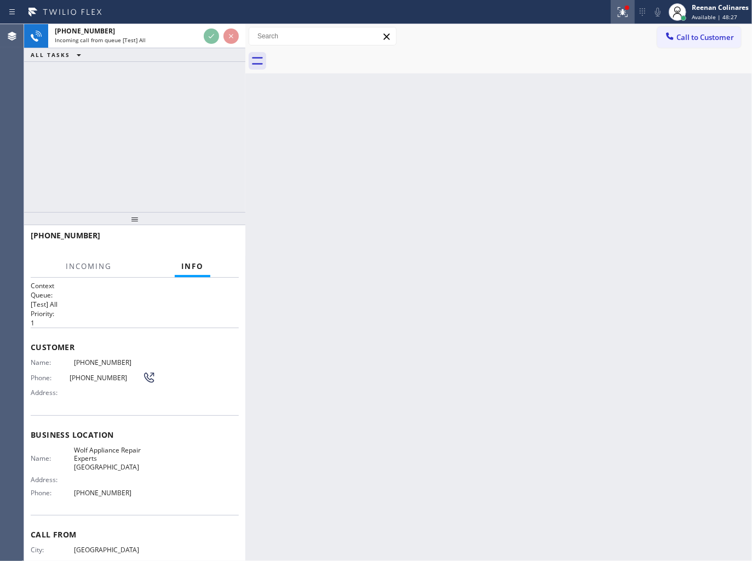
click at [625, 2] on button at bounding box center [623, 12] width 24 height 24
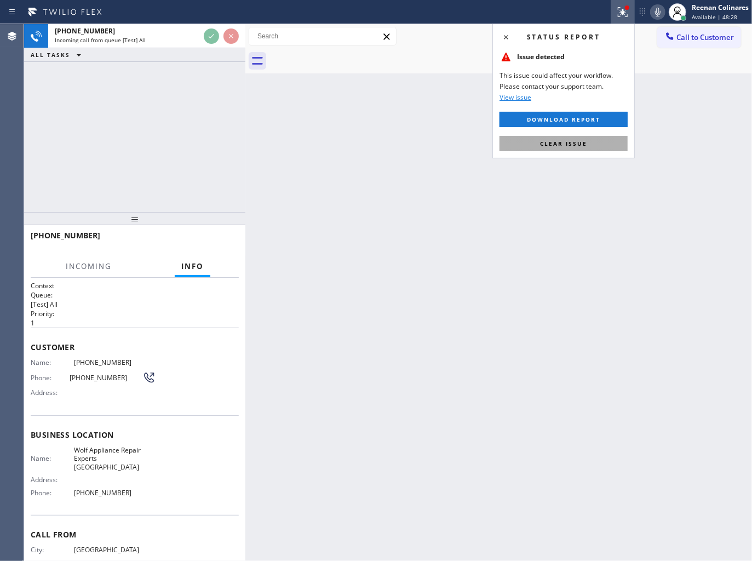
click at [568, 148] on button "Clear issue" at bounding box center [563, 143] width 128 height 15
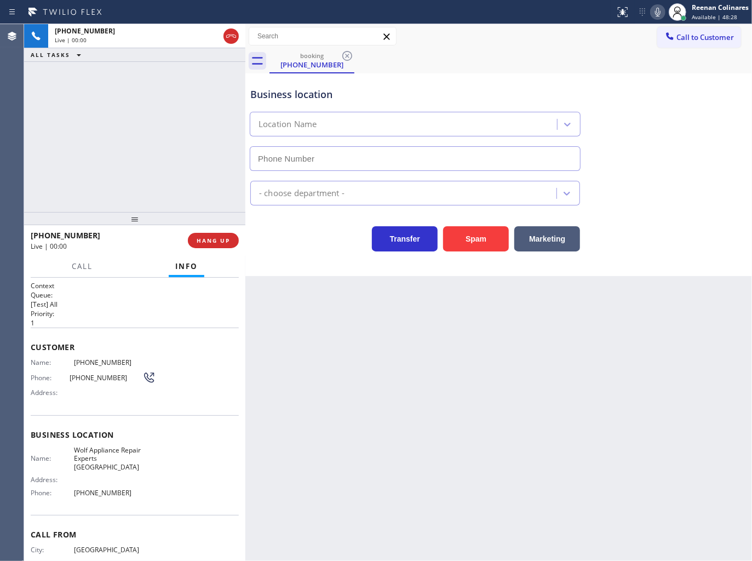
type input "(312) 766-7552"
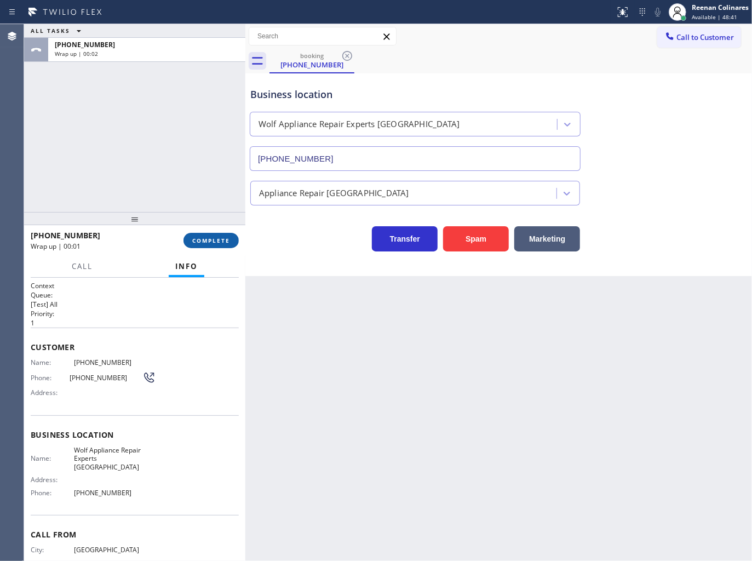
click at [218, 241] on span "COMPLETE" at bounding box center [211, 241] width 38 height 8
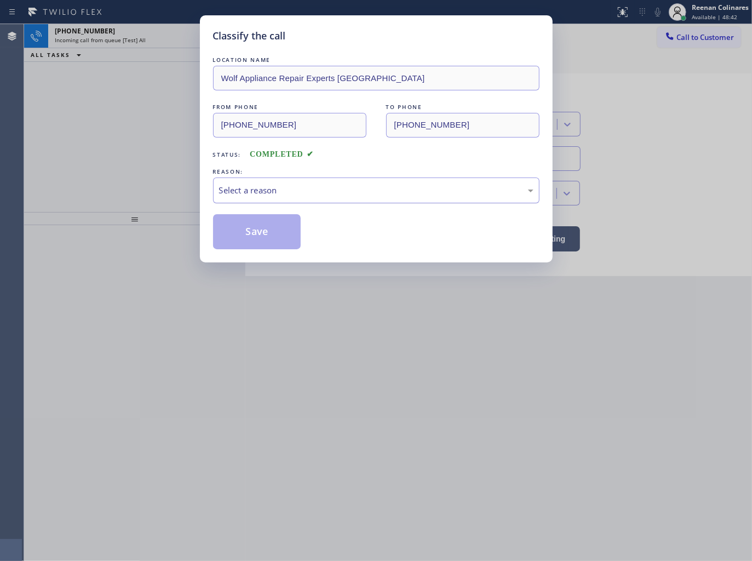
click at [302, 198] on div "Select a reason" at bounding box center [376, 190] width 326 height 26
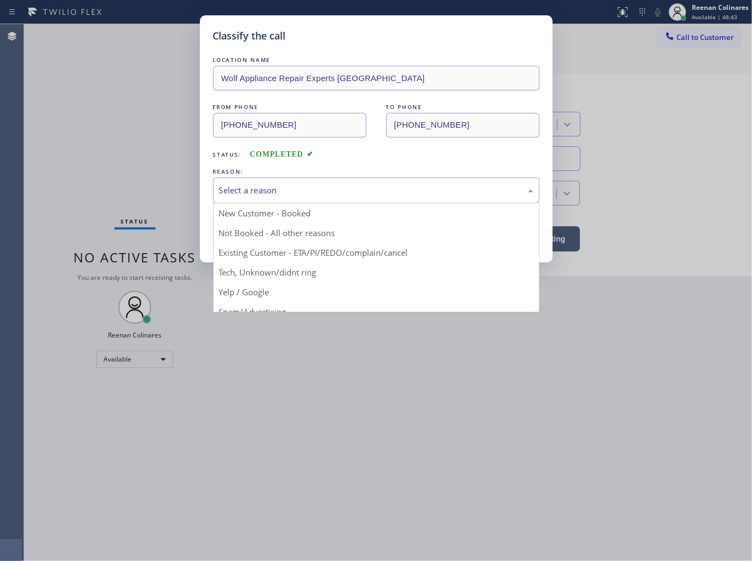
drag, startPoint x: 267, startPoint y: 269, endPoint x: 268, endPoint y: 243, distance: 26.3
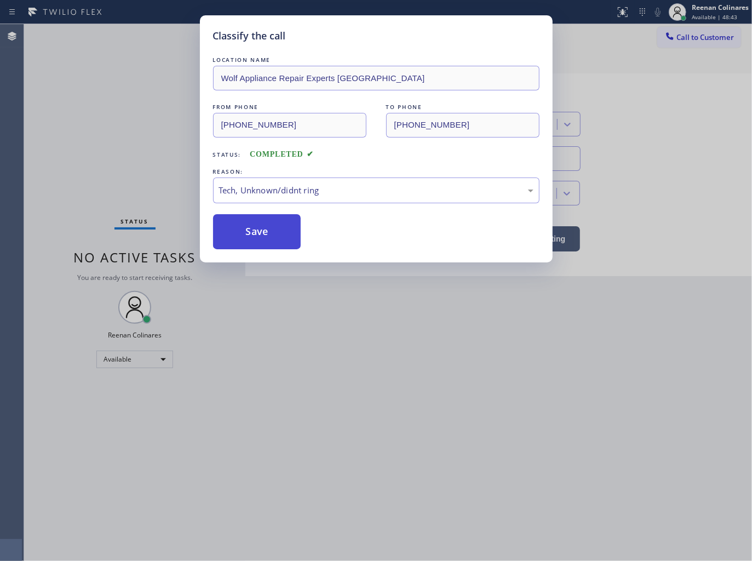
click at [269, 242] on button "Save" at bounding box center [257, 231] width 88 height 35
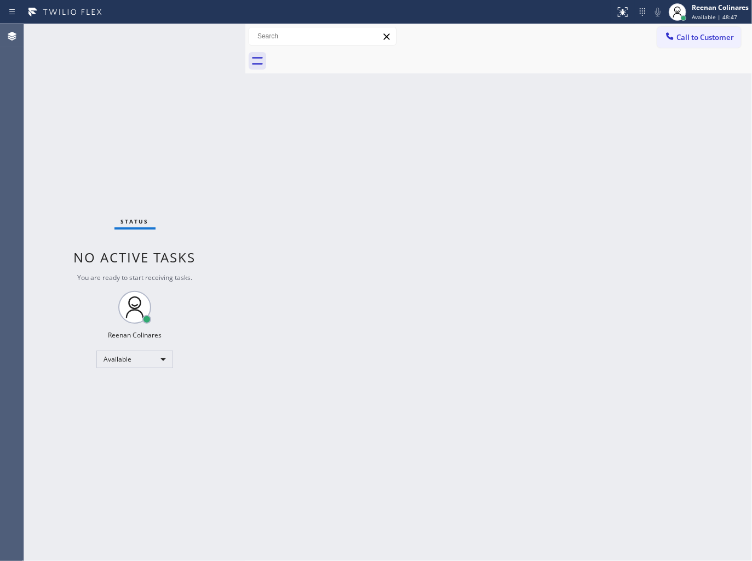
click at [161, 43] on div "Status No active tasks You are ready to start receiving tasks. Reenan Colinares…" at bounding box center [134, 292] width 221 height 537
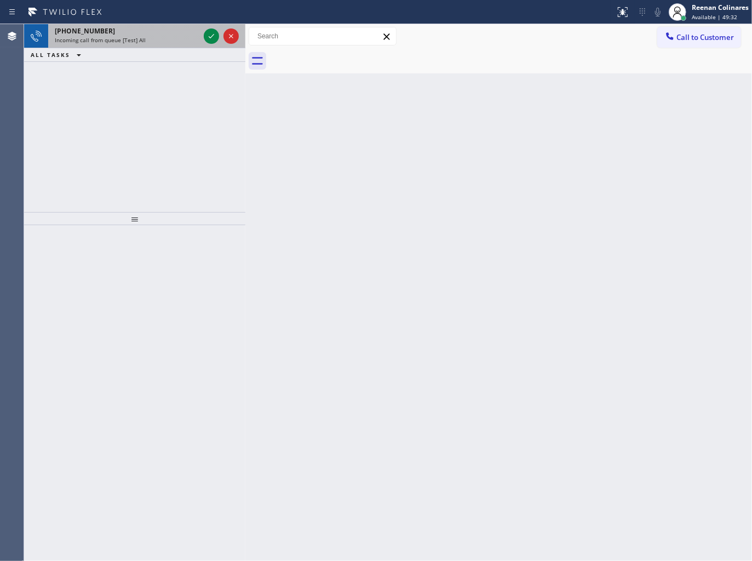
click at [105, 32] on div "+12066051233" at bounding box center [127, 30] width 145 height 9
click at [106, 32] on div "+15622075477" at bounding box center [127, 30] width 145 height 9
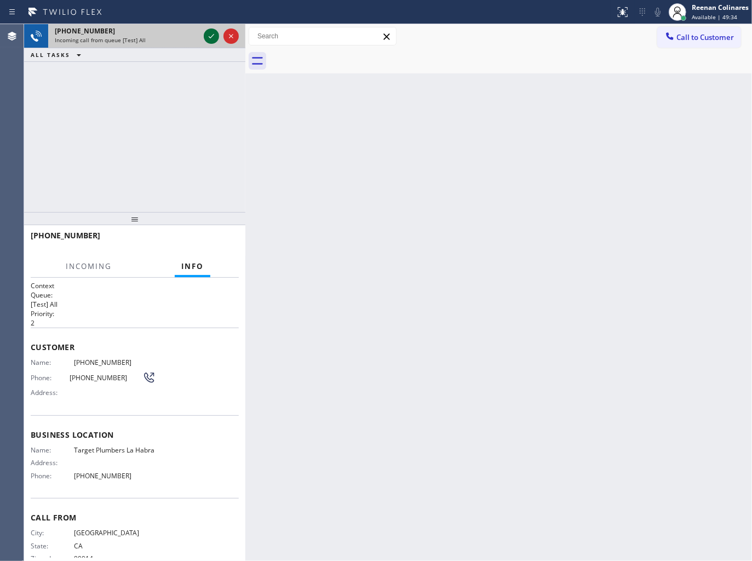
click at [206, 35] on icon at bounding box center [211, 36] width 13 height 13
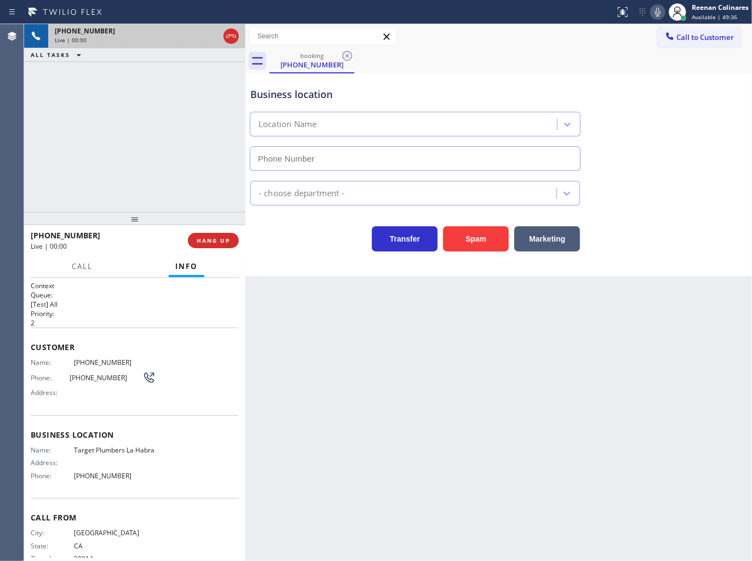
type input "(562) 414-6410"
drag, startPoint x: 474, startPoint y: 239, endPoint x: 726, endPoint y: 71, distance: 302.6
click at [474, 238] on button "Spam" at bounding box center [476, 238] width 66 height 25
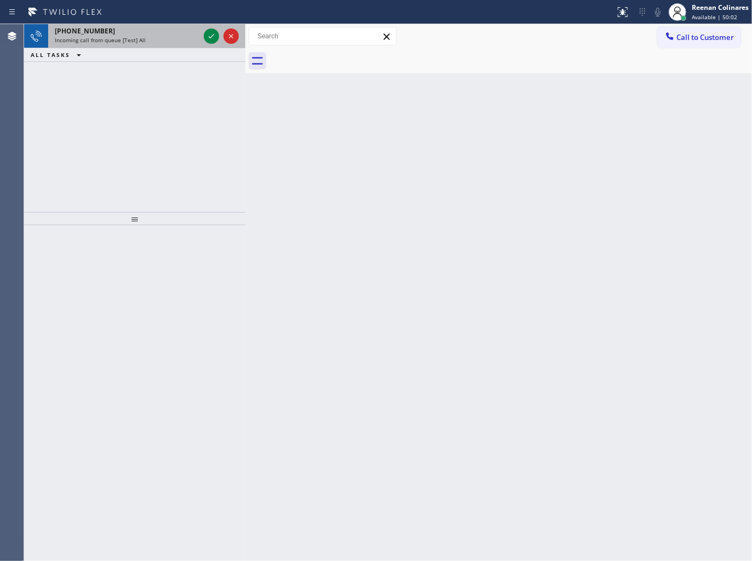
click at [183, 37] on div "Incoming call from queue [Test] All" at bounding box center [127, 40] width 145 height 8
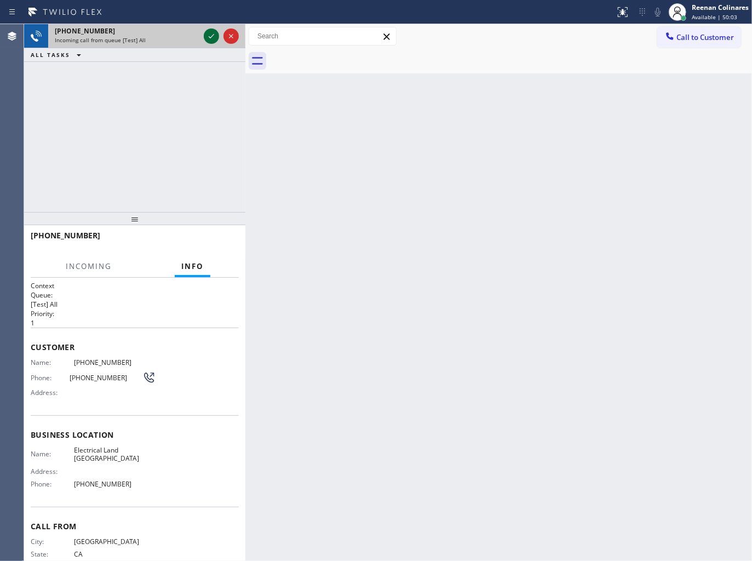
click at [211, 36] on icon at bounding box center [211, 36] width 13 height 13
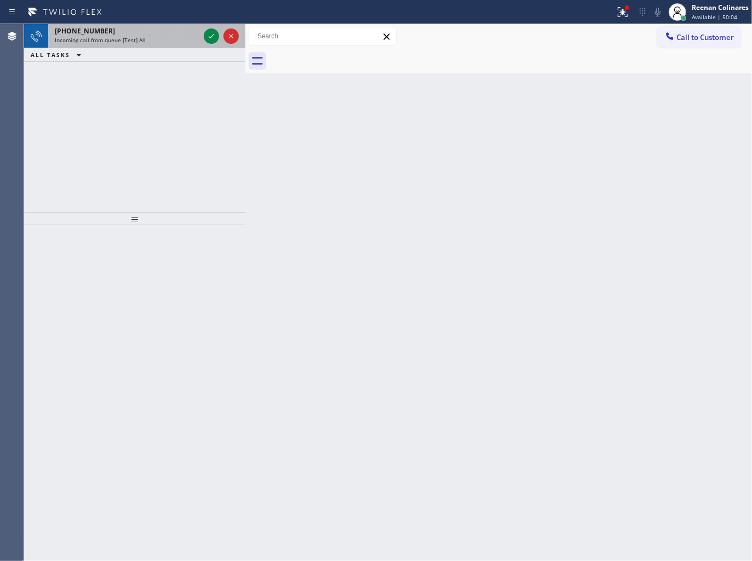
drag, startPoint x: 146, startPoint y: 45, endPoint x: 155, endPoint y: 32, distance: 15.8
click at [153, 33] on div "+17143237990 Incoming call from queue [Test] All" at bounding box center [124, 36] width 153 height 24
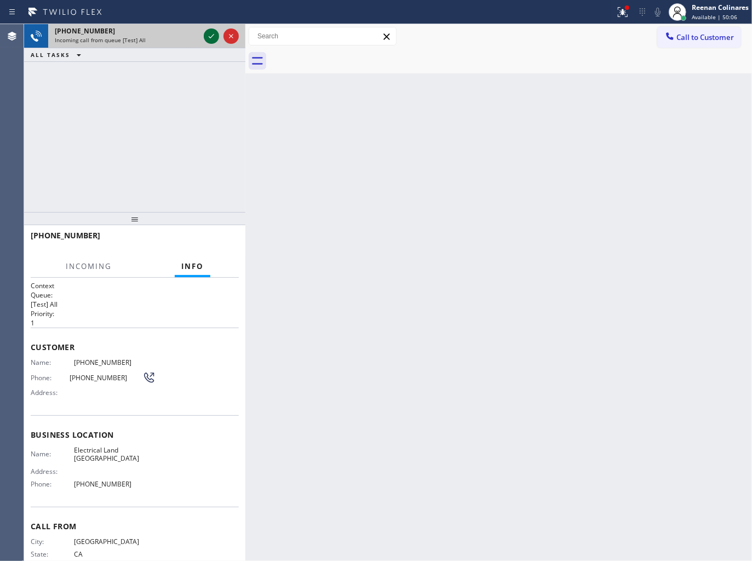
click at [205, 37] on icon at bounding box center [211, 36] width 13 height 13
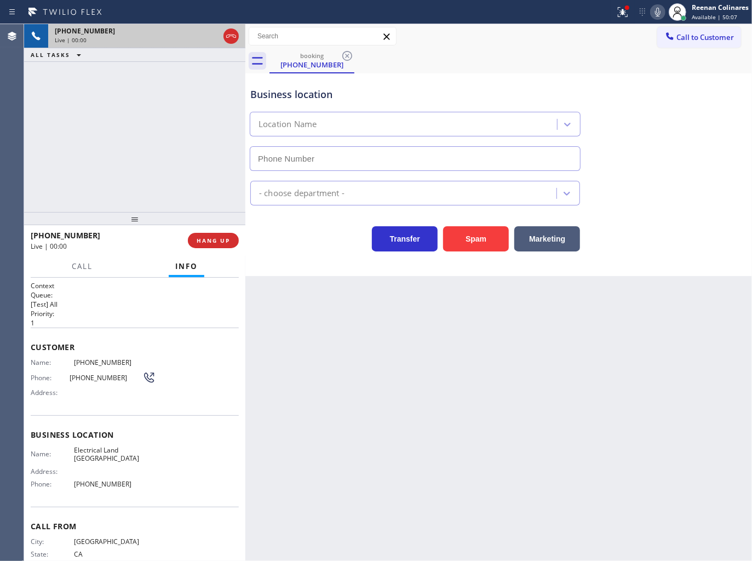
type input "(949) 334-2797"
click at [656, 7] on icon at bounding box center [657, 11] width 13 height 13
drag, startPoint x: 656, startPoint y: 11, endPoint x: 653, endPoint y: 19, distance: 8.1
click at [656, 11] on icon at bounding box center [657, 12] width 5 height 9
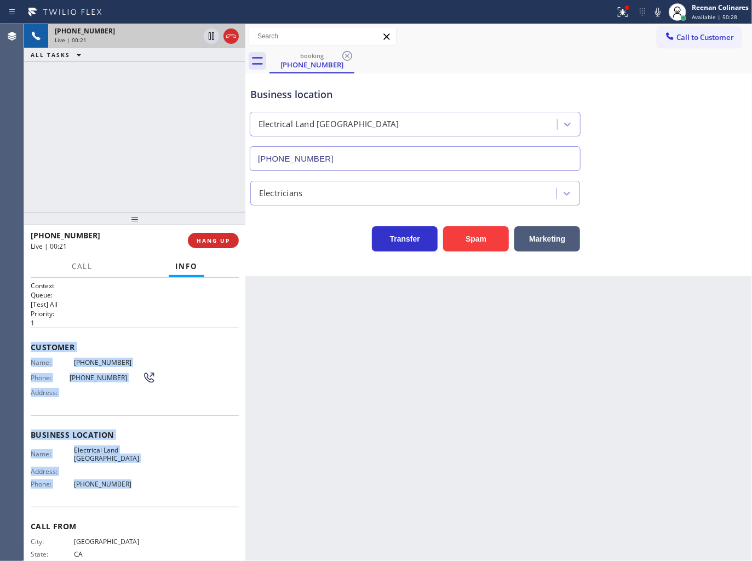
drag, startPoint x: 30, startPoint y: 340, endPoint x: 308, endPoint y: 486, distance: 314.5
click at [186, 486] on div "Context Queue: [Test] All Priority: 1 Customer Name: (714) 323-7990 Phone: (714…" at bounding box center [135, 435] width 208 height 308
copy div "Customer Name: (714) 323-7990 Phone: (714) 323-7990 Address: Business location …"
click at [627, 19] on button at bounding box center [623, 12] width 24 height 24
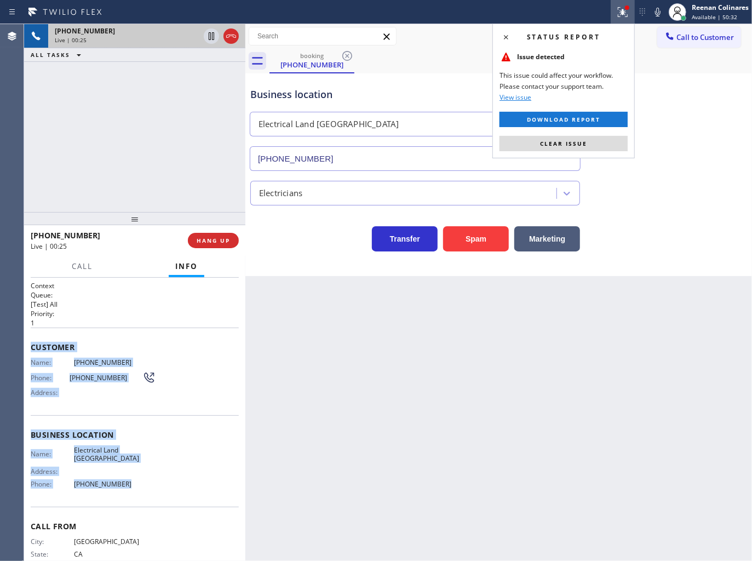
drag, startPoint x: 612, startPoint y: 147, endPoint x: 652, endPoint y: 59, distance: 96.1
click at [612, 146] on button "Clear issue" at bounding box center [563, 143] width 128 height 15
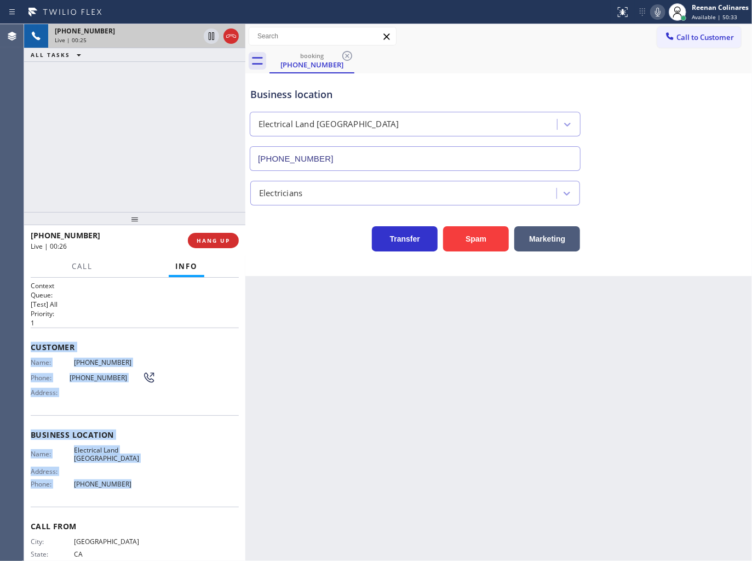
click at [656, 14] on icon at bounding box center [657, 11] width 13 height 13
click at [86, 269] on span "Call" at bounding box center [82, 266] width 21 height 10
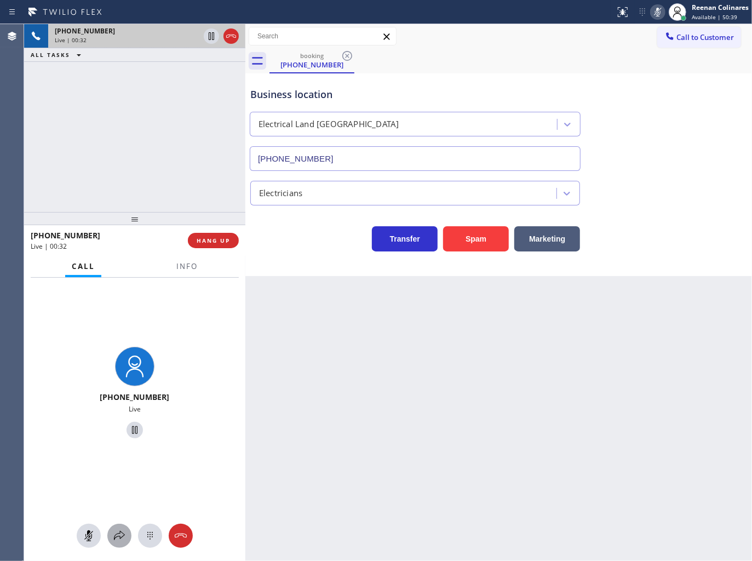
click at [117, 538] on icon at bounding box center [119, 535] width 13 height 13
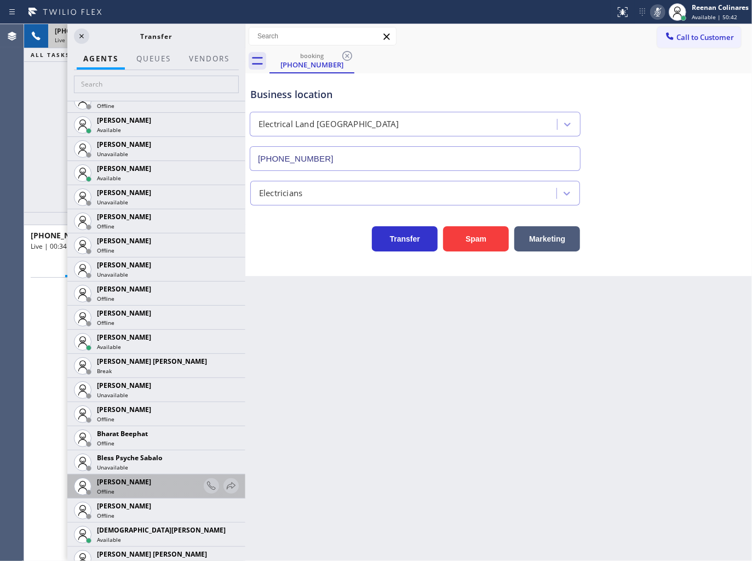
scroll to position [243, 0]
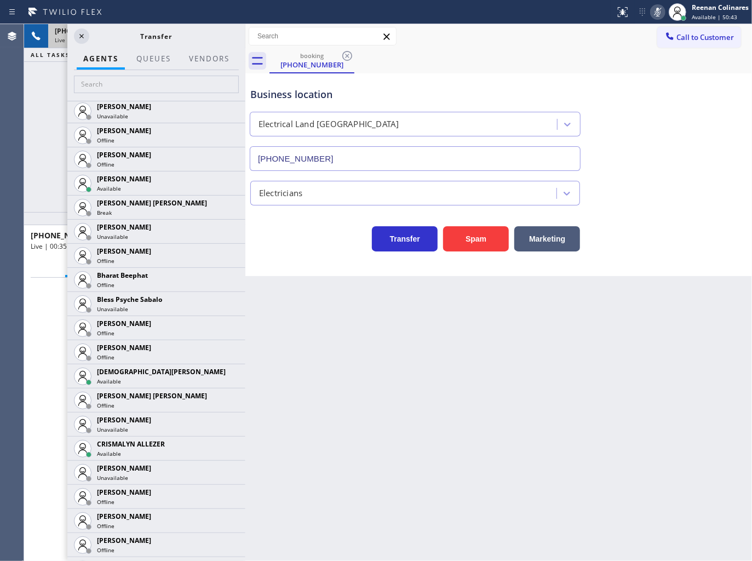
click at [0, 0] on icon at bounding box center [0, 0] width 0 height 0
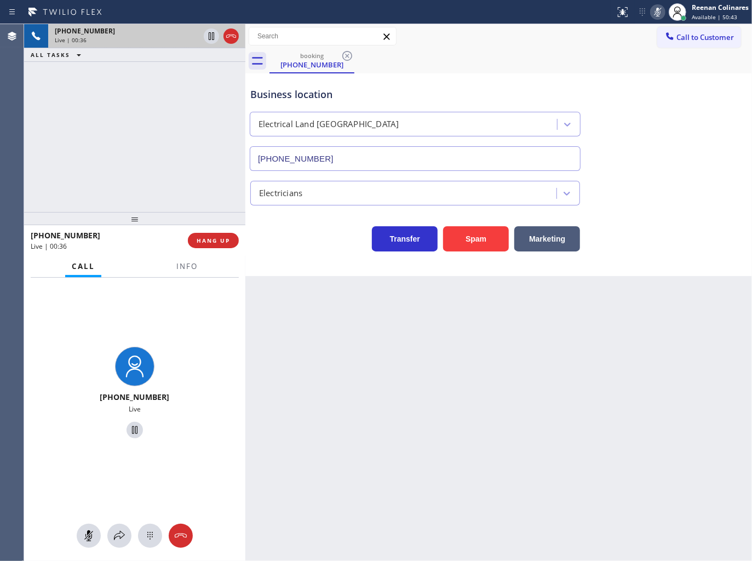
click at [131, 531] on div at bounding box center [134, 536] width 221 height 24
click at [127, 529] on div at bounding box center [119, 535] width 24 height 13
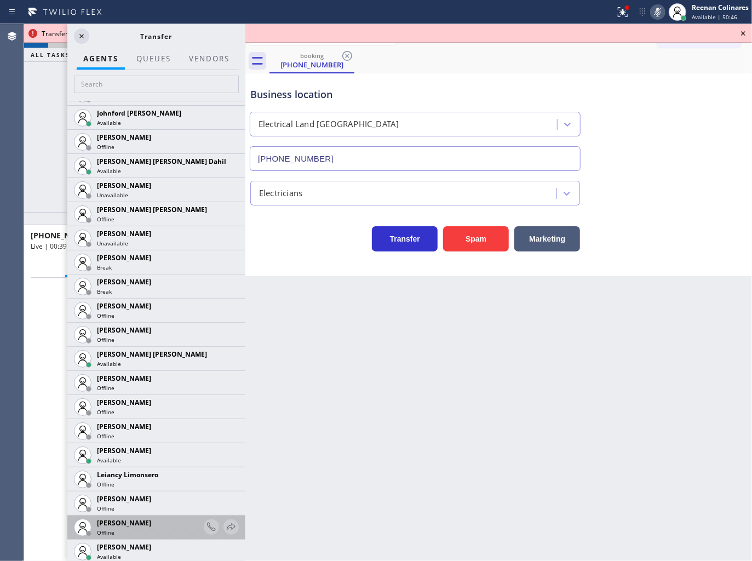
scroll to position [1378, 0]
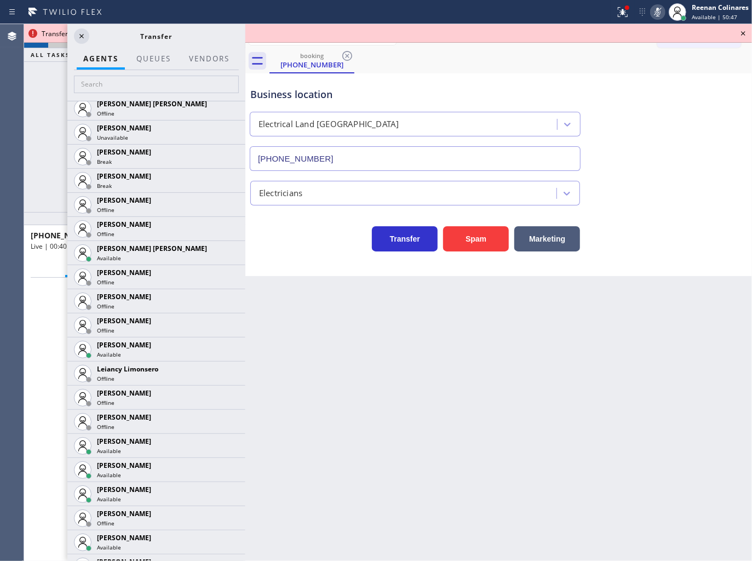
click at [0, 0] on icon at bounding box center [0, 0] width 0 height 0
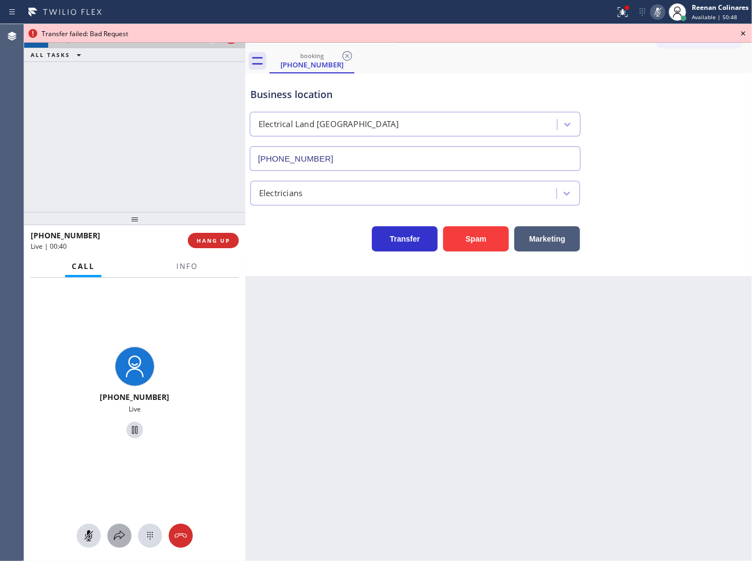
click at [119, 537] on icon at bounding box center [119, 535] width 13 height 13
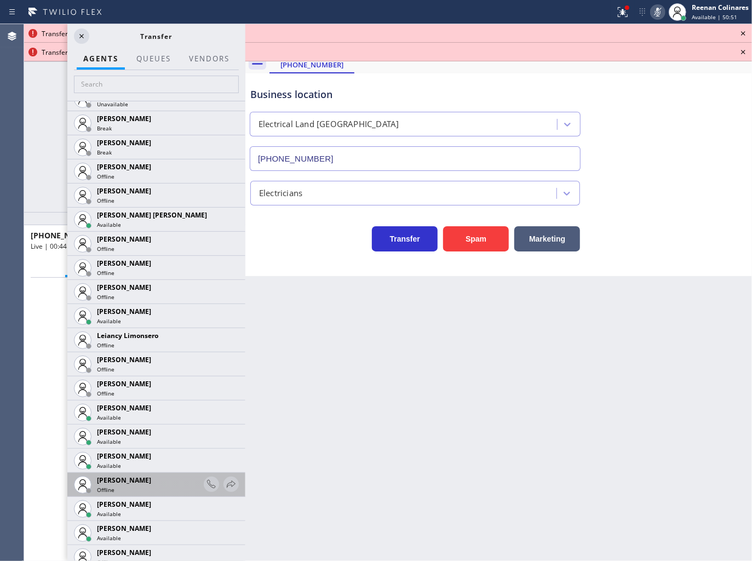
scroll to position [1439, 0]
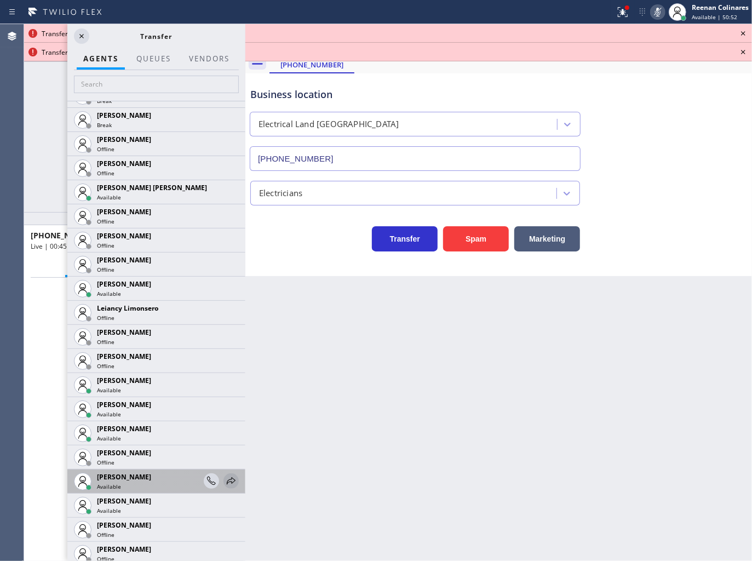
click at [227, 480] on icon at bounding box center [231, 480] width 9 height 7
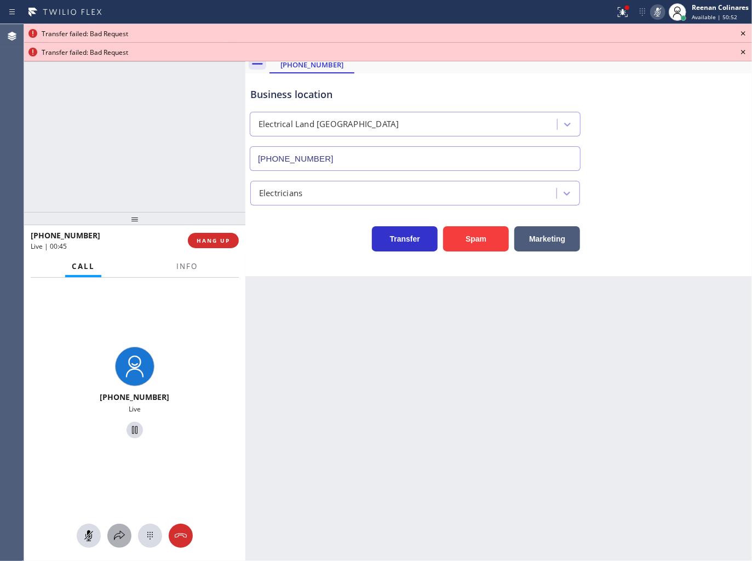
click at [125, 543] on button at bounding box center [119, 536] width 24 height 24
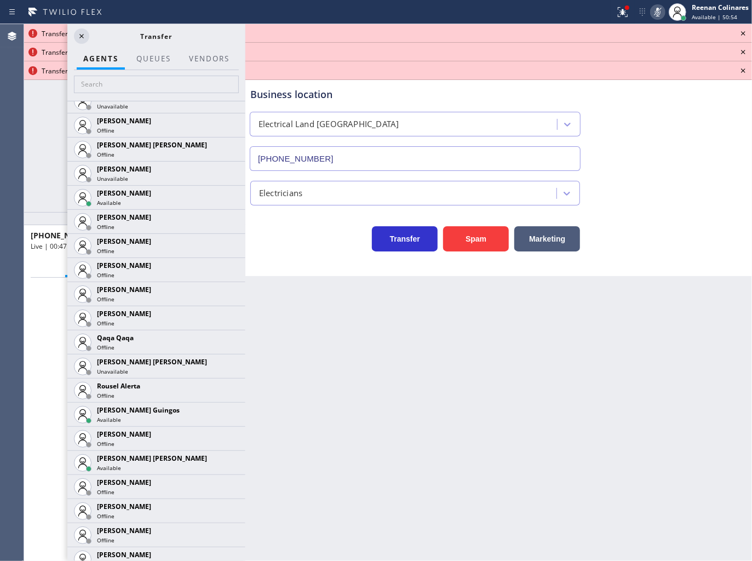
scroll to position [2136, 0]
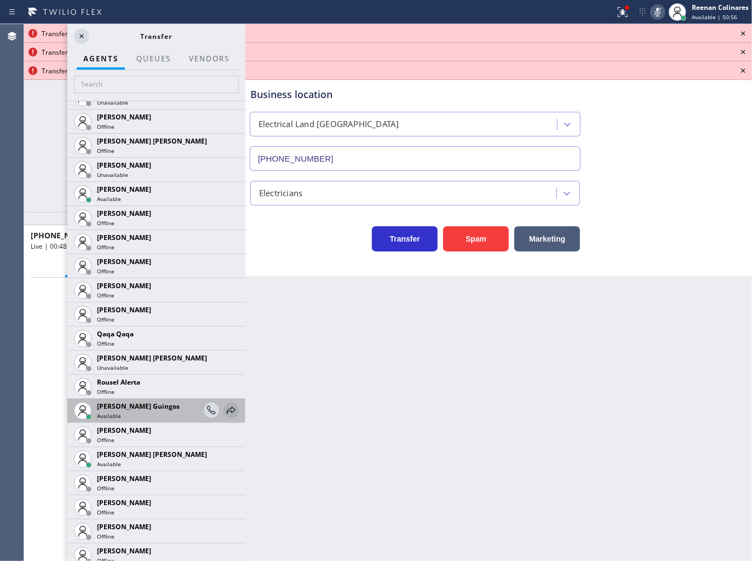
drag, startPoint x: 223, startPoint y: 412, endPoint x: 191, endPoint y: 452, distance: 51.8
click at [0, 0] on icon at bounding box center [0, 0] width 0 height 0
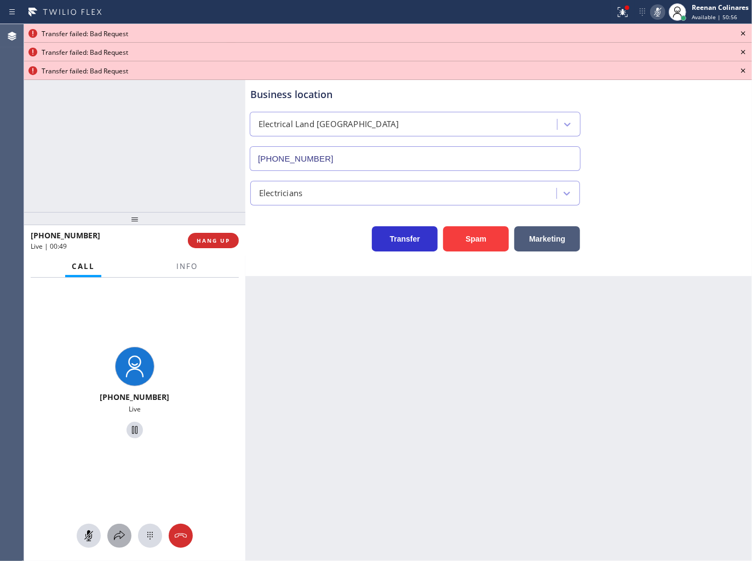
click at [121, 533] on icon at bounding box center [119, 535] width 13 height 13
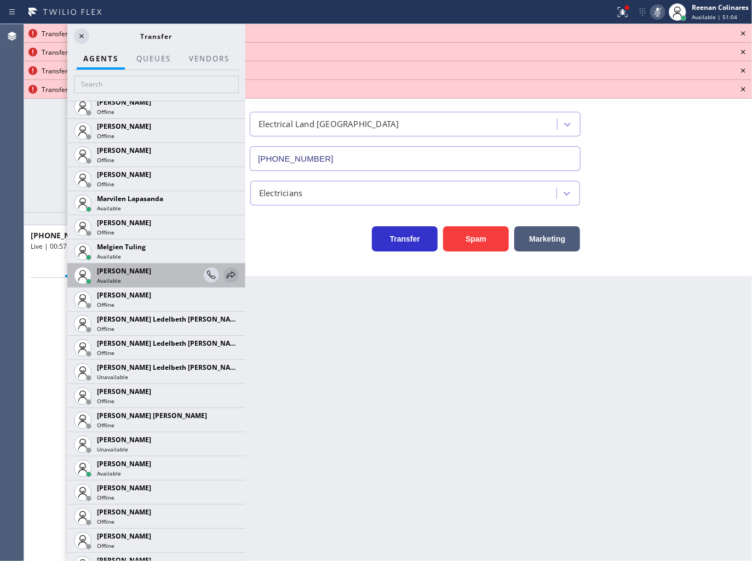
scroll to position [1848, 0]
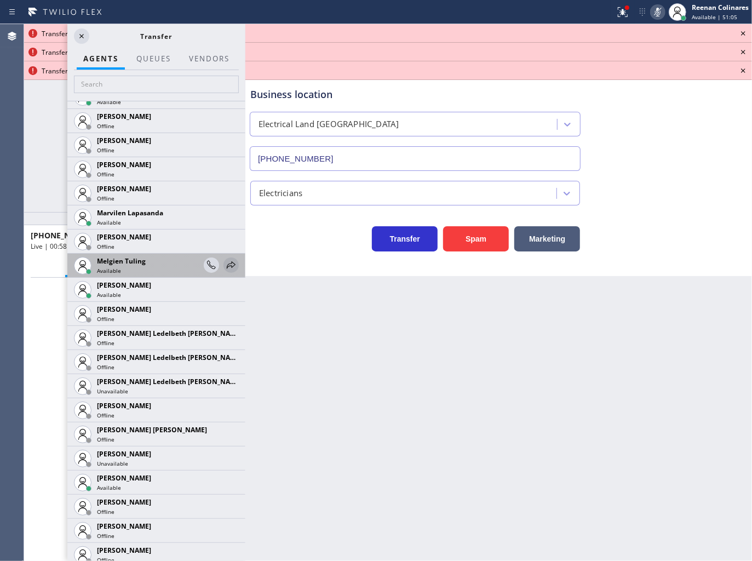
click at [225, 261] on icon at bounding box center [231, 264] width 13 height 13
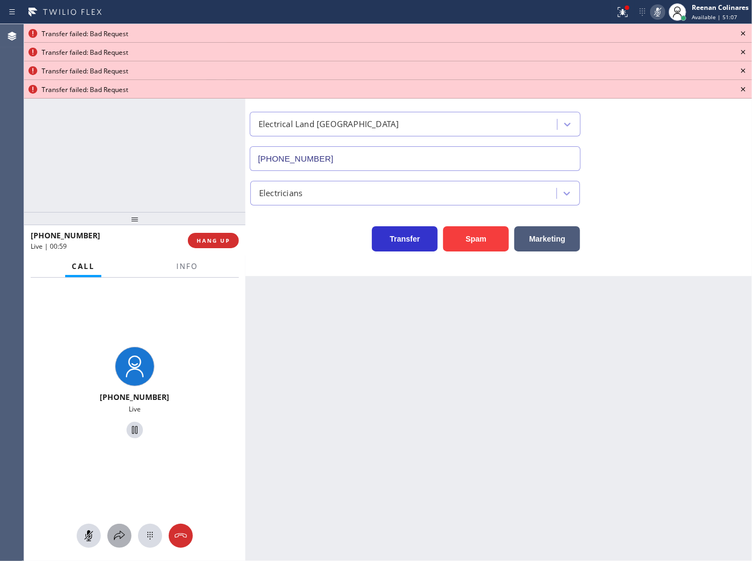
click at [119, 535] on icon at bounding box center [119, 535] width 13 height 13
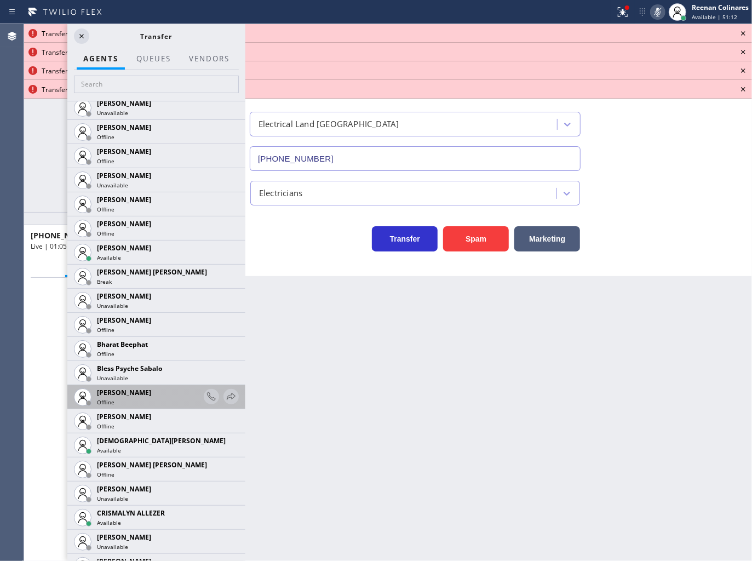
scroll to position [243, 0]
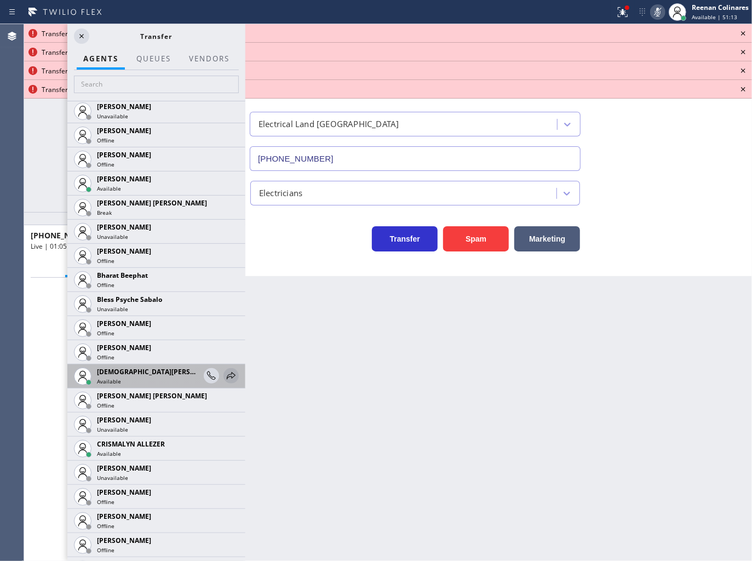
click at [227, 376] on icon at bounding box center [231, 375] width 9 height 7
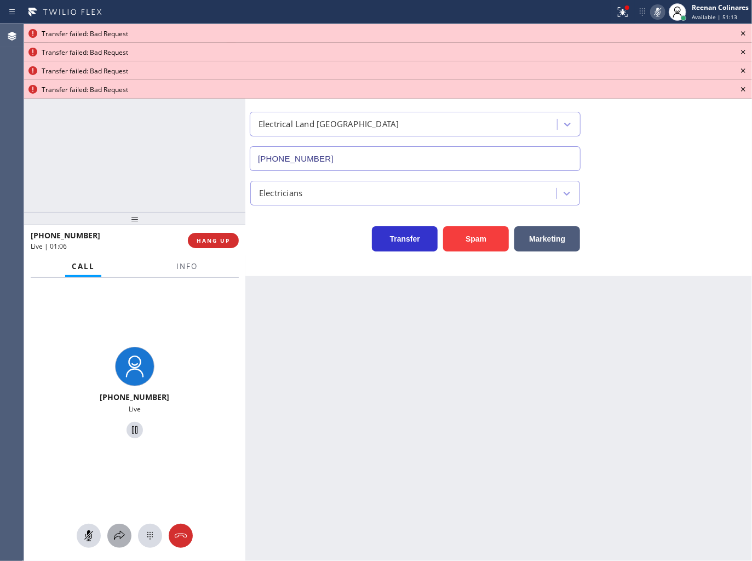
click at [123, 532] on icon at bounding box center [119, 535] width 13 height 13
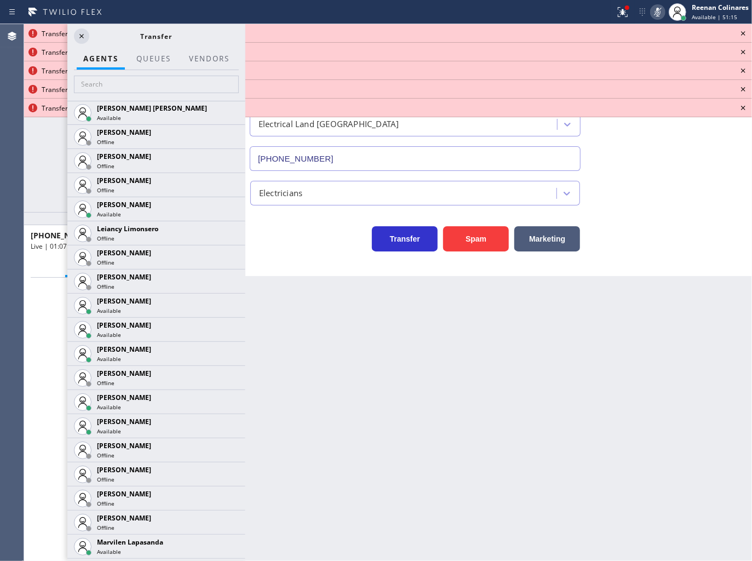
scroll to position [1725, 0]
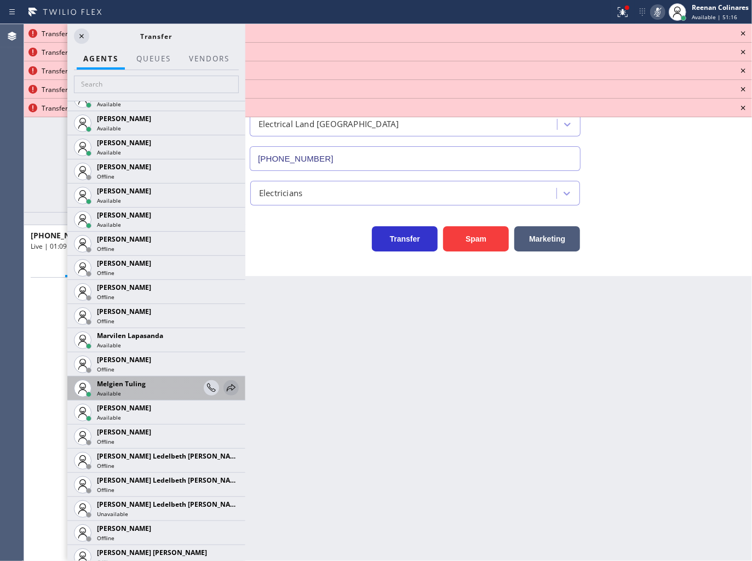
click at [225, 383] on icon at bounding box center [231, 387] width 13 height 13
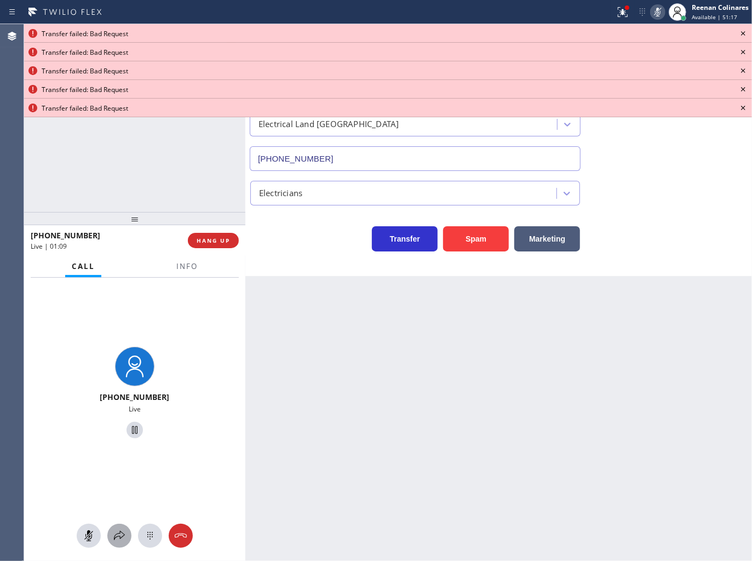
click at [118, 533] on icon at bounding box center [119, 535] width 11 height 9
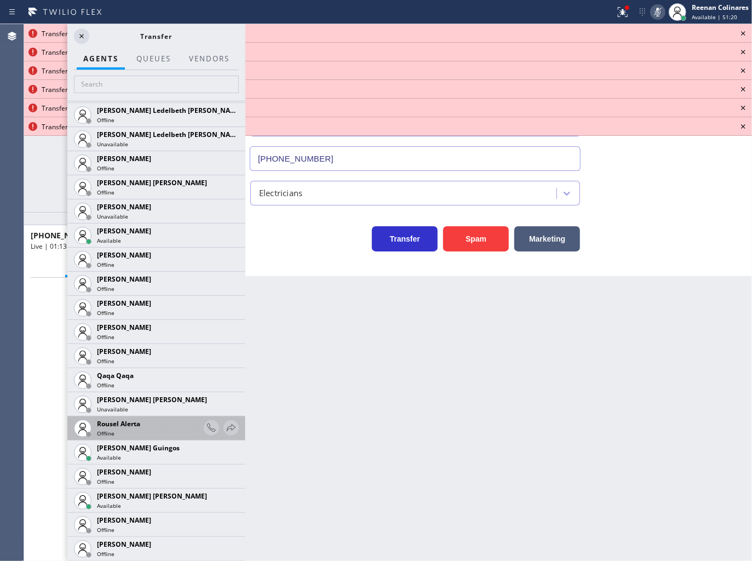
scroll to position [2156, 0]
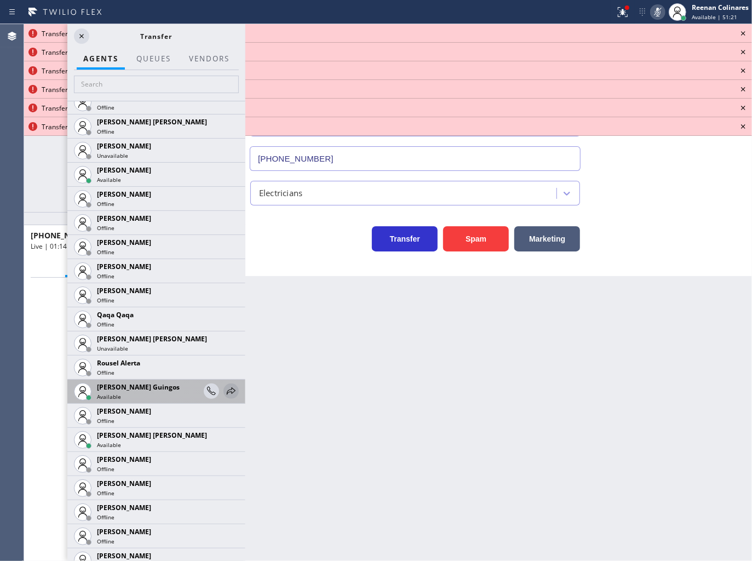
click at [225, 390] on icon at bounding box center [231, 390] width 13 height 13
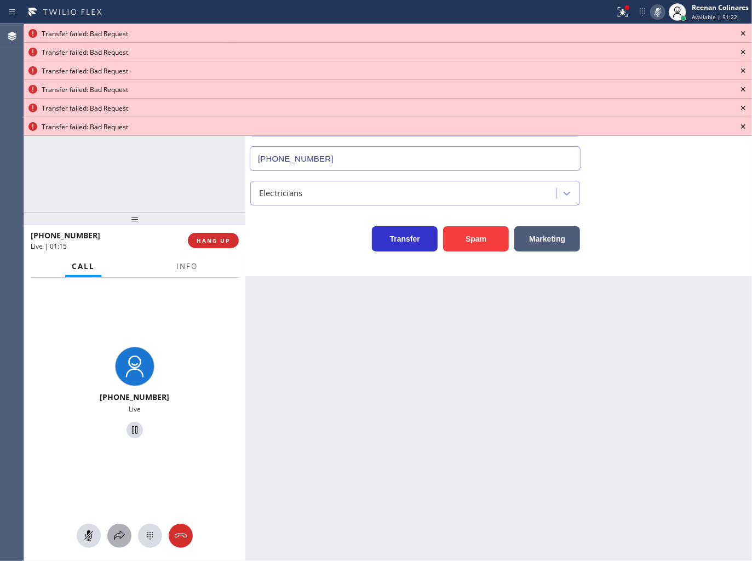
click at [121, 529] on icon at bounding box center [119, 535] width 13 height 13
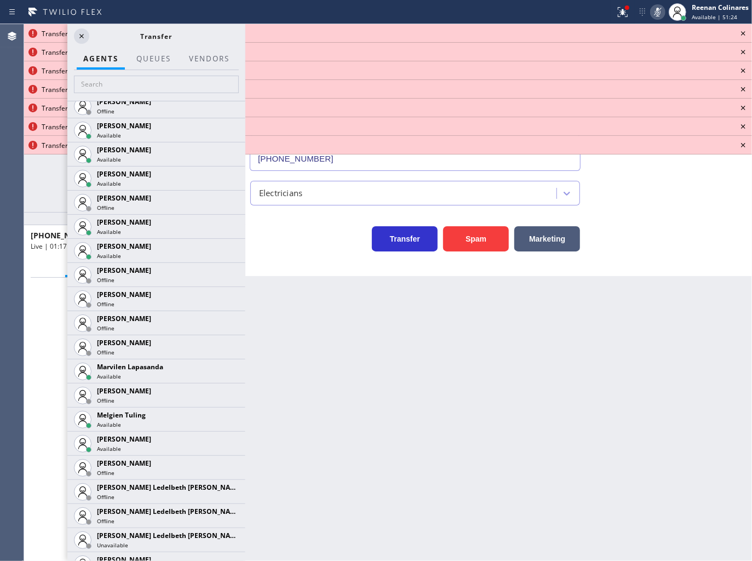
scroll to position [1705, 0]
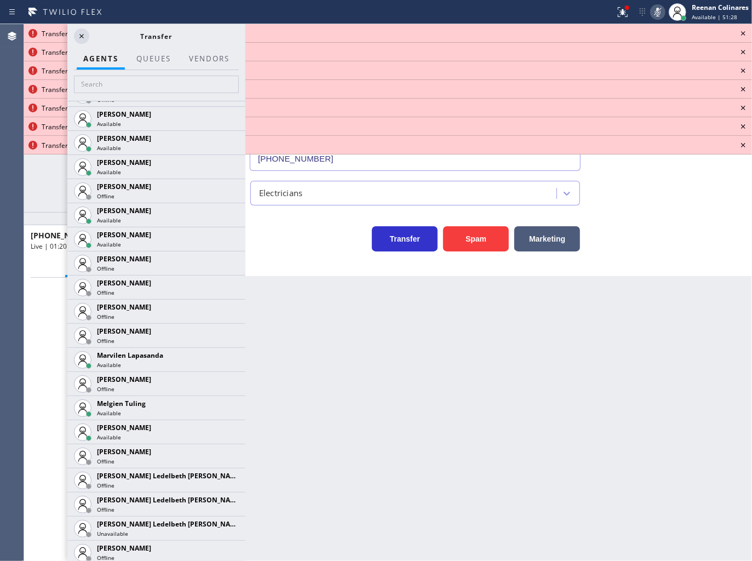
click at [0, 0] on icon at bounding box center [0, 0] width 0 height 0
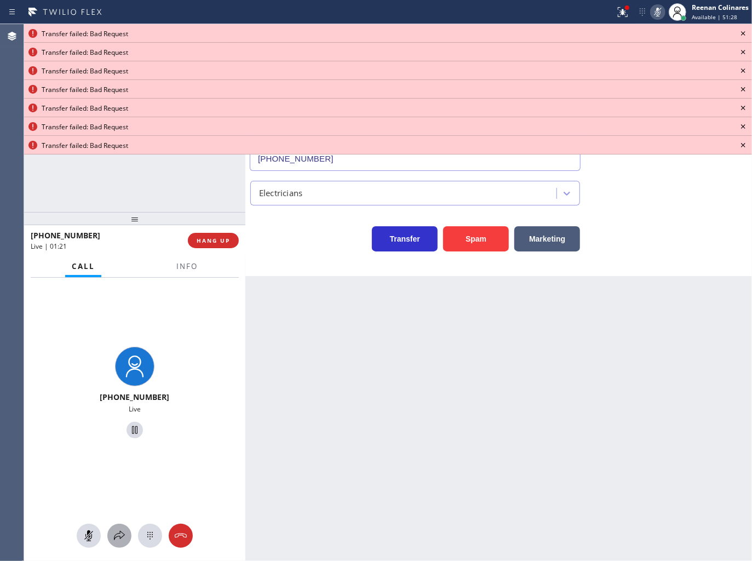
click at [115, 532] on icon at bounding box center [119, 535] width 13 height 13
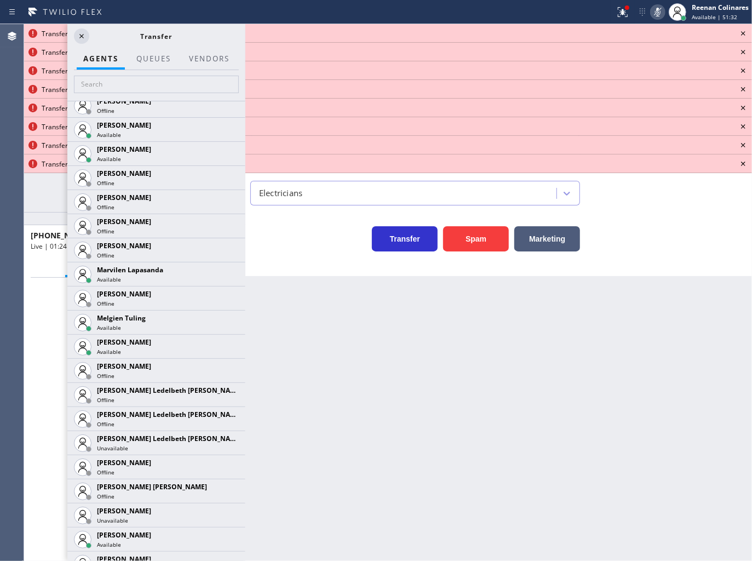
scroll to position [1795, 0]
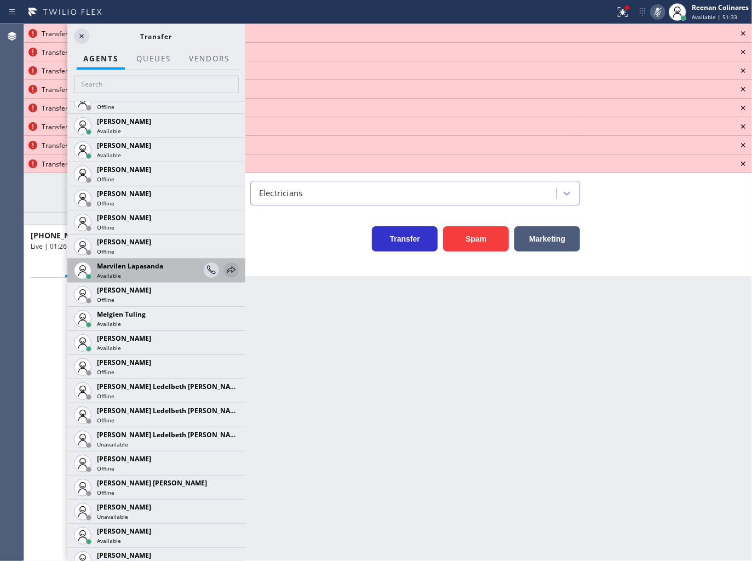
click at [226, 265] on icon at bounding box center [231, 269] width 13 height 13
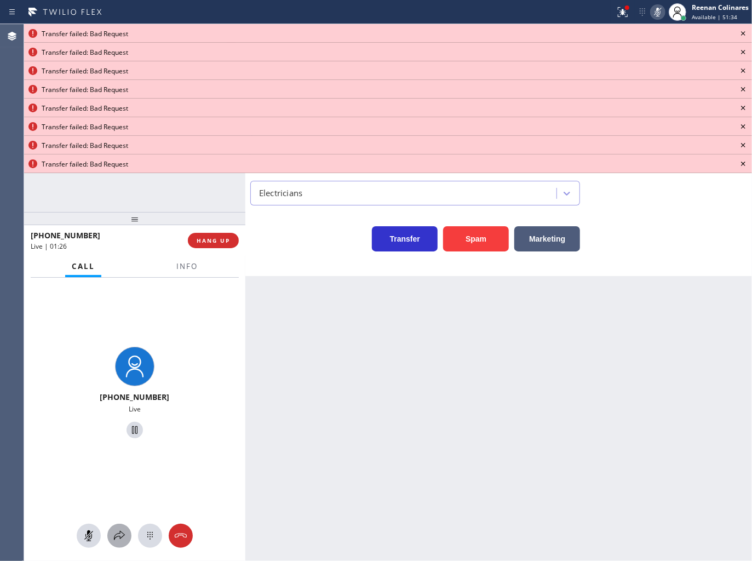
click at [118, 532] on icon at bounding box center [119, 535] width 13 height 13
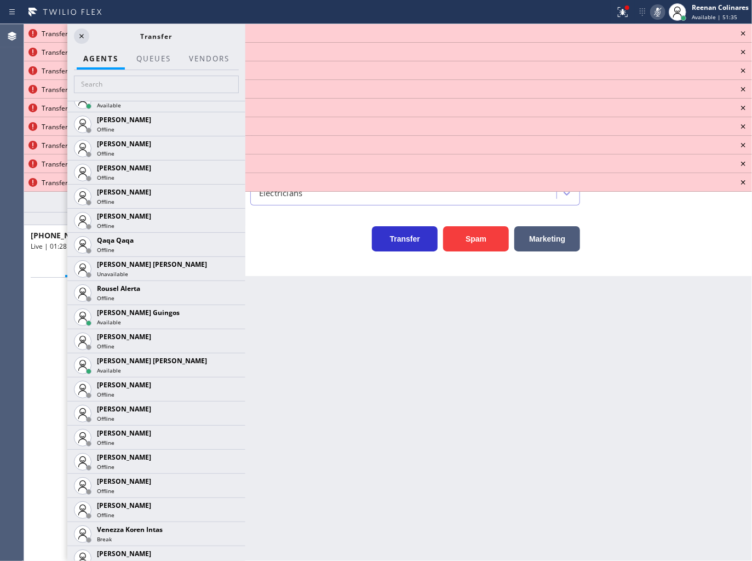
scroll to position [2335, 0]
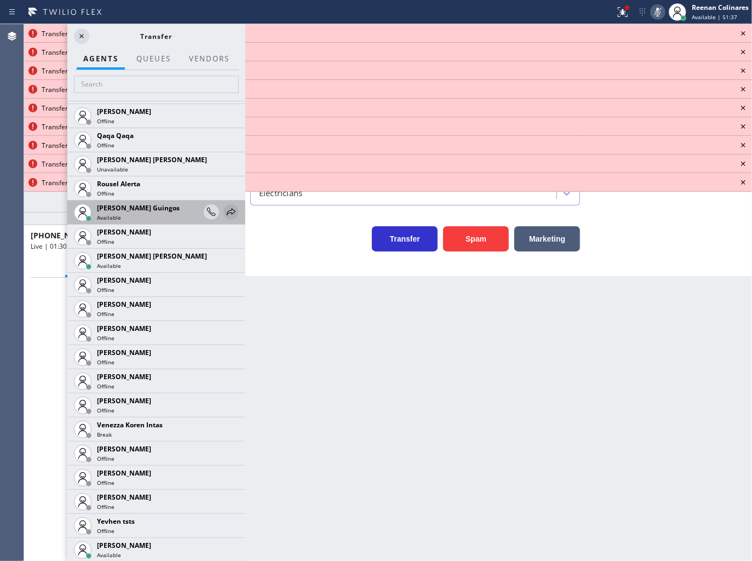
click at [226, 209] on icon at bounding box center [231, 211] width 13 height 13
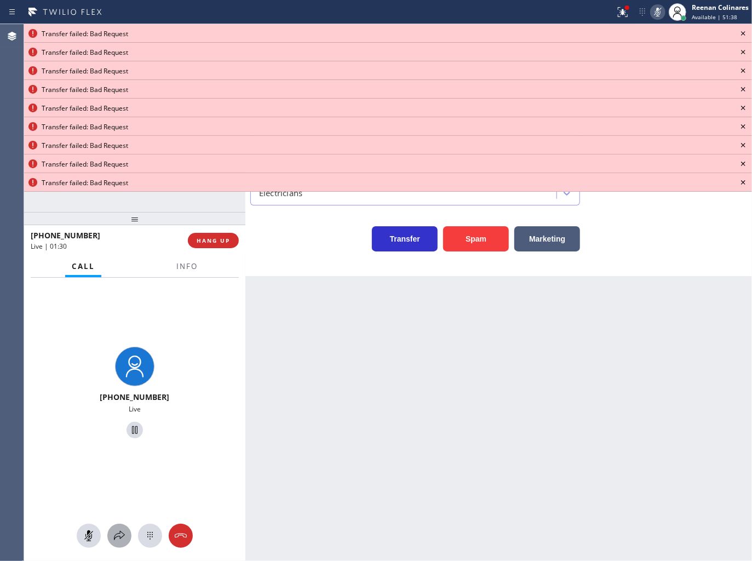
click at [128, 533] on div at bounding box center [119, 535] width 24 height 13
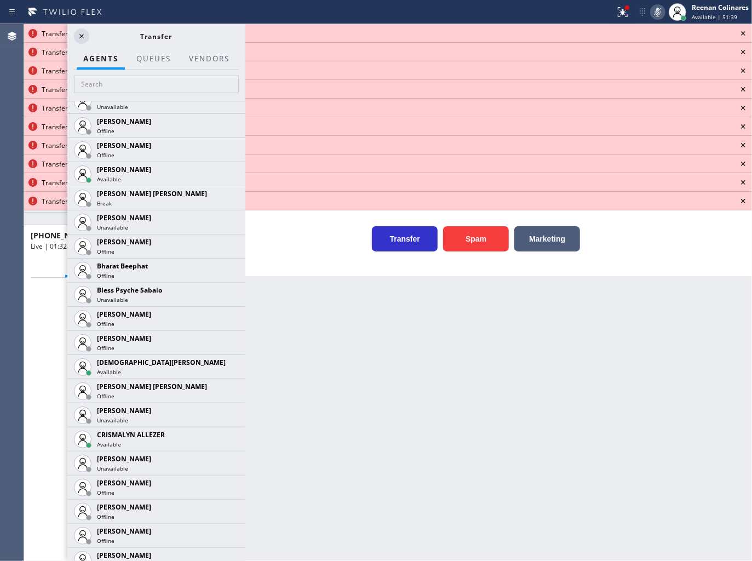
scroll to position [256, 0]
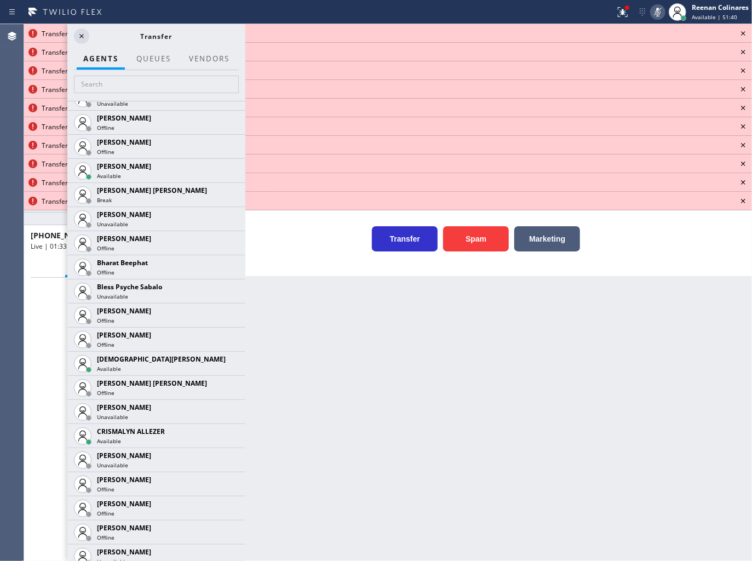
drag, startPoint x: 220, startPoint y: 363, endPoint x: 200, endPoint y: 386, distance: 30.7
click at [0, 0] on icon at bounding box center [0, 0] width 0 height 0
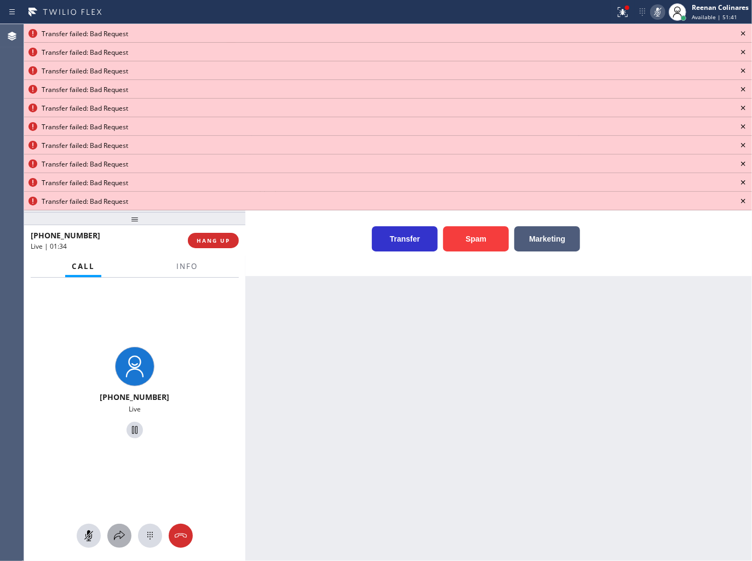
click at [121, 529] on icon at bounding box center [119, 535] width 13 height 13
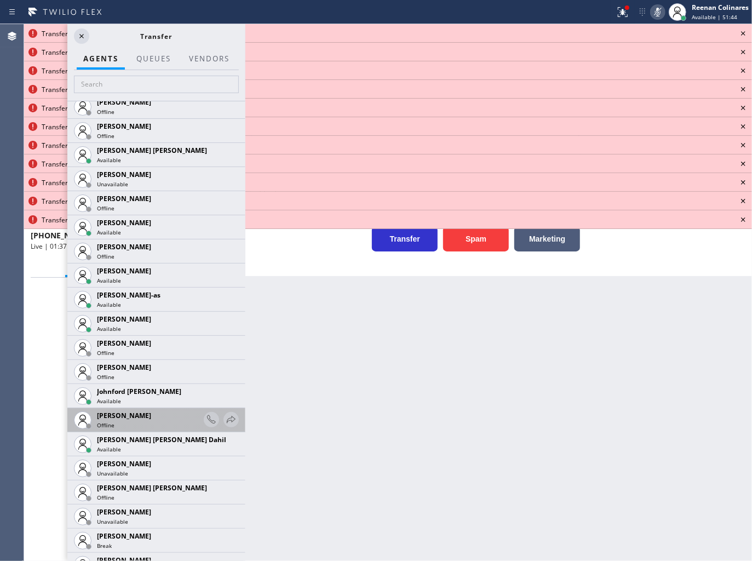
scroll to position [1024, 0]
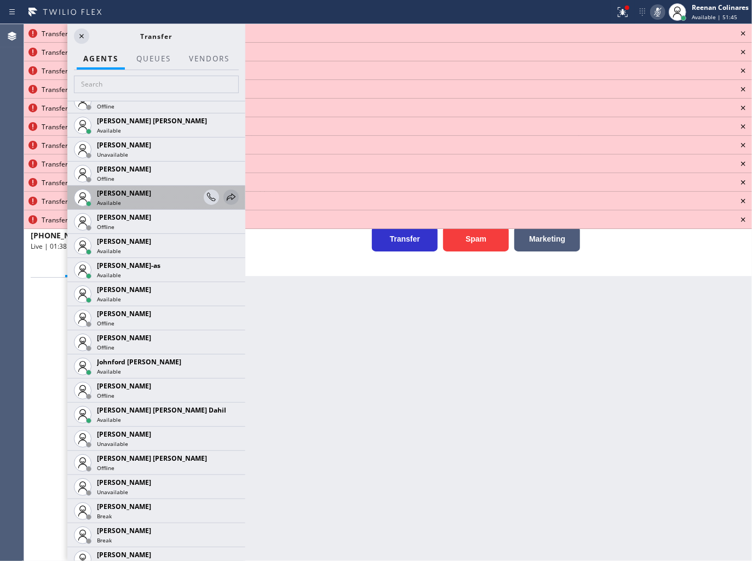
drag, startPoint x: 222, startPoint y: 196, endPoint x: 184, endPoint y: 257, distance: 72.5
click at [225, 196] on icon at bounding box center [231, 197] width 13 height 13
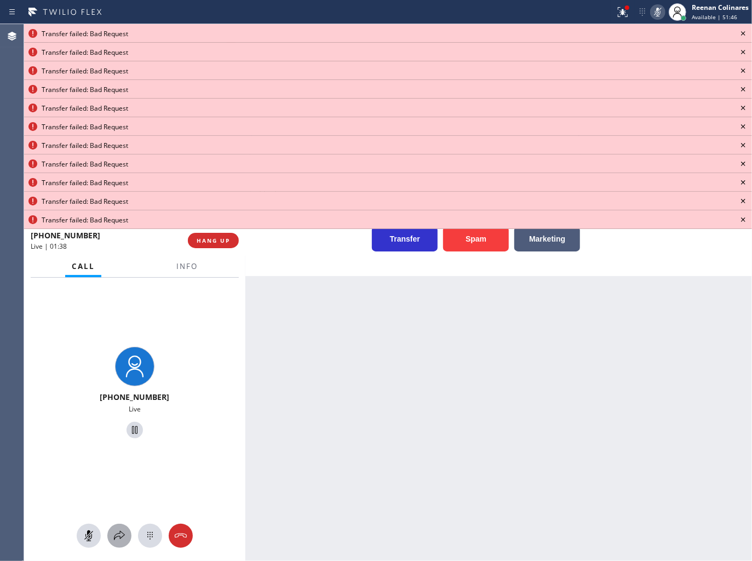
click at [116, 533] on icon at bounding box center [119, 535] width 13 height 13
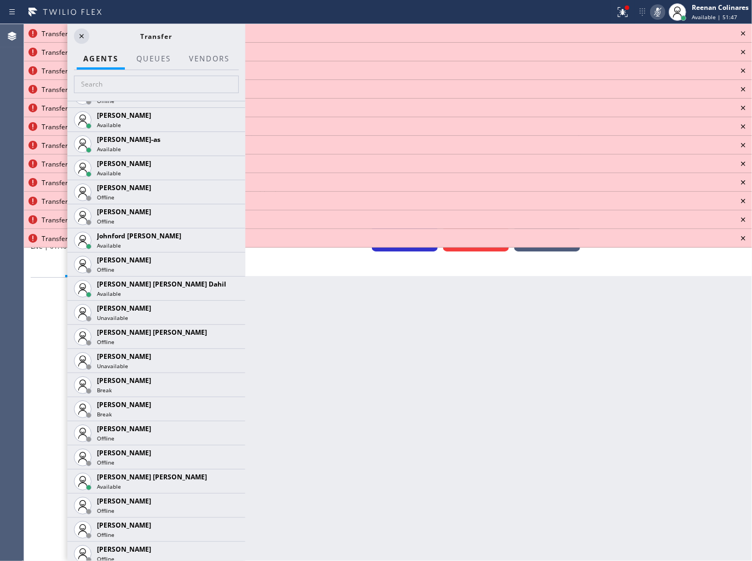
scroll to position [1158, 0]
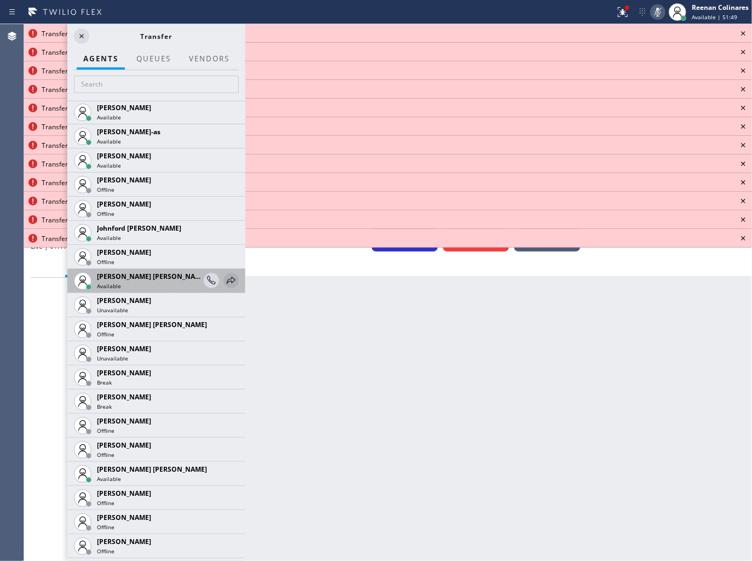
click at [221, 271] on div at bounding box center [221, 281] width 35 height 24
click at [0, 0] on icon at bounding box center [0, 0] width 0 height 0
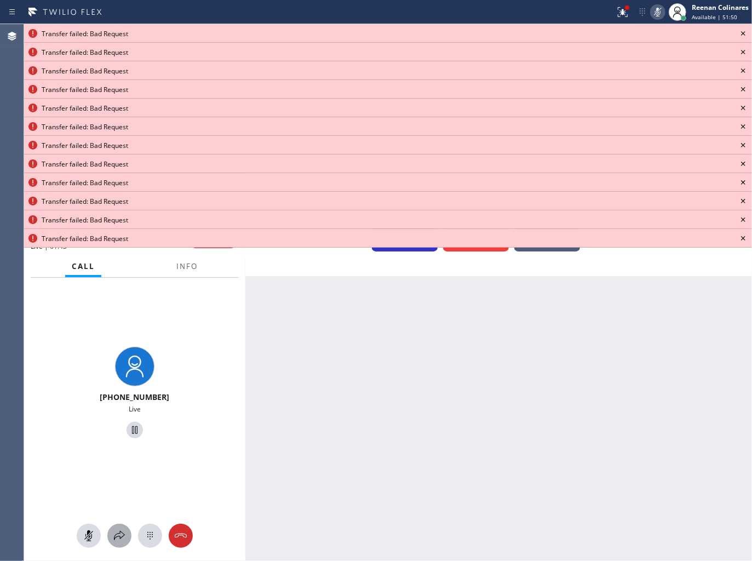
click at [122, 526] on button at bounding box center [119, 536] width 24 height 24
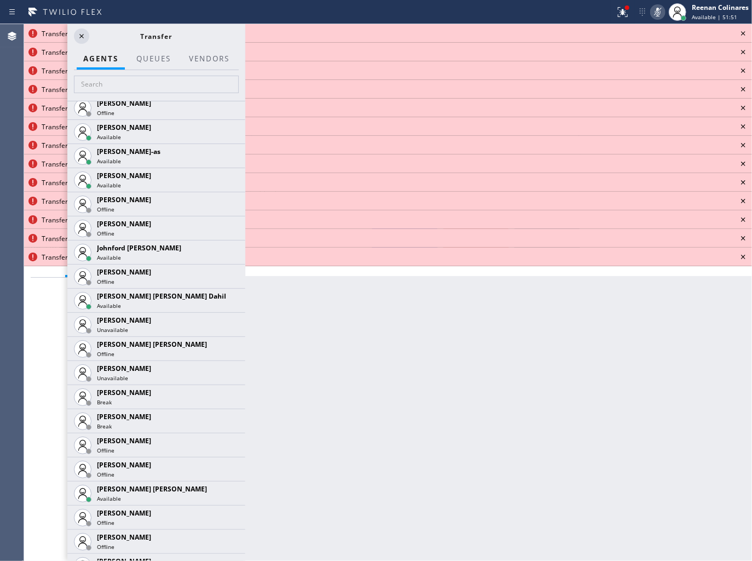
scroll to position [1744, 0]
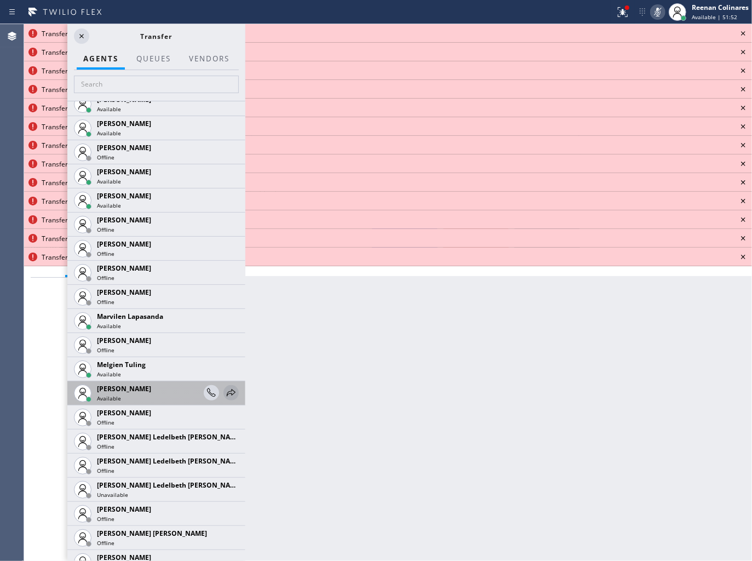
click at [227, 393] on icon at bounding box center [231, 392] width 9 height 7
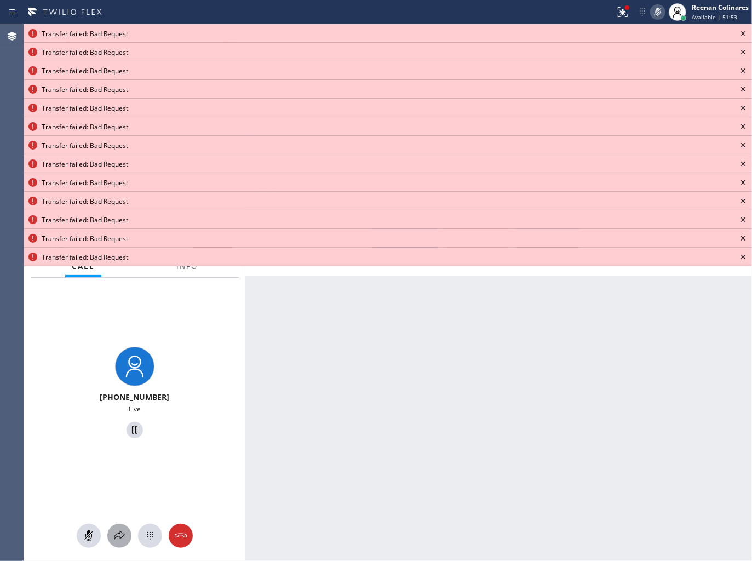
click at [124, 537] on icon at bounding box center [119, 535] width 13 height 13
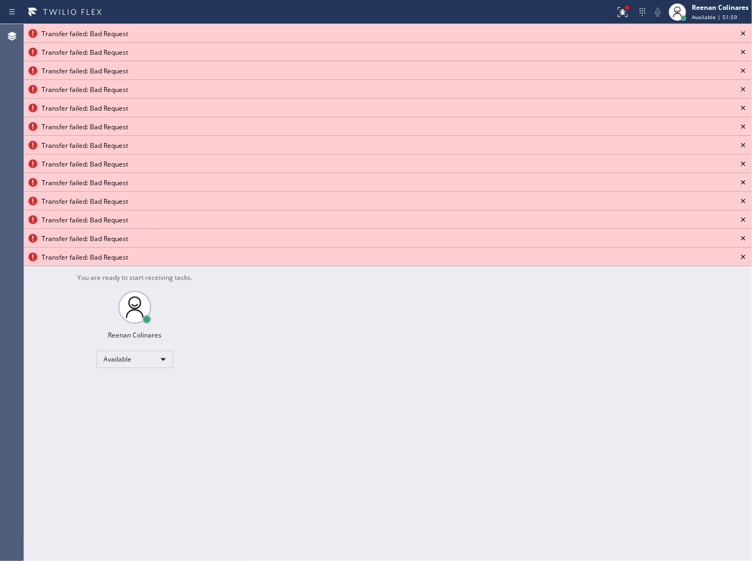
click at [743, 36] on icon at bounding box center [743, 33] width 13 height 13
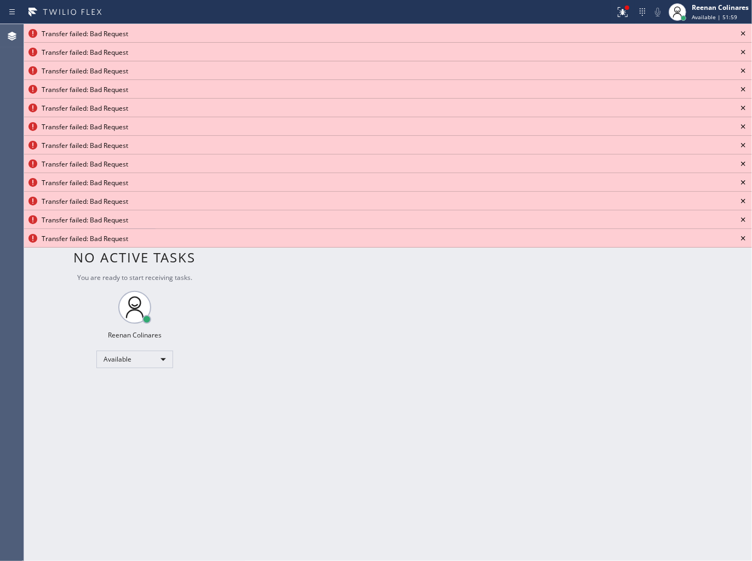
click at [743, 36] on icon at bounding box center [743, 33] width 13 height 13
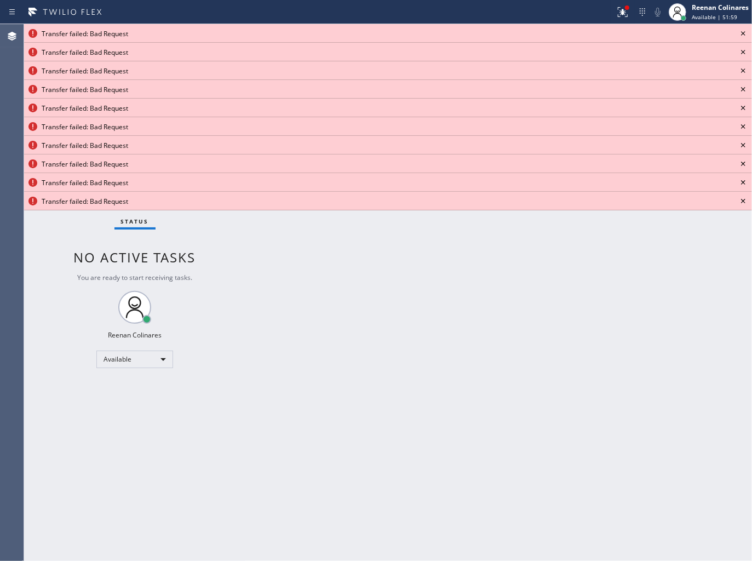
click at [743, 36] on icon at bounding box center [743, 33] width 13 height 13
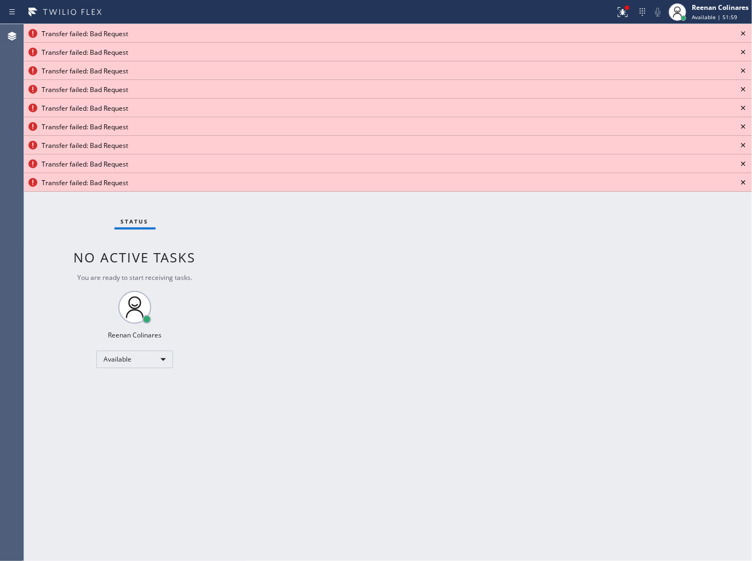
click at [743, 36] on icon at bounding box center [743, 33] width 13 height 13
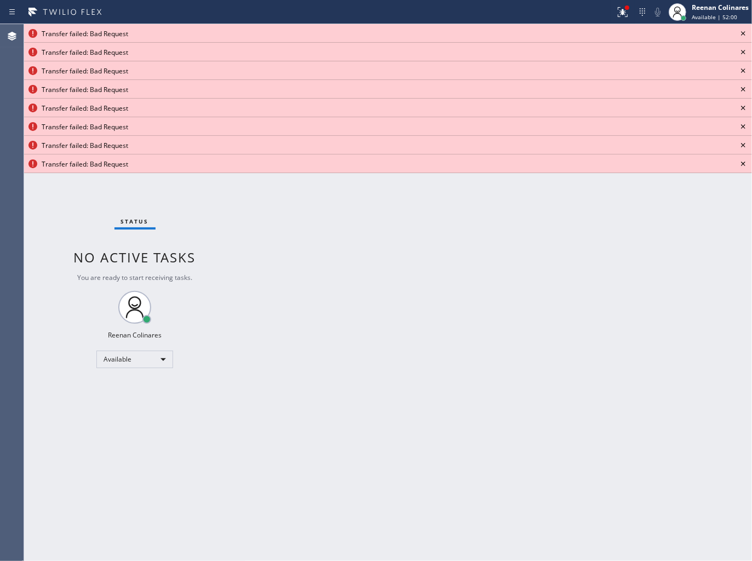
click at [743, 36] on icon at bounding box center [743, 33] width 13 height 13
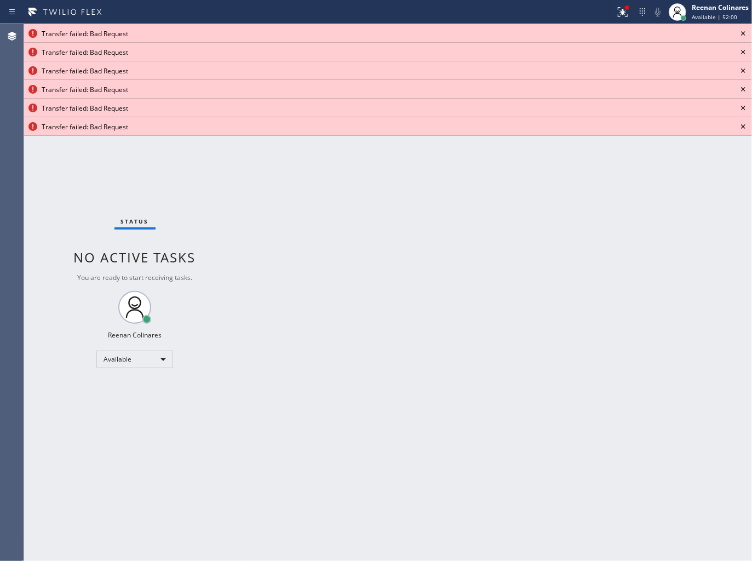
click at [743, 36] on icon at bounding box center [743, 33] width 13 height 13
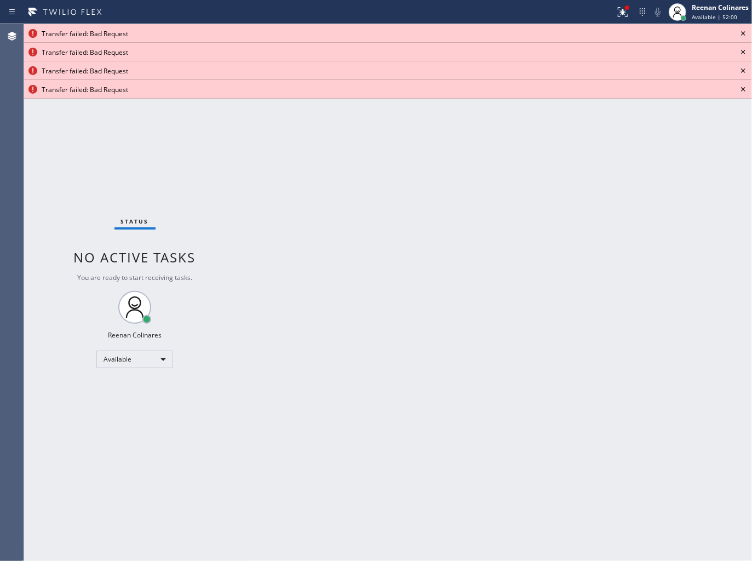
click at [743, 36] on icon at bounding box center [743, 33] width 13 height 13
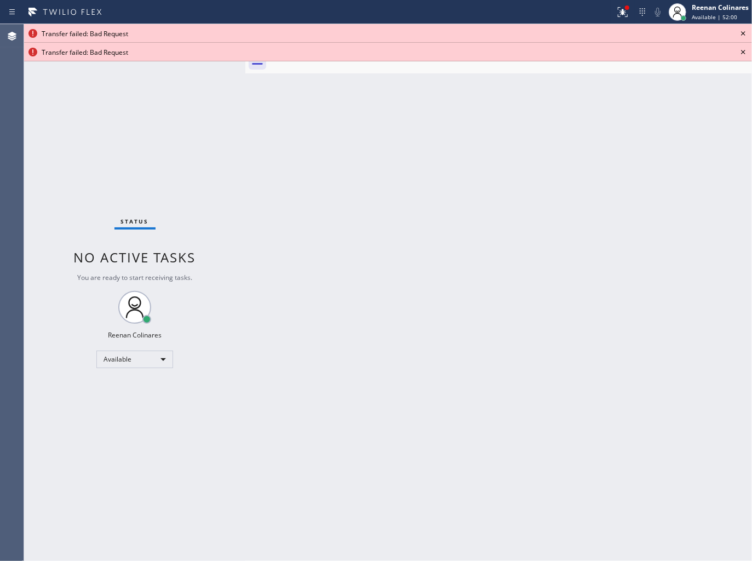
click at [743, 36] on icon at bounding box center [743, 33] width 13 height 13
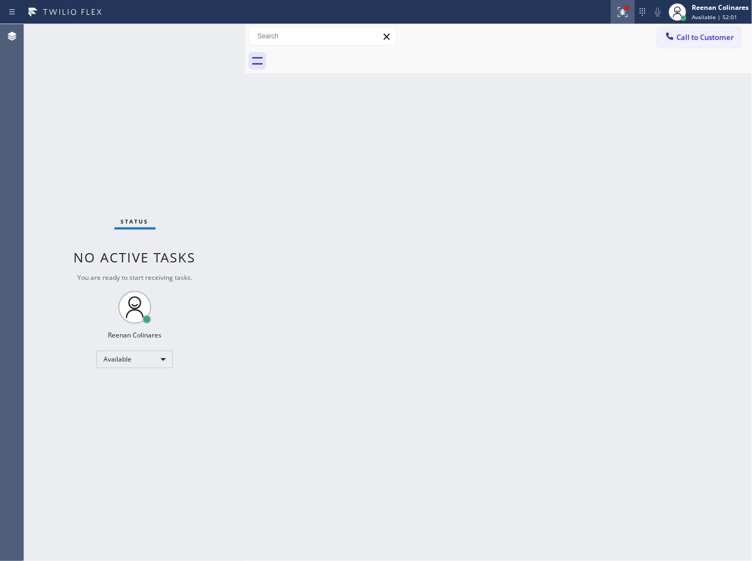
click at [622, 10] on icon at bounding box center [622, 11] width 7 height 4
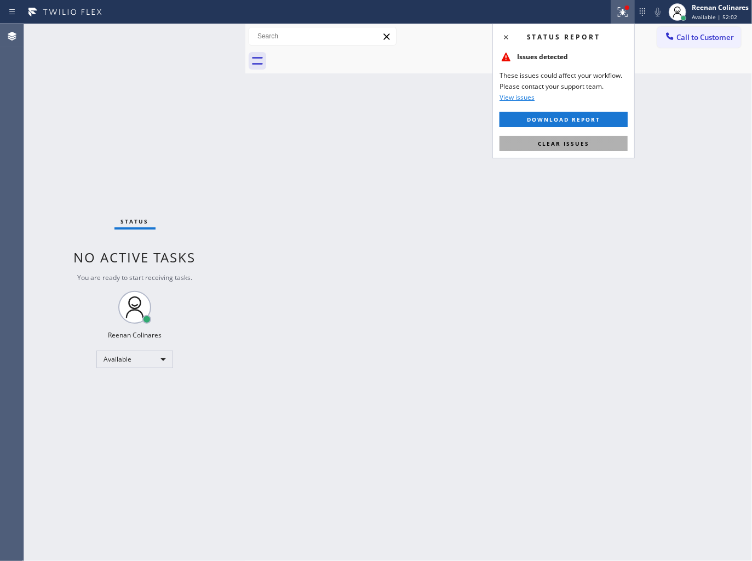
click at [589, 146] on button "Clear issues" at bounding box center [563, 143] width 128 height 15
click at [516, 152] on div "Back to Dashboard Change Sender ID Customers Technicians Select a contact Outbo…" at bounding box center [498, 292] width 507 height 537
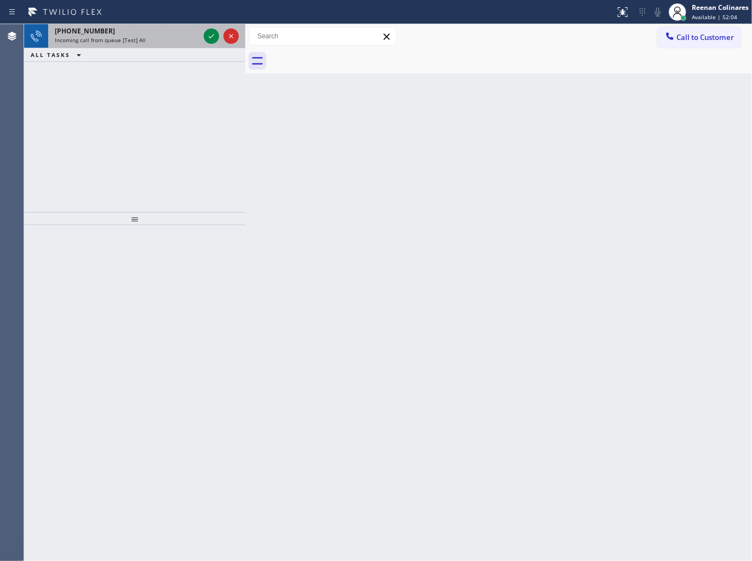
click at [182, 39] on div "Incoming call from queue [Test] All" at bounding box center [127, 40] width 145 height 8
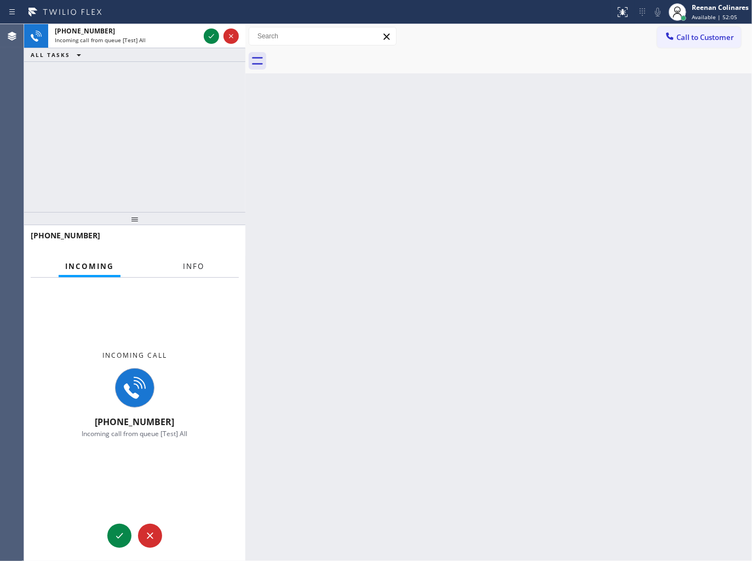
click at [196, 275] on div "Info" at bounding box center [193, 266] width 35 height 21
click at [199, 266] on span "Info" at bounding box center [193, 266] width 21 height 10
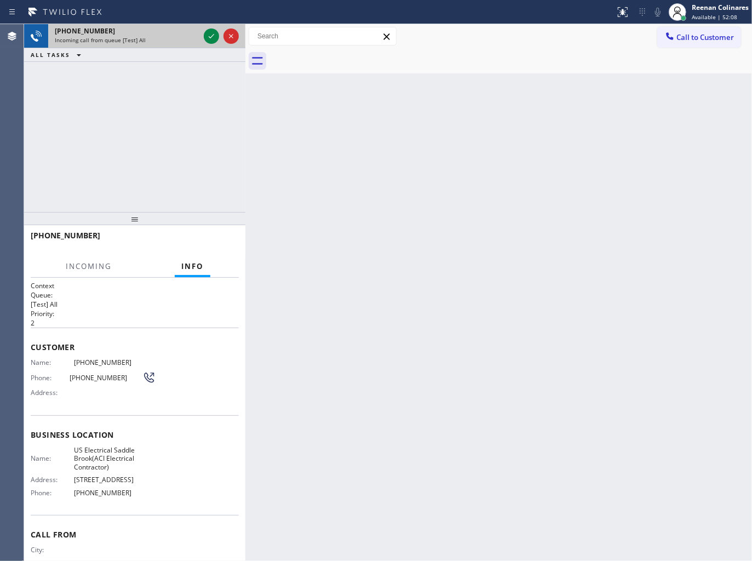
click at [188, 43] on div "Incoming call from queue [Test] All" at bounding box center [127, 40] width 145 height 8
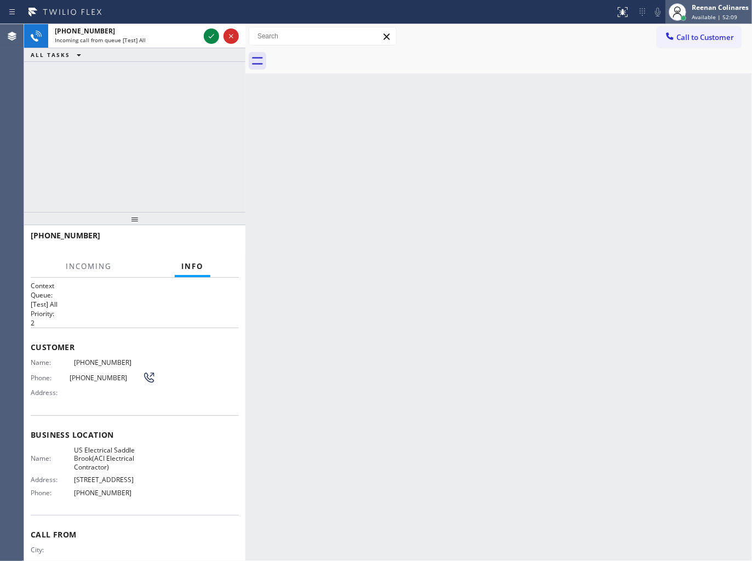
click at [715, 11] on div "Reenan Colinares" at bounding box center [720, 7] width 57 height 9
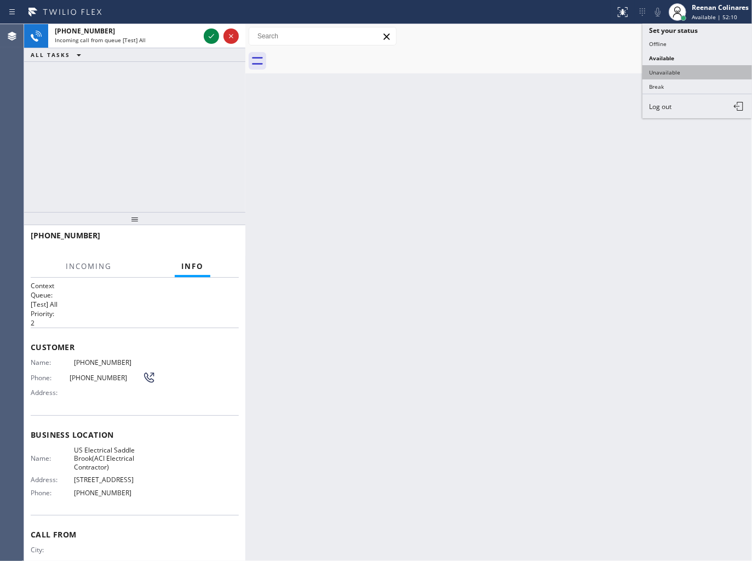
click at [675, 72] on button "Unavailable" at bounding box center [697, 72] width 110 height 14
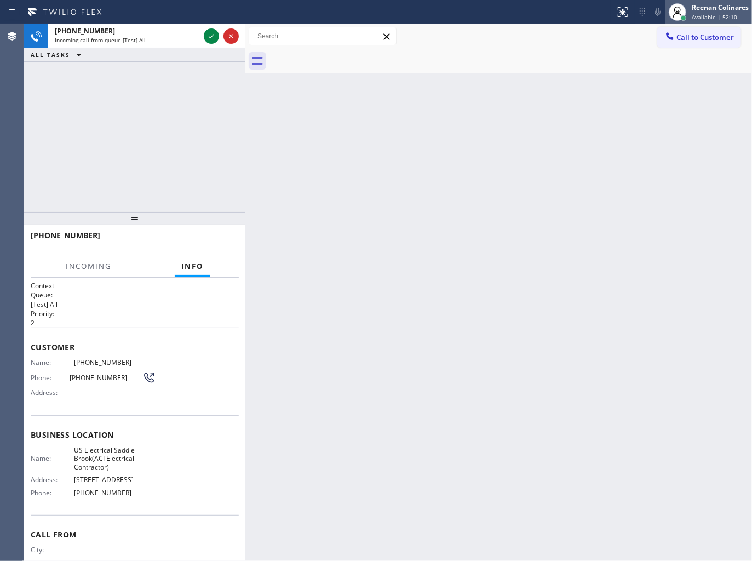
click at [709, 7] on div "Reenan Colinares" at bounding box center [720, 7] width 57 height 9
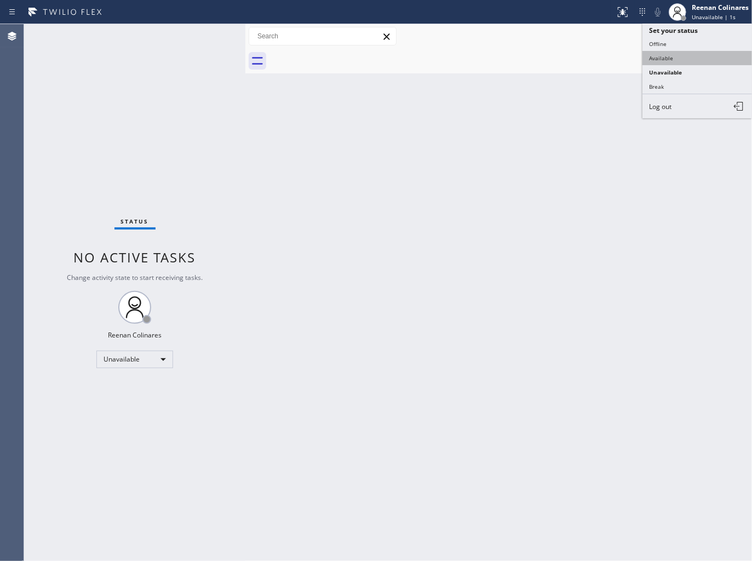
click at [671, 58] on button "Available" at bounding box center [697, 58] width 110 height 14
drag, startPoint x: 392, startPoint y: 151, endPoint x: 390, endPoint y: 162, distance: 11.6
click at [391, 153] on div "Back to Dashboard Change Sender ID Customers Technicians Select a contact Outbo…" at bounding box center [498, 292] width 507 height 537
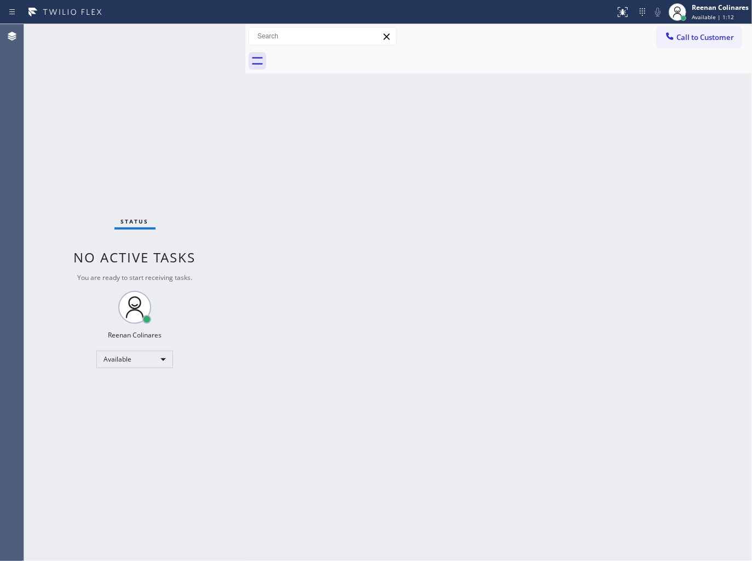
drag, startPoint x: 475, startPoint y: 216, endPoint x: 469, endPoint y: 206, distance: 12.0
click at [475, 216] on div "Back to Dashboard Change Sender ID Customers Technicians Select a contact Outbo…" at bounding box center [498, 292] width 507 height 537
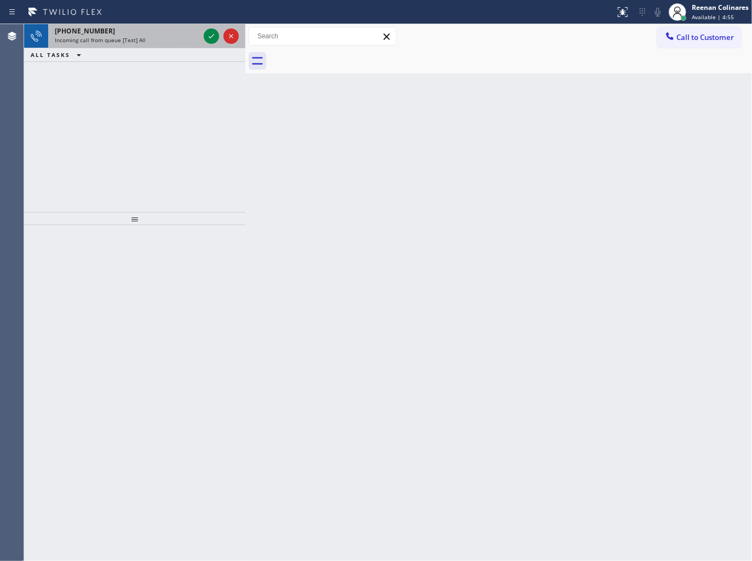
click at [150, 33] on div "+17073016594" at bounding box center [127, 30] width 145 height 9
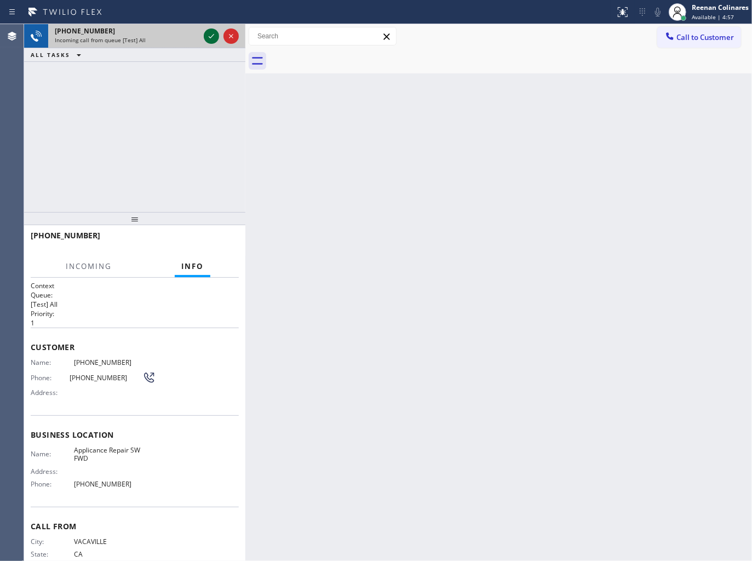
click at [204, 36] on div at bounding box center [211, 36] width 15 height 13
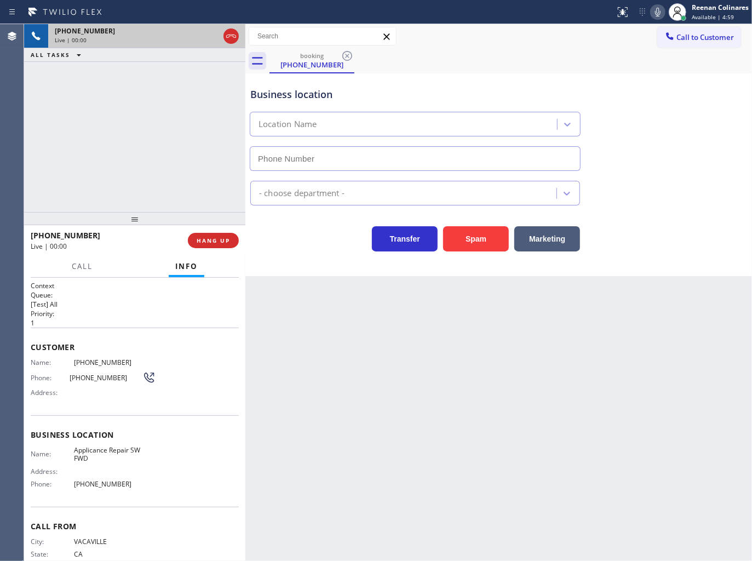
type input "[PHONE_NUMBER]"
click at [657, 10] on icon at bounding box center [657, 11] width 13 height 13
click at [654, 13] on icon at bounding box center [657, 11] width 13 height 13
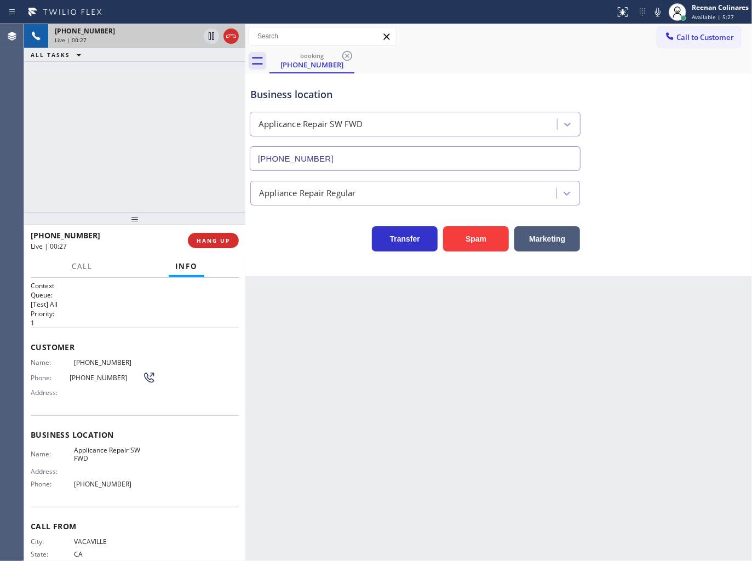
drag, startPoint x: 655, startPoint y: 14, endPoint x: 473, endPoint y: 108, distance: 205.3
click at [655, 14] on icon at bounding box center [657, 11] width 13 height 13
click at [74, 267] on span "Call" at bounding box center [82, 266] width 21 height 10
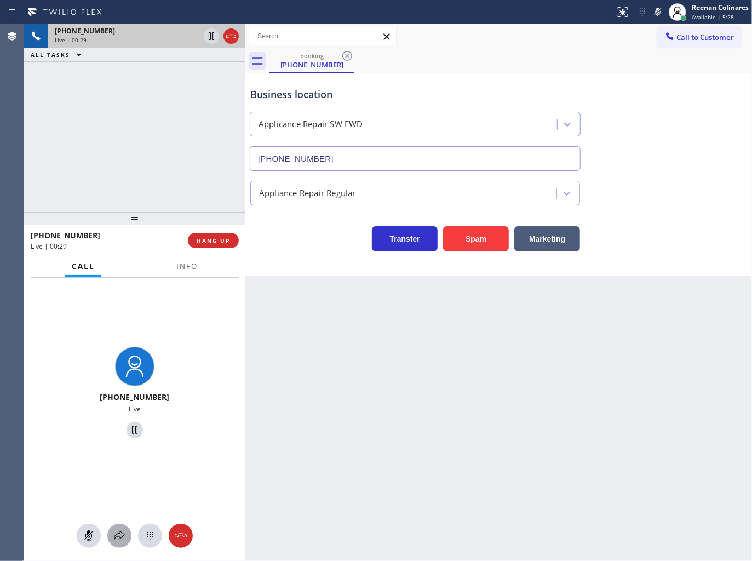
click at [110, 533] on div at bounding box center [119, 535] width 24 height 13
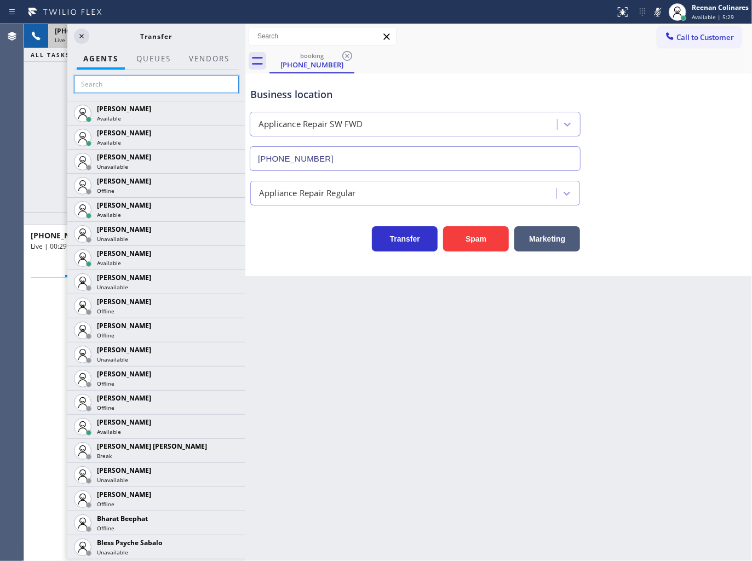
click at [117, 85] on input "text" at bounding box center [156, 85] width 165 height 18
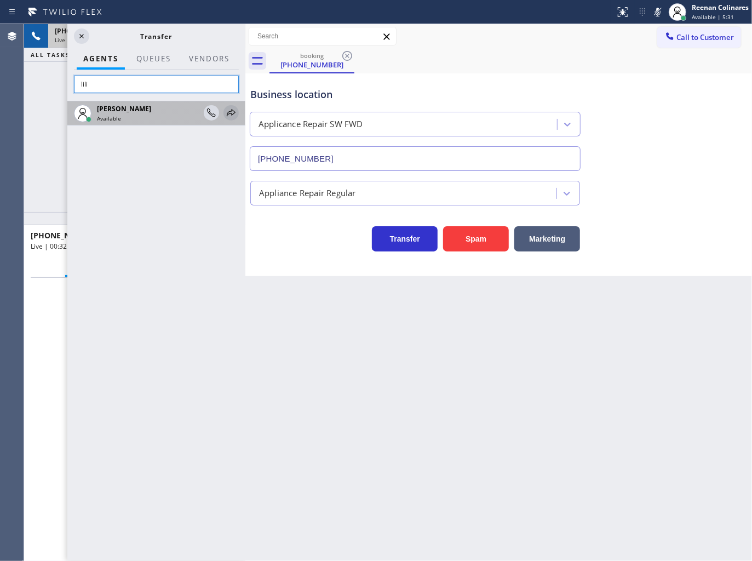
type input "lili"
click at [231, 112] on icon at bounding box center [231, 112] width 13 height 13
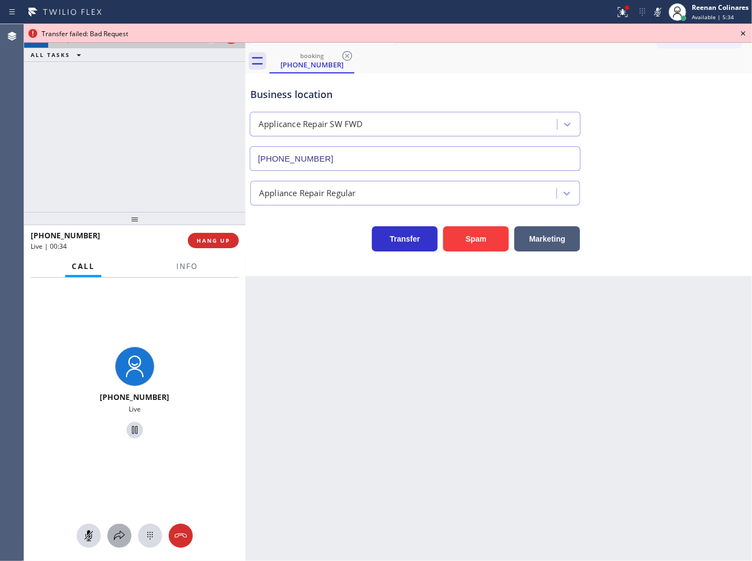
click at [124, 537] on icon at bounding box center [119, 535] width 13 height 13
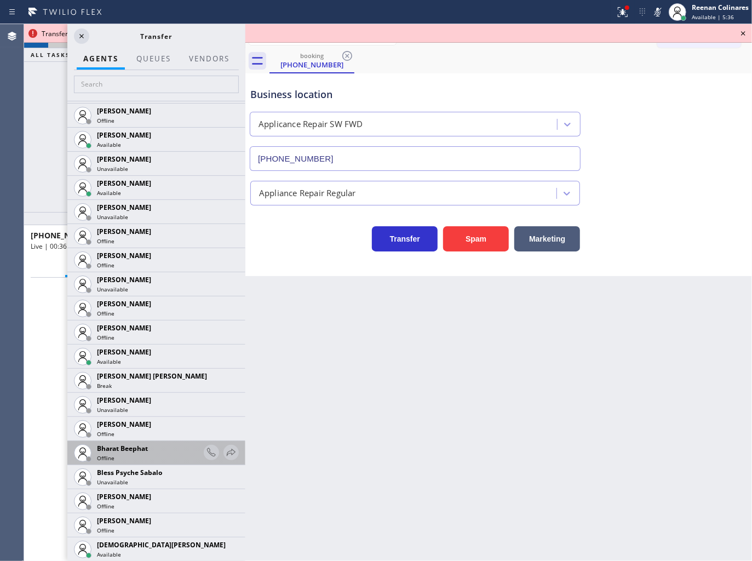
scroll to position [243, 0]
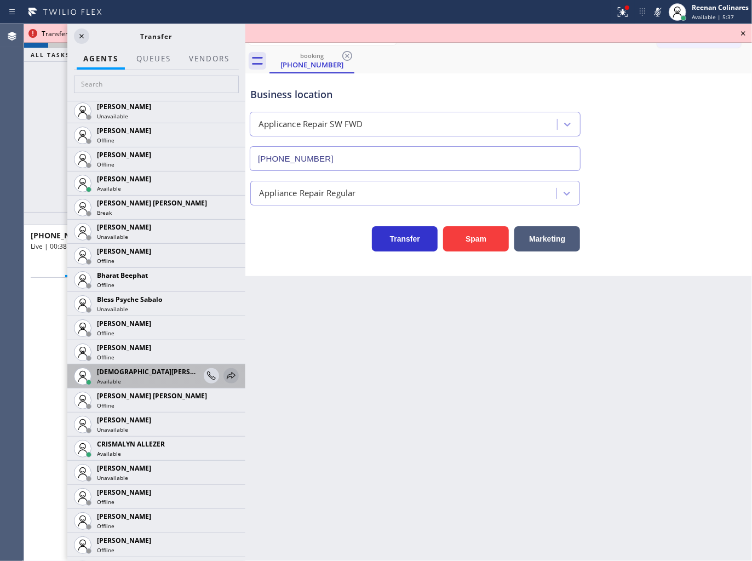
click at [227, 376] on icon at bounding box center [231, 375] width 9 height 7
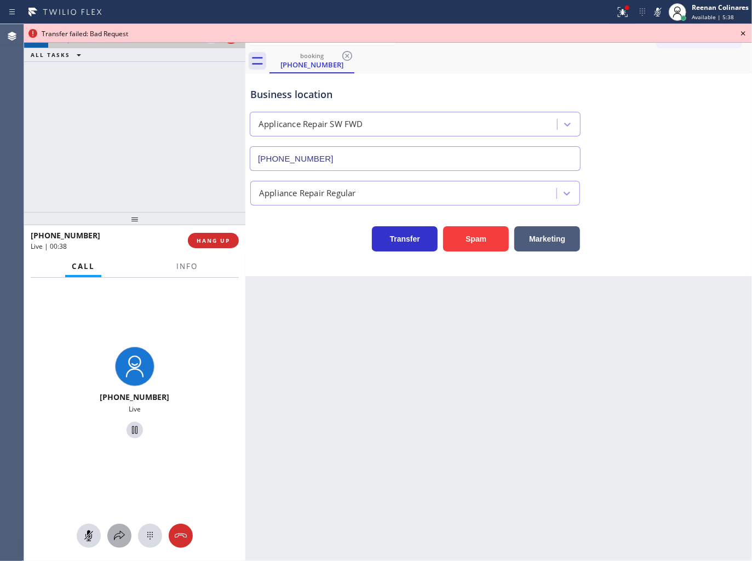
click at [126, 531] on div at bounding box center [119, 535] width 24 height 13
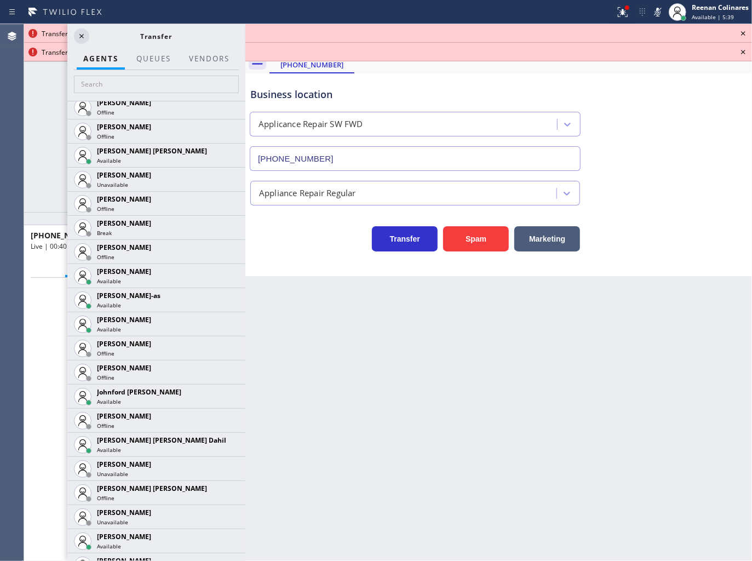
scroll to position [998, 0]
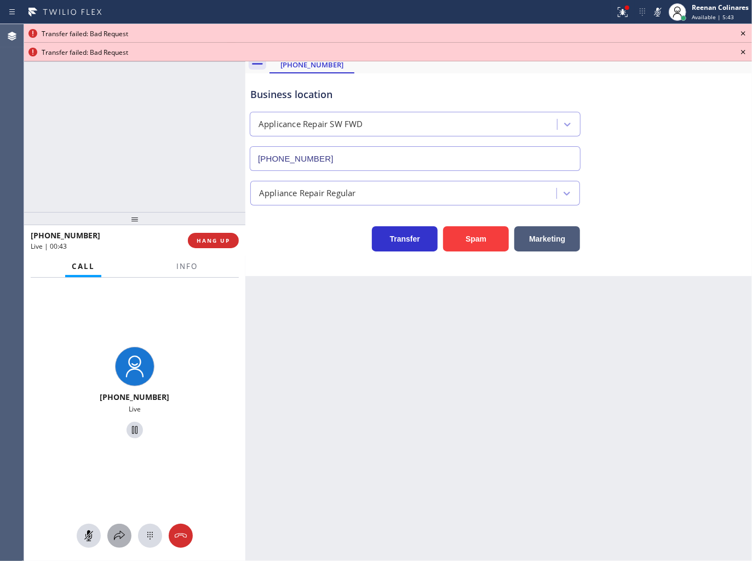
click at [113, 539] on icon at bounding box center [119, 535] width 13 height 13
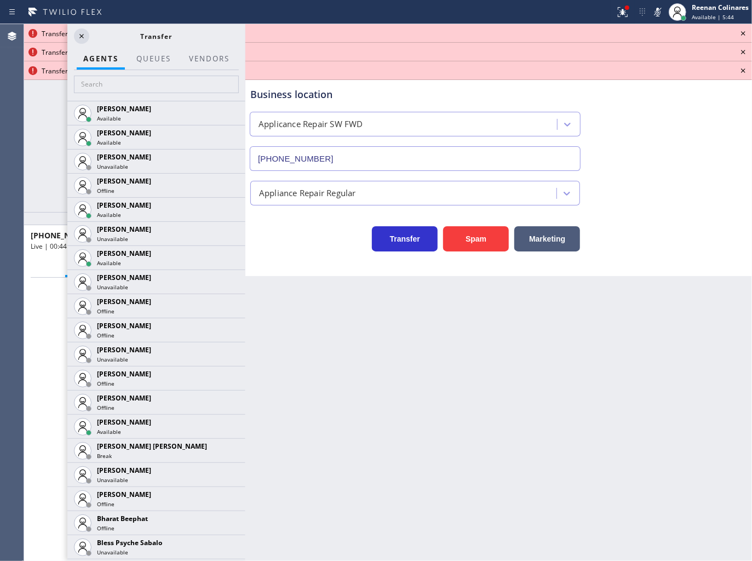
scroll to position [1519, 0]
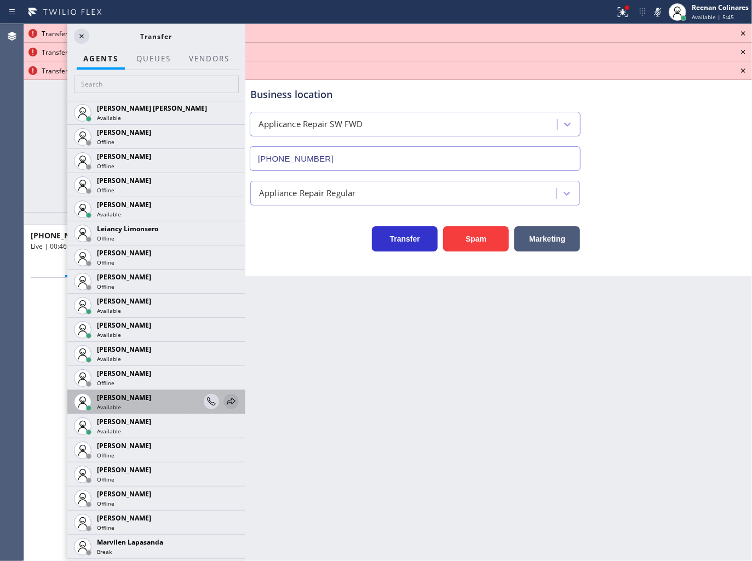
click at [227, 401] on icon at bounding box center [231, 401] width 13 height 13
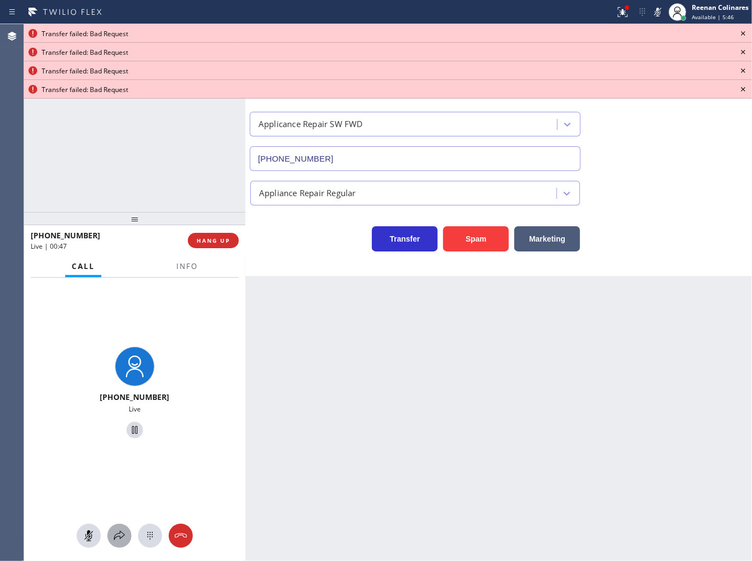
click at [118, 527] on button at bounding box center [119, 536] width 24 height 24
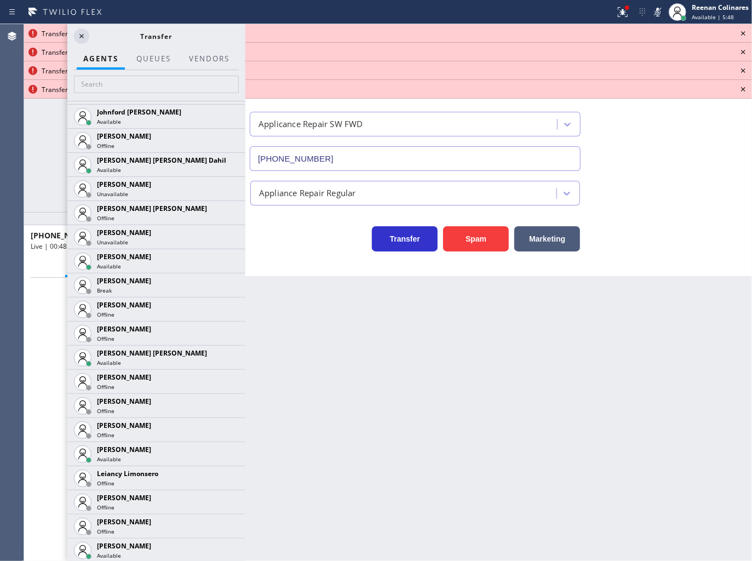
scroll to position [1309, 0]
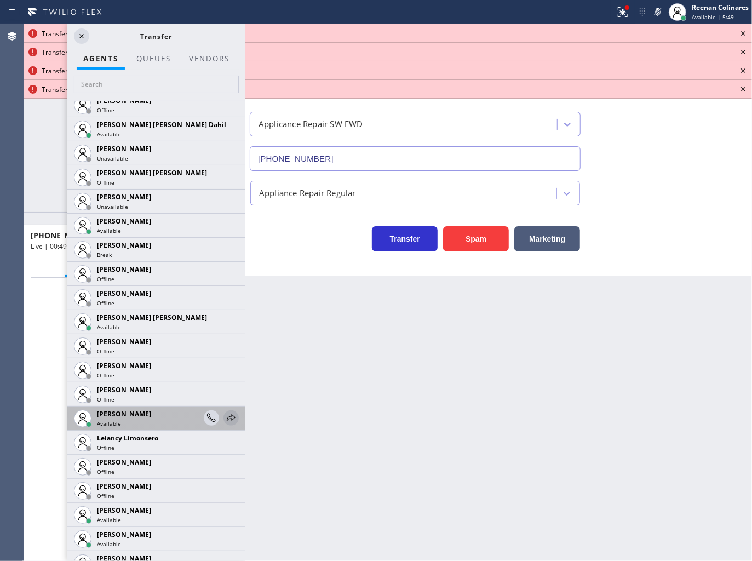
click at [225, 418] on icon at bounding box center [231, 417] width 13 height 13
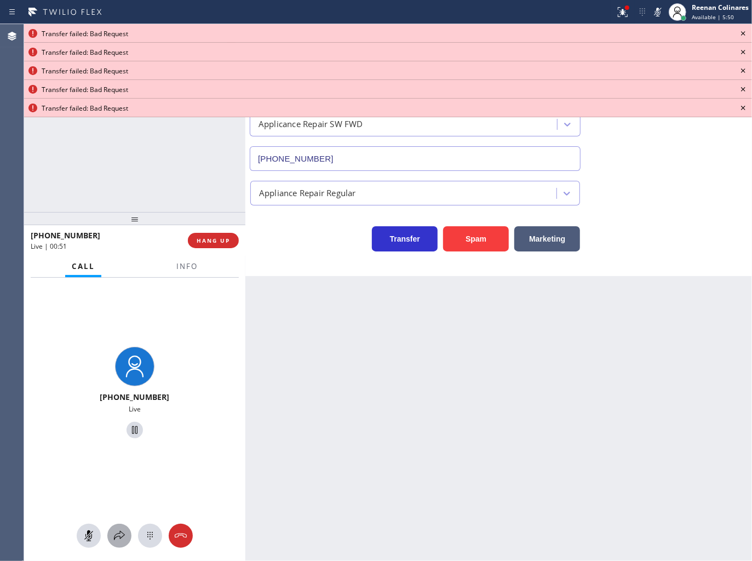
click at [120, 534] on icon at bounding box center [119, 535] width 13 height 13
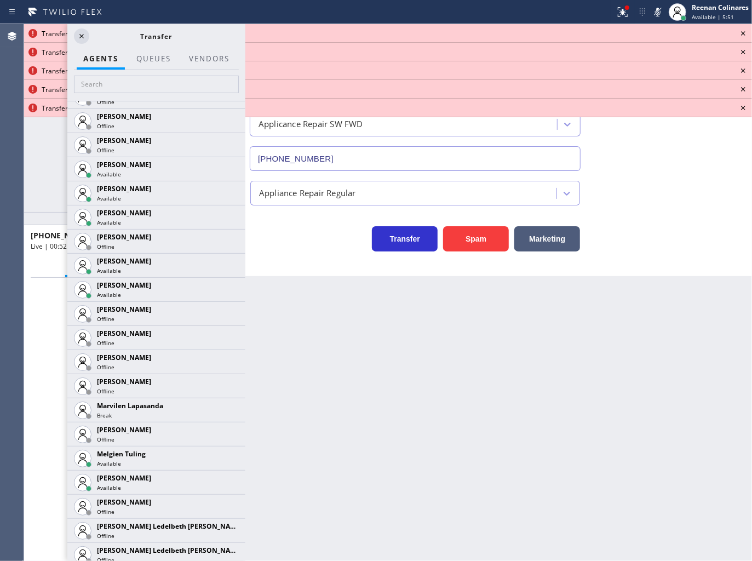
scroll to position [1728, 0]
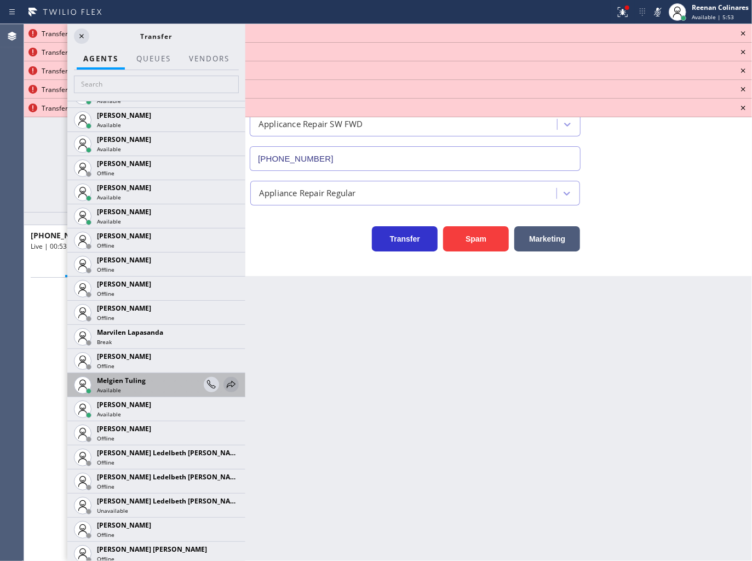
click at [227, 384] on icon at bounding box center [231, 384] width 9 height 7
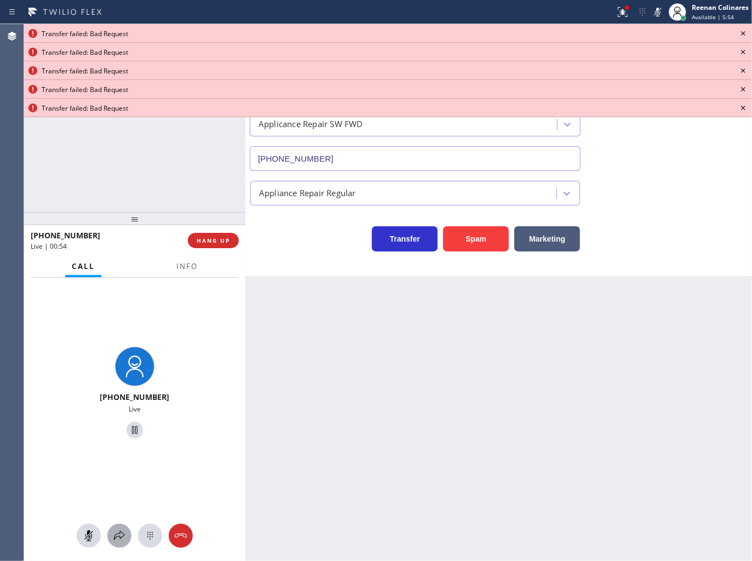
click at [112, 530] on div at bounding box center [119, 535] width 24 height 13
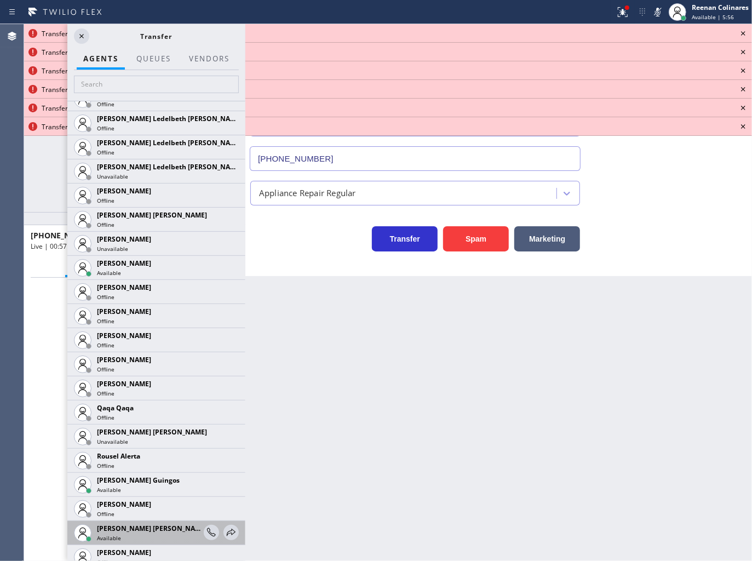
scroll to position [2123, 0]
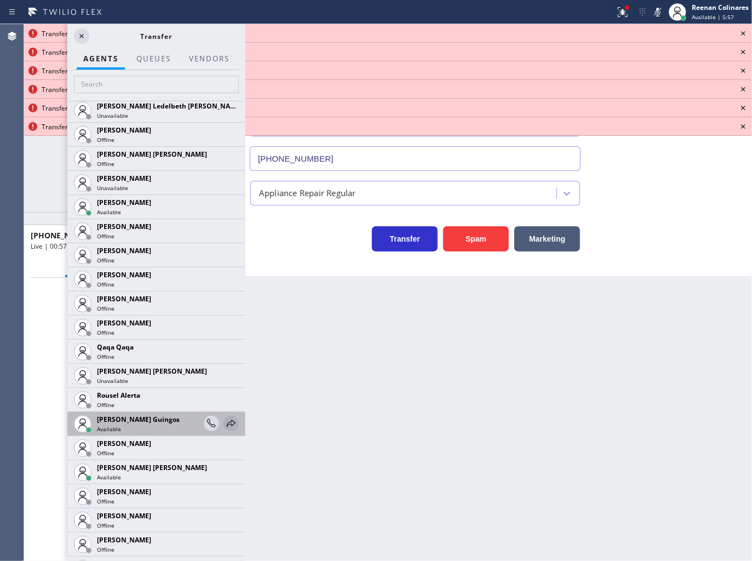
drag, startPoint x: 226, startPoint y: 425, endPoint x: 182, endPoint y: 474, distance: 65.9
click at [0, 0] on icon at bounding box center [0, 0] width 0 height 0
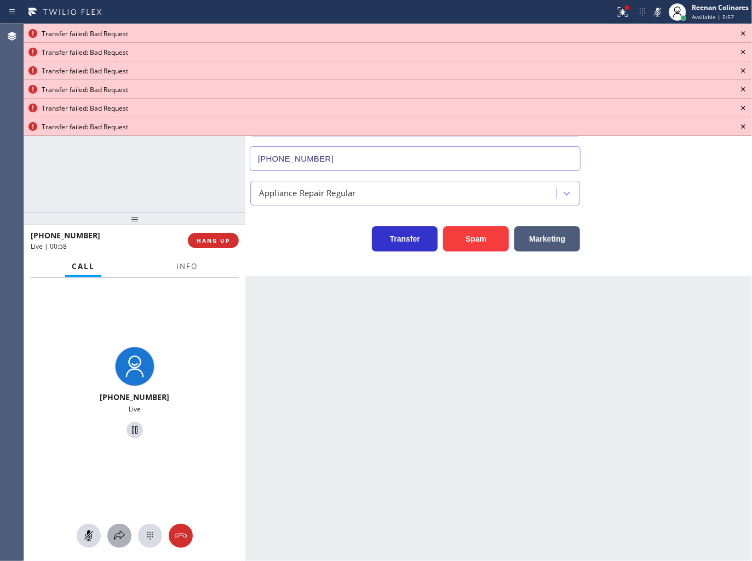
click at [129, 530] on div at bounding box center [119, 535] width 24 height 13
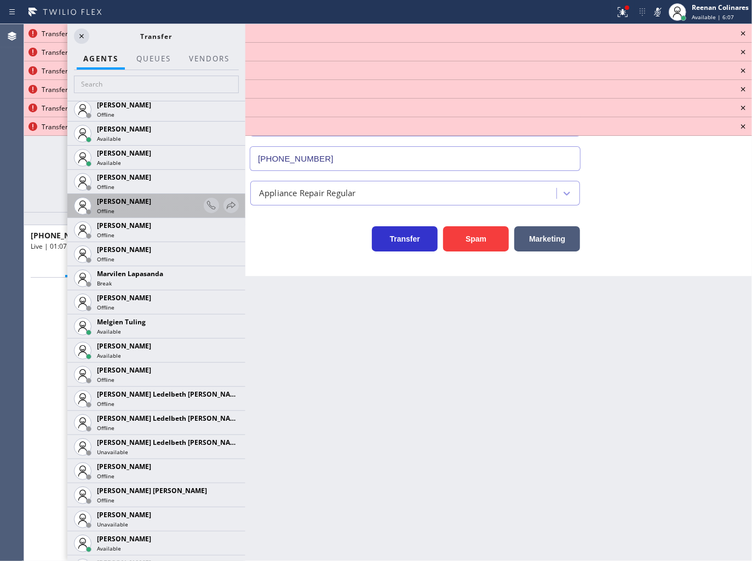
scroll to position [1482, 0]
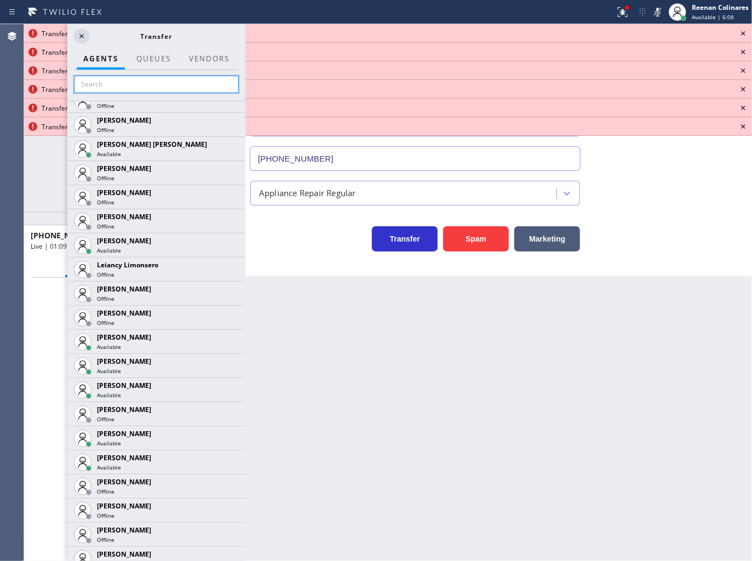
click at [124, 85] on input "text" at bounding box center [156, 85] width 165 height 18
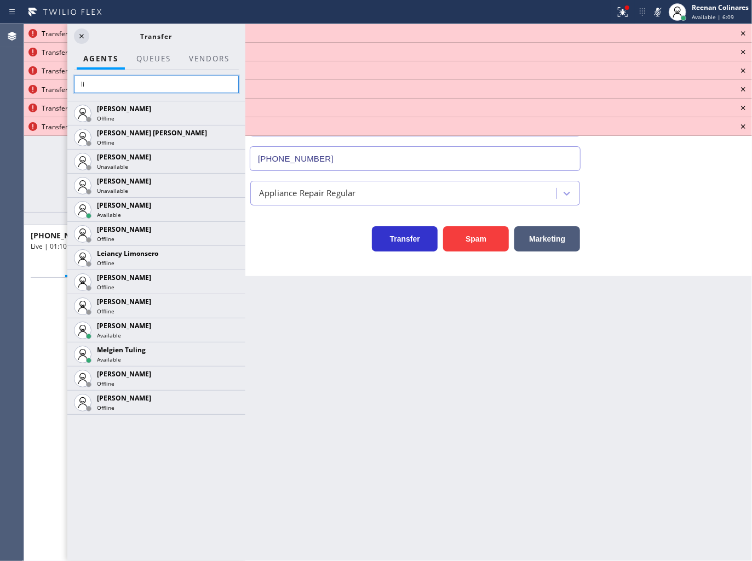
scroll to position [0, 0]
type input "li"
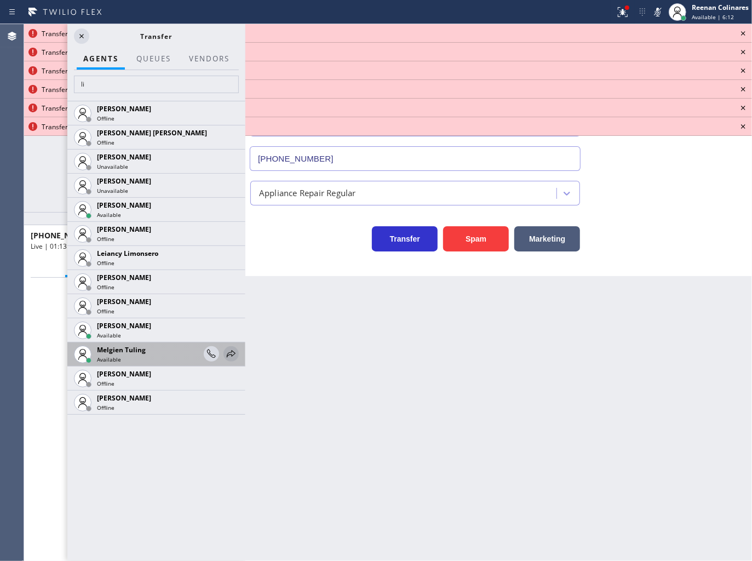
click at [229, 354] on icon at bounding box center [231, 353] width 9 height 7
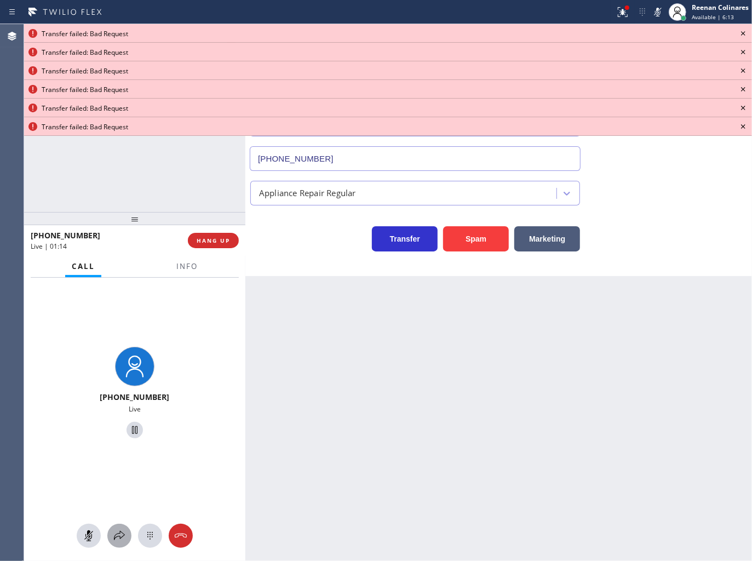
click at [116, 530] on icon at bounding box center [119, 535] width 13 height 13
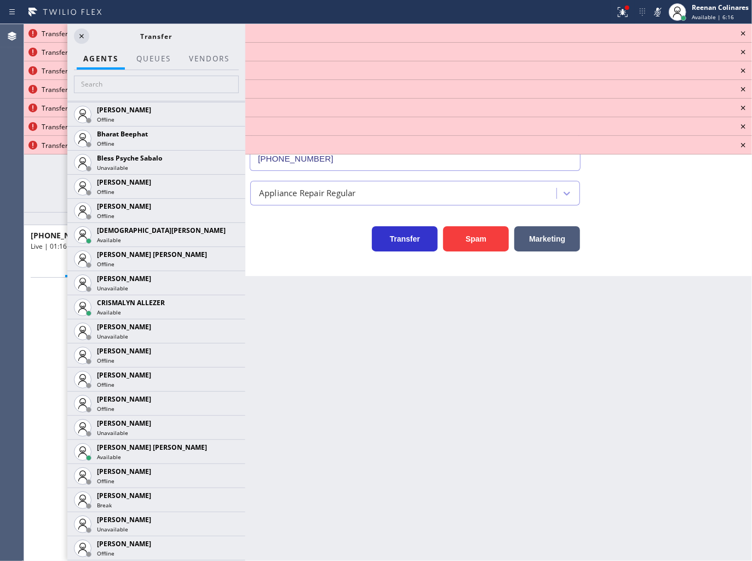
scroll to position [551, 0]
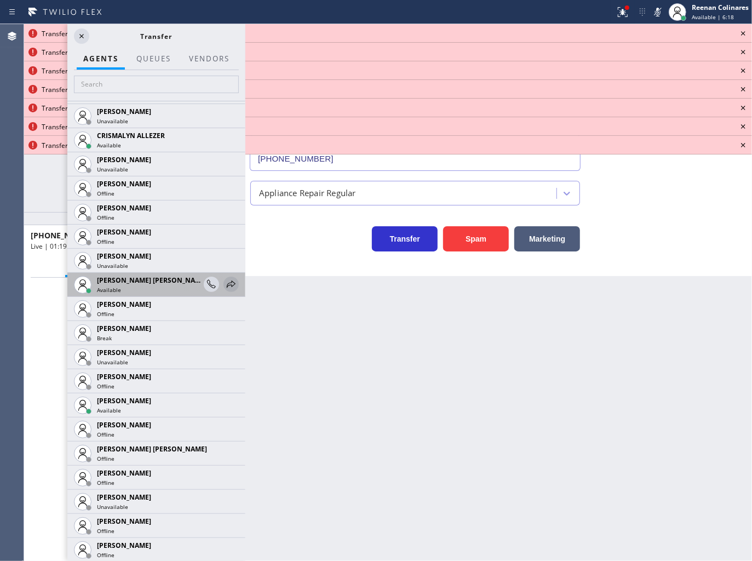
click at [226, 286] on icon at bounding box center [231, 284] width 13 height 13
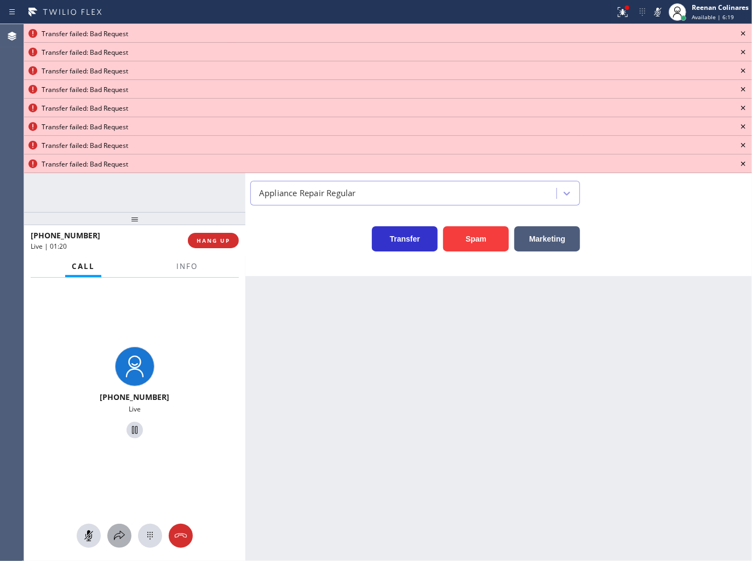
click at [119, 536] on icon at bounding box center [119, 535] width 13 height 13
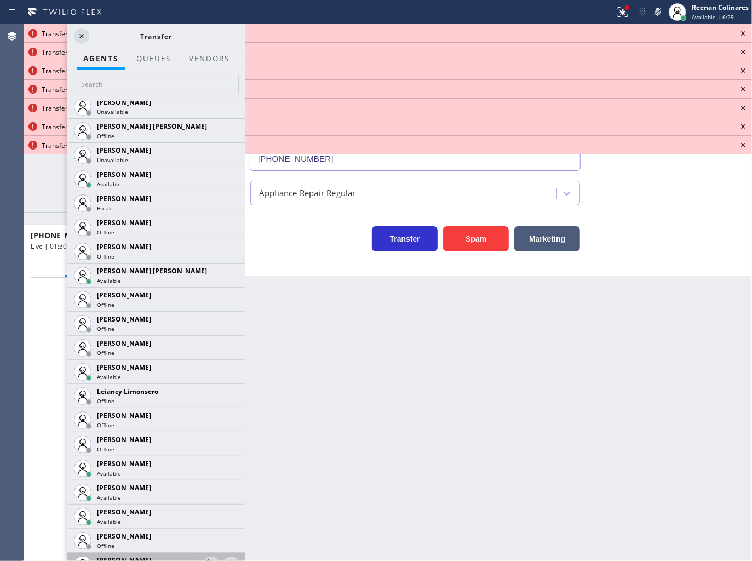
scroll to position [1445, 0]
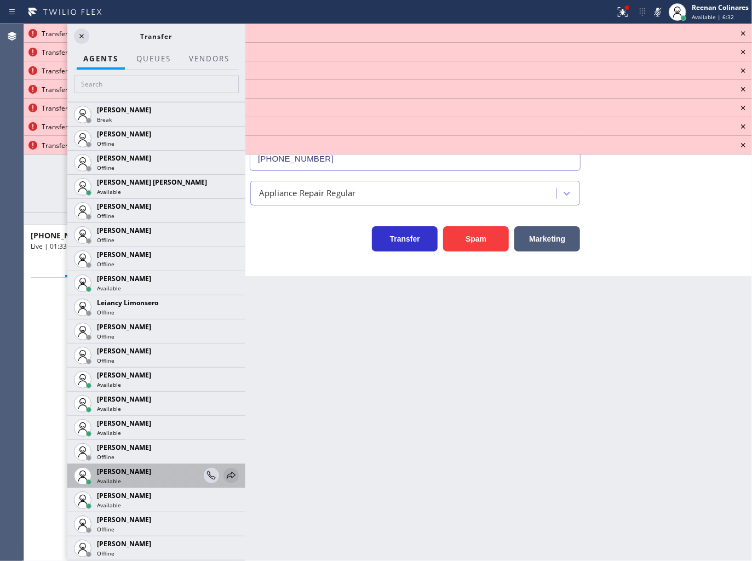
click at [227, 474] on icon at bounding box center [231, 475] width 13 height 13
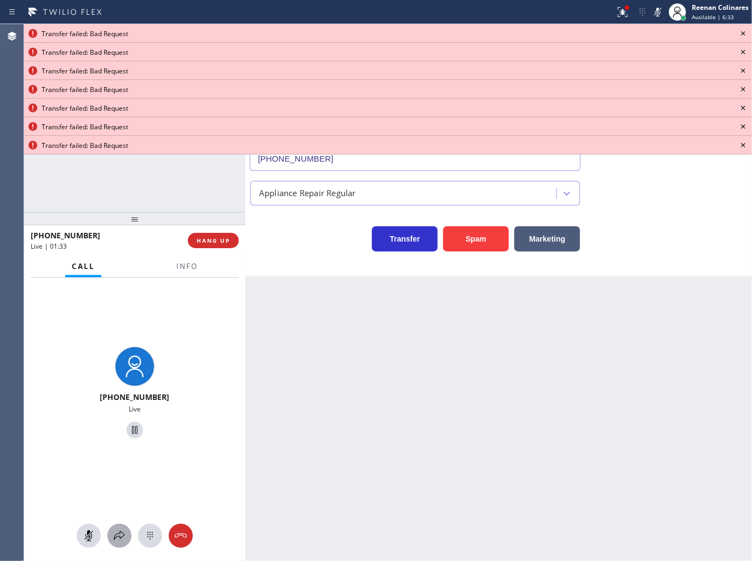
click at [128, 534] on div at bounding box center [119, 535] width 24 height 13
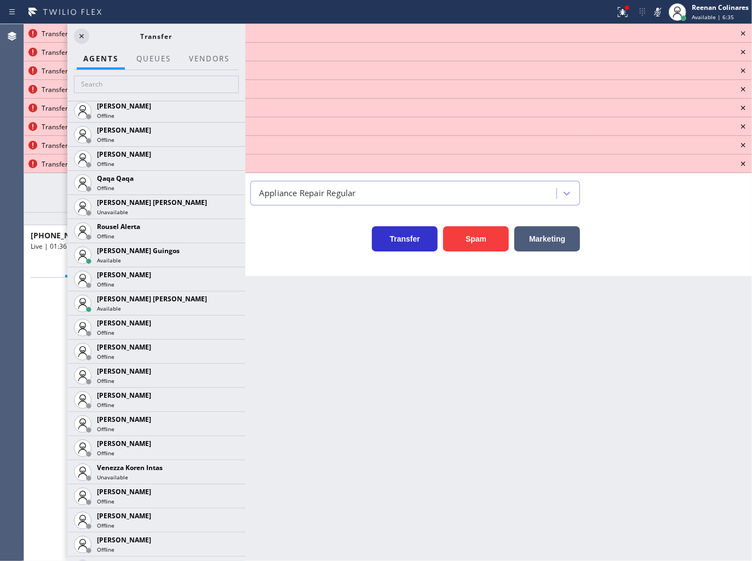
scroll to position [2296, 0]
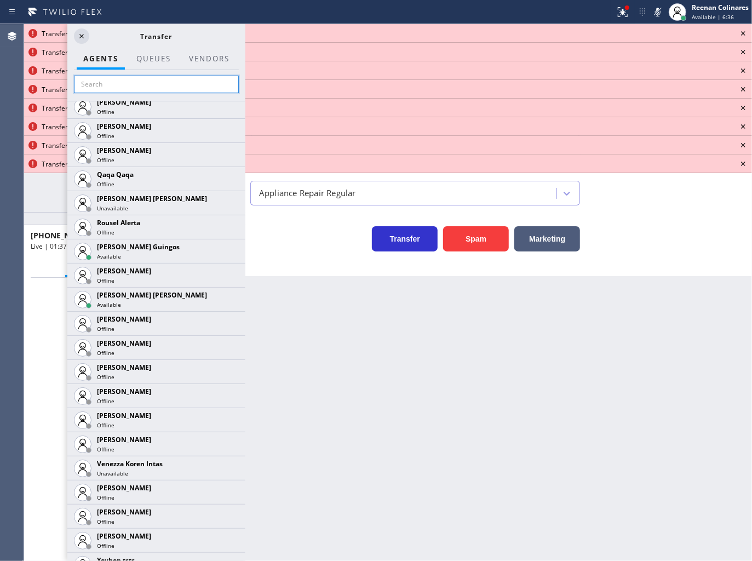
click at [119, 89] on input "text" at bounding box center [156, 85] width 165 height 18
type input ";"
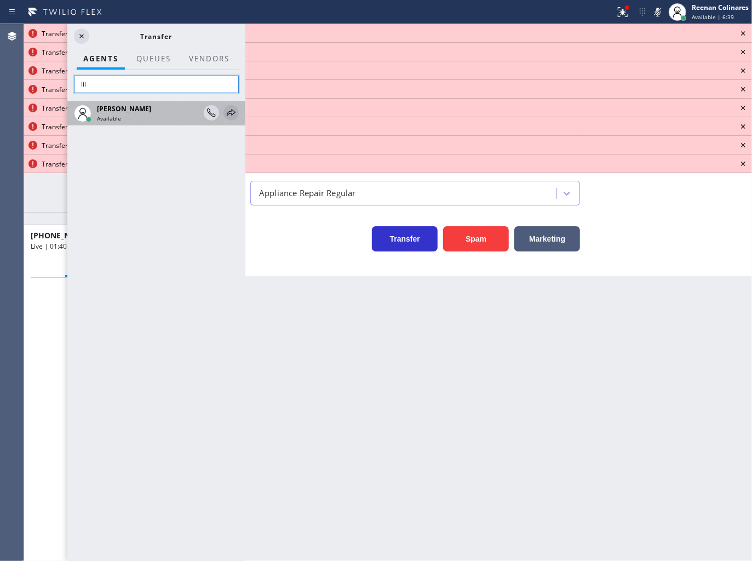
type input "lil"
click at [229, 116] on icon at bounding box center [231, 112] width 13 height 13
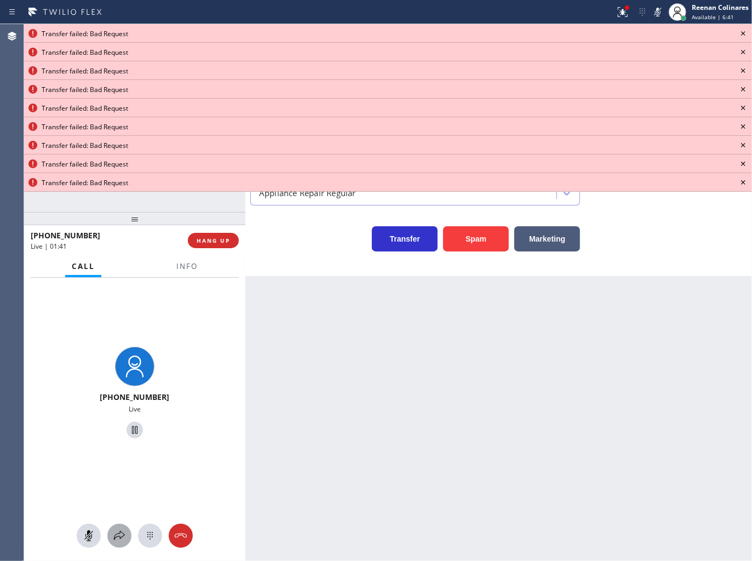
click at [118, 538] on icon at bounding box center [119, 535] width 13 height 13
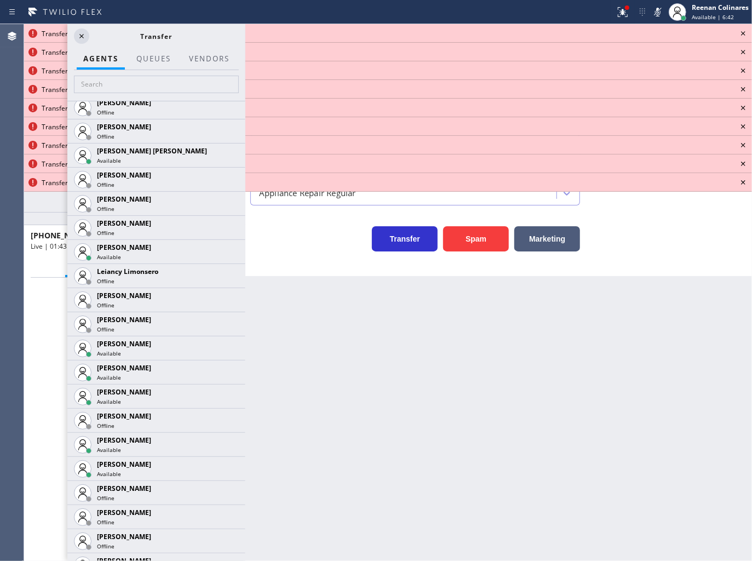
scroll to position [1487, 0]
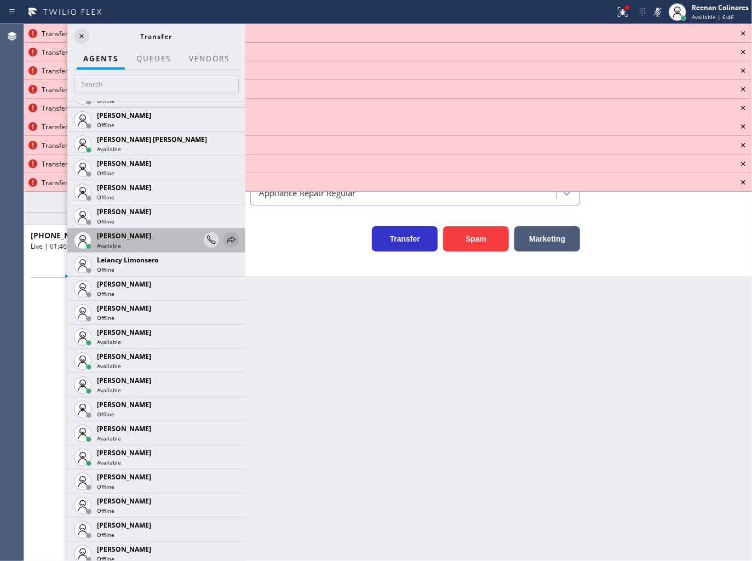
click at [225, 238] on icon at bounding box center [231, 239] width 13 height 13
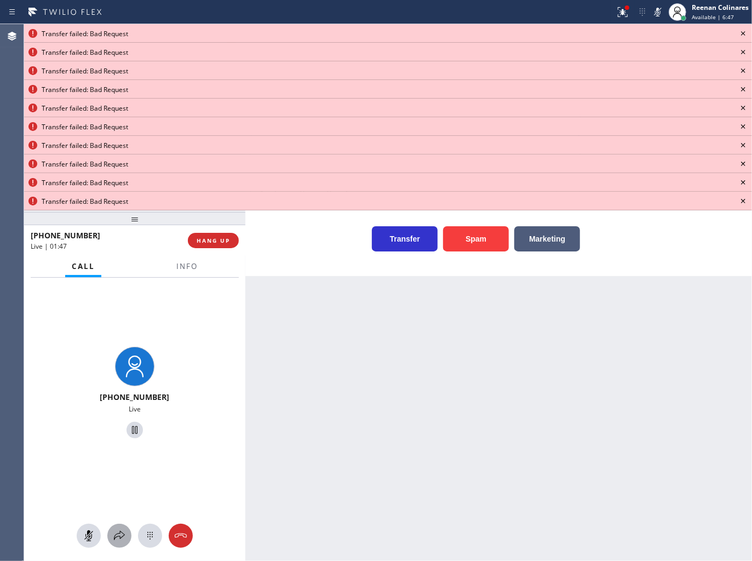
drag, startPoint x: 116, startPoint y: 534, endPoint x: 124, endPoint y: 524, distance: 13.2
click at [124, 524] on button at bounding box center [119, 536] width 24 height 24
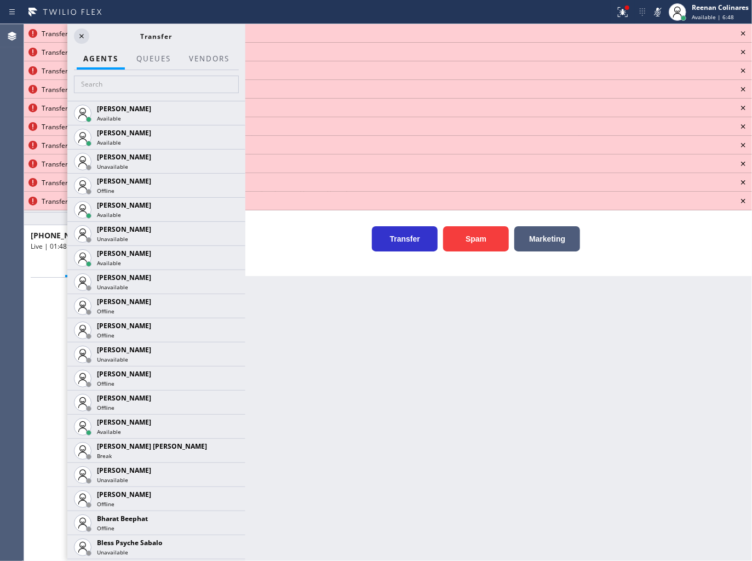
scroll to position [2335, 0]
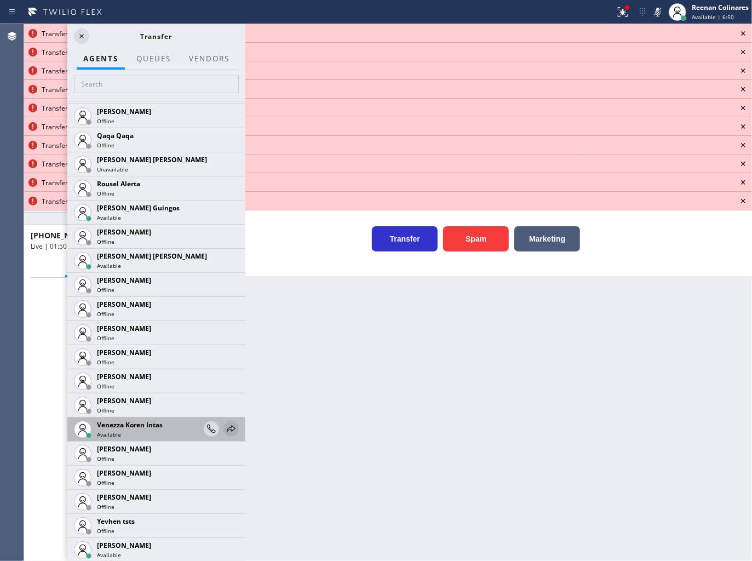
click at [227, 426] on icon at bounding box center [231, 428] width 9 height 7
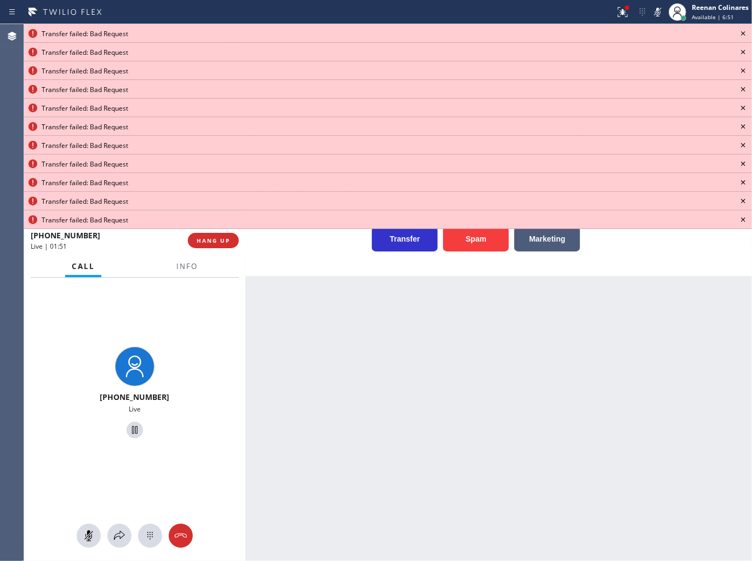
click at [129, 524] on div at bounding box center [134, 536] width 221 height 24
click at [126, 533] on div at bounding box center [119, 535] width 24 height 13
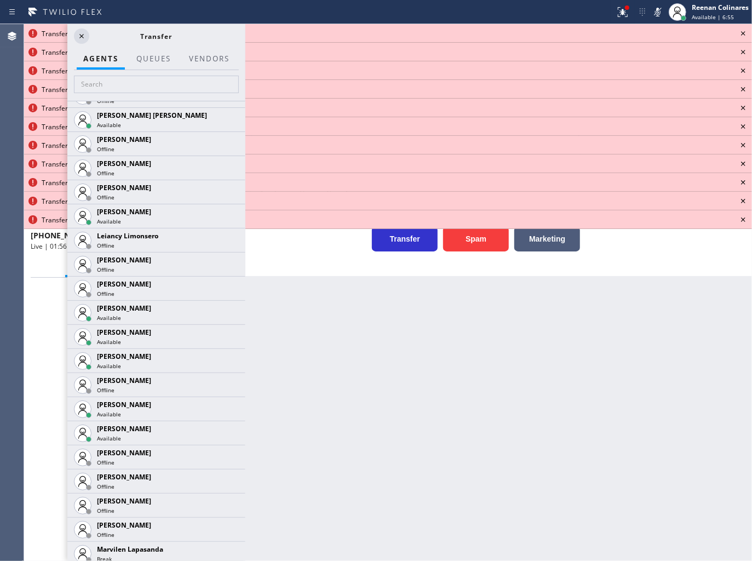
scroll to position [1554, 0]
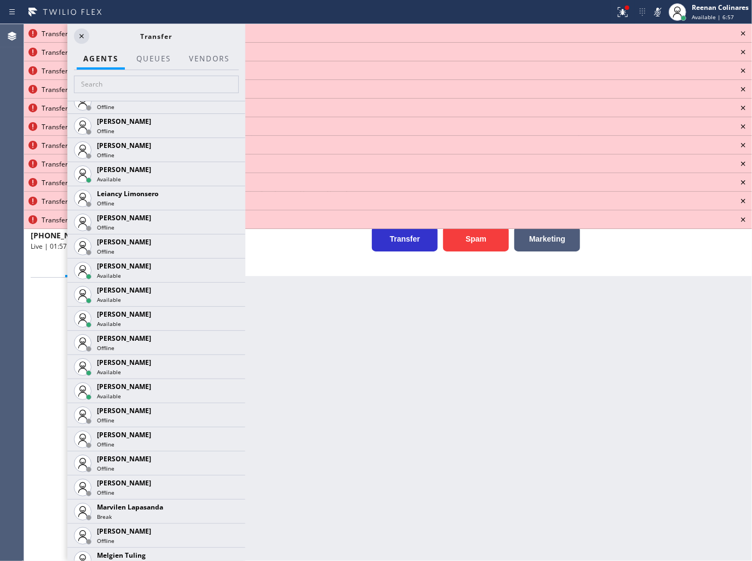
click at [0, 0] on icon at bounding box center [0, 0] width 0 height 0
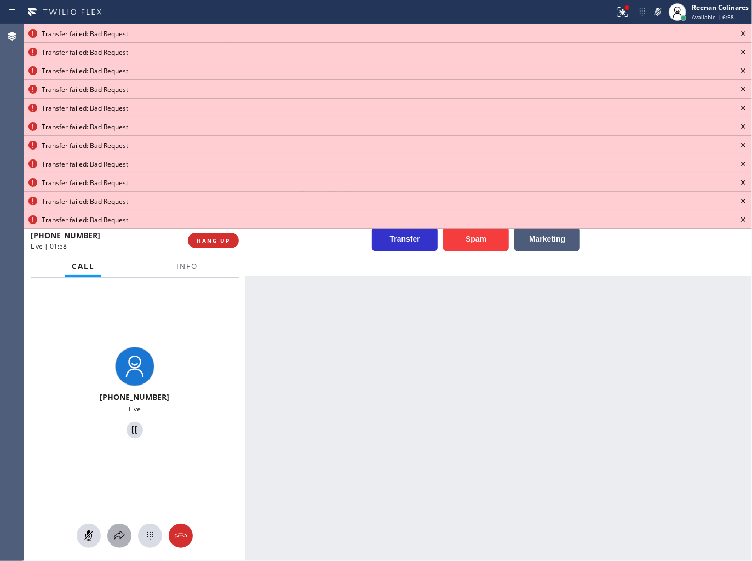
click at [118, 539] on icon at bounding box center [119, 535] width 13 height 13
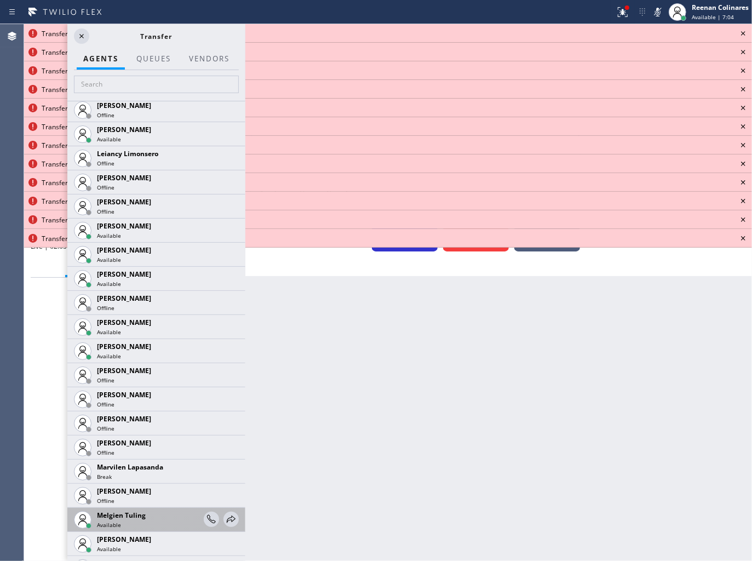
scroll to position [1585, 0]
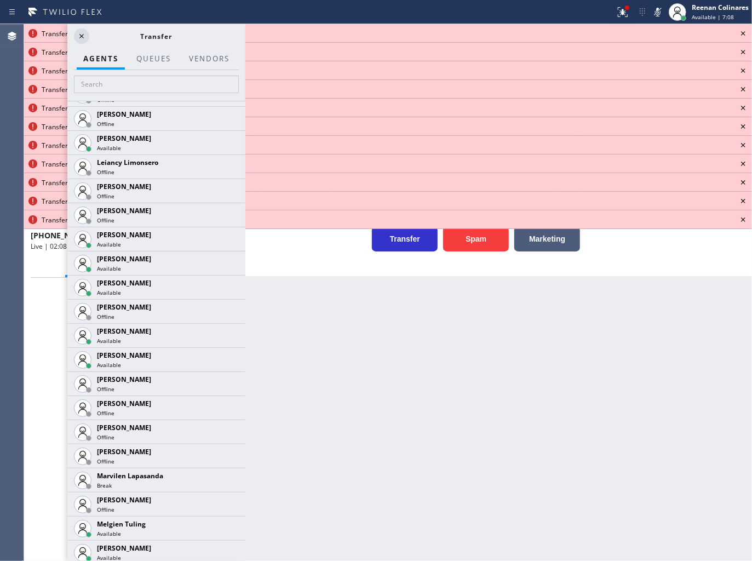
drag, startPoint x: 225, startPoint y: 238, endPoint x: 207, endPoint y: 273, distance: 39.2
click at [0, 0] on icon at bounding box center [0, 0] width 0 height 0
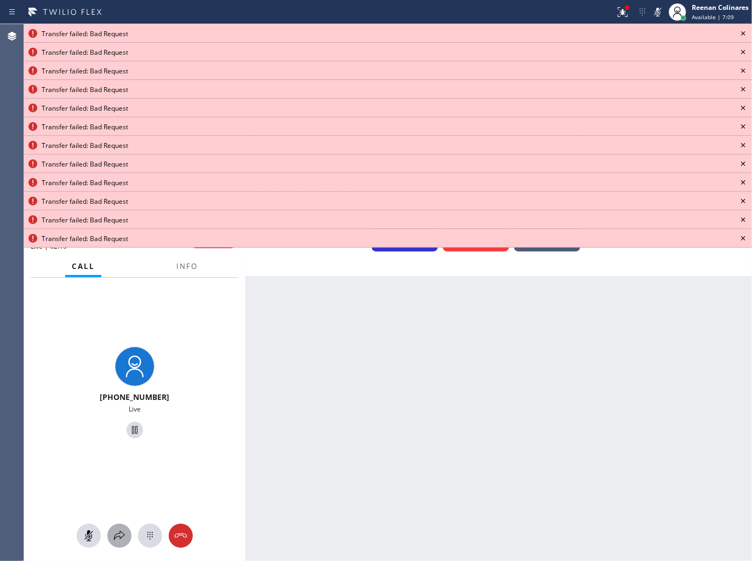
click at [116, 532] on icon at bounding box center [119, 535] width 13 height 13
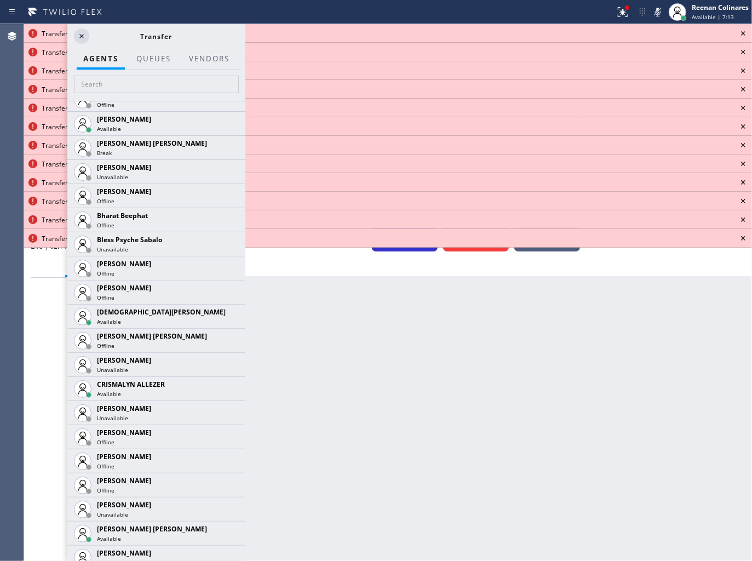
scroll to position [330, 0]
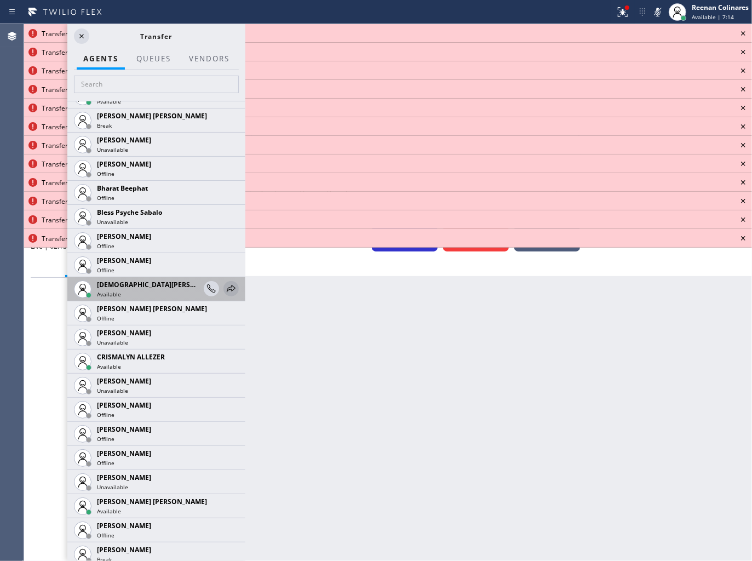
click at [225, 291] on icon at bounding box center [231, 288] width 13 height 13
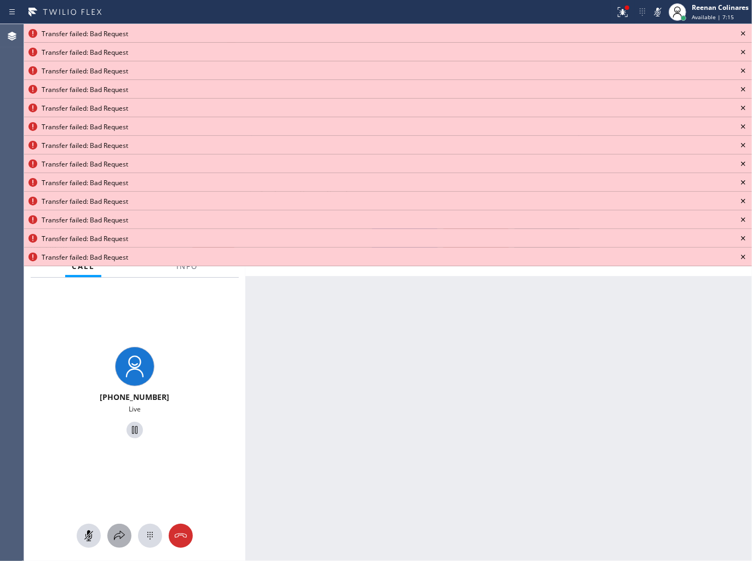
click at [113, 530] on div at bounding box center [119, 535] width 24 height 13
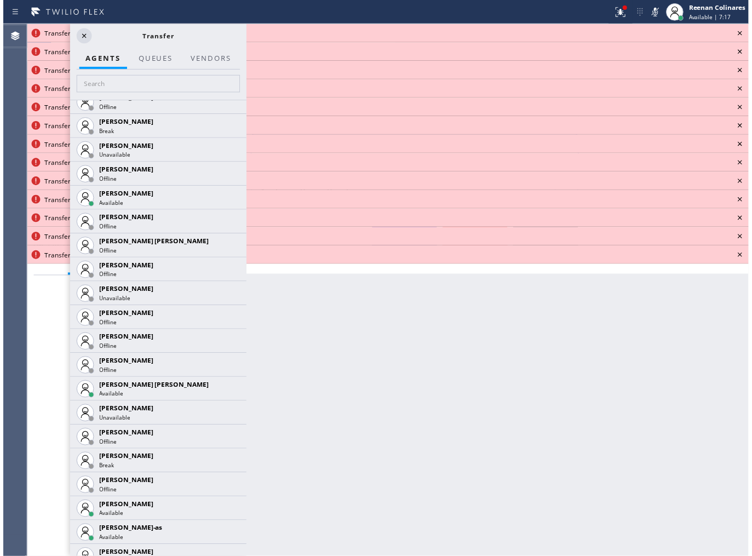
scroll to position [761, 0]
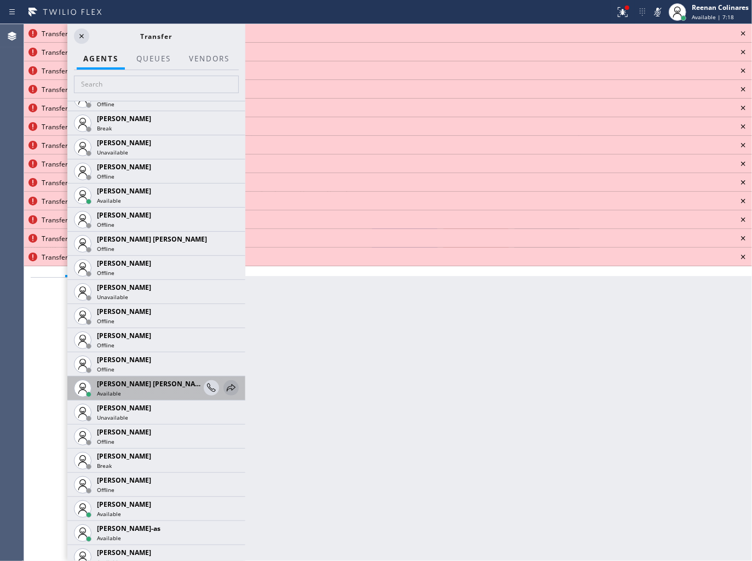
click at [225, 387] on icon at bounding box center [231, 387] width 13 height 13
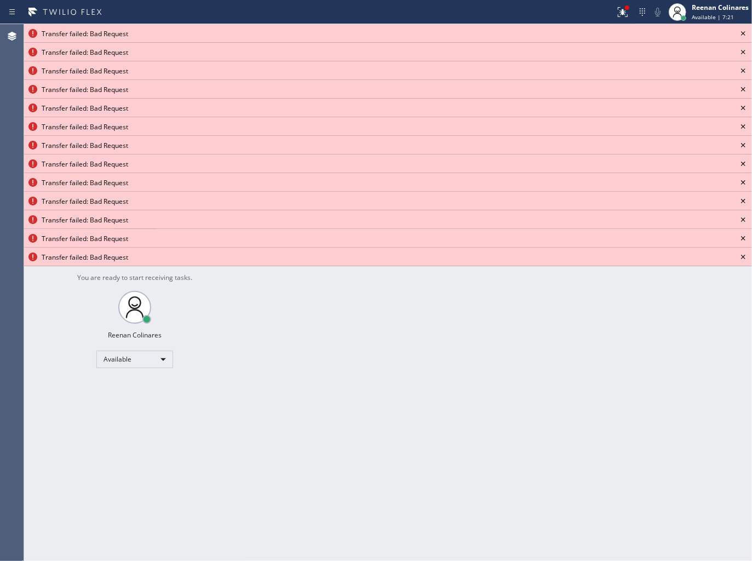
click at [740, 28] on icon at bounding box center [743, 33] width 13 height 13
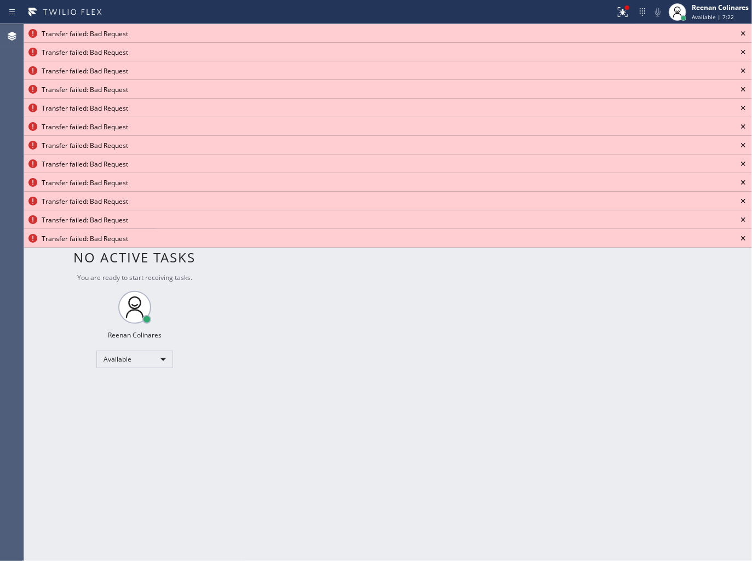
click at [740, 28] on icon at bounding box center [743, 33] width 13 height 13
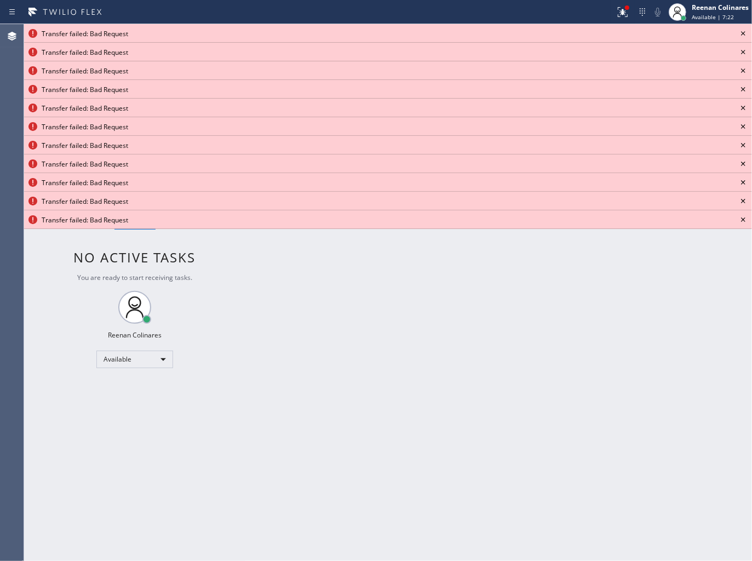
click at [742, 31] on icon at bounding box center [743, 33] width 13 height 13
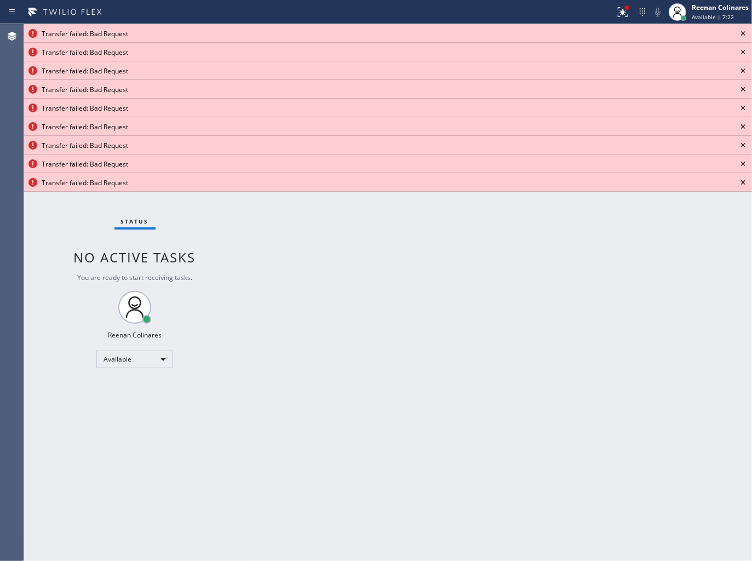
click at [742, 31] on icon at bounding box center [743, 33] width 13 height 13
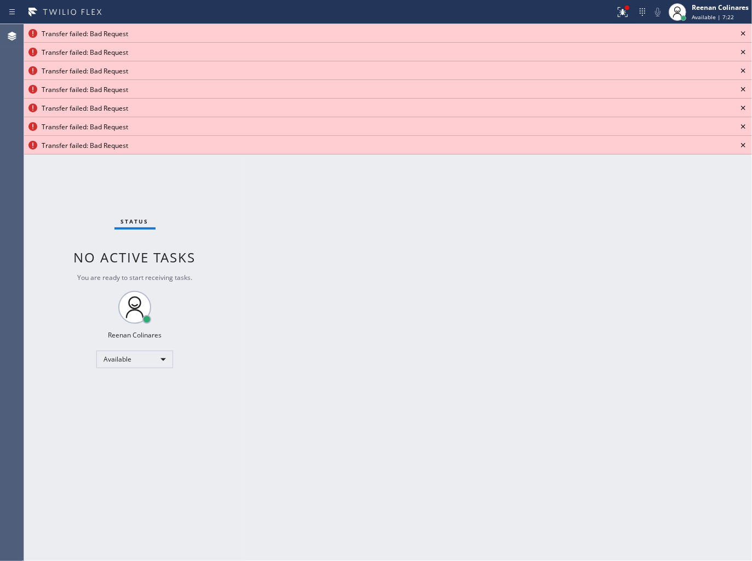
click at [742, 31] on icon at bounding box center [743, 33] width 13 height 13
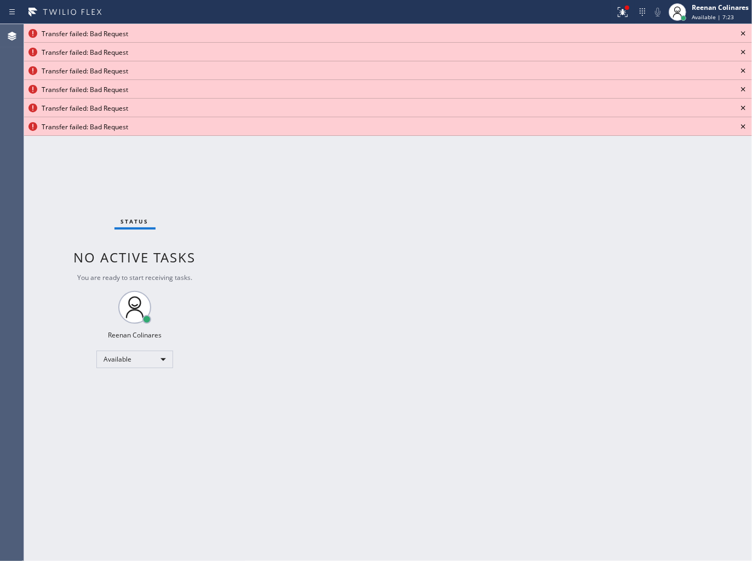
click at [742, 31] on icon at bounding box center [743, 33] width 13 height 13
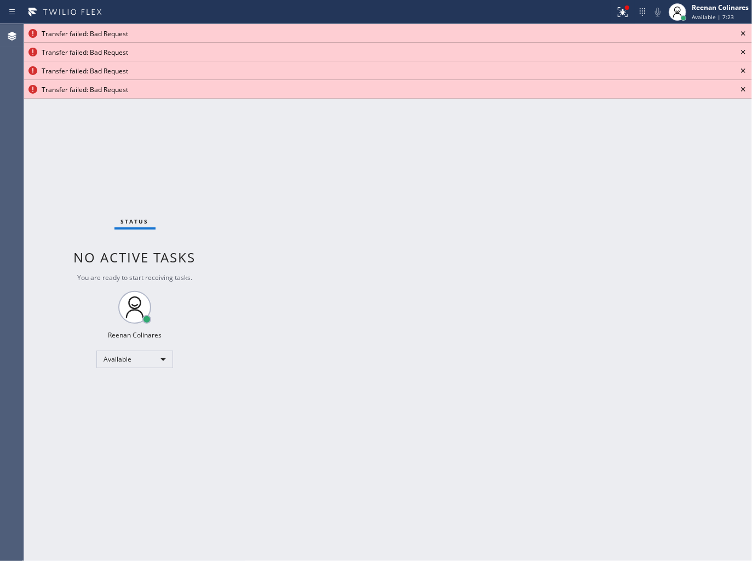
click at [742, 31] on icon at bounding box center [743, 33] width 13 height 13
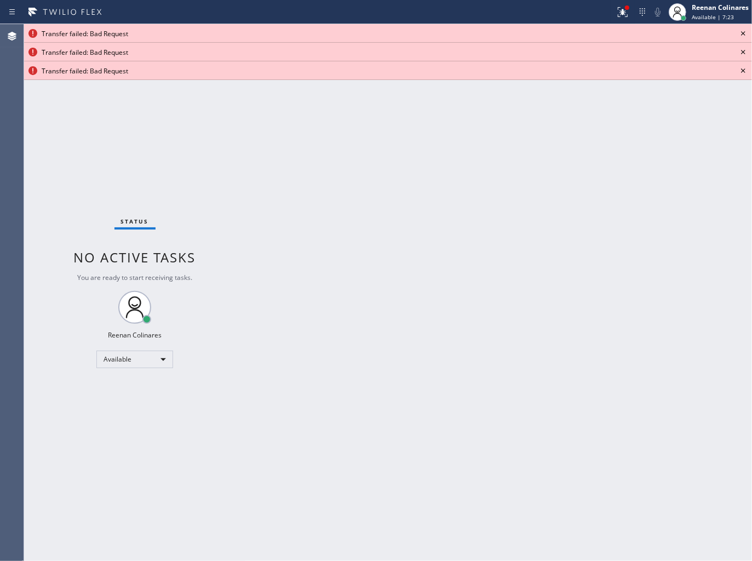
click at [742, 31] on icon at bounding box center [743, 33] width 13 height 13
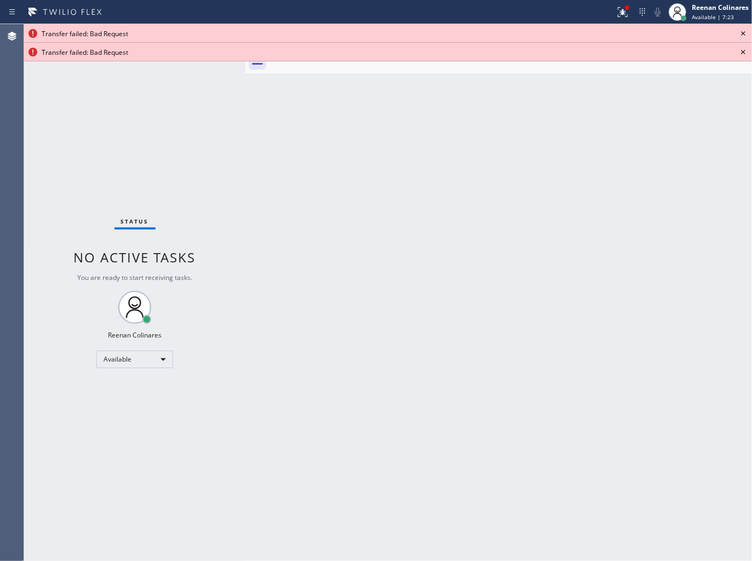
click at [742, 31] on icon at bounding box center [743, 33] width 13 height 13
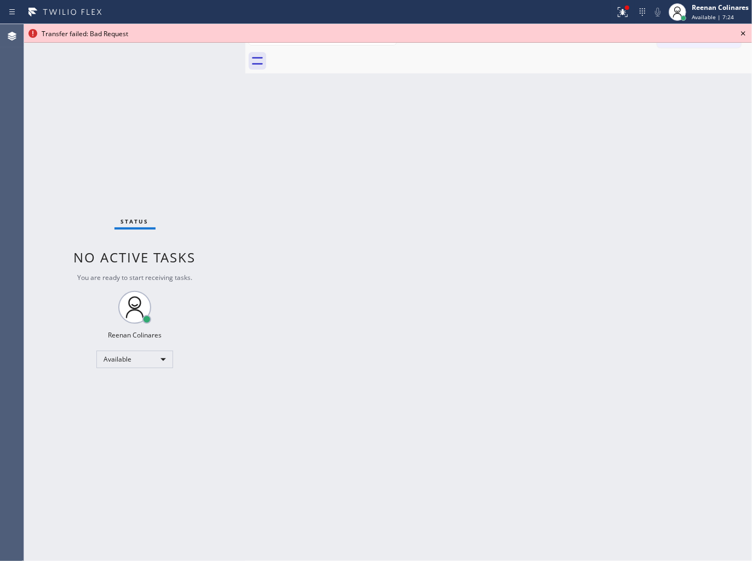
click at [742, 31] on icon at bounding box center [743, 33] width 13 height 13
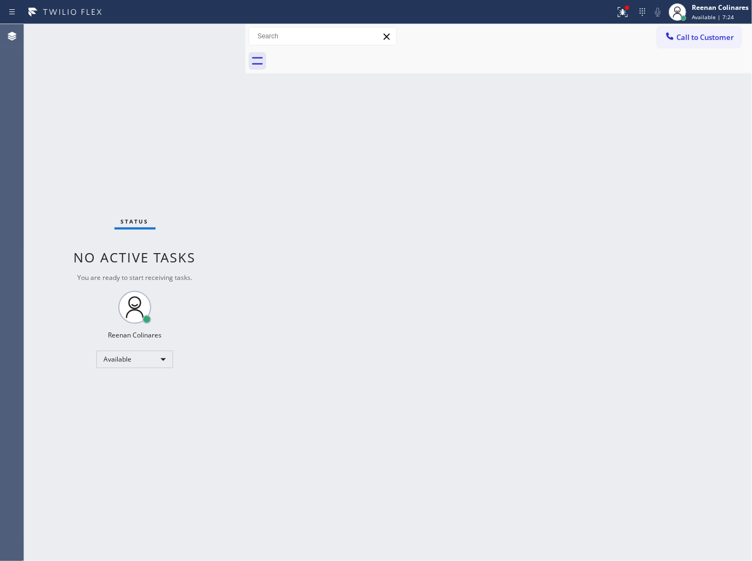
click at [626, 15] on icon at bounding box center [622, 11] width 13 height 13
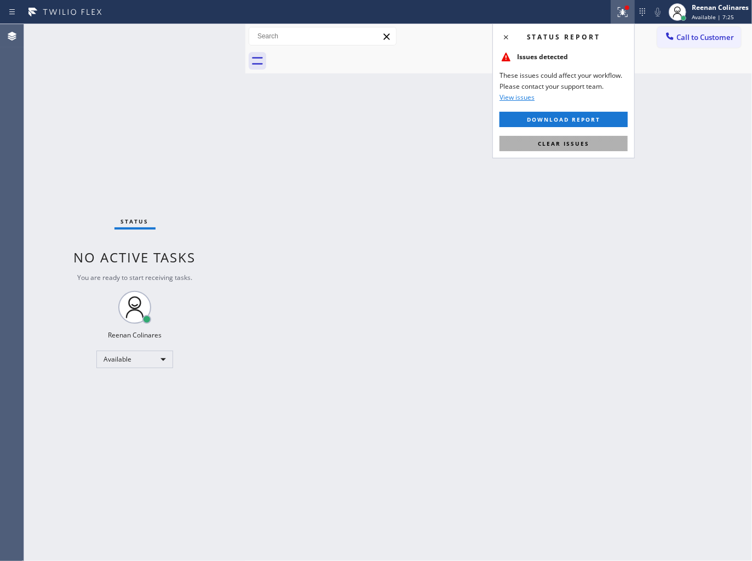
click at [571, 140] on span "Clear issues" at bounding box center [563, 144] width 51 height 8
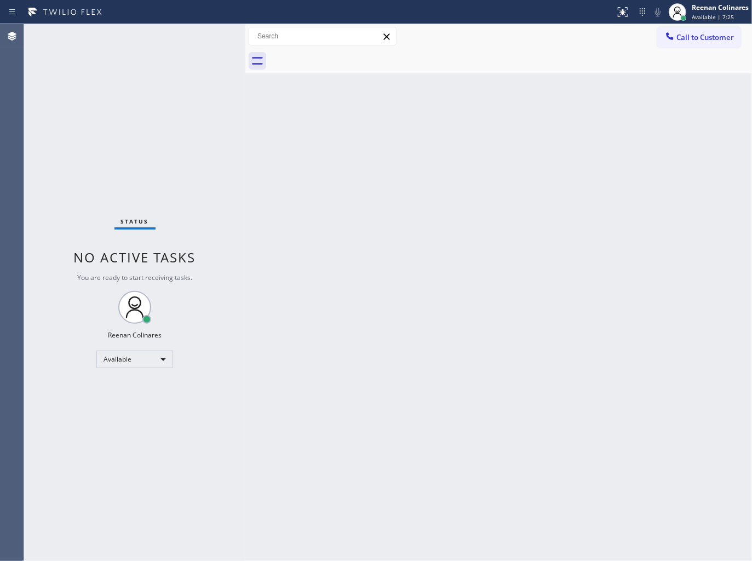
drag, startPoint x: 480, startPoint y: 309, endPoint x: 468, endPoint y: 412, distance: 103.1
click at [475, 358] on div "Back to Dashboard Change Sender ID Customers Technicians Select a contact Outbo…" at bounding box center [498, 292] width 507 height 537
click at [352, 152] on div "Back to Dashboard Change Sender ID Customers Technicians Select a contact Outbo…" at bounding box center [498, 292] width 507 height 537
click at [480, 160] on div "Back to Dashboard Change Sender ID Customers Technicians Select a contact Outbo…" at bounding box center [498, 292] width 507 height 537
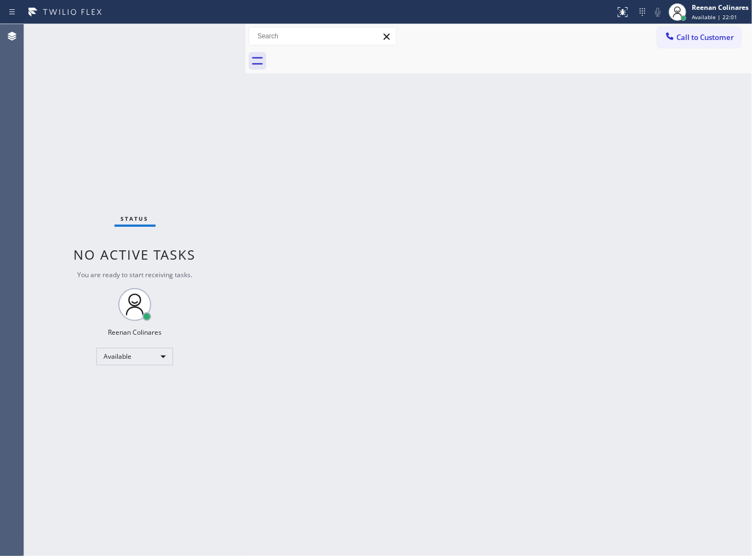
click at [481, 313] on div "Back to Dashboard Change Sender ID Customers Technicians Select a contact Outbo…" at bounding box center [498, 290] width 507 height 532
click at [378, 204] on div "Back to Dashboard Change Sender ID Customers Technicians Select a contact Outbo…" at bounding box center [498, 290] width 507 height 532
click at [376, 179] on div "Back to Dashboard Change Sender ID Customers Technicians Select a contact Outbo…" at bounding box center [498, 290] width 507 height 532
click at [464, 207] on div "Back to Dashboard Change Sender ID Customers Technicians Select a contact Outbo…" at bounding box center [498, 290] width 507 height 532
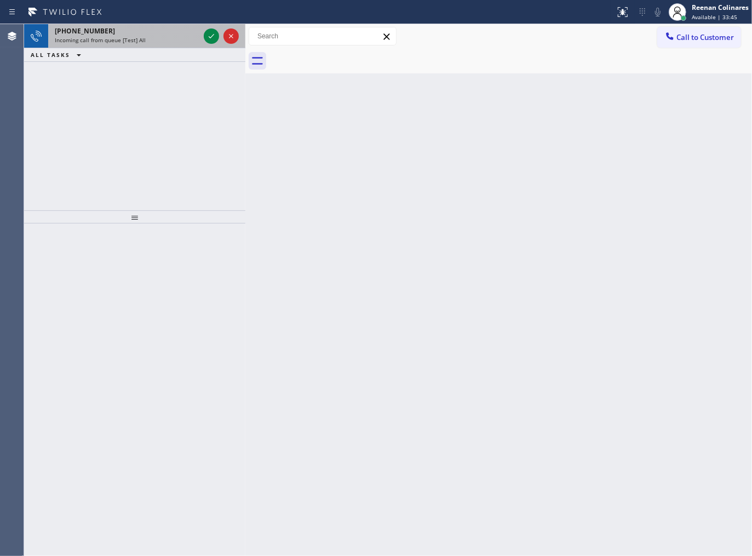
click at [155, 41] on div "Incoming call from queue [Test] All" at bounding box center [127, 40] width 145 height 8
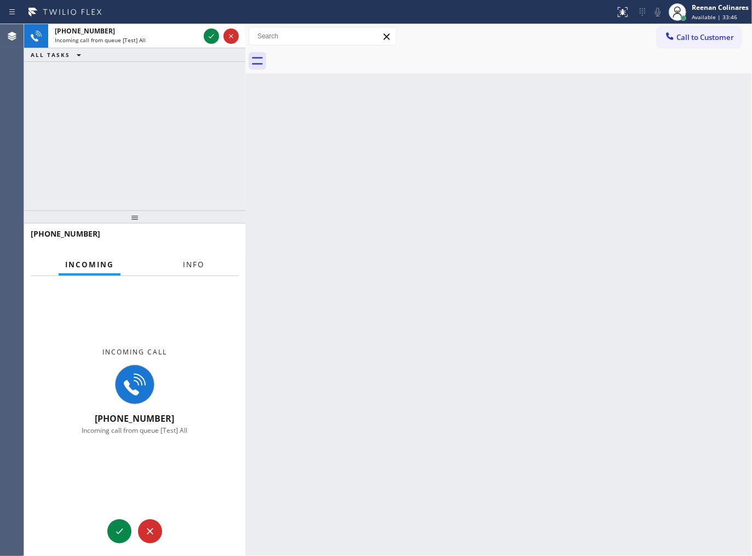
click at [196, 261] on span "Info" at bounding box center [193, 265] width 21 height 10
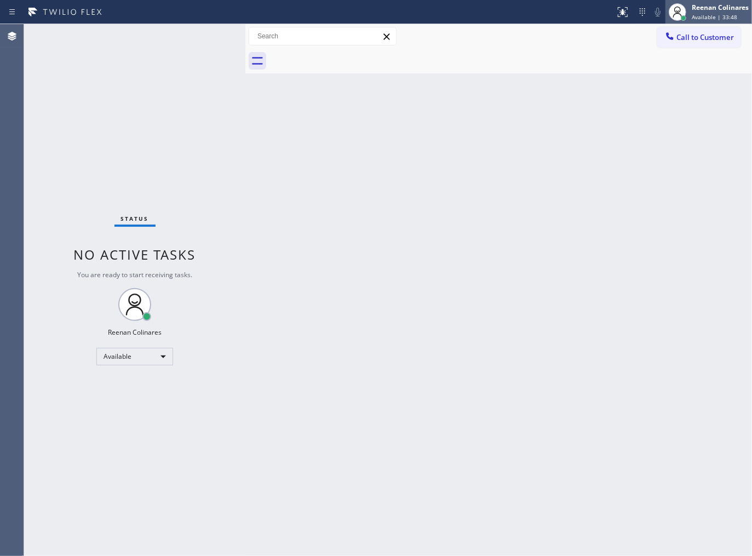
click at [699, 14] on span "Available | 33:48" at bounding box center [714, 17] width 45 height 8
click at [699, 10] on div "Reenan Colinares" at bounding box center [720, 7] width 57 height 9
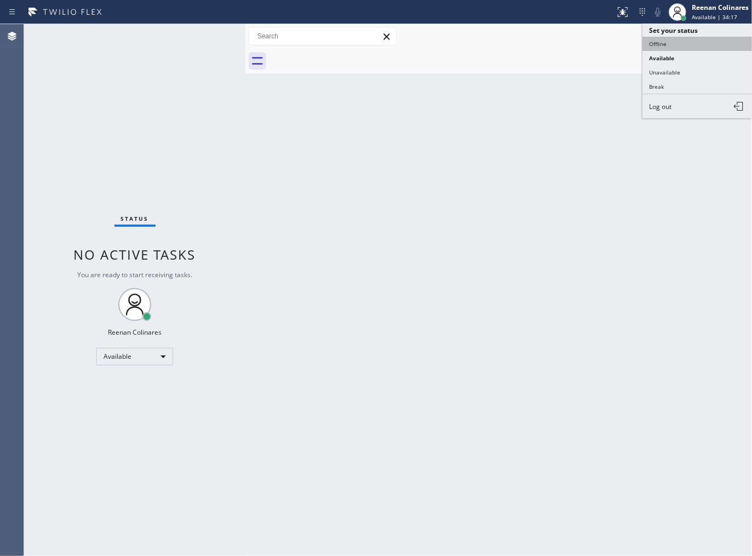
click at [664, 45] on button "Offline" at bounding box center [697, 44] width 110 height 14
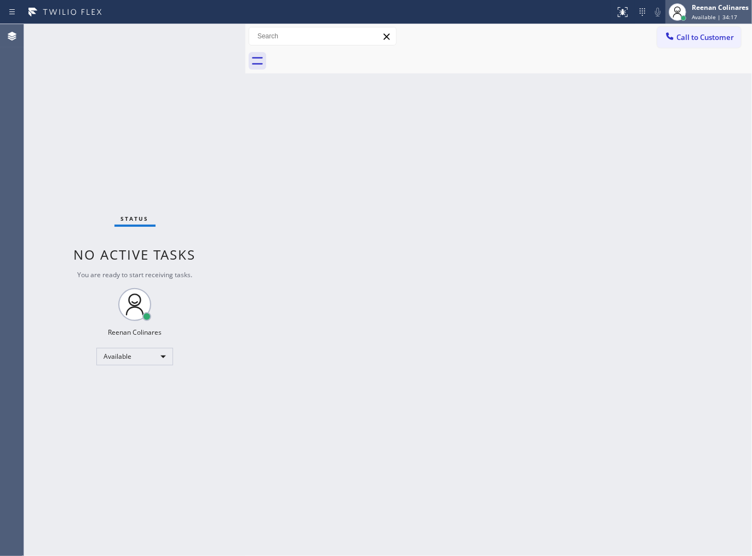
click at [703, 9] on div "Reenan Colinares" at bounding box center [720, 7] width 57 height 9
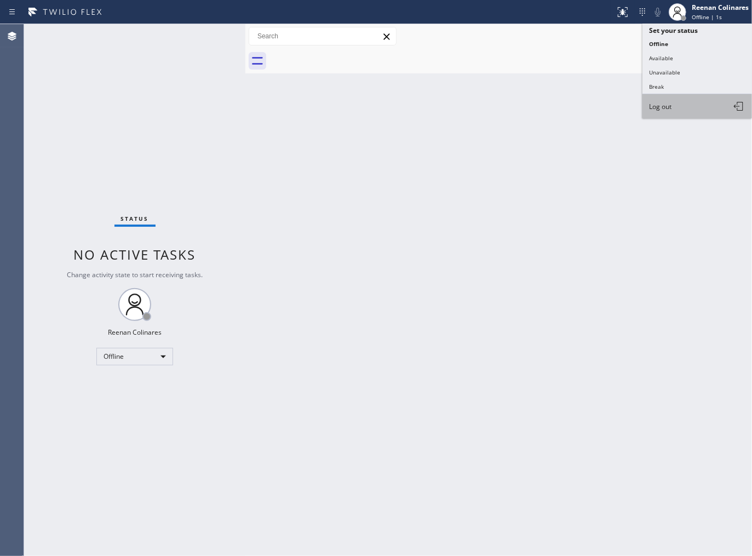
click at [660, 108] on span "Log out" at bounding box center [660, 106] width 22 height 9
